Goal: Transaction & Acquisition: Book appointment/travel/reservation

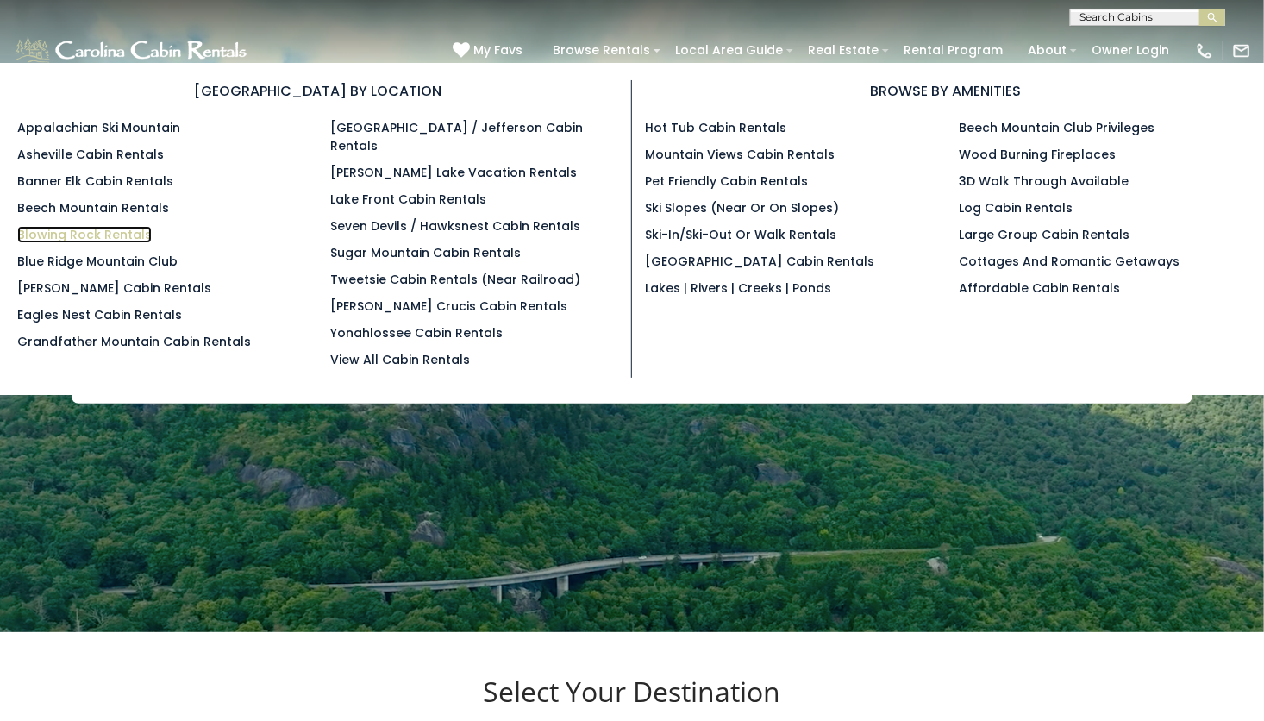
click at [126, 231] on link "Blowing Rock Rentals" at bounding box center [84, 234] width 134 height 17
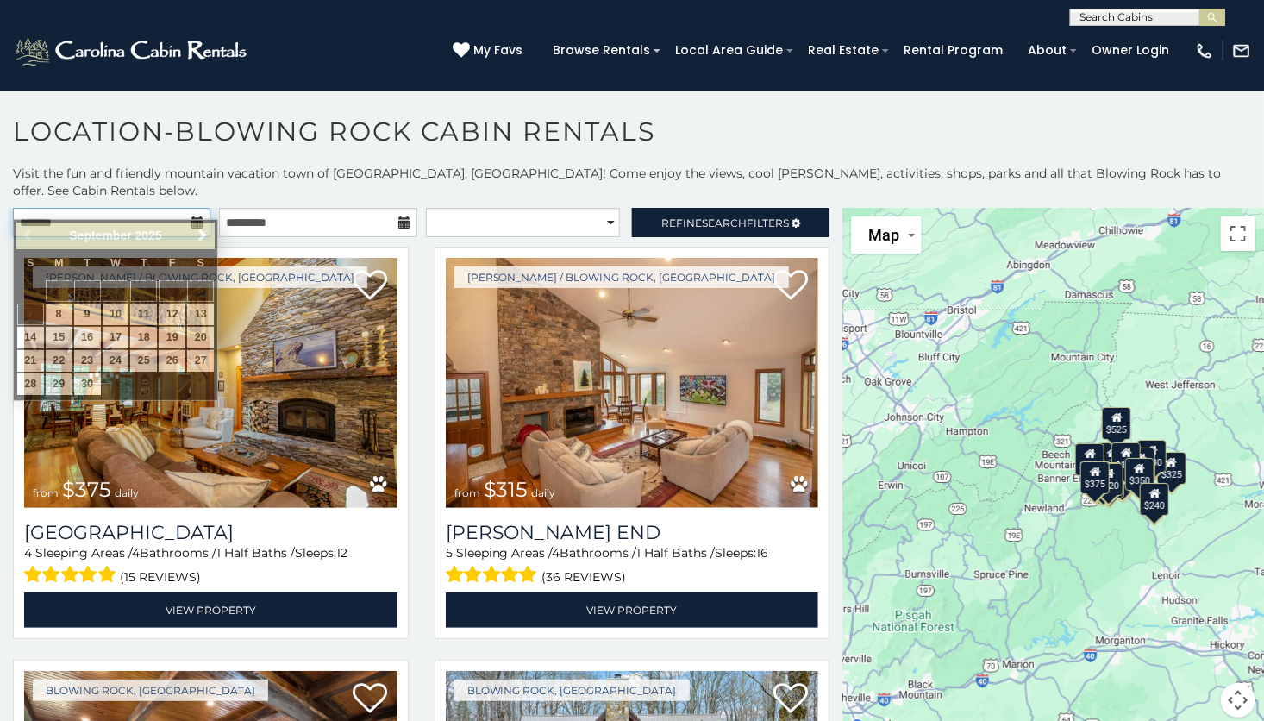
click at [135, 214] on input "text" at bounding box center [111, 222] width 197 height 29
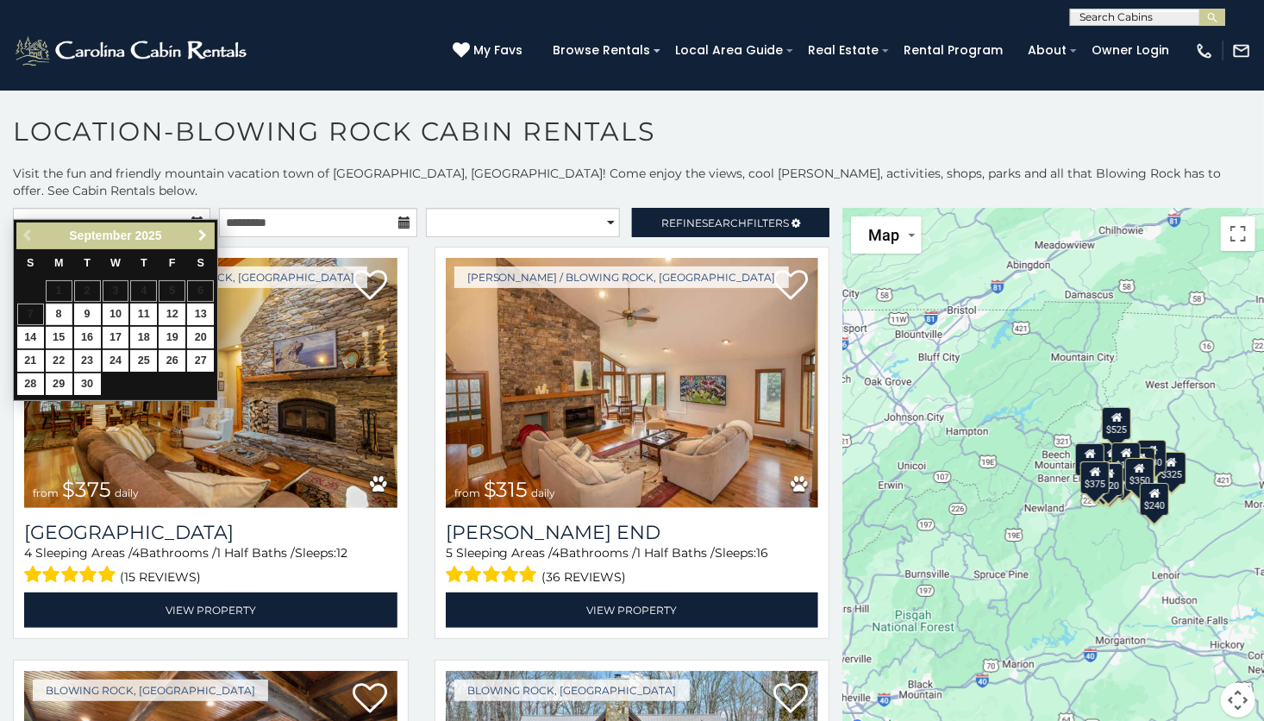
click at [205, 234] on span "Next" at bounding box center [203, 235] width 14 height 14
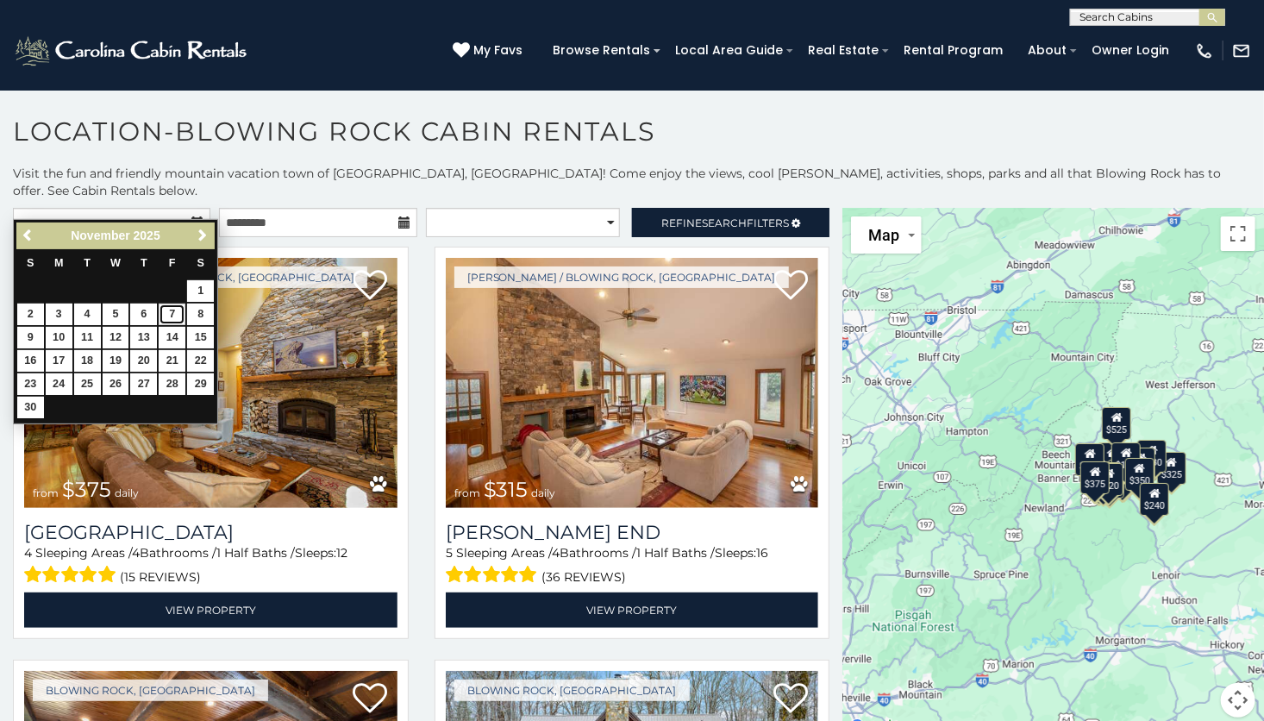
click at [178, 316] on link "7" at bounding box center [172, 314] width 27 height 22
type input "**********"
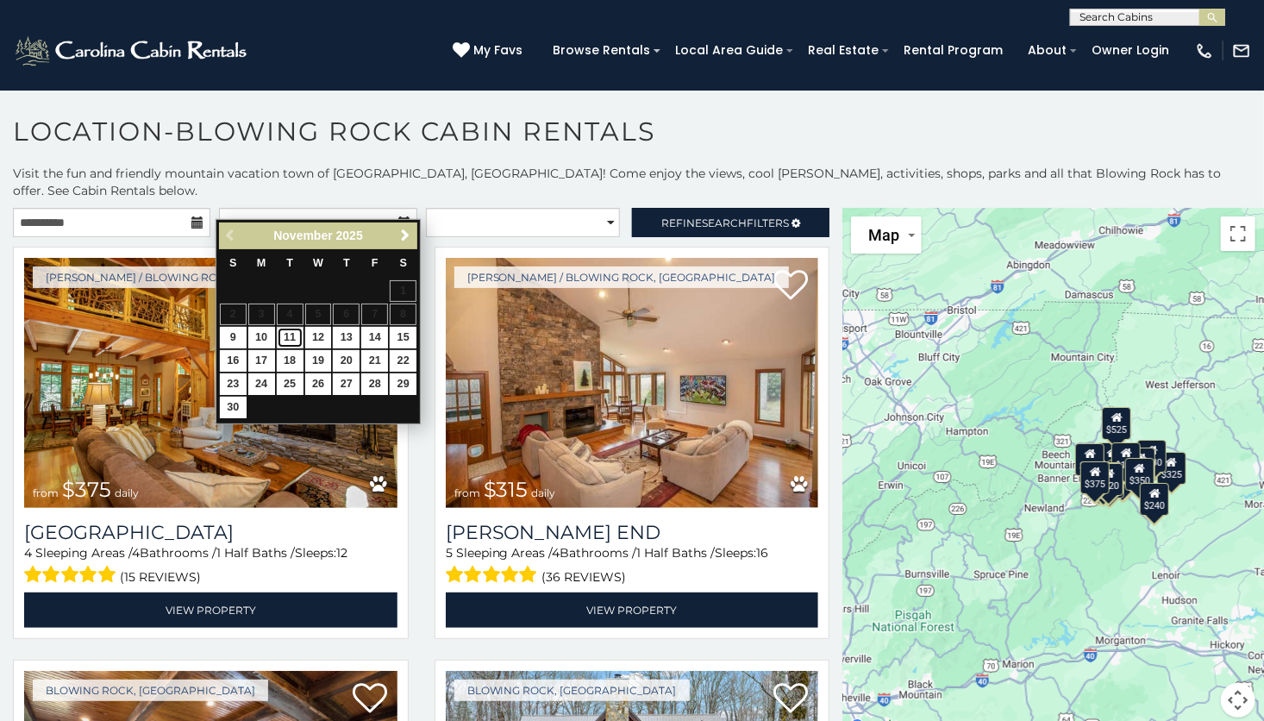
click at [291, 343] on link "11" at bounding box center [290, 338] width 27 height 22
type input "**********"
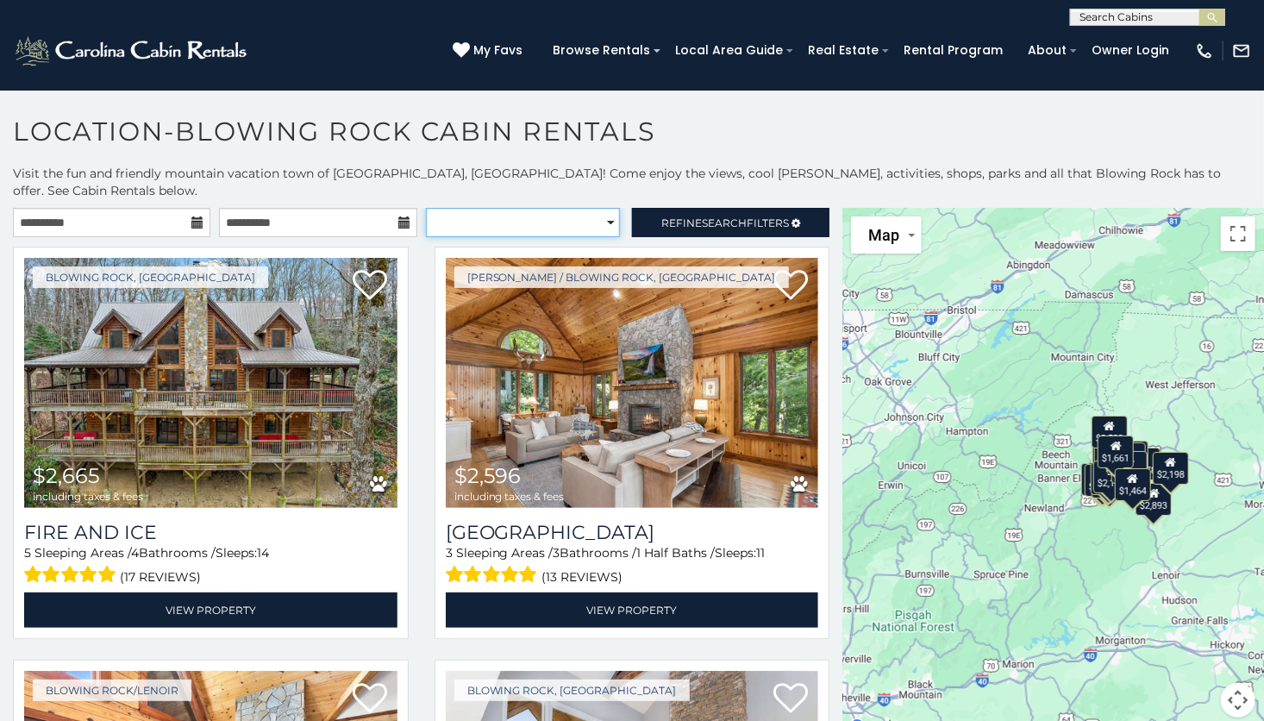
click at [569, 216] on select "**********" at bounding box center [523, 222] width 194 height 29
click at [748, 134] on h1 "Location-Blowing Rock Cabin Rentals" at bounding box center [632, 140] width 1264 height 49
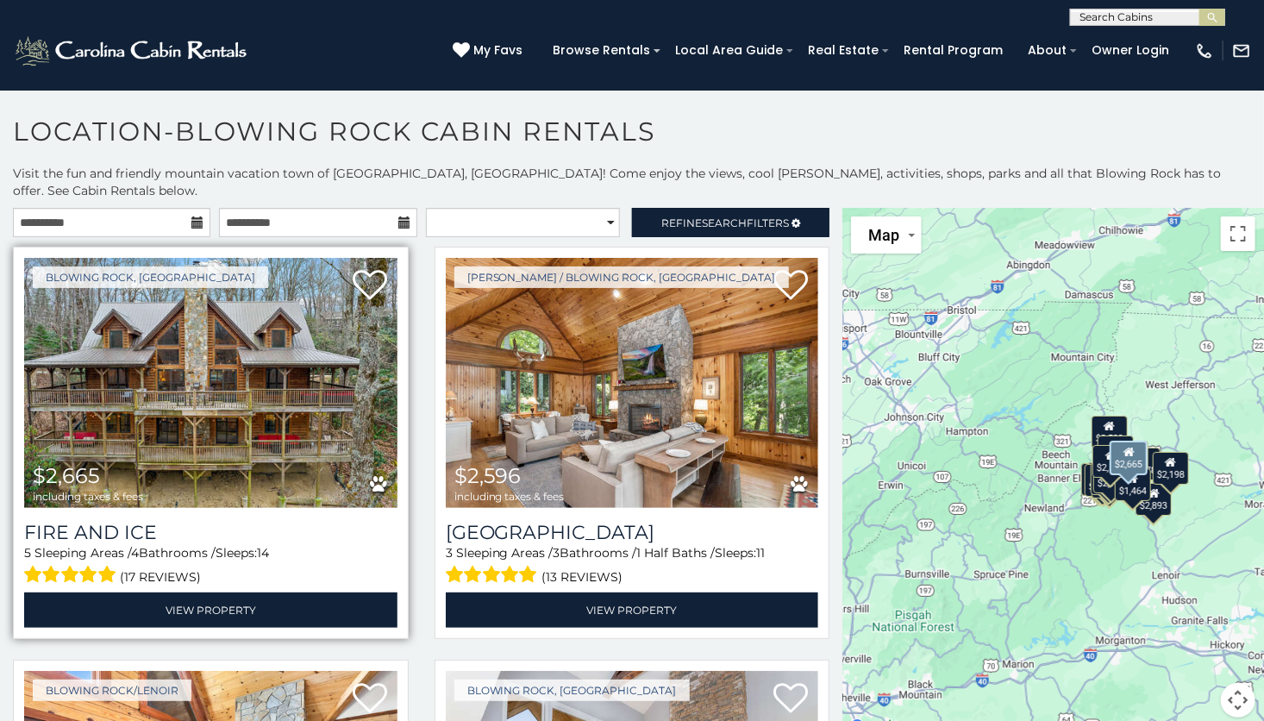
click at [232, 397] on img at bounding box center [210, 383] width 373 height 250
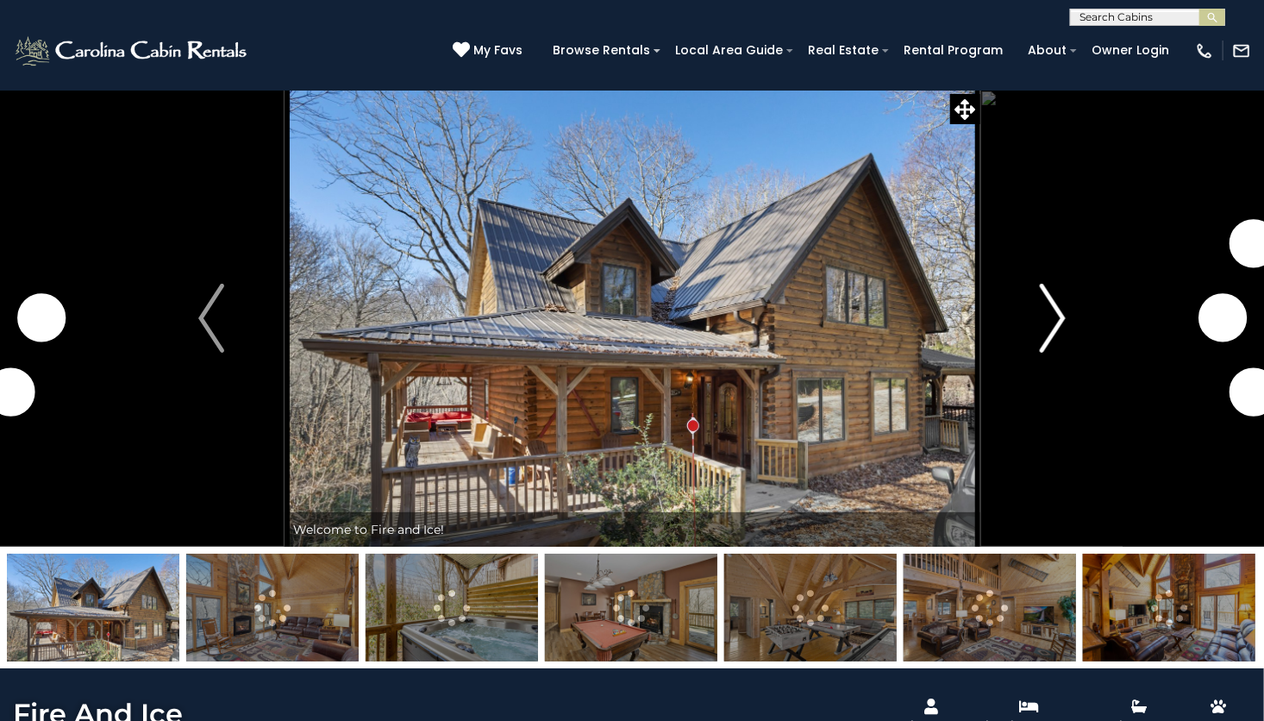
click at [1053, 325] on img "Next" at bounding box center [1053, 318] width 26 height 69
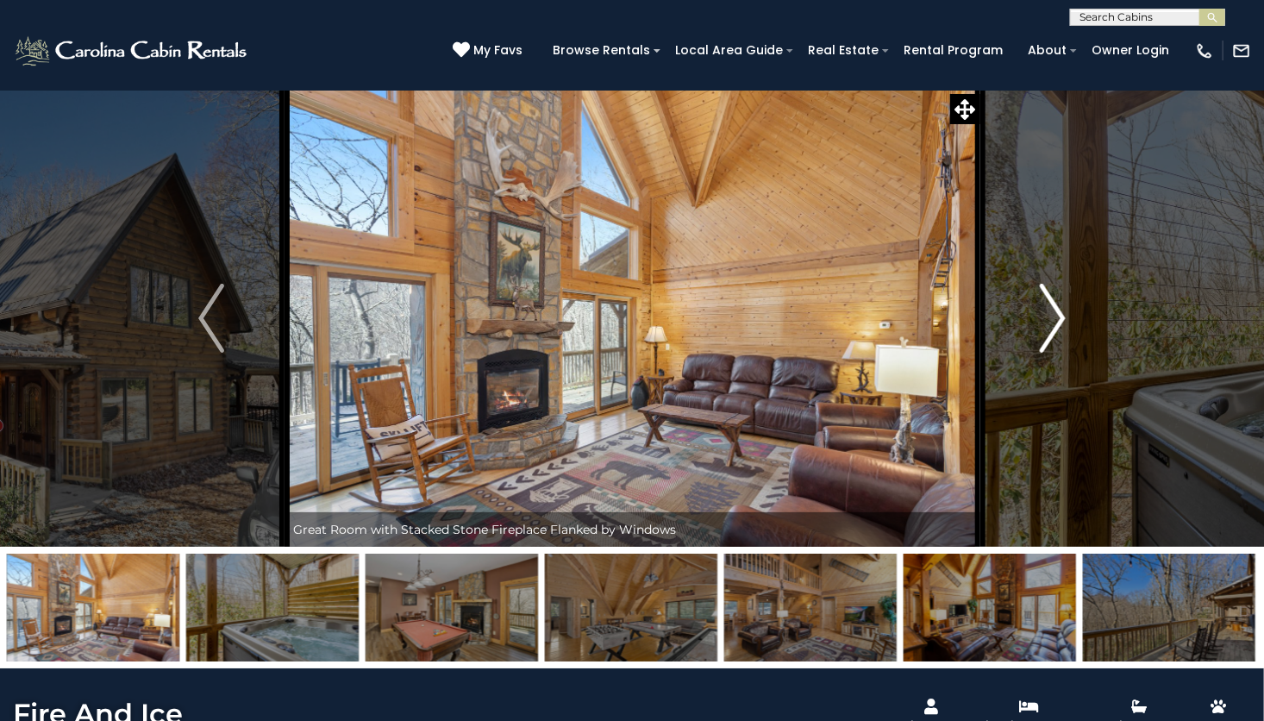
click at [1053, 325] on img "Next" at bounding box center [1053, 318] width 26 height 69
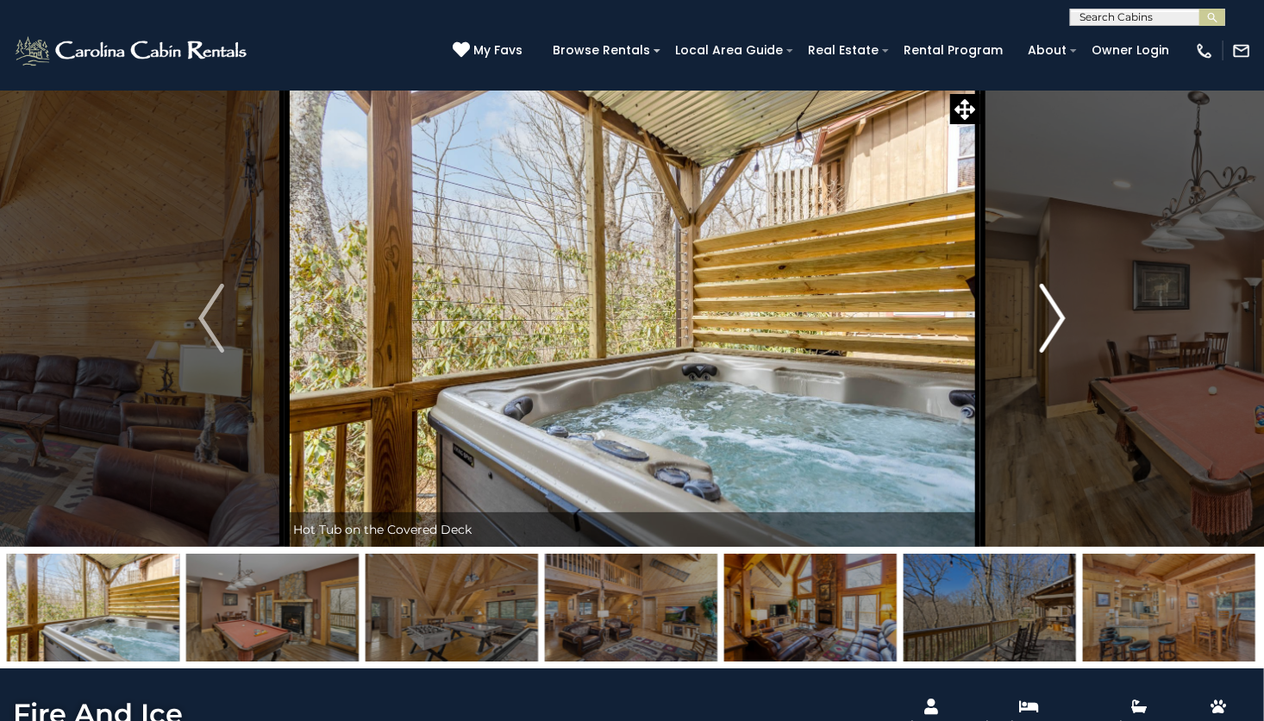
click at [1053, 325] on img "Next" at bounding box center [1053, 318] width 26 height 69
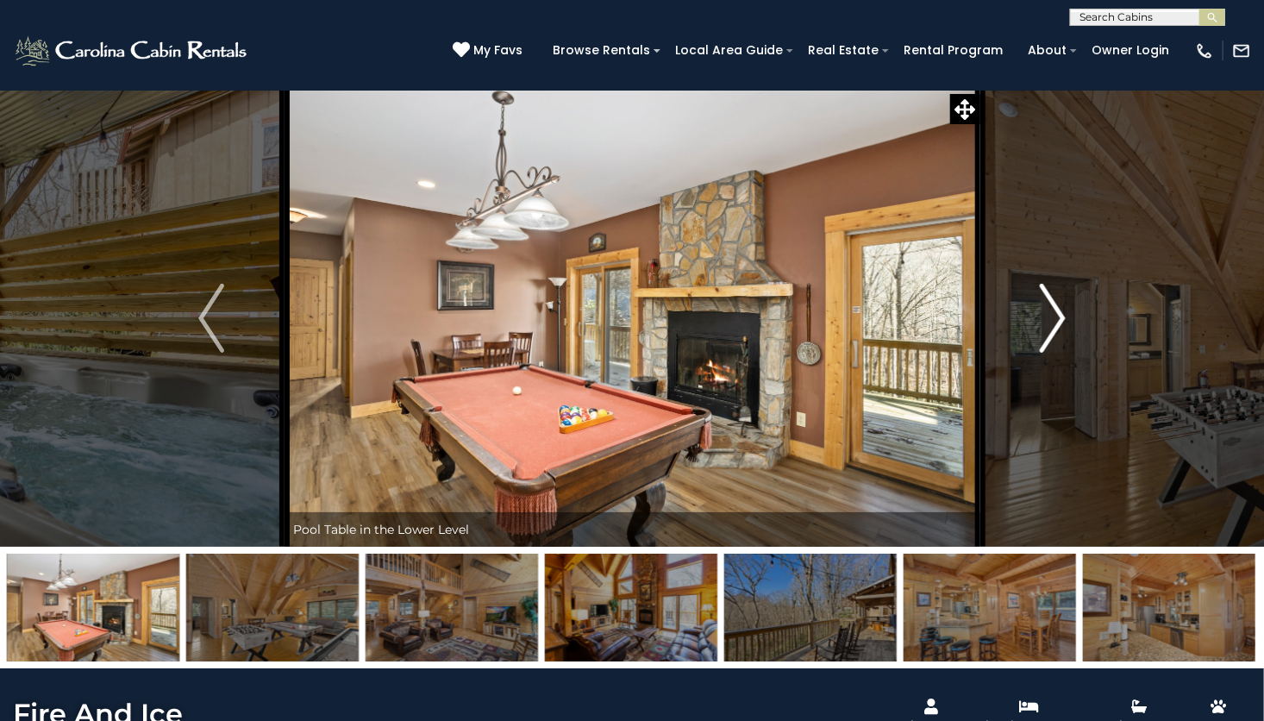
click at [1053, 325] on img "Next" at bounding box center [1053, 318] width 26 height 69
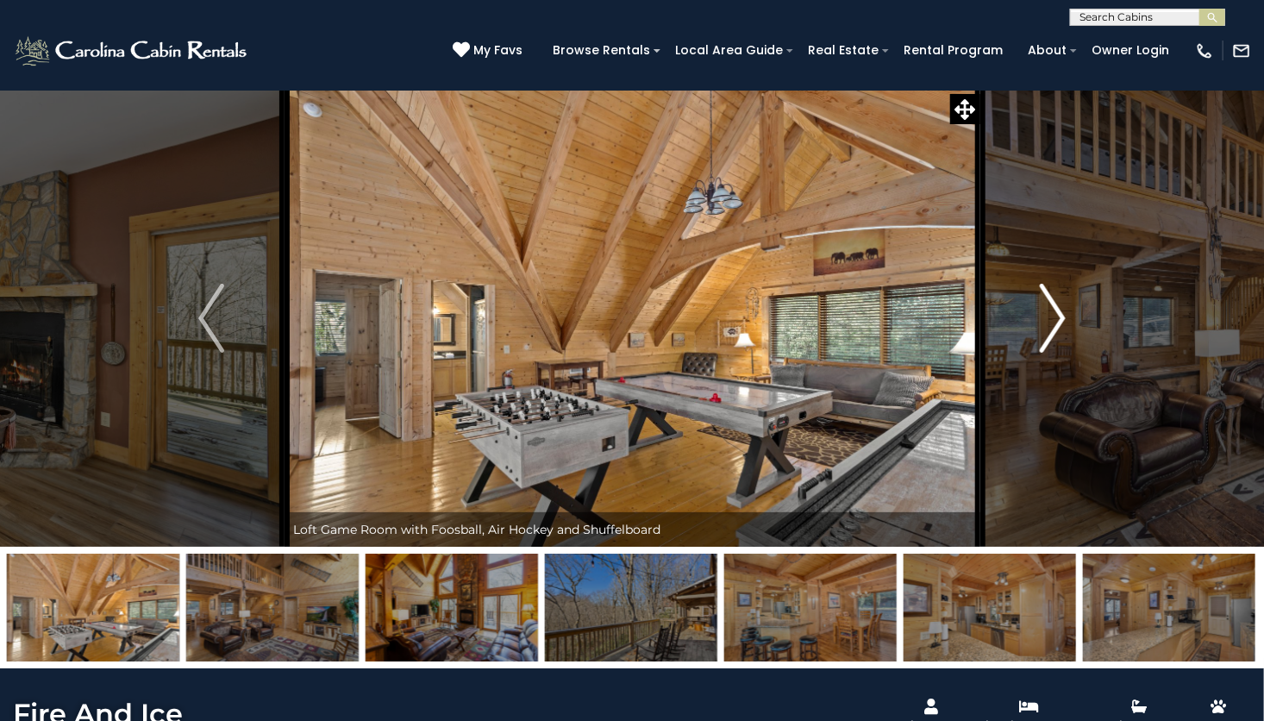
click at [1053, 325] on img "Next" at bounding box center [1053, 318] width 26 height 69
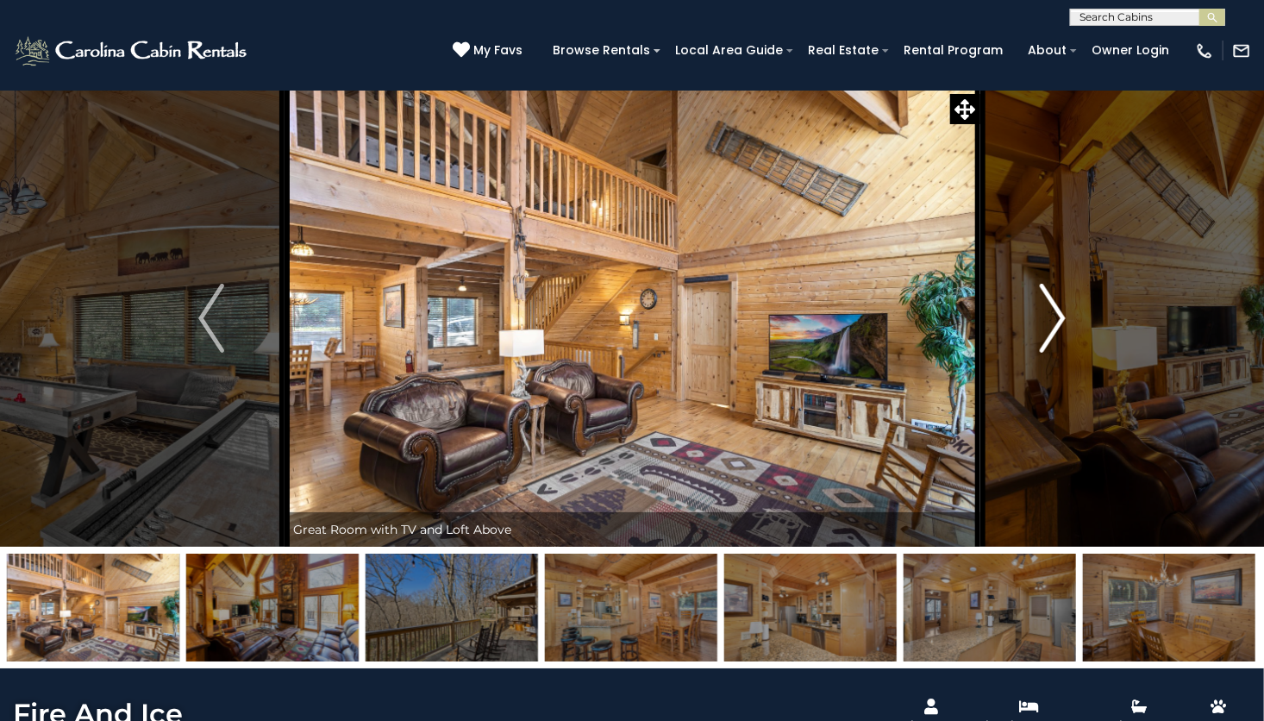
click at [1053, 325] on img "Next" at bounding box center [1053, 318] width 26 height 69
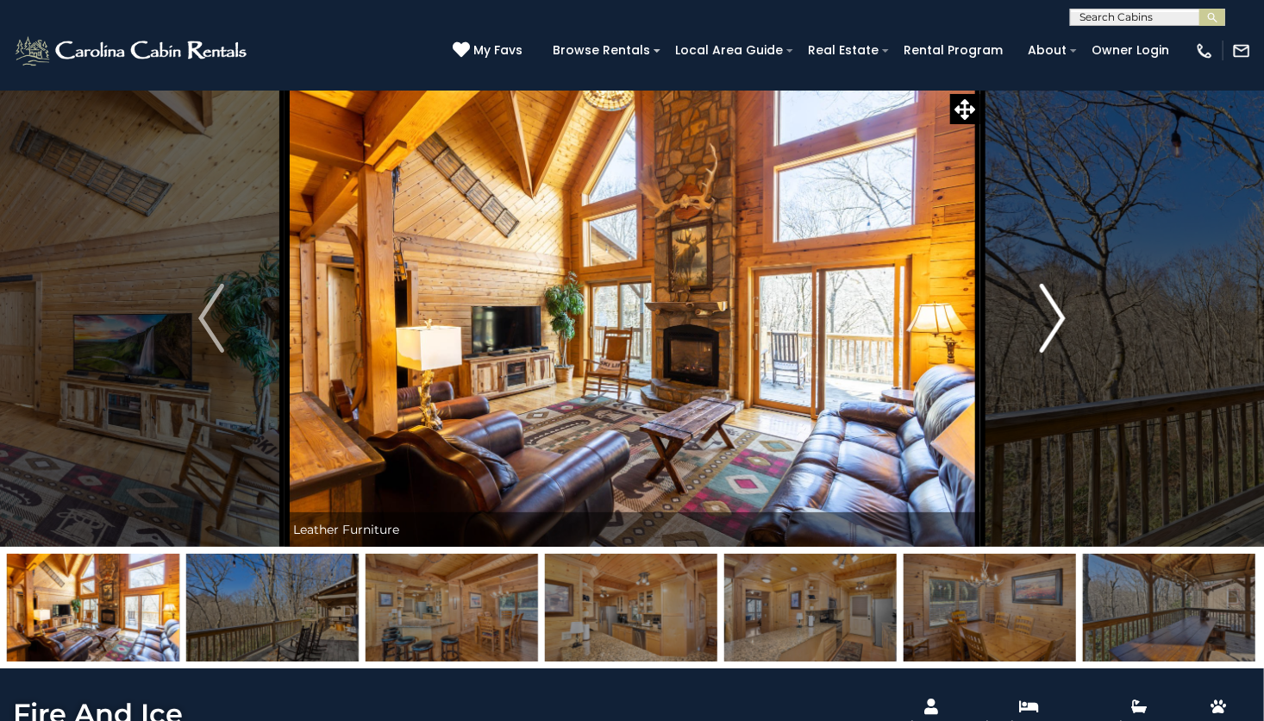
click at [1053, 325] on img "Next" at bounding box center [1053, 318] width 26 height 69
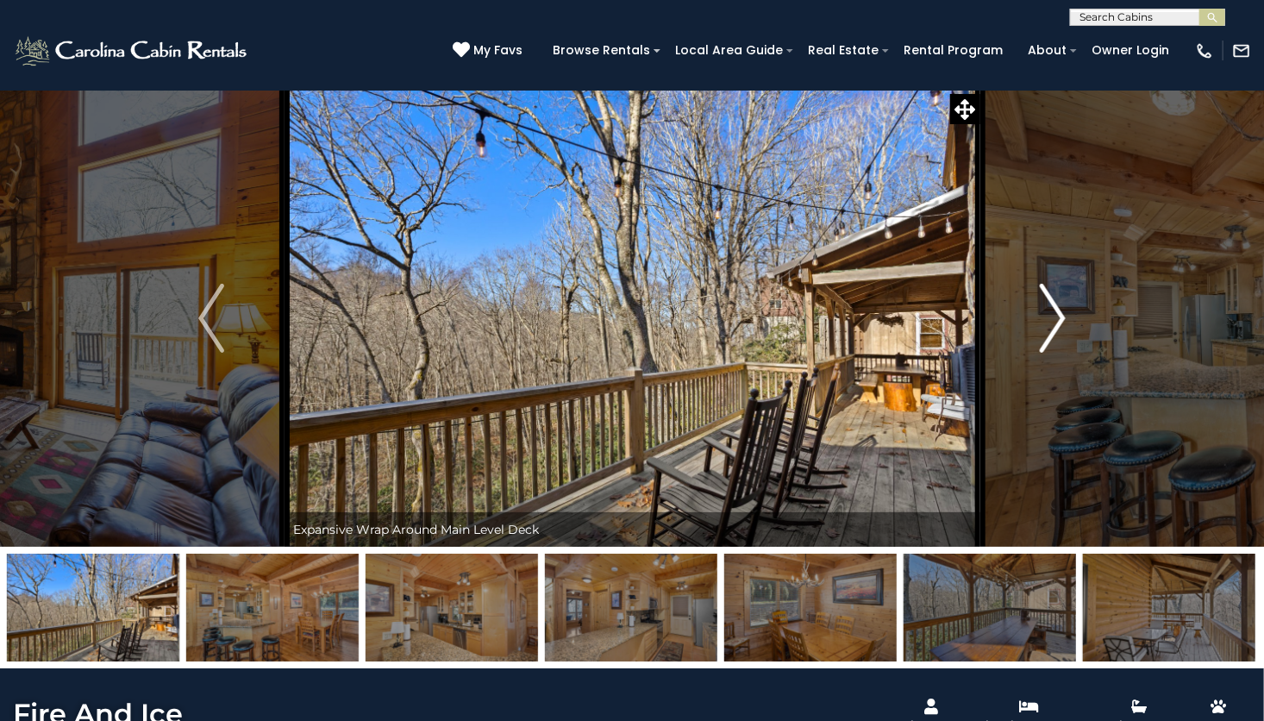
click at [1053, 325] on img "Next" at bounding box center [1053, 318] width 26 height 69
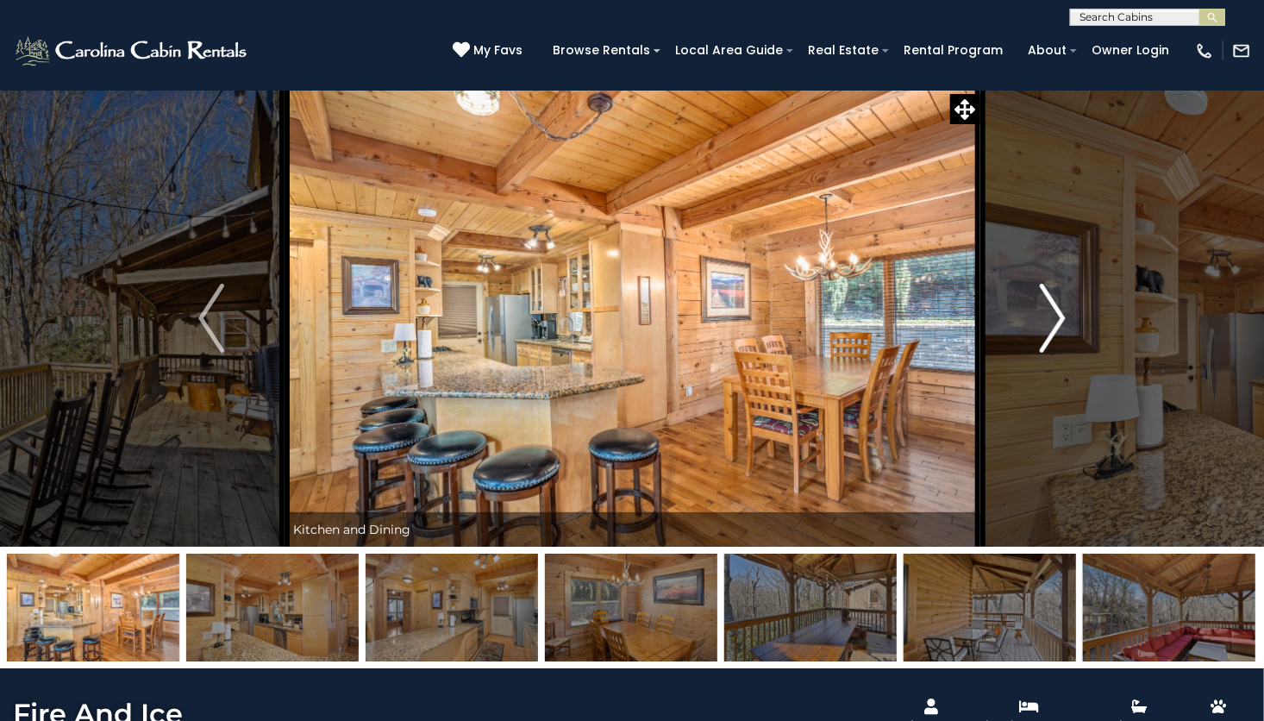
click at [1053, 325] on img "Next" at bounding box center [1053, 318] width 26 height 69
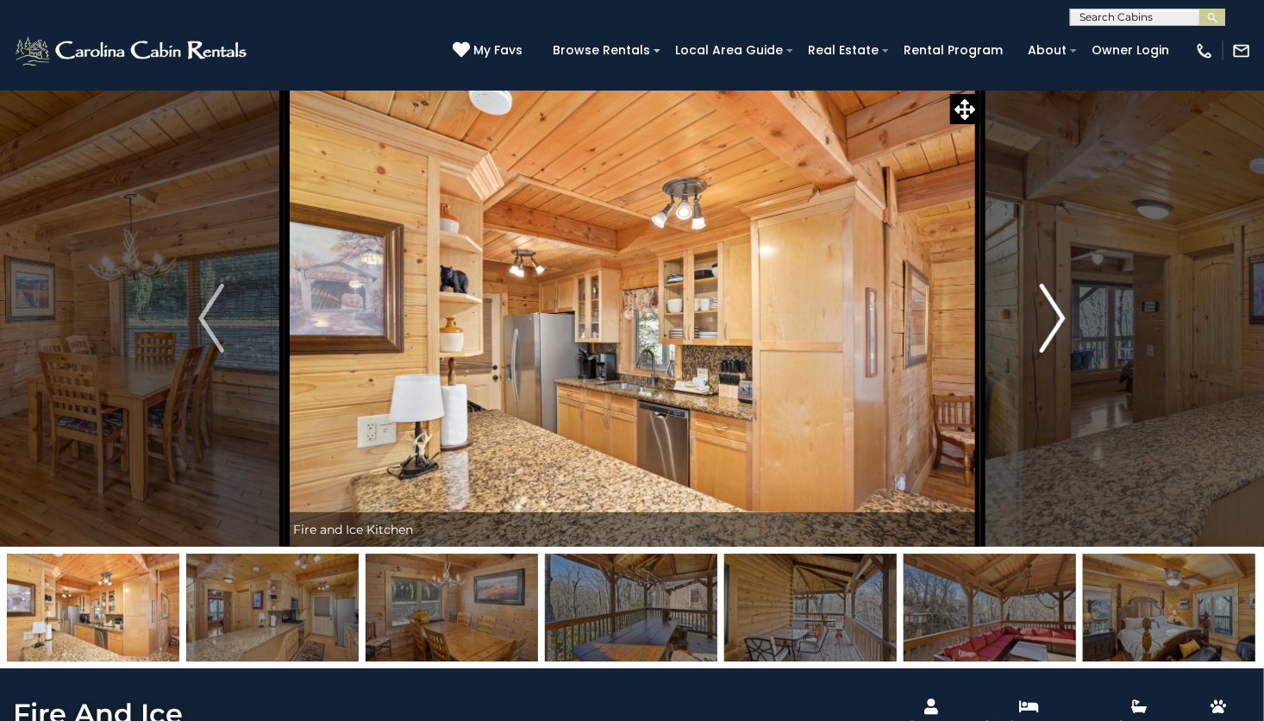
click at [1053, 325] on img "Next" at bounding box center [1053, 318] width 26 height 69
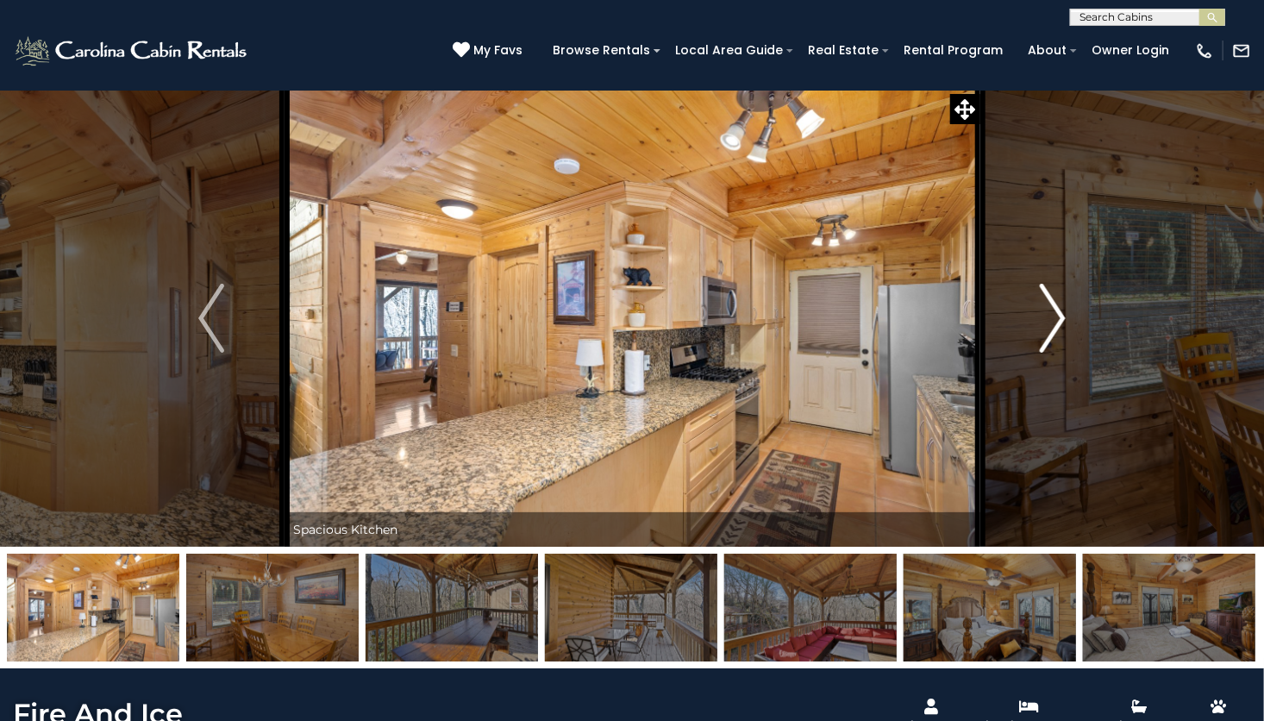
click at [1053, 325] on img "Next" at bounding box center [1053, 318] width 26 height 69
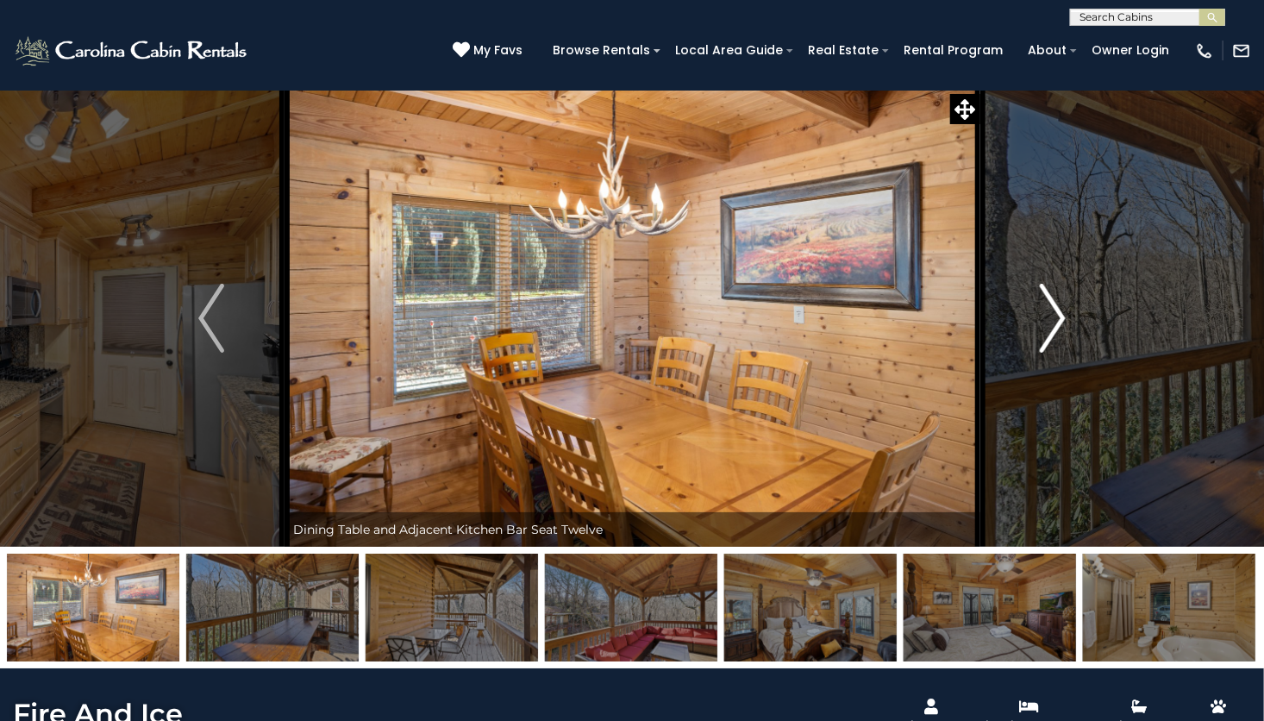
click at [1053, 325] on img "Next" at bounding box center [1053, 318] width 26 height 69
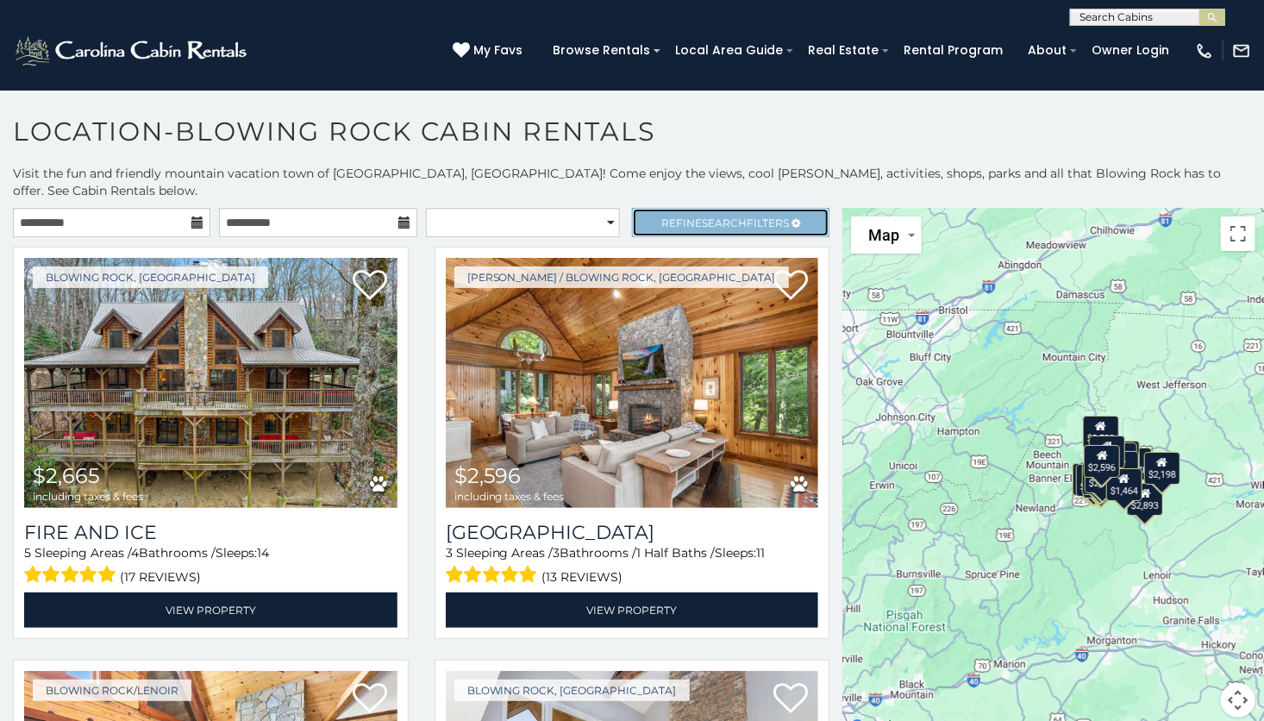
click at [717, 216] on span "Search" at bounding box center [724, 222] width 45 height 13
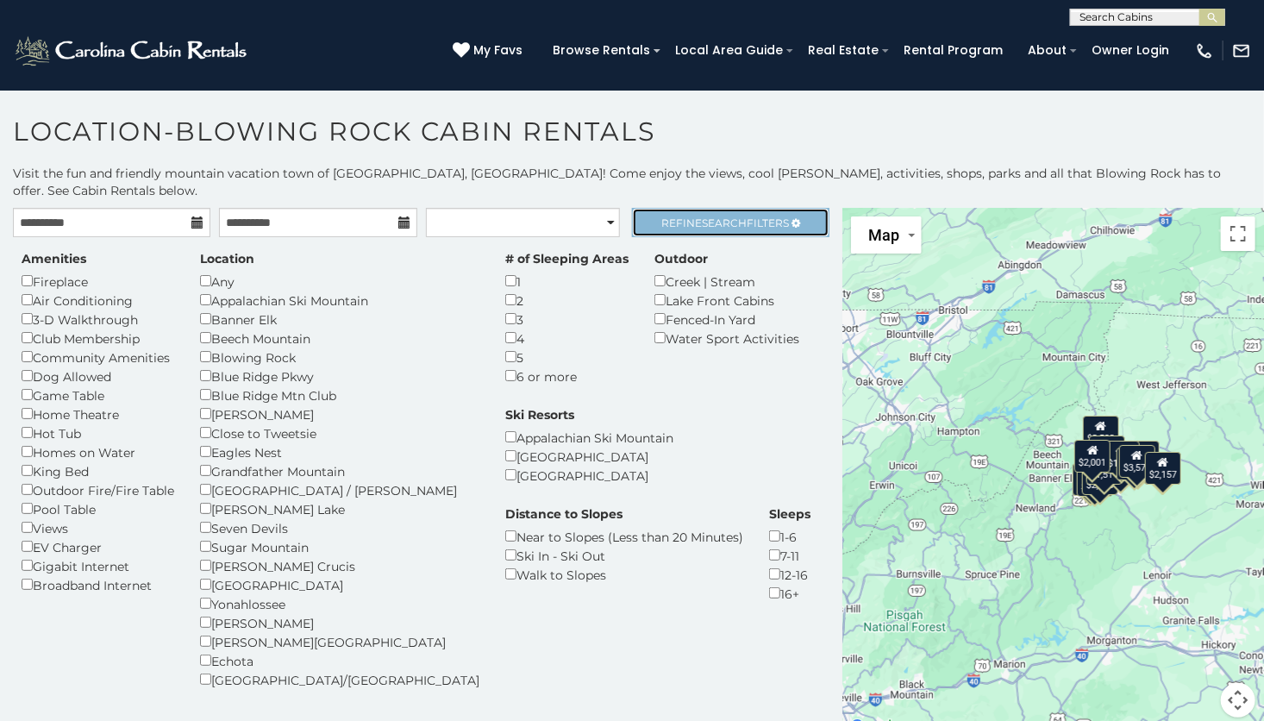
click at [680, 216] on span "Refine Search Filters" at bounding box center [725, 222] width 128 height 13
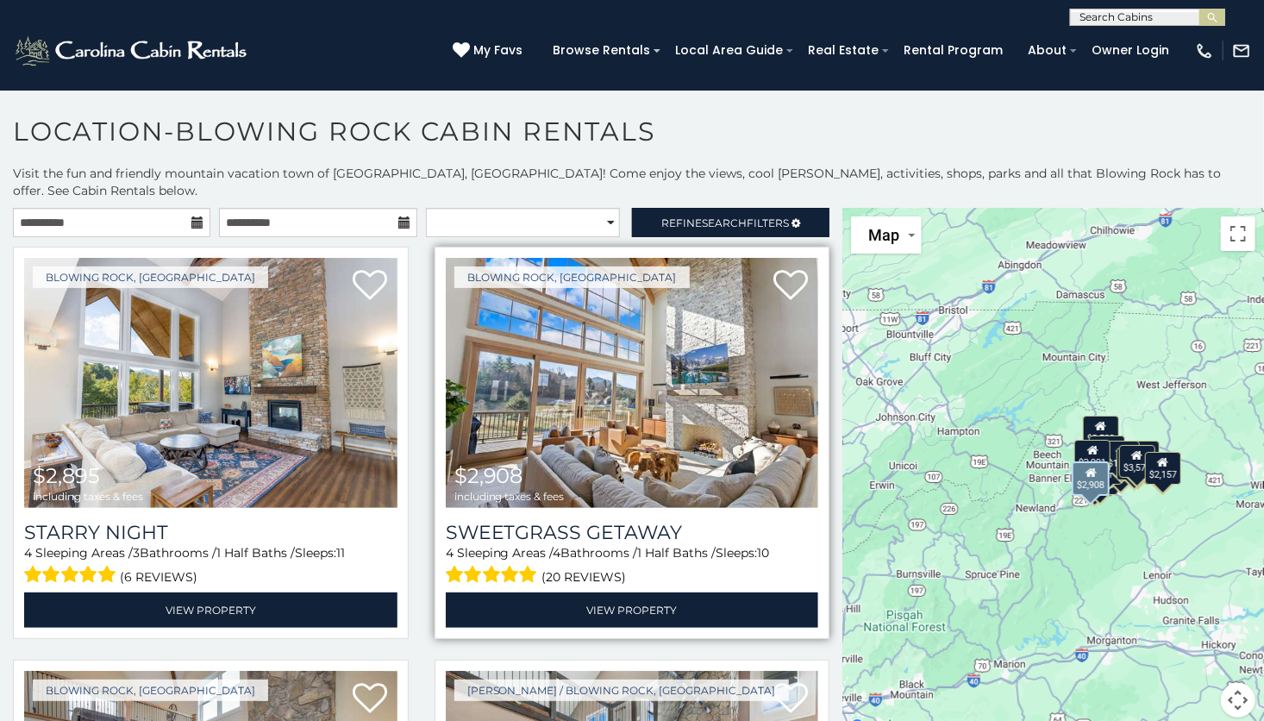
click at [468, 464] on span "$2,908" at bounding box center [488, 475] width 69 height 25
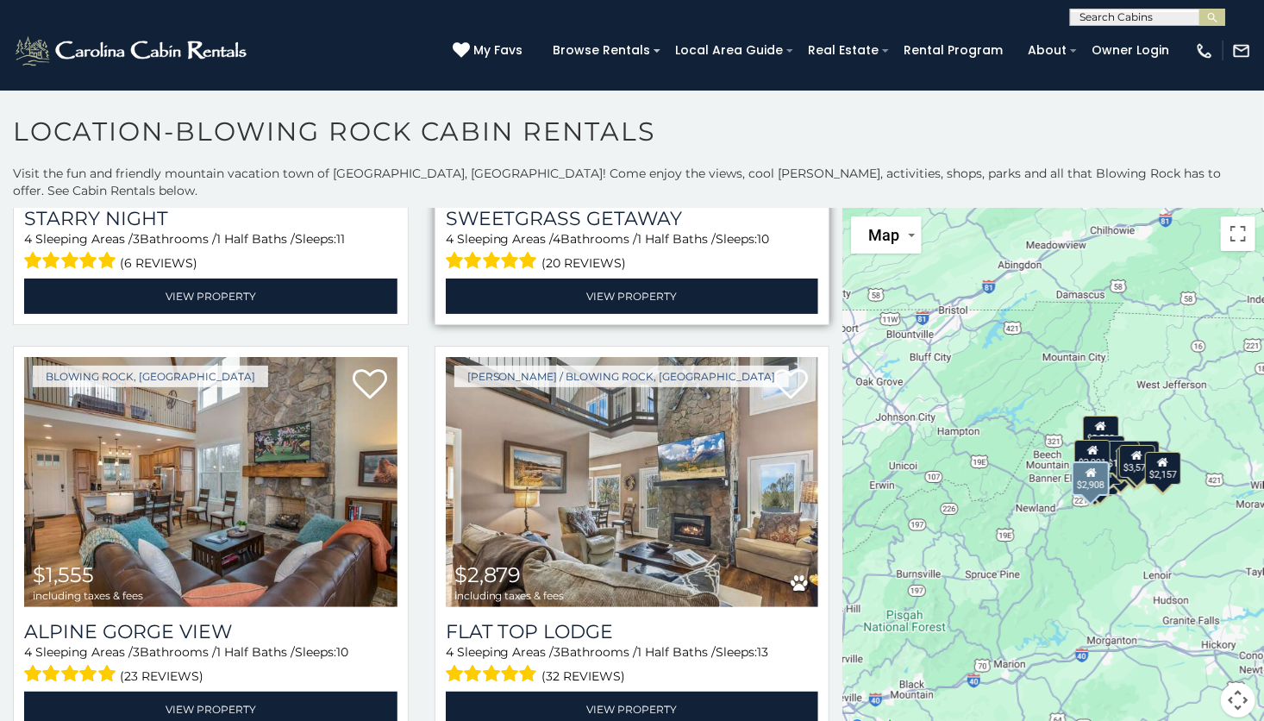
scroll to position [318, 0]
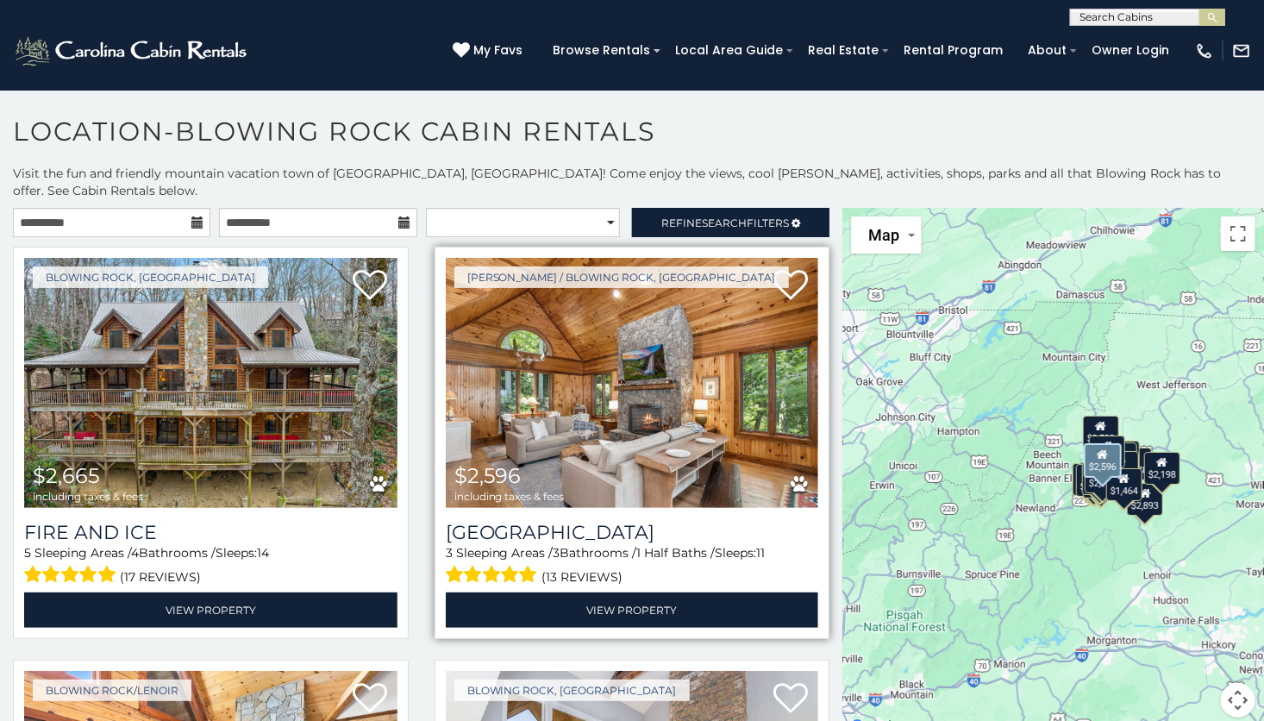
click at [764, 457] on img at bounding box center [632, 383] width 373 height 250
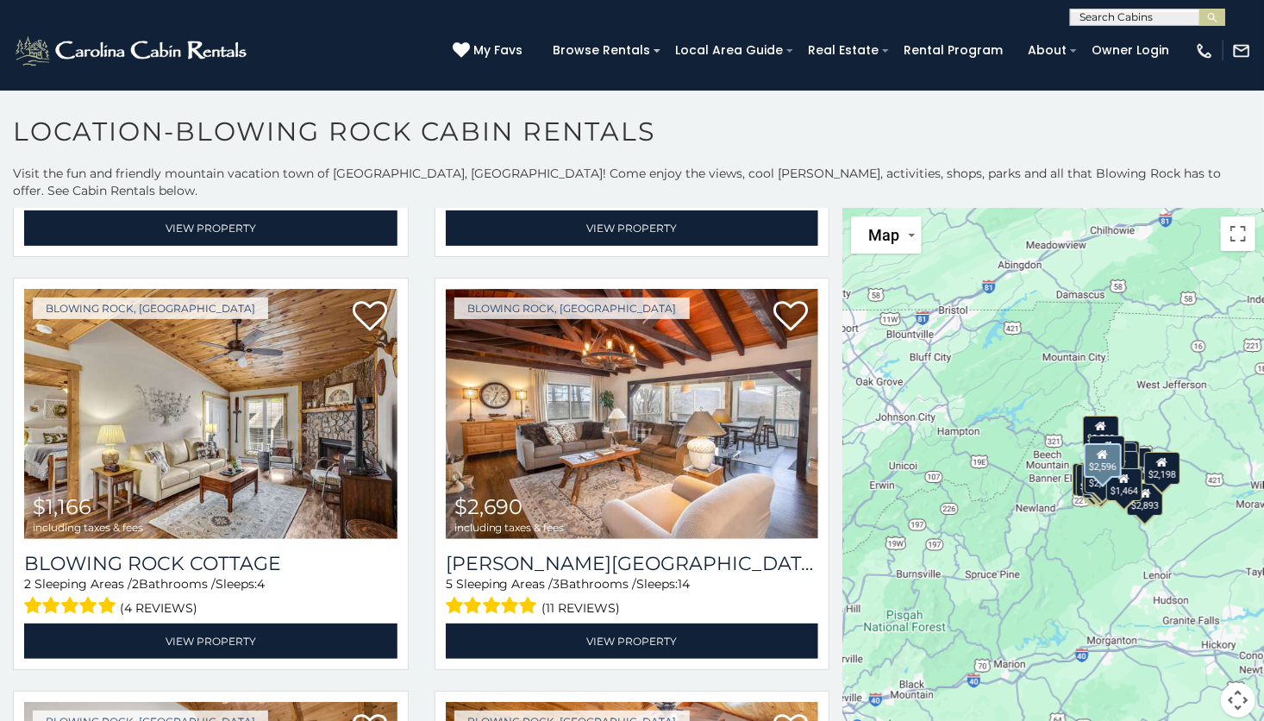
scroll to position [1207, 0]
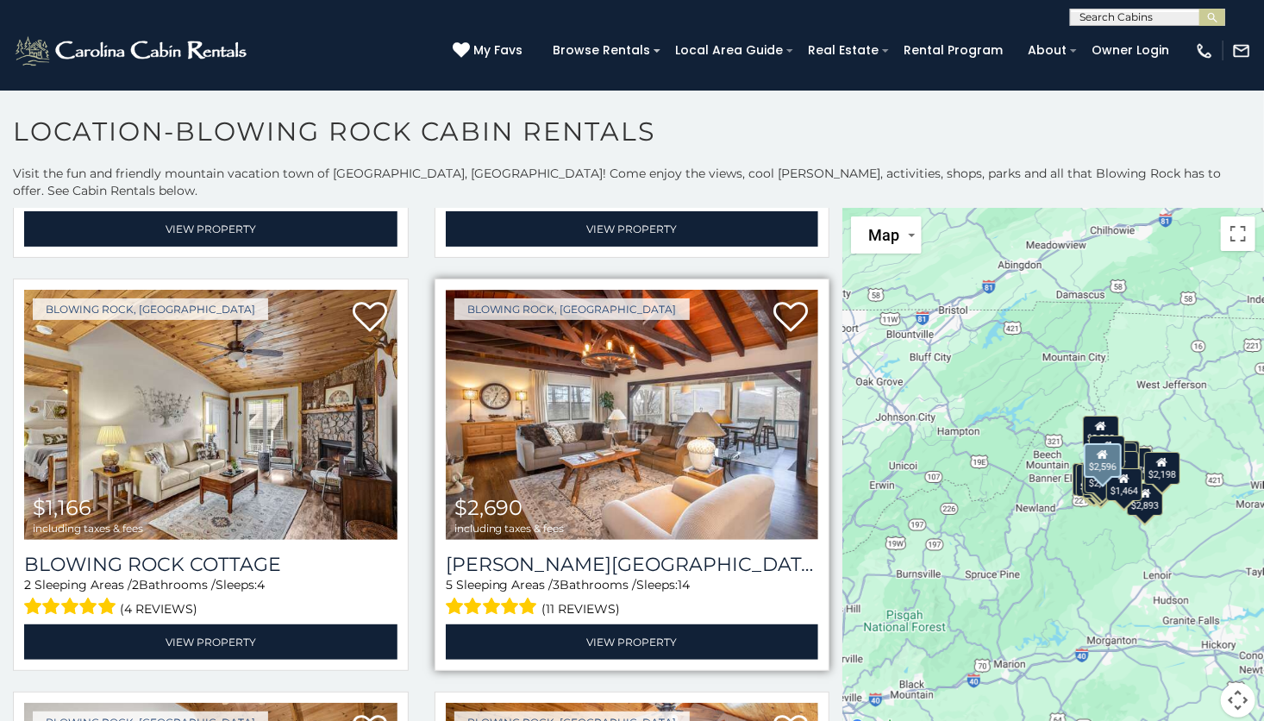
click at [606, 400] on img at bounding box center [632, 415] width 373 height 250
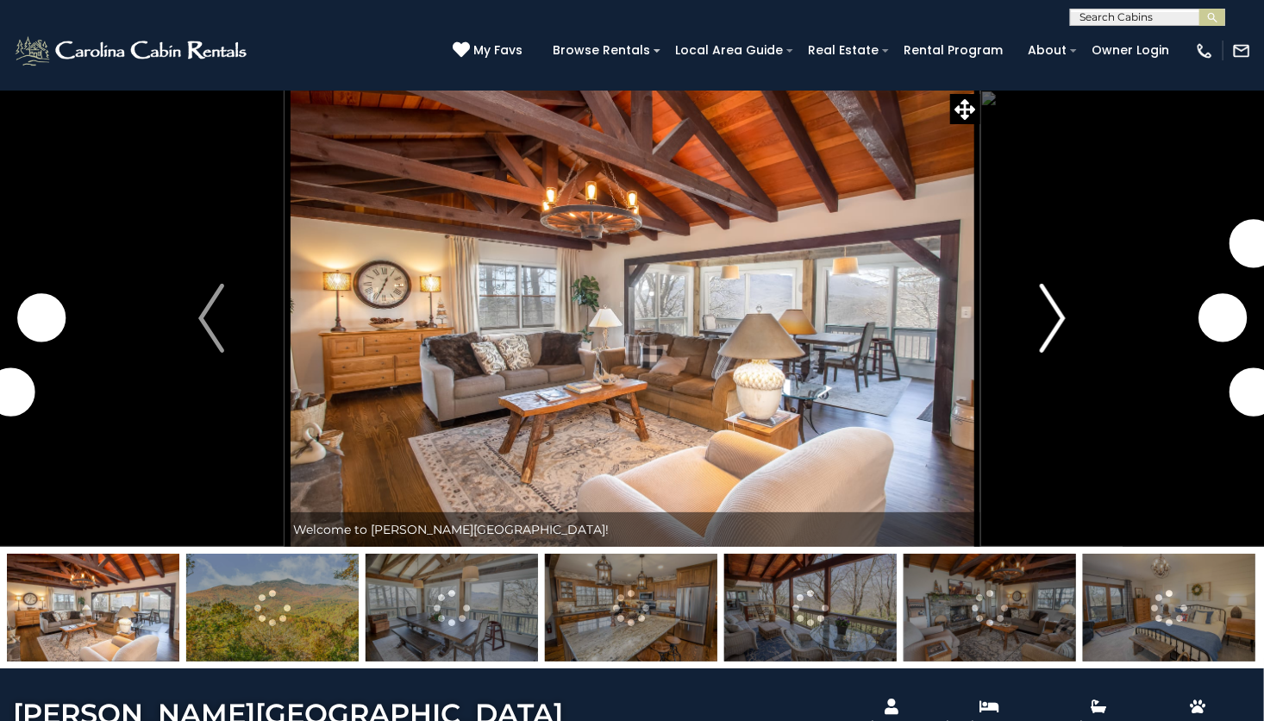
click at [1059, 314] on img "Next" at bounding box center [1053, 318] width 26 height 69
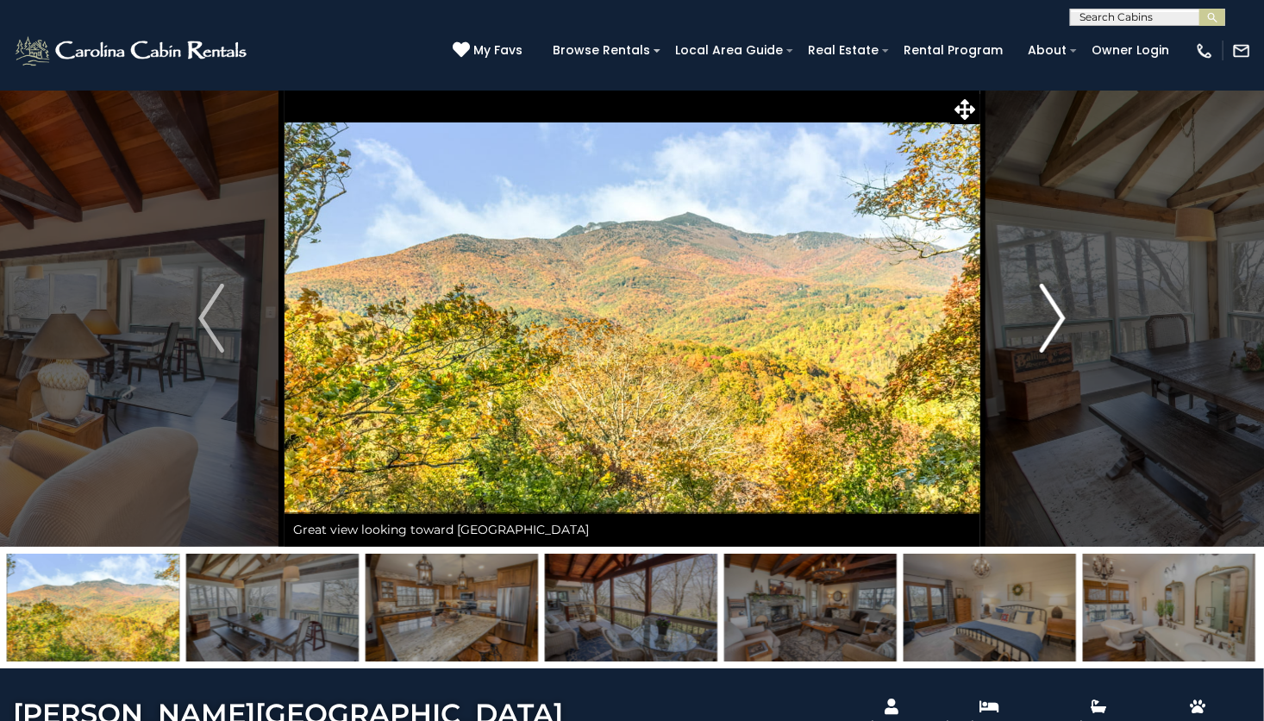
click at [1065, 321] on img "Next" at bounding box center [1053, 318] width 26 height 69
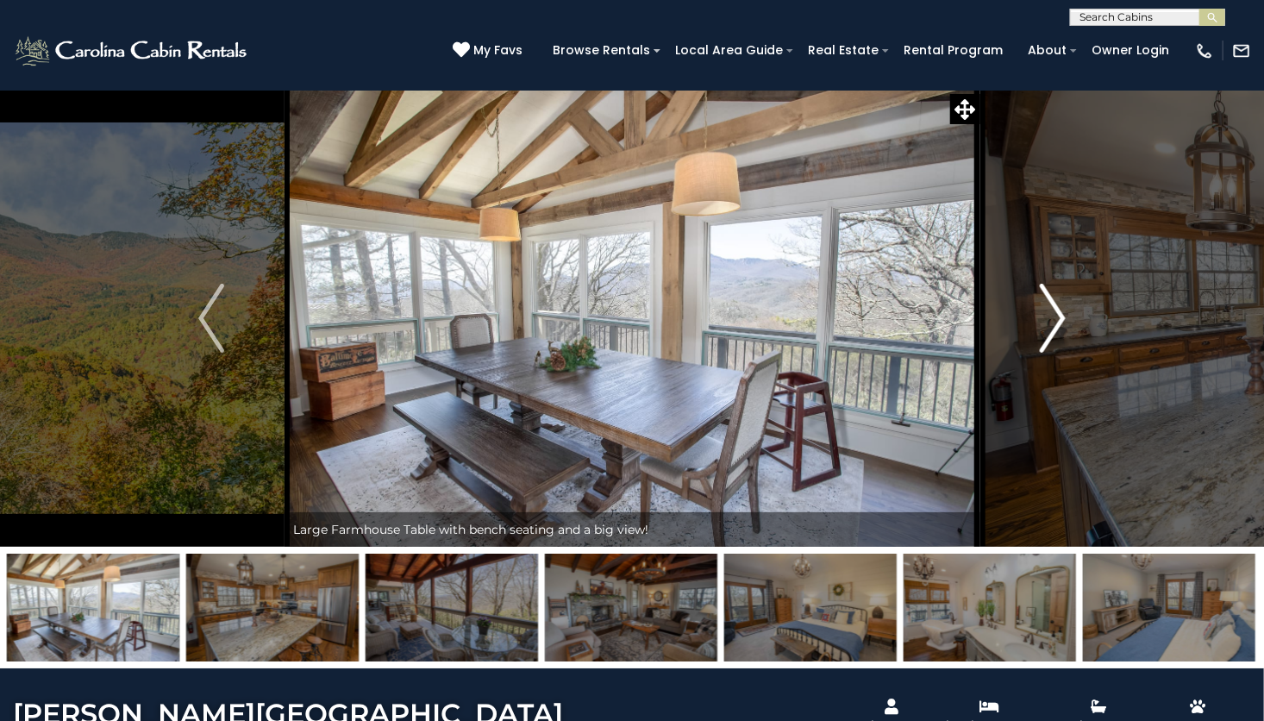
click at [1056, 323] on img "Next" at bounding box center [1053, 318] width 26 height 69
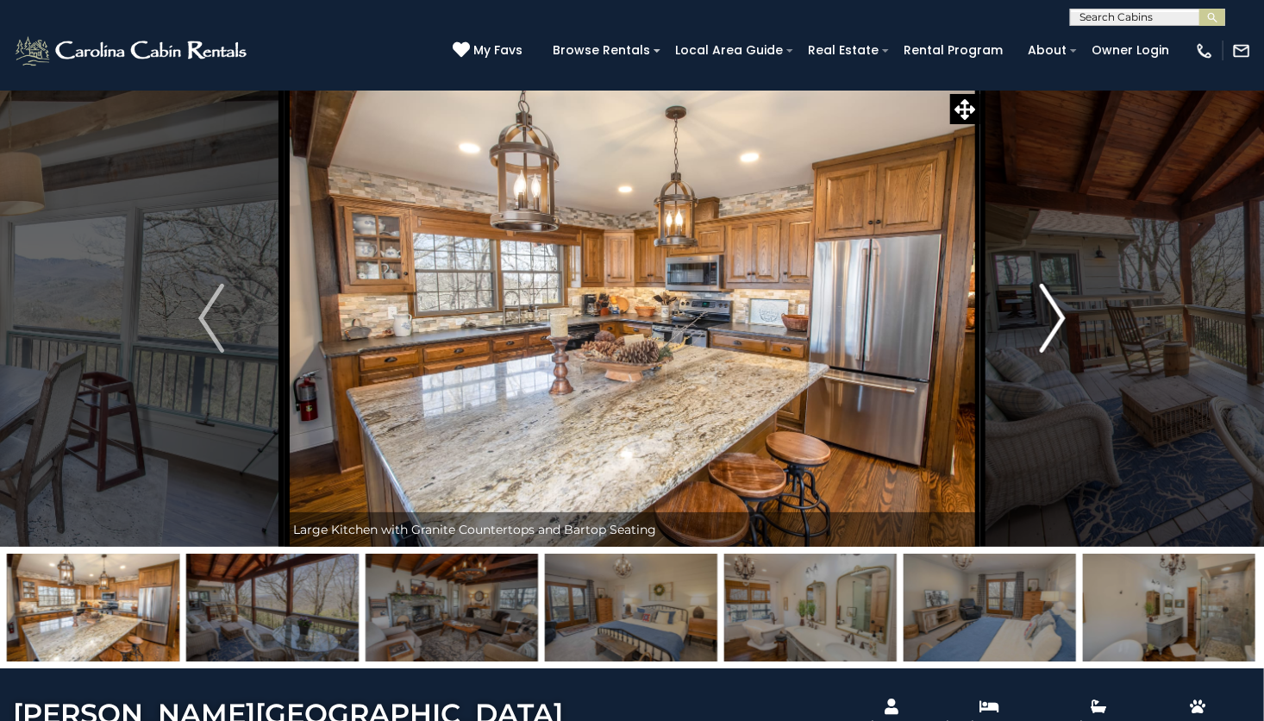
click at [1054, 315] on img "Next" at bounding box center [1053, 318] width 26 height 69
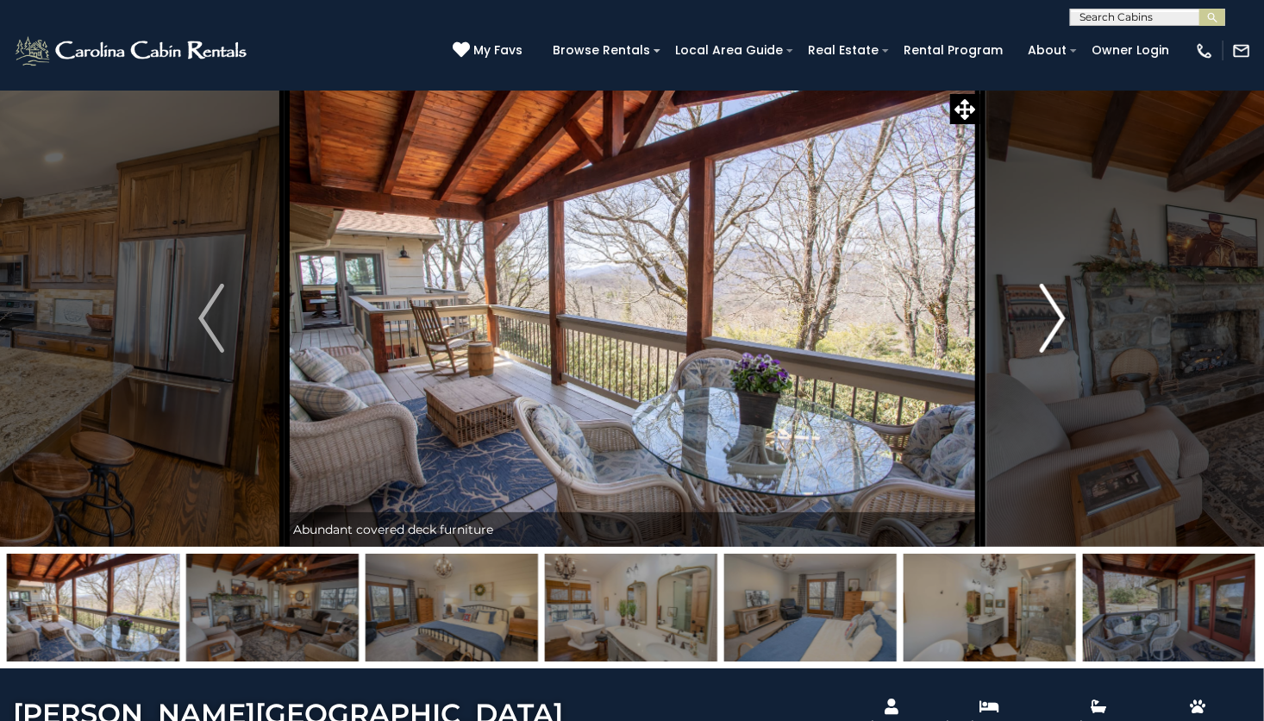
click at [1040, 327] on img "Next" at bounding box center [1053, 318] width 26 height 69
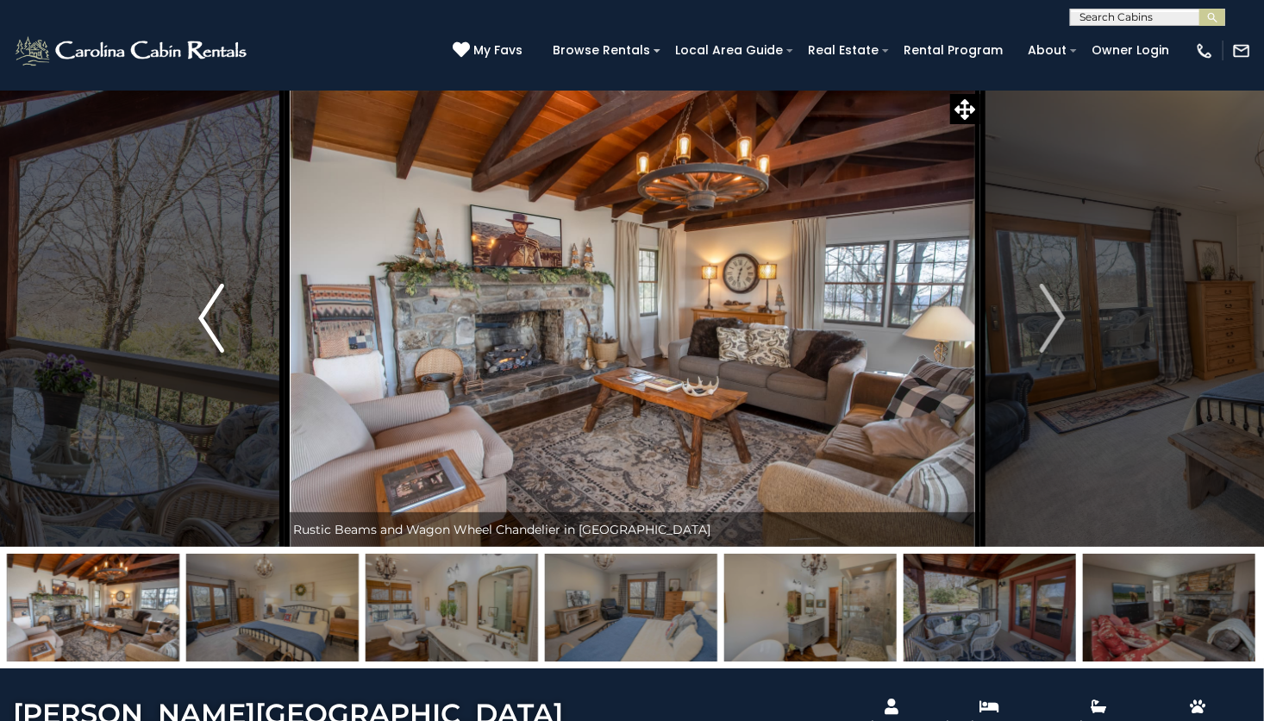
click at [202, 326] on img "Previous" at bounding box center [211, 318] width 26 height 69
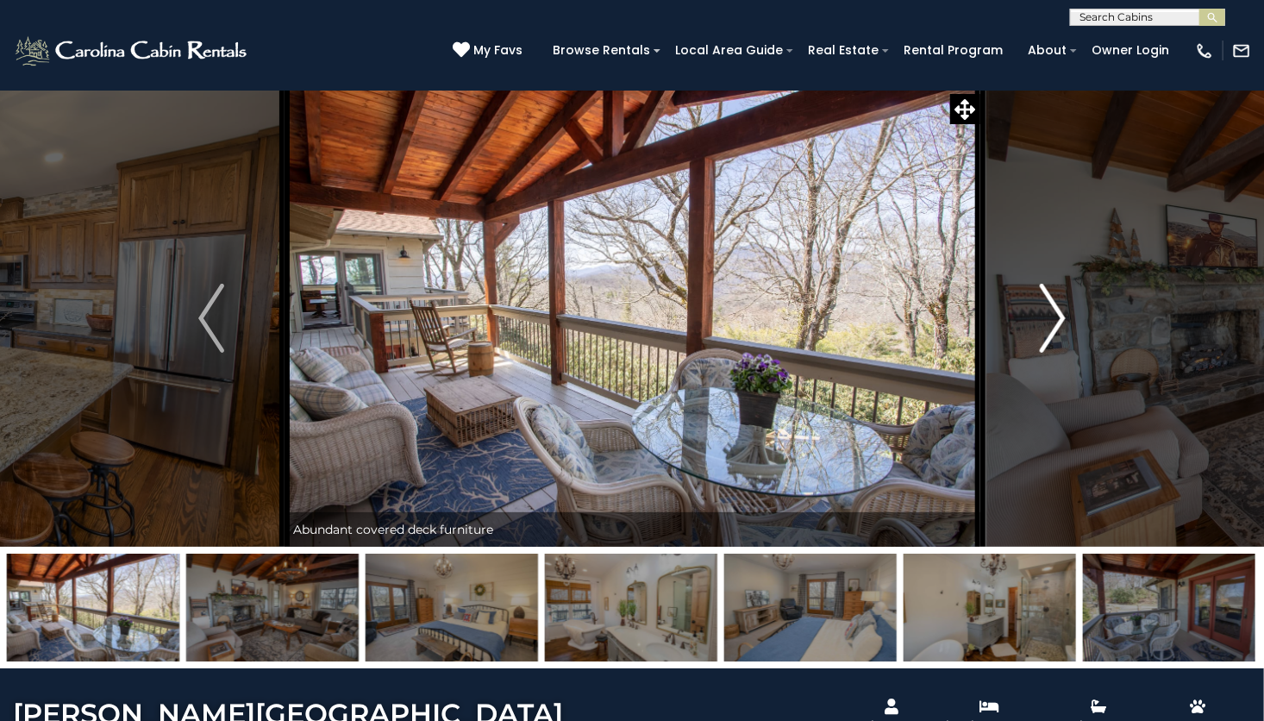
click at [1050, 306] on img "Next" at bounding box center [1053, 318] width 26 height 69
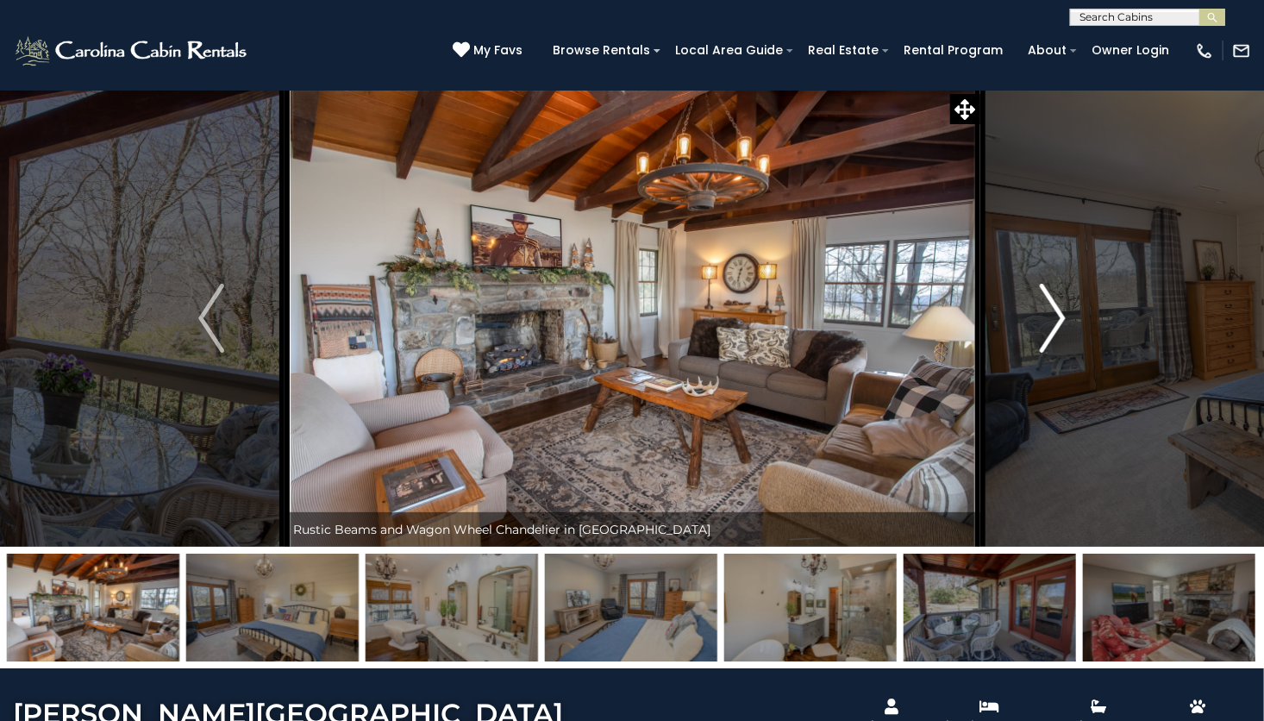
click at [1045, 327] on img "Next" at bounding box center [1053, 318] width 26 height 69
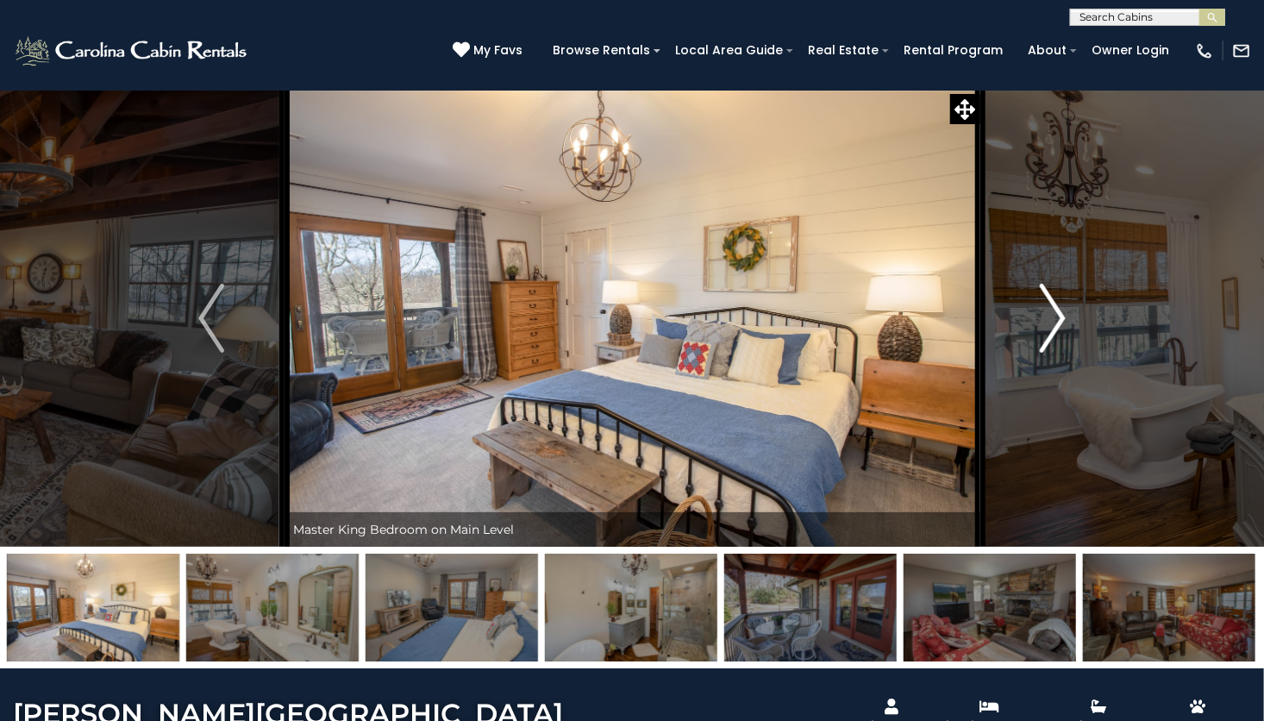
click at [1048, 328] on img "Next" at bounding box center [1053, 318] width 26 height 69
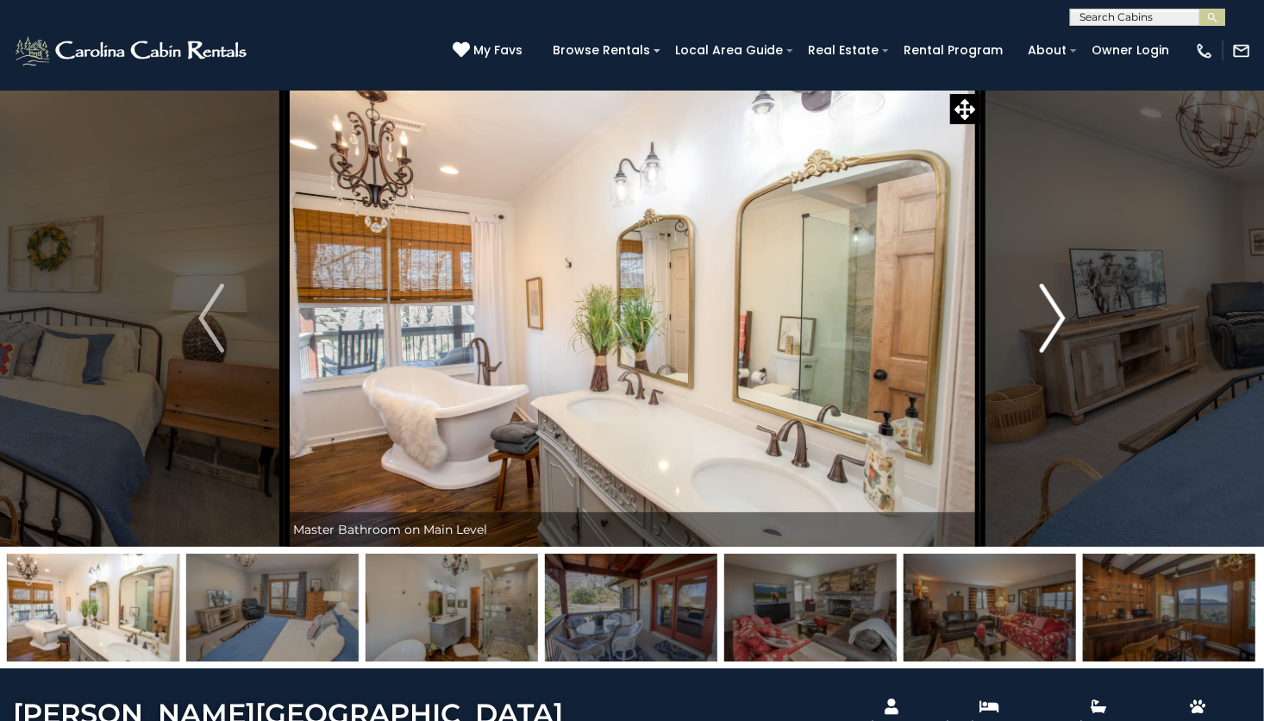
click at [1048, 328] on img "Next" at bounding box center [1053, 318] width 26 height 69
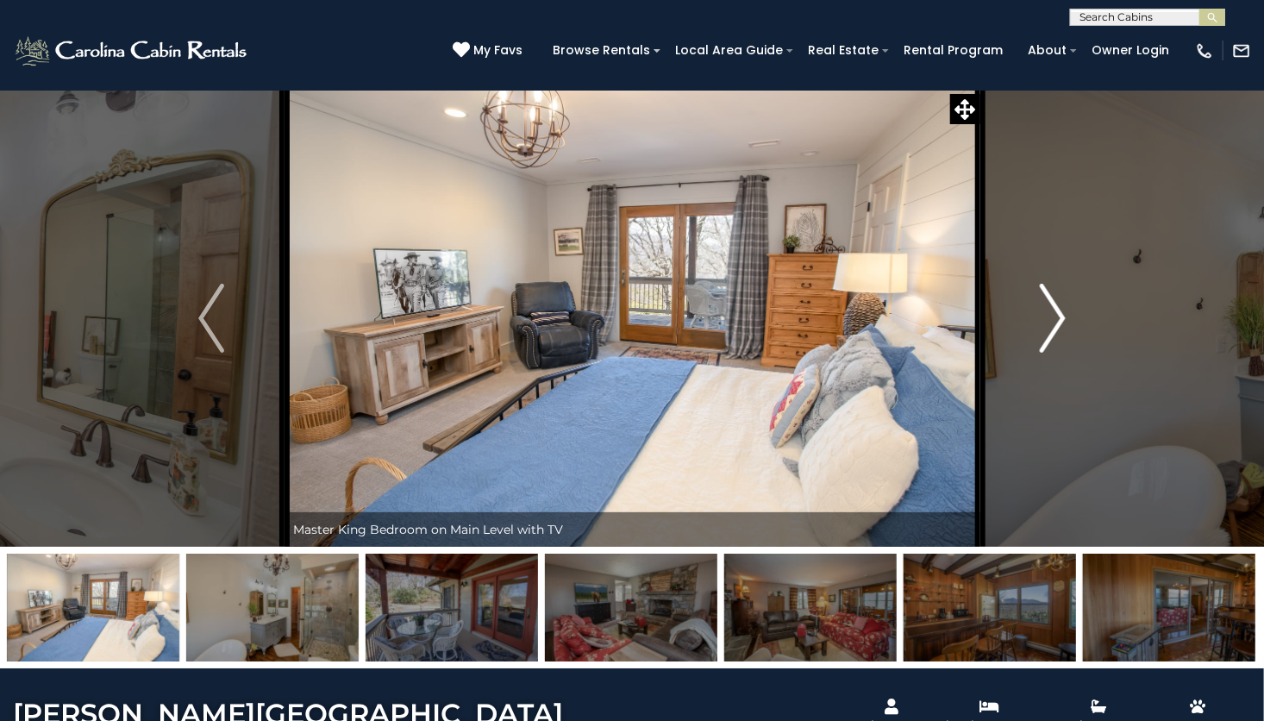
click at [1045, 328] on img "Next" at bounding box center [1053, 318] width 26 height 69
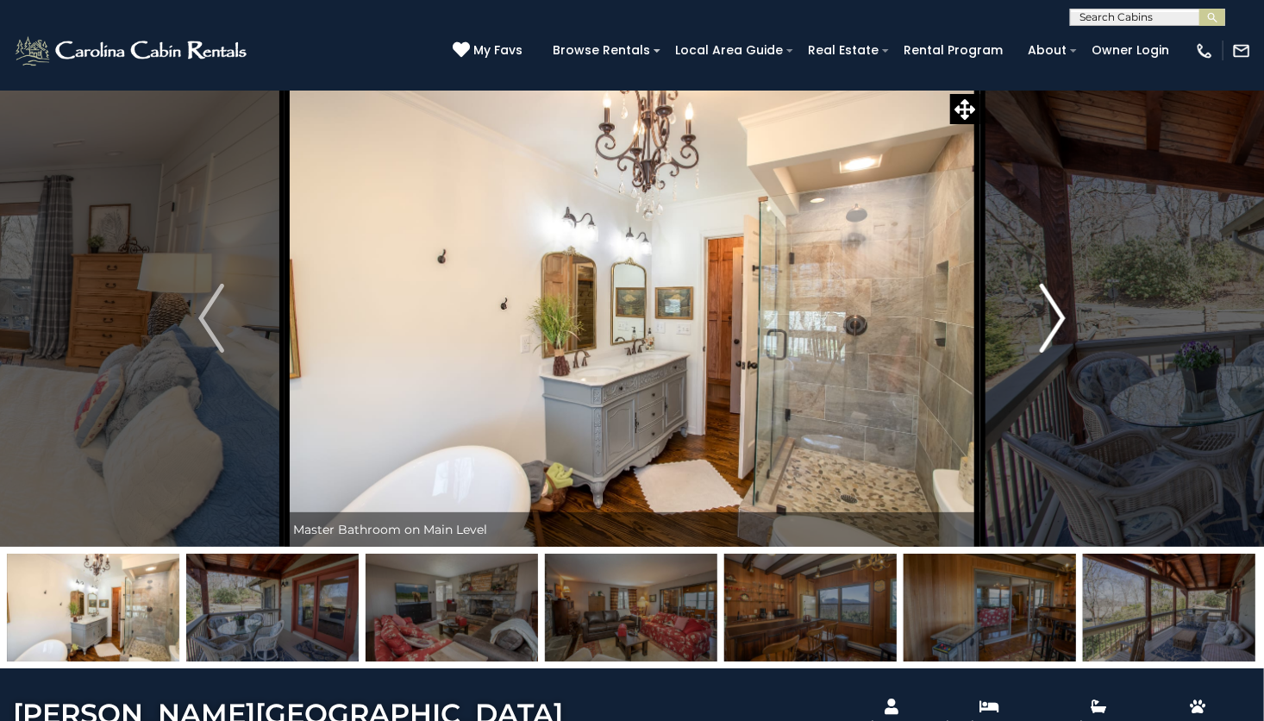
click at [1045, 323] on img "Next" at bounding box center [1053, 318] width 26 height 69
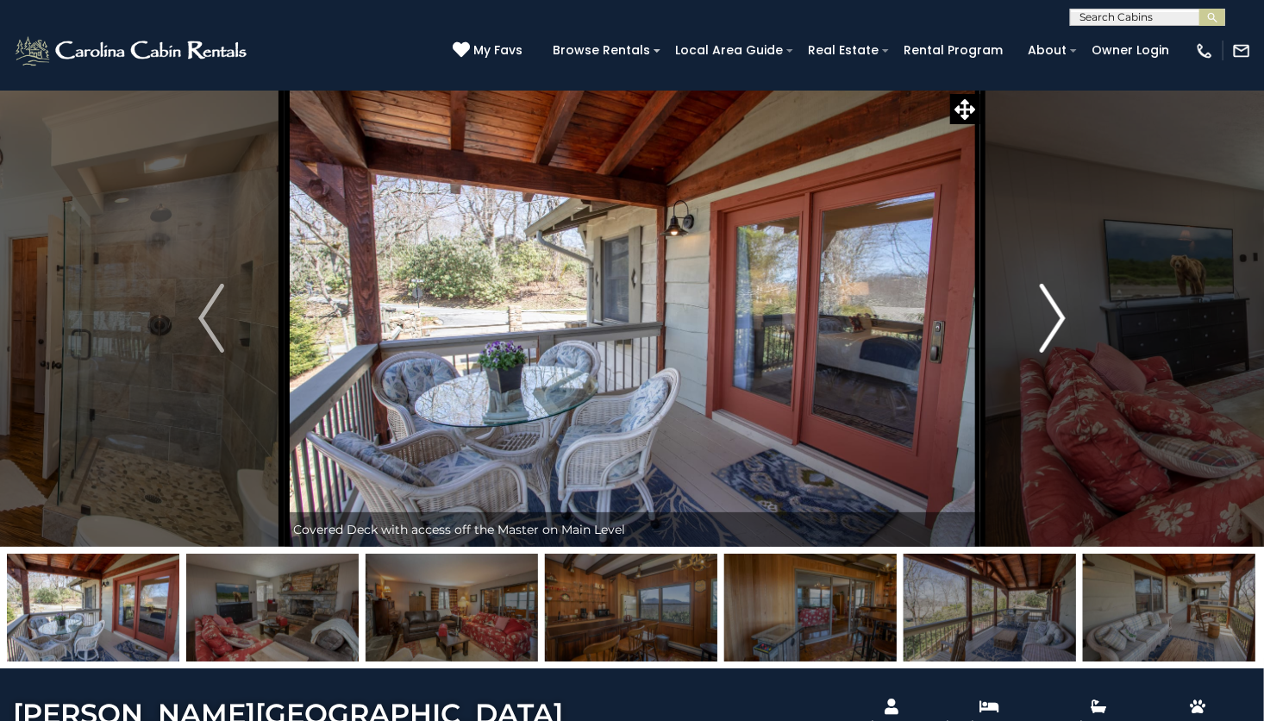
click at [1042, 324] on img "Next" at bounding box center [1053, 318] width 26 height 69
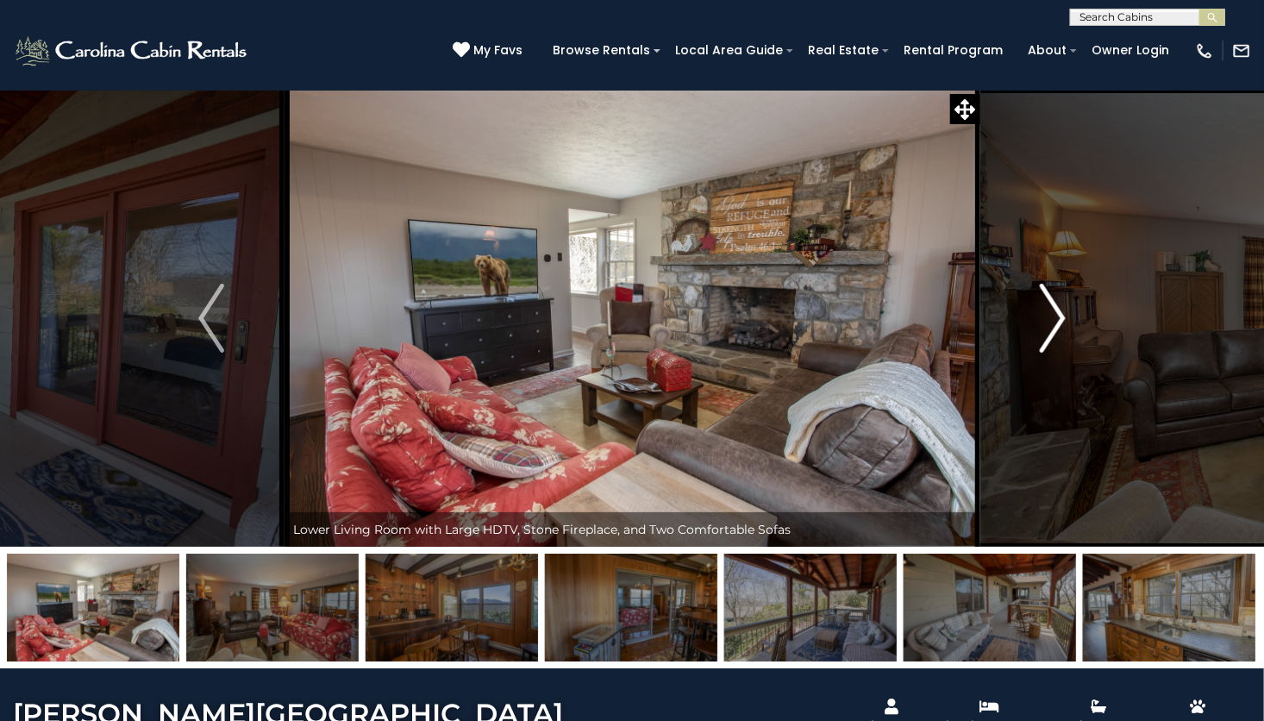
click at [1048, 329] on img "Next" at bounding box center [1053, 318] width 26 height 69
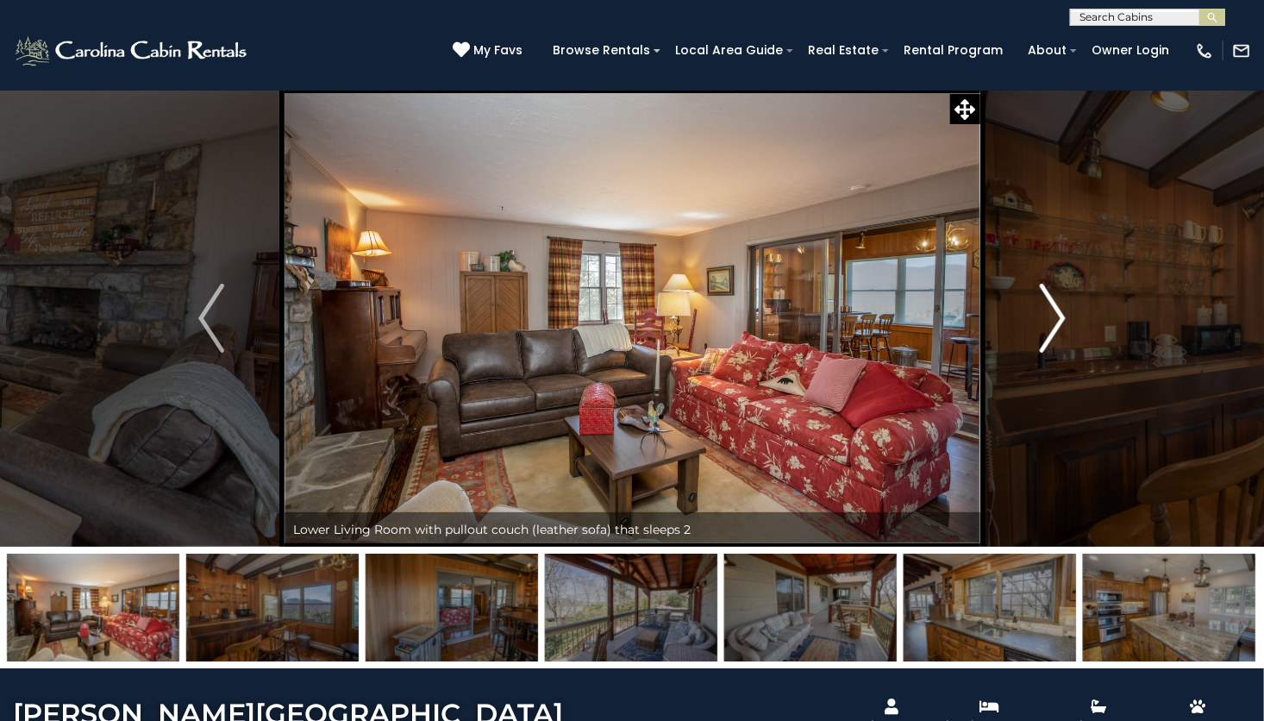
click at [1043, 335] on img "Next" at bounding box center [1053, 318] width 26 height 69
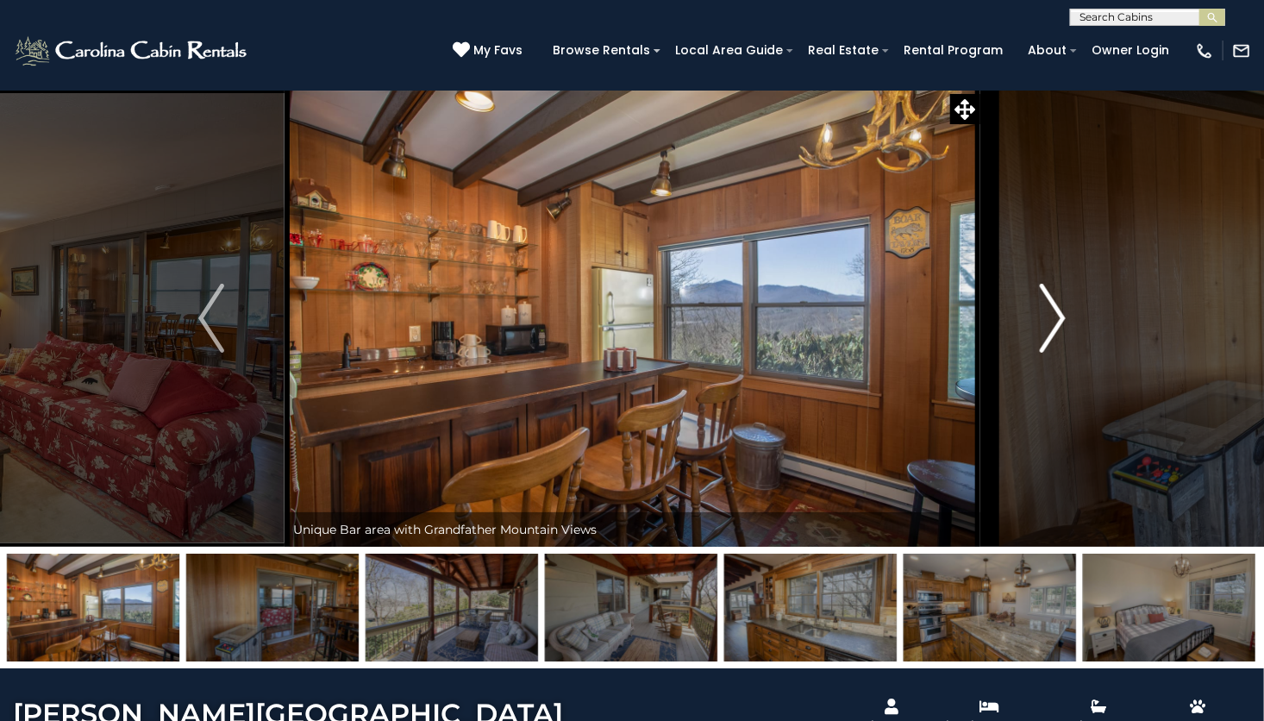
click at [1040, 333] on img "Next" at bounding box center [1053, 318] width 26 height 69
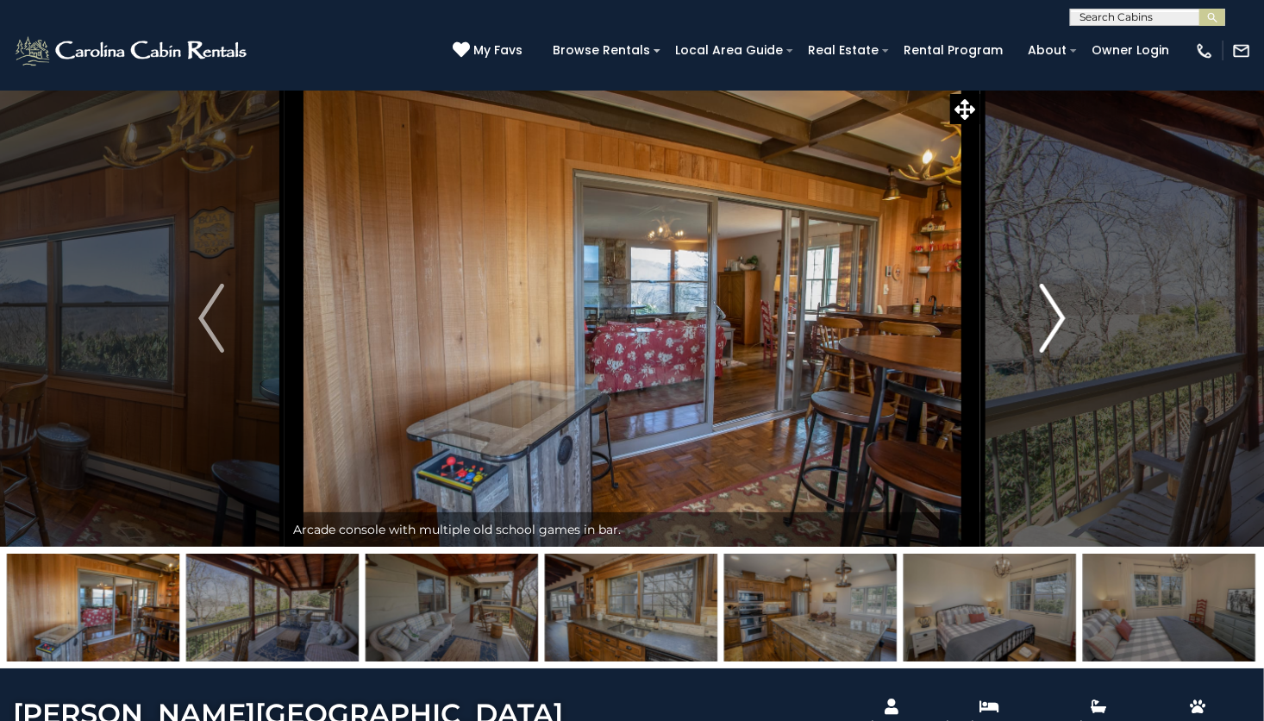
click at [1037, 328] on button "Next" at bounding box center [1052, 318] width 147 height 457
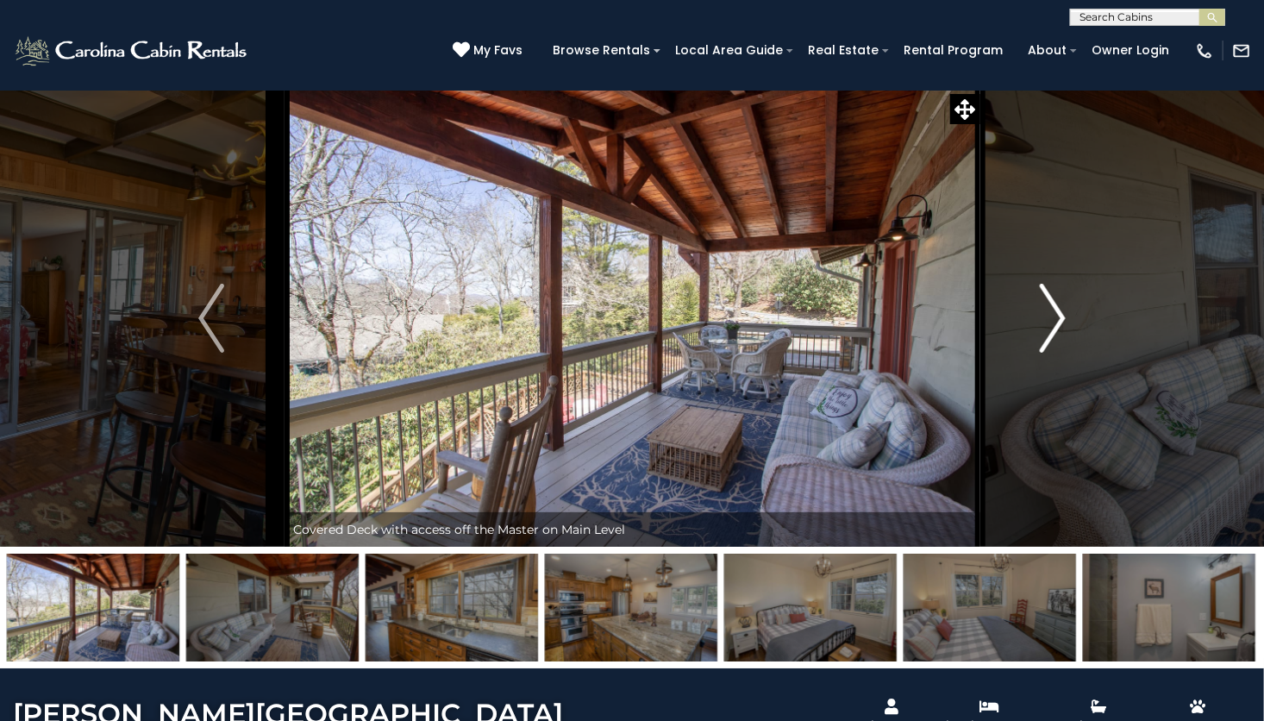
click at [1032, 324] on button "Next" at bounding box center [1052, 318] width 147 height 457
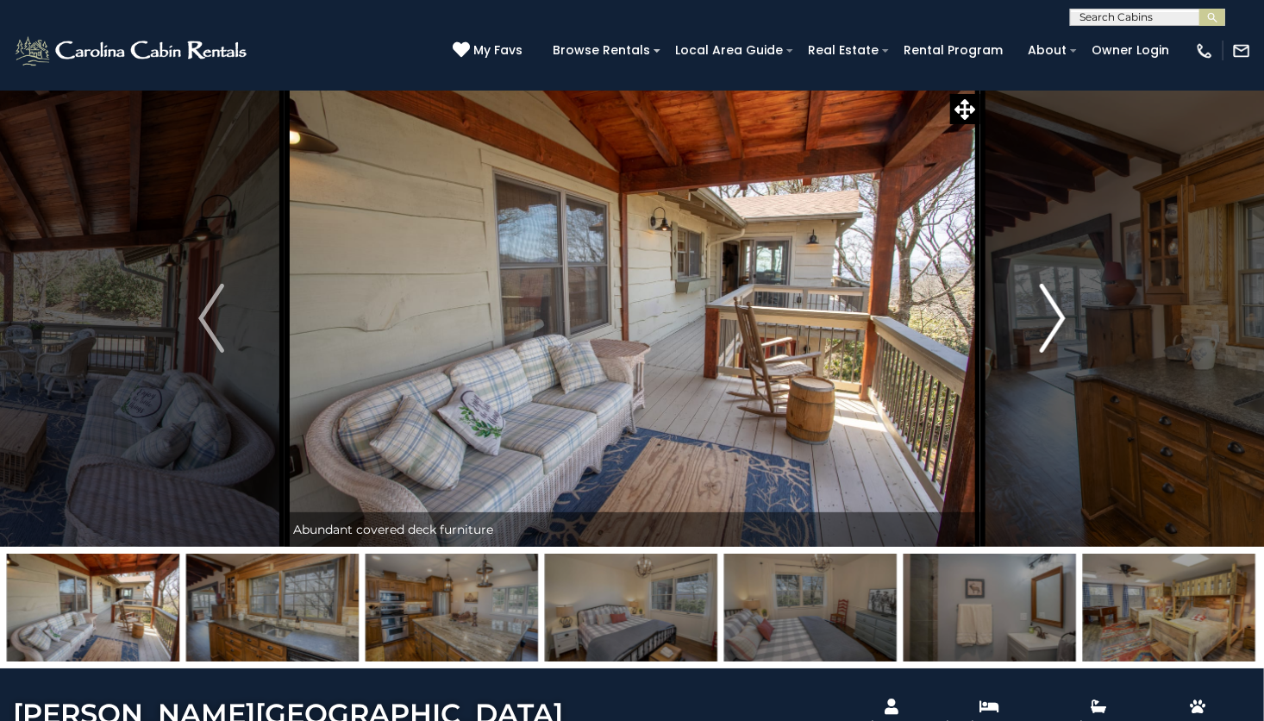
click at [1033, 326] on button "Next" at bounding box center [1052, 318] width 147 height 457
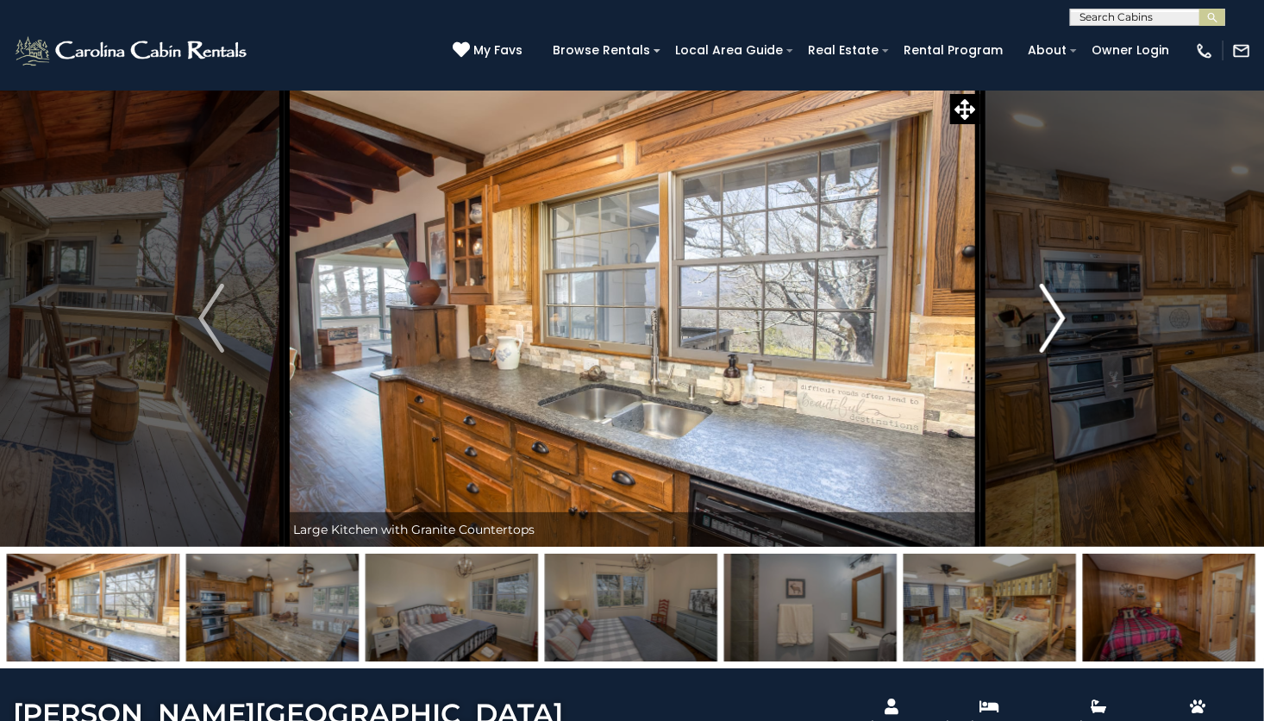
click at [1030, 323] on button "Next" at bounding box center [1052, 318] width 147 height 457
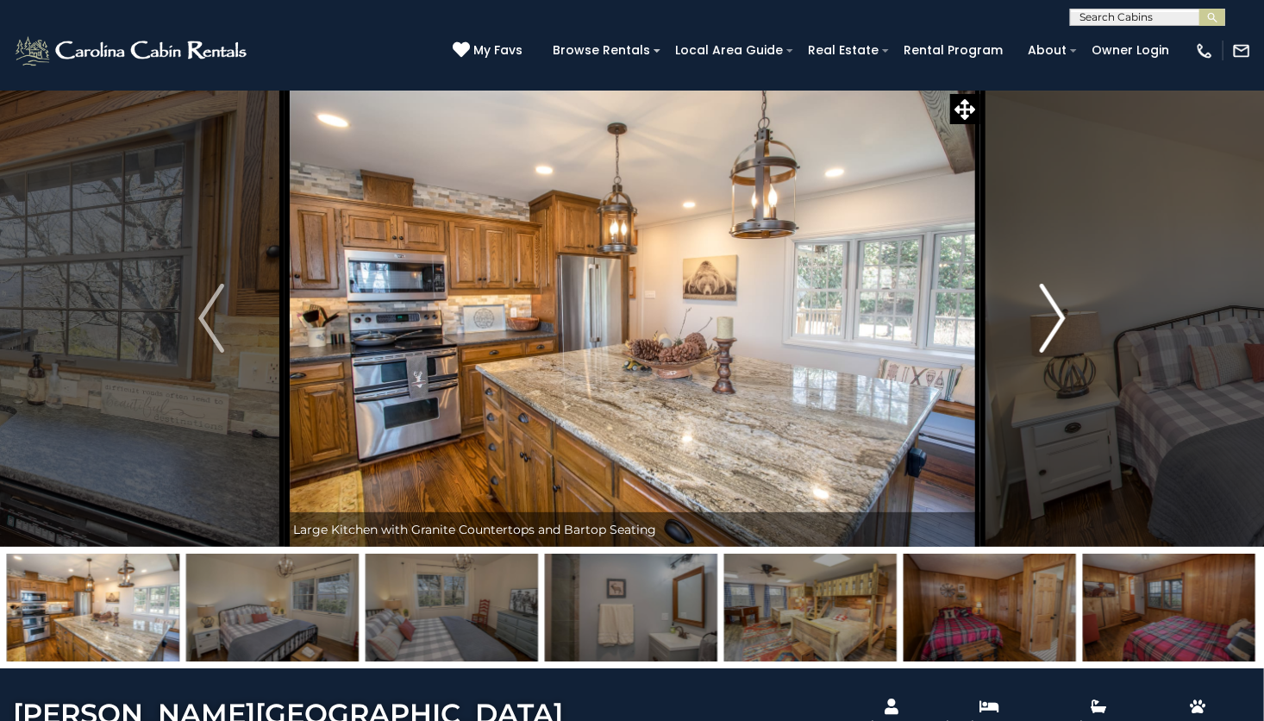
click at [1034, 326] on button "Next" at bounding box center [1052, 318] width 147 height 457
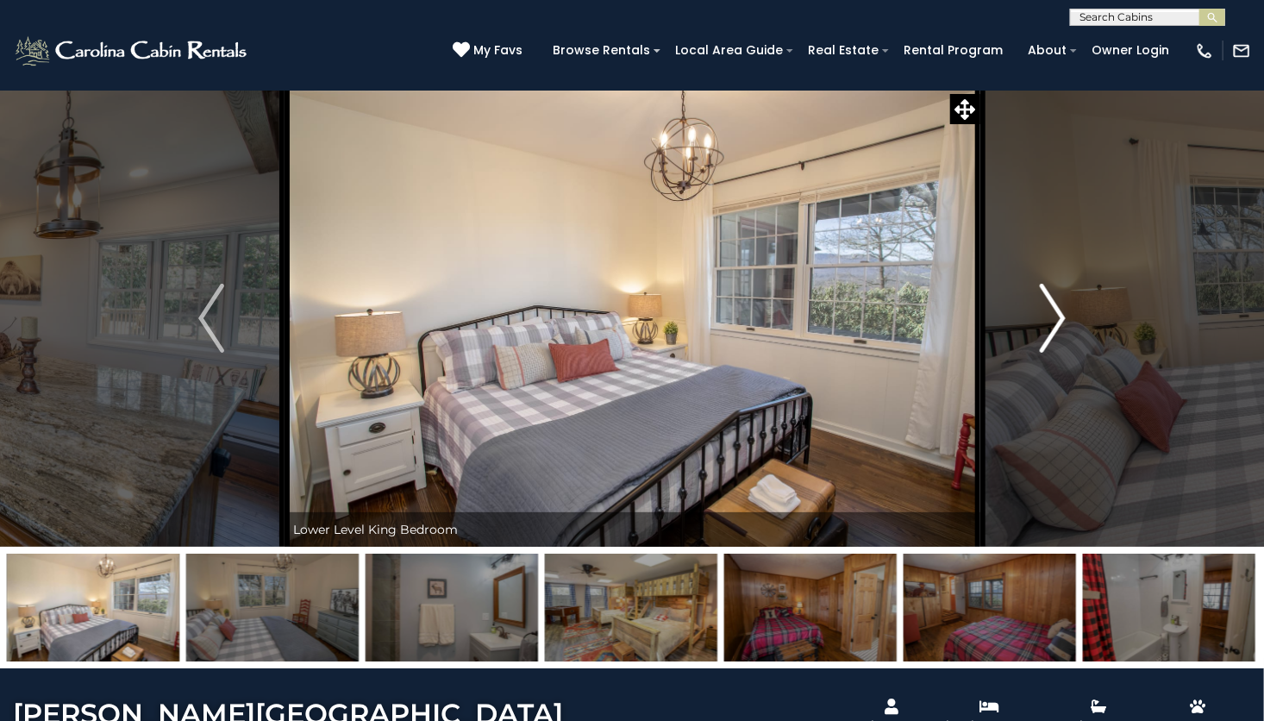
click at [1030, 328] on button "Next" at bounding box center [1052, 318] width 147 height 457
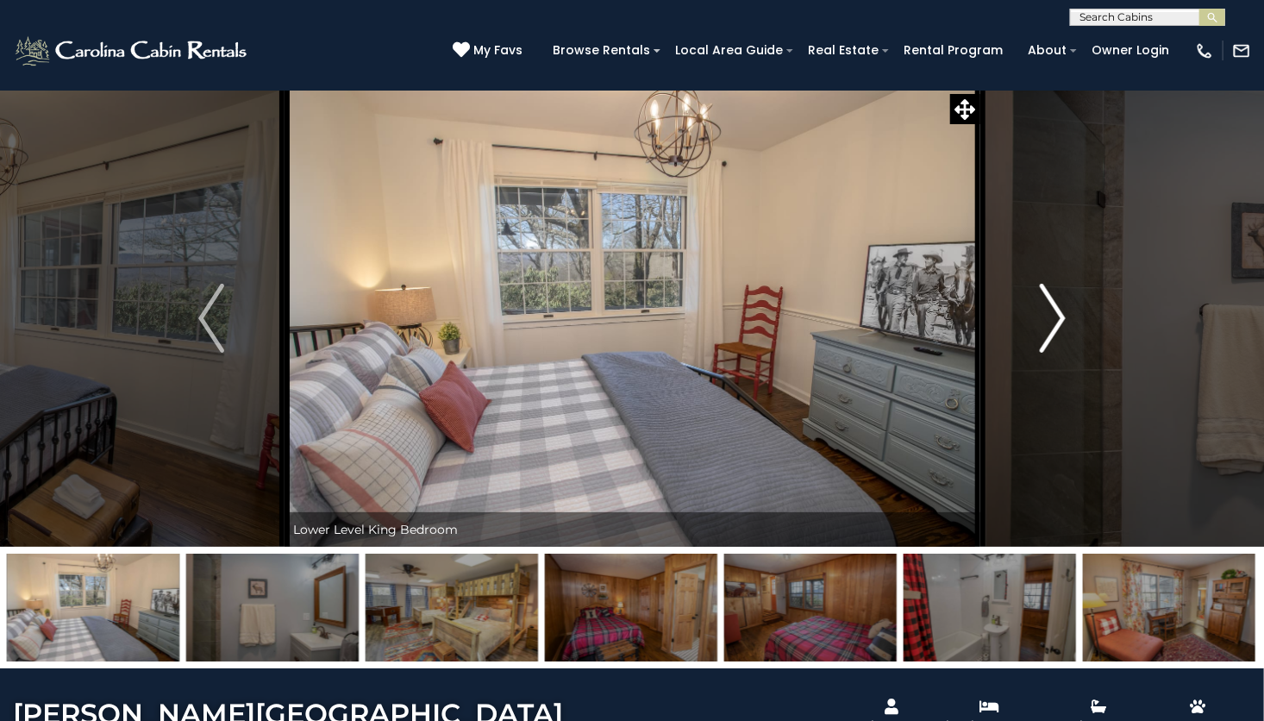
click at [1033, 327] on button "Next" at bounding box center [1052, 318] width 147 height 457
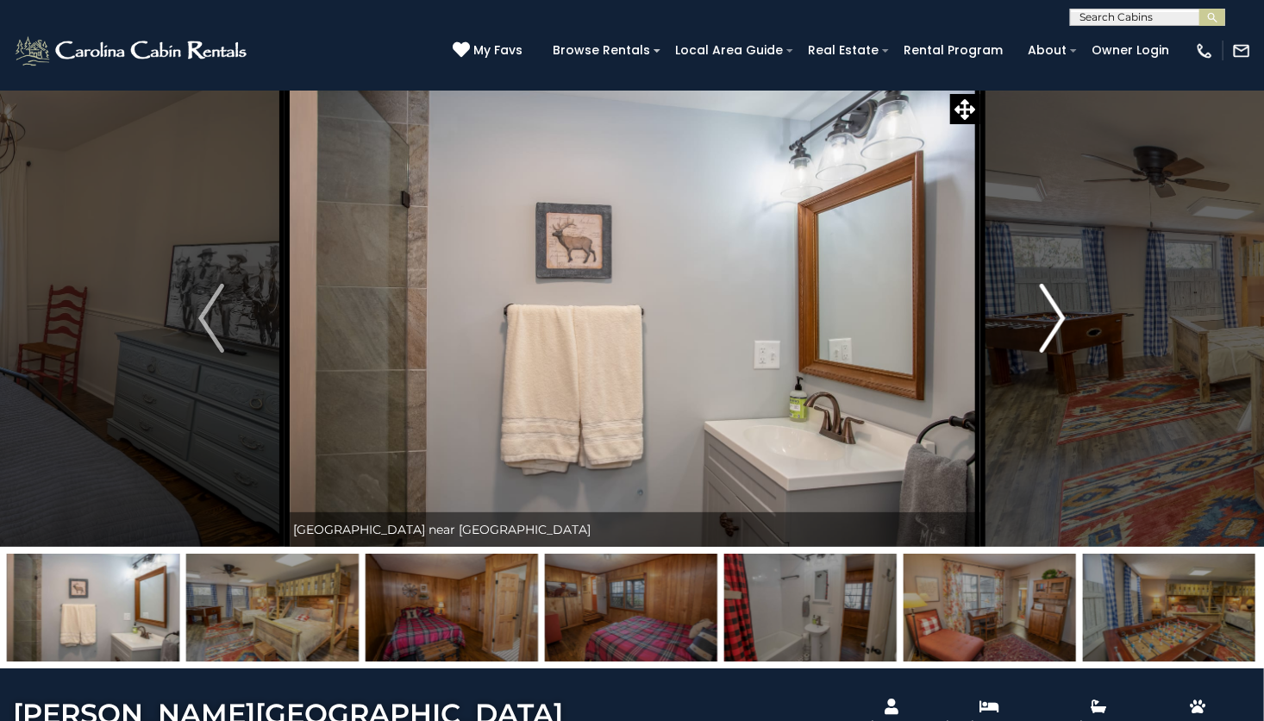
click at [1028, 326] on button "Next" at bounding box center [1052, 318] width 147 height 457
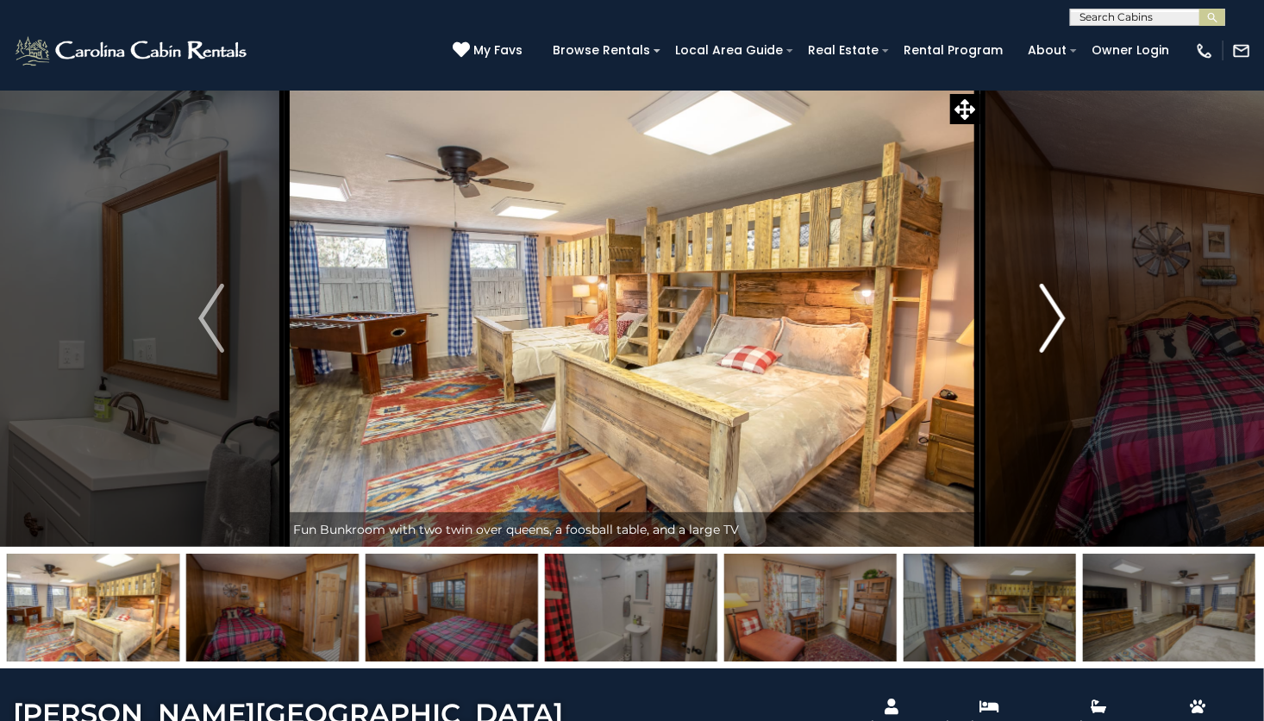
click at [1048, 321] on img "Next" at bounding box center [1053, 318] width 26 height 69
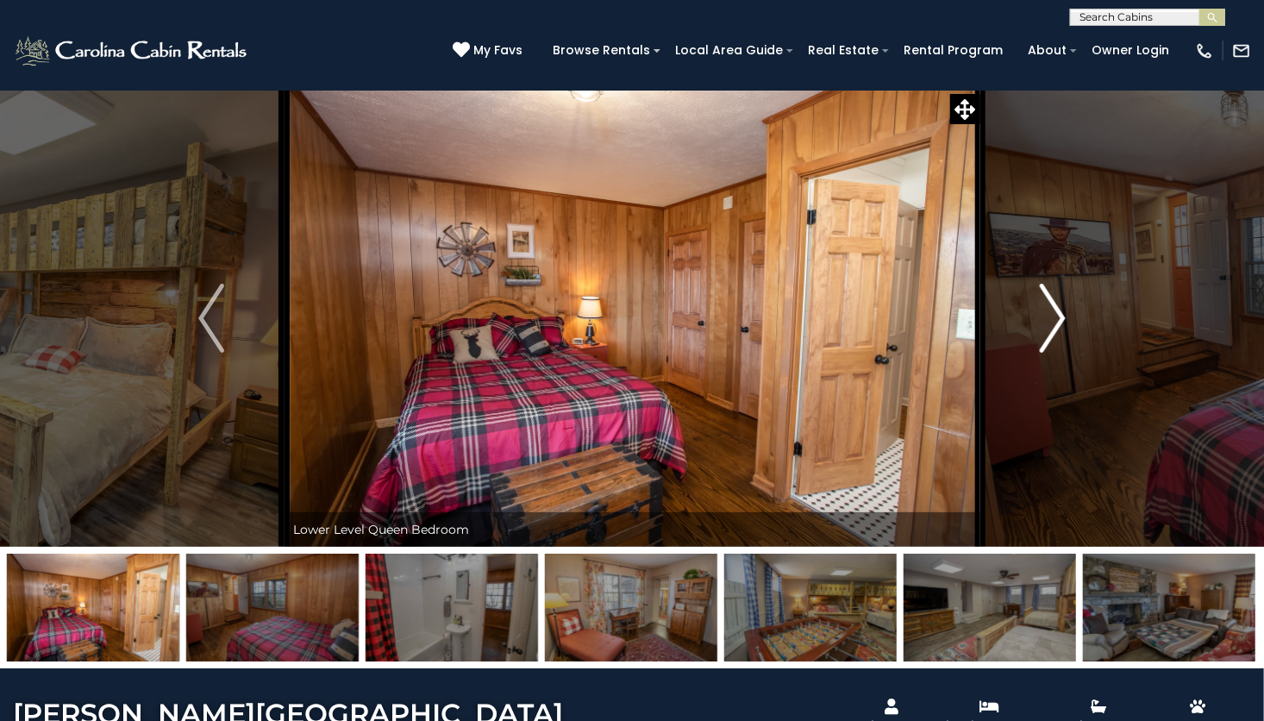
click at [1045, 322] on img "Next" at bounding box center [1053, 318] width 26 height 69
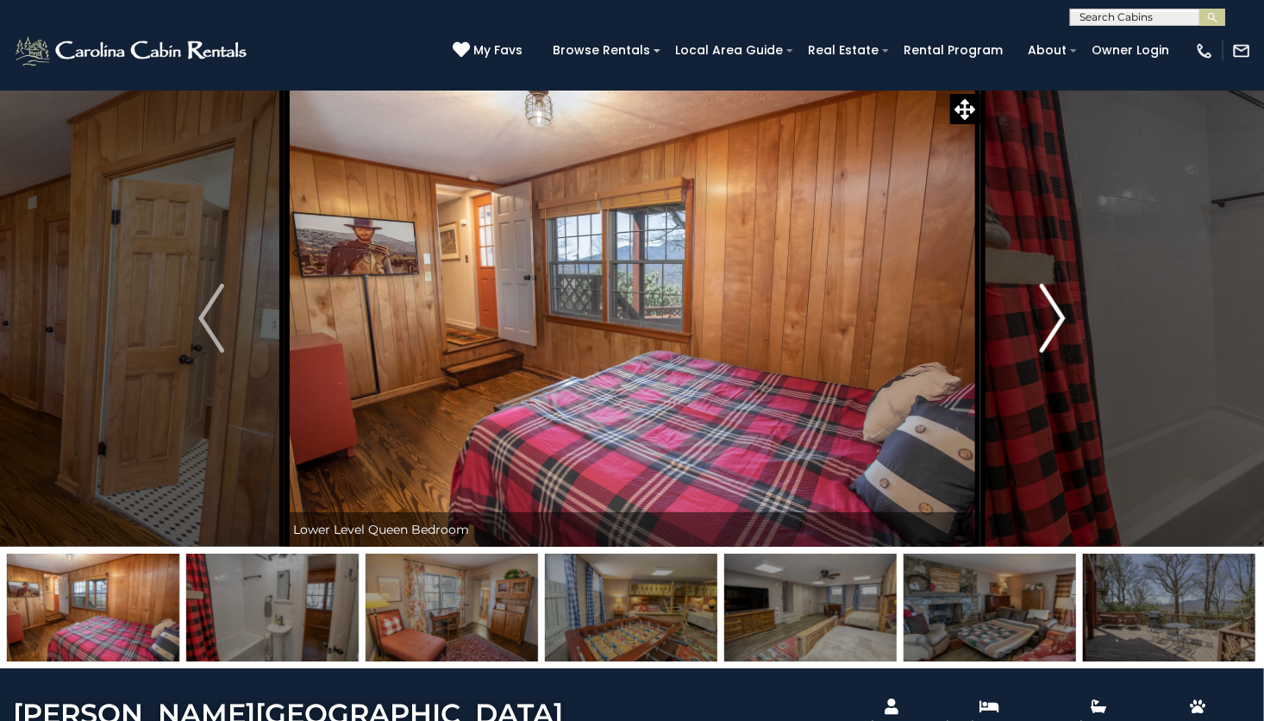
click at [1031, 331] on button "Next" at bounding box center [1052, 318] width 147 height 457
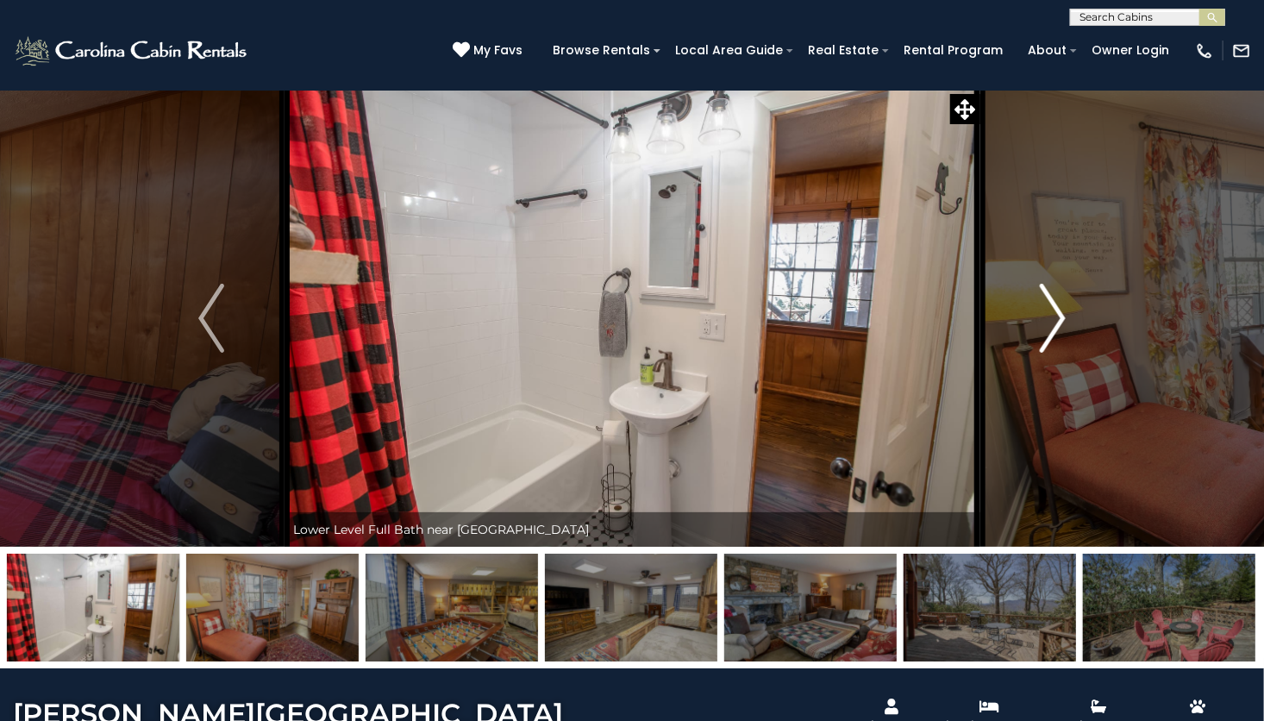
click at [1045, 331] on img "Next" at bounding box center [1053, 318] width 26 height 69
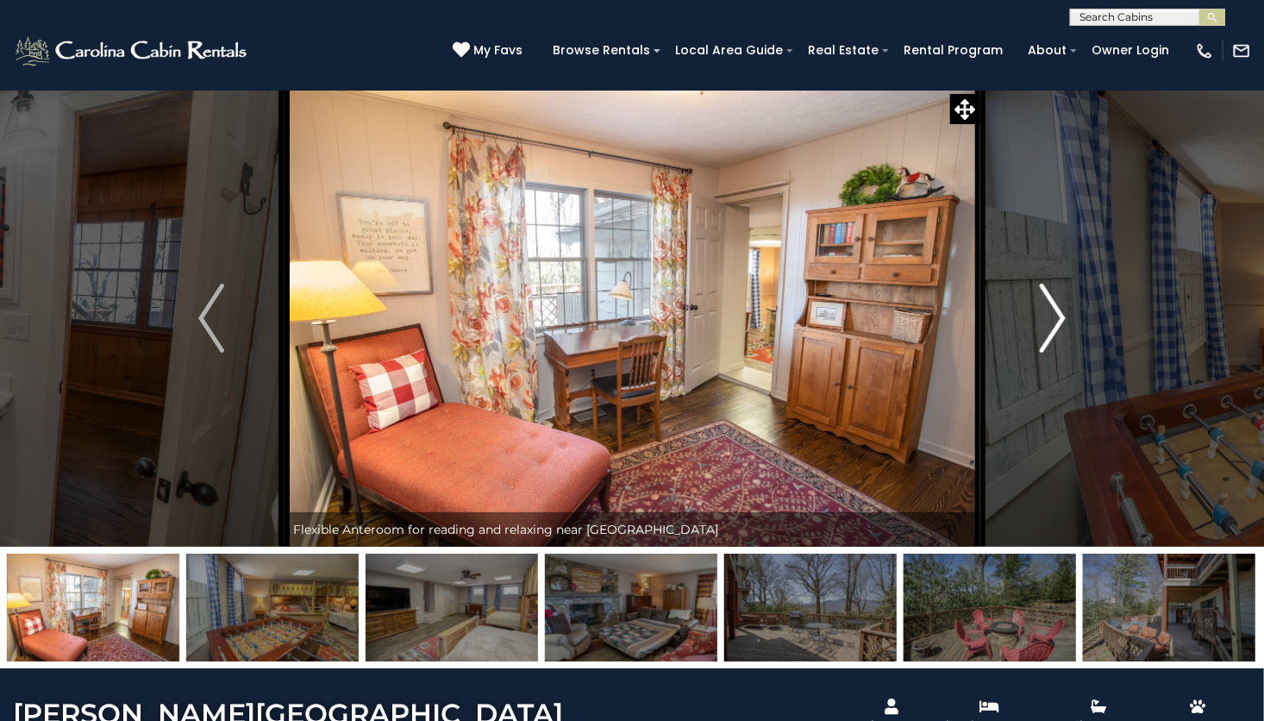
click at [1045, 334] on img "Next" at bounding box center [1053, 318] width 26 height 69
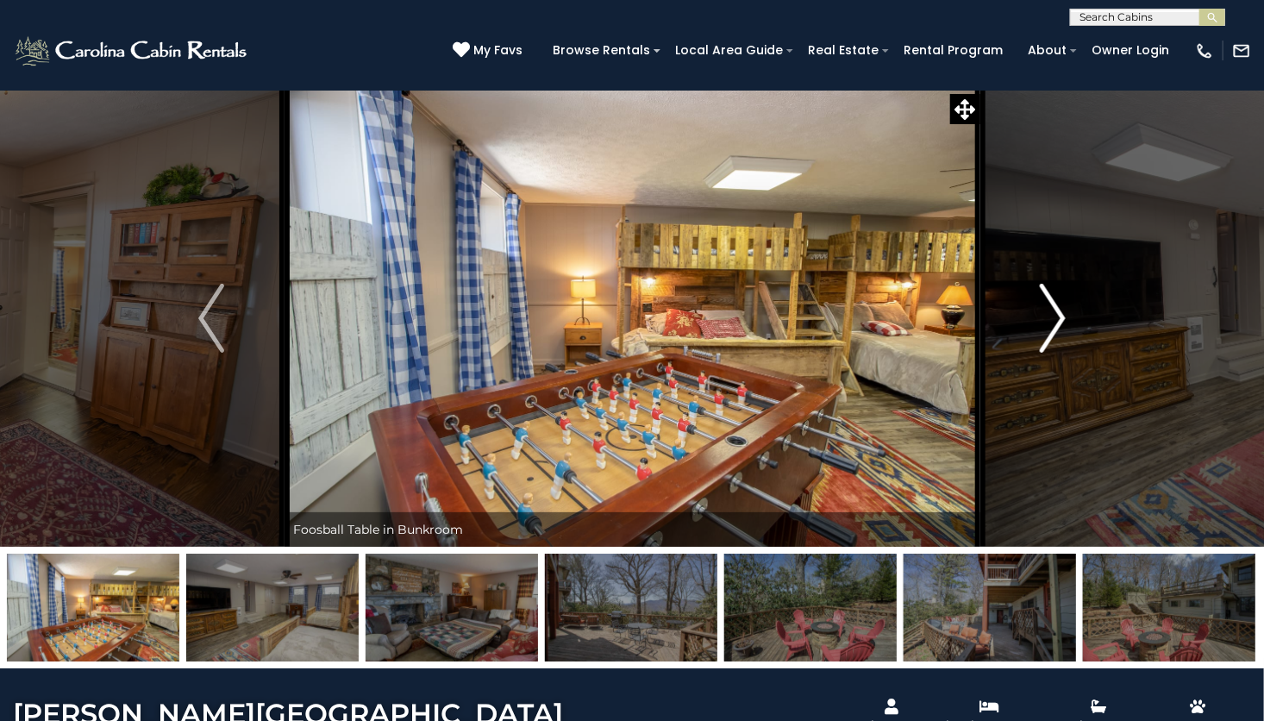
click at [1042, 327] on img "Next" at bounding box center [1053, 318] width 26 height 69
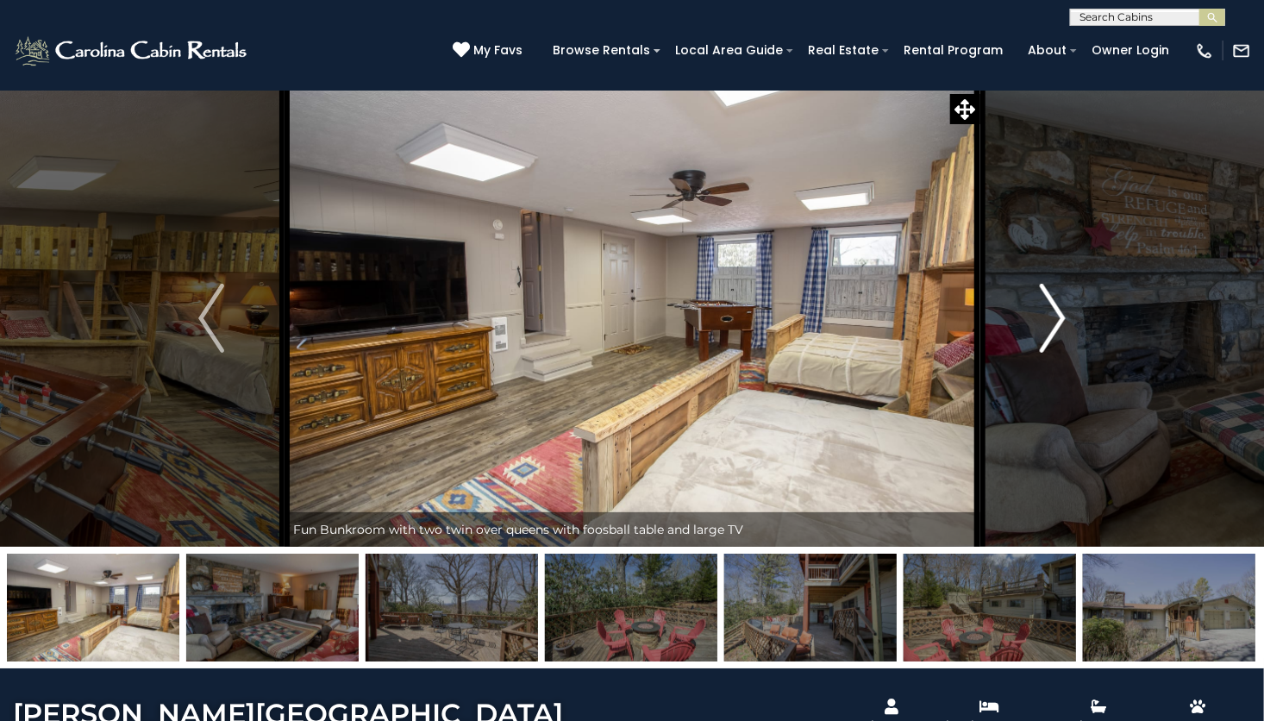
click at [1040, 328] on img "Next" at bounding box center [1053, 318] width 26 height 69
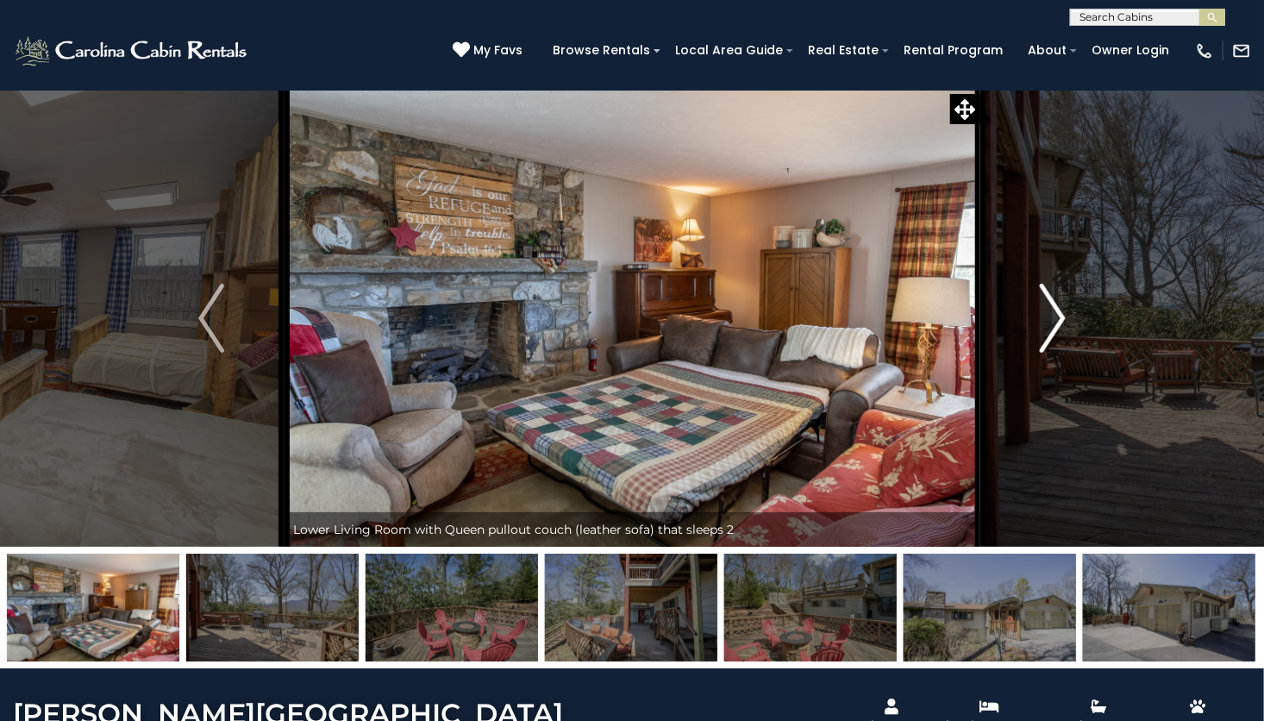
click at [1040, 322] on img "Next" at bounding box center [1053, 318] width 26 height 69
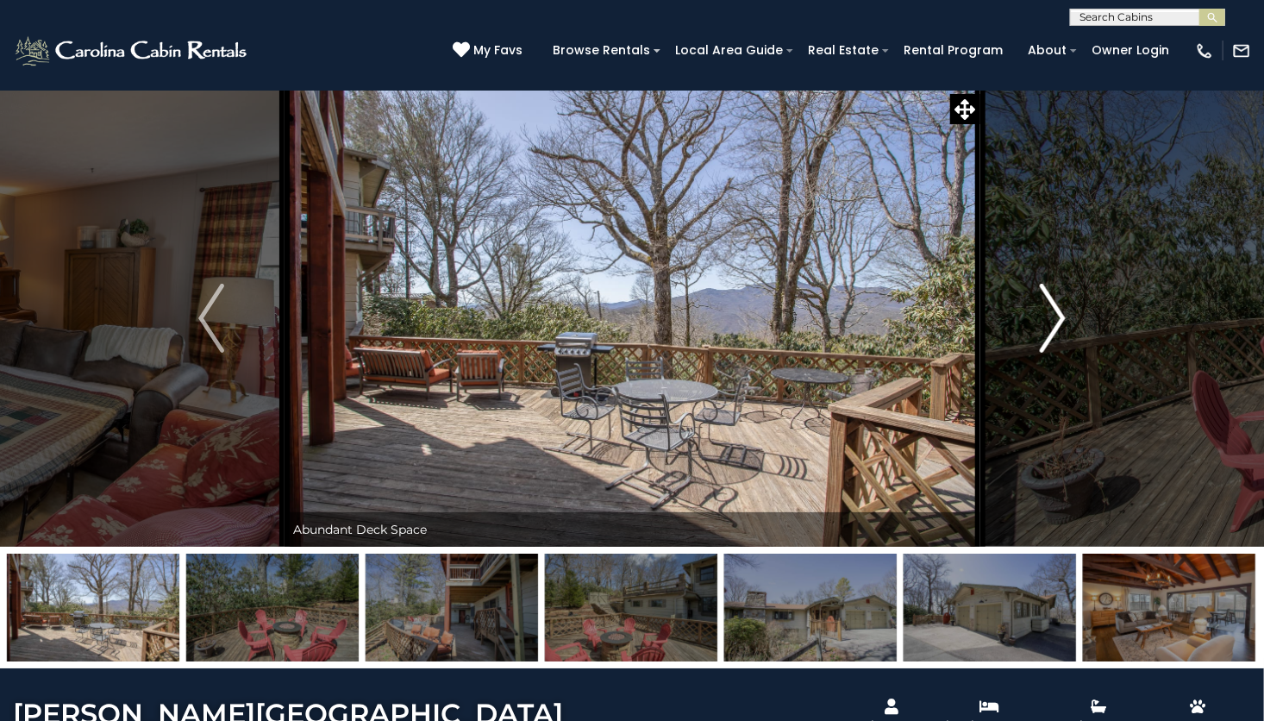
click at [1034, 320] on button "Next" at bounding box center [1052, 318] width 147 height 457
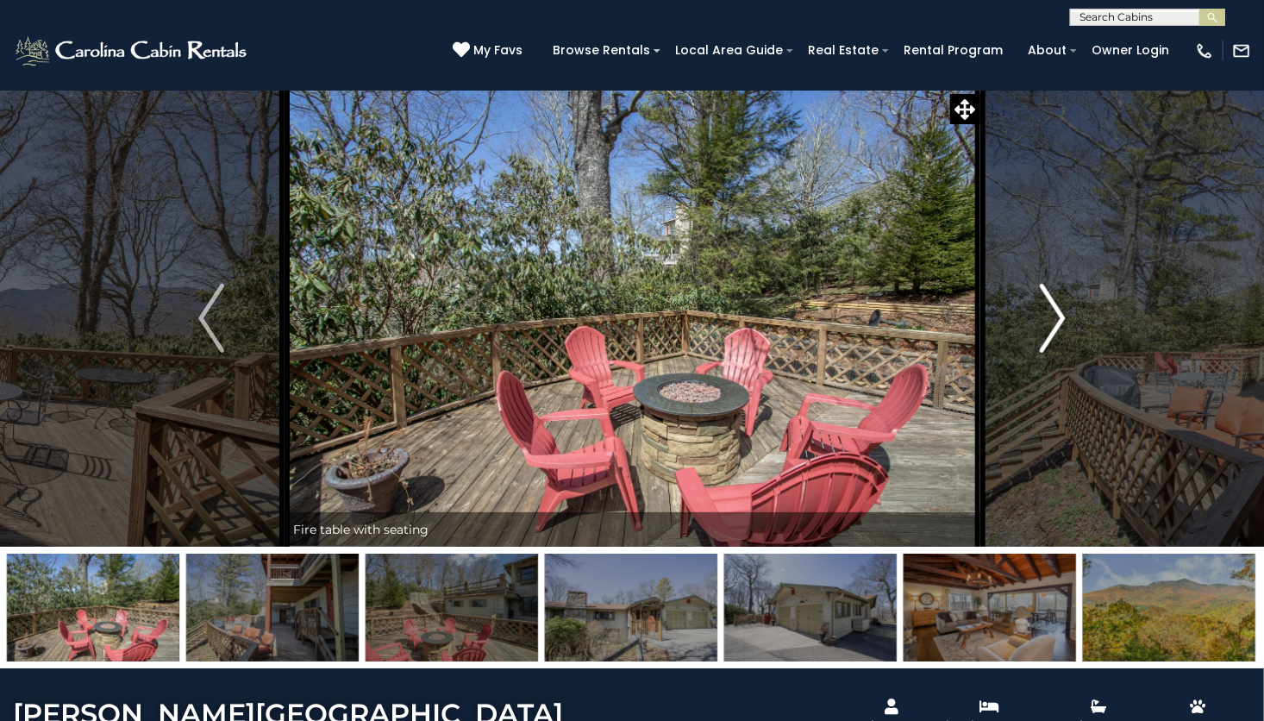
click at [1040, 324] on img "Next" at bounding box center [1053, 318] width 26 height 69
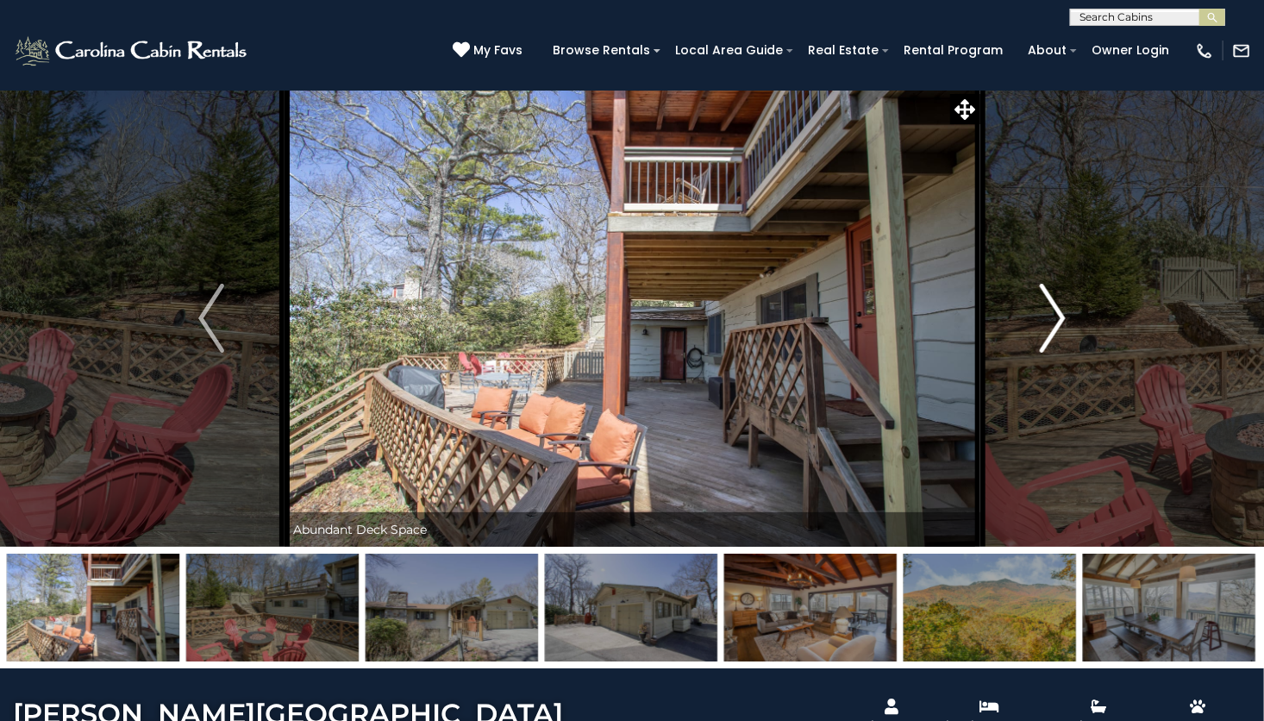
click at [1042, 324] on img "Next" at bounding box center [1053, 318] width 26 height 69
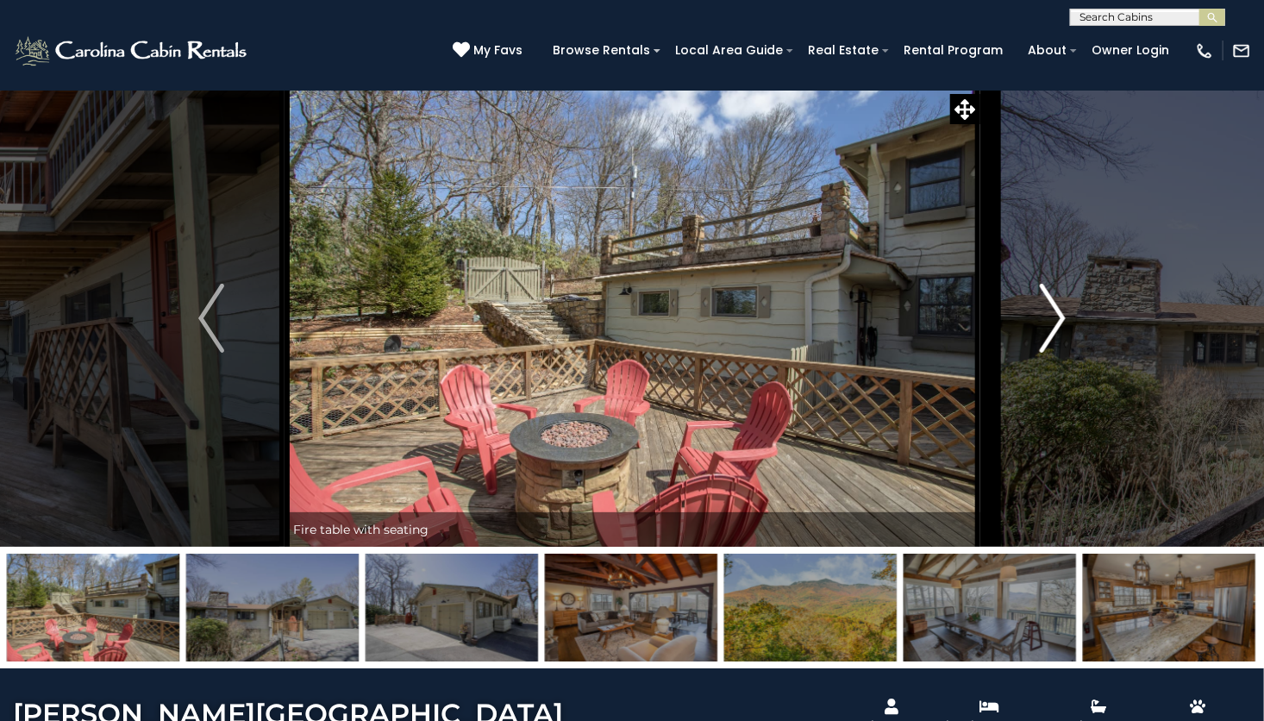
click at [1035, 324] on button "Next" at bounding box center [1052, 318] width 147 height 457
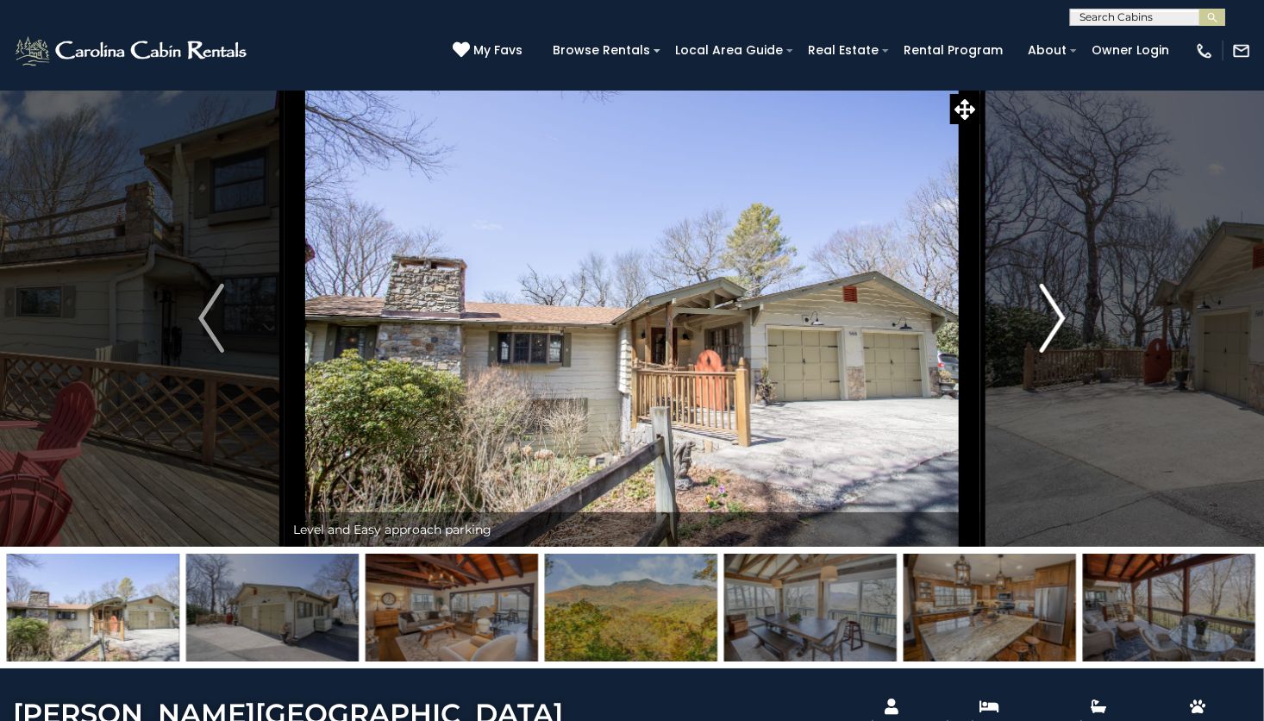
click at [1034, 319] on button "Next" at bounding box center [1052, 318] width 147 height 457
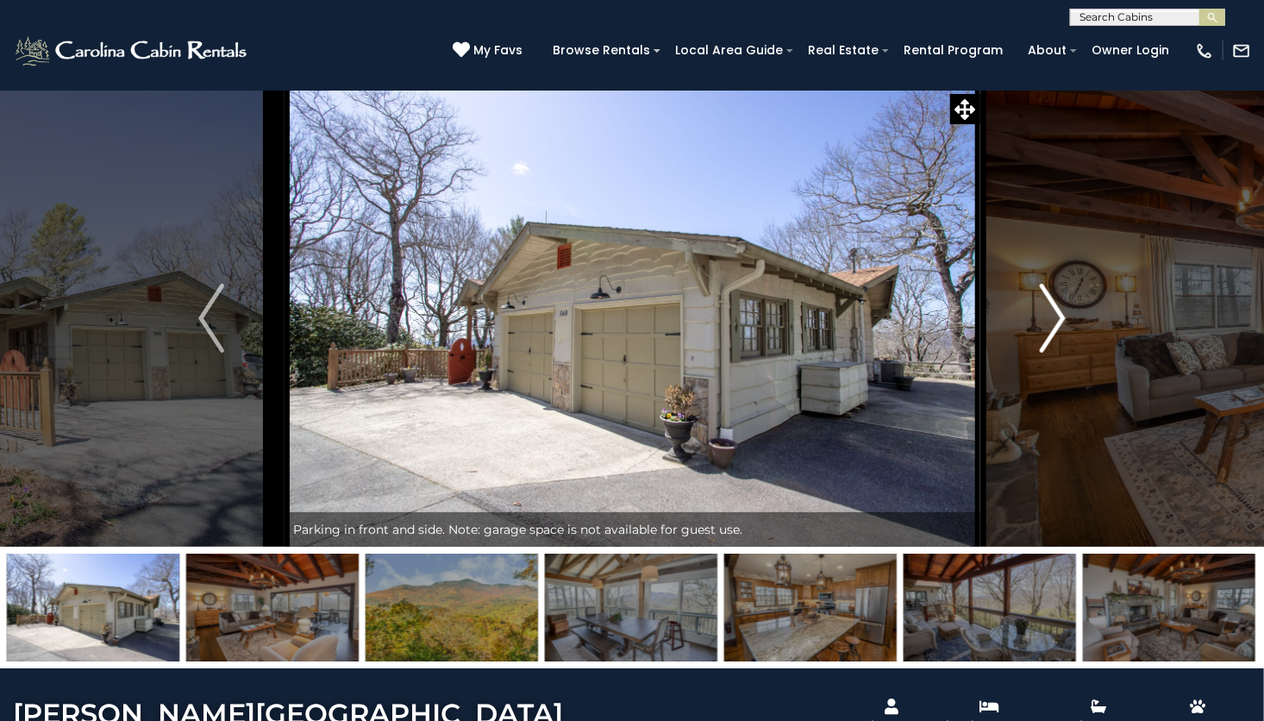
click at [1034, 322] on button "Next" at bounding box center [1052, 318] width 147 height 457
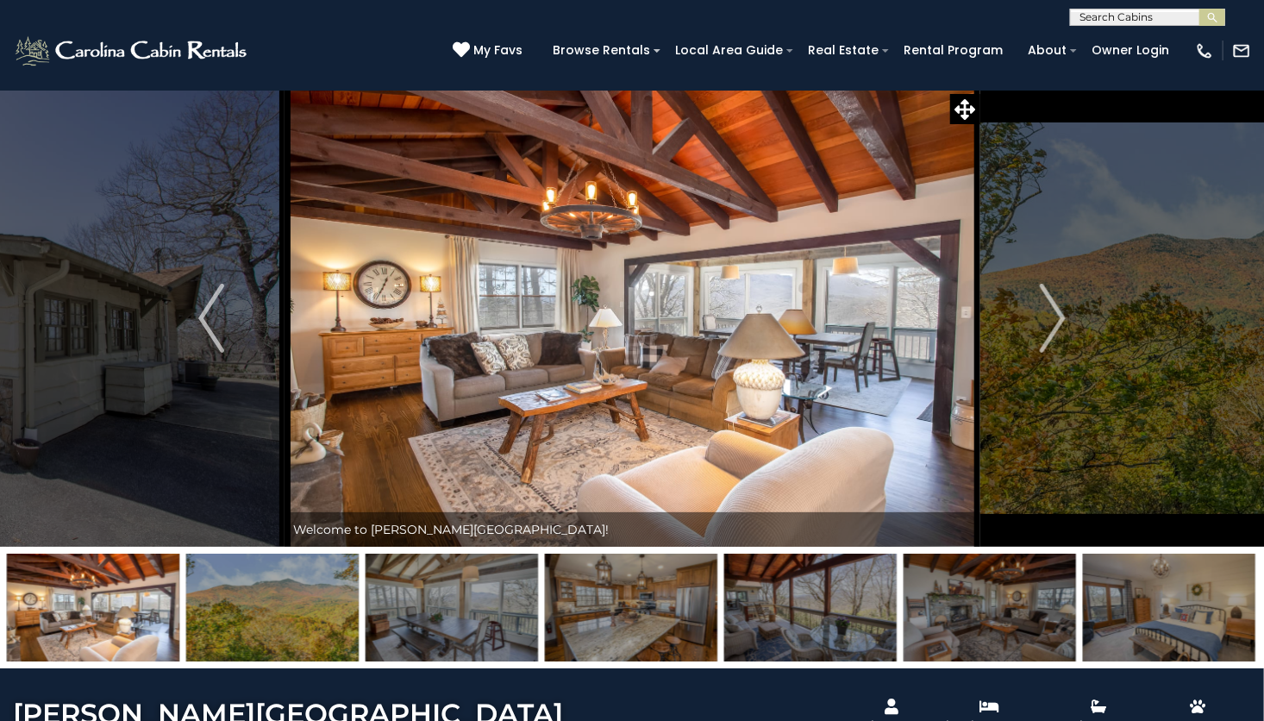
click at [300, 36] on div "(828) 295-6000 My Favs Browse Rentals Local Area Guide Activities & Attractions…" at bounding box center [632, 58] width 1264 height 65
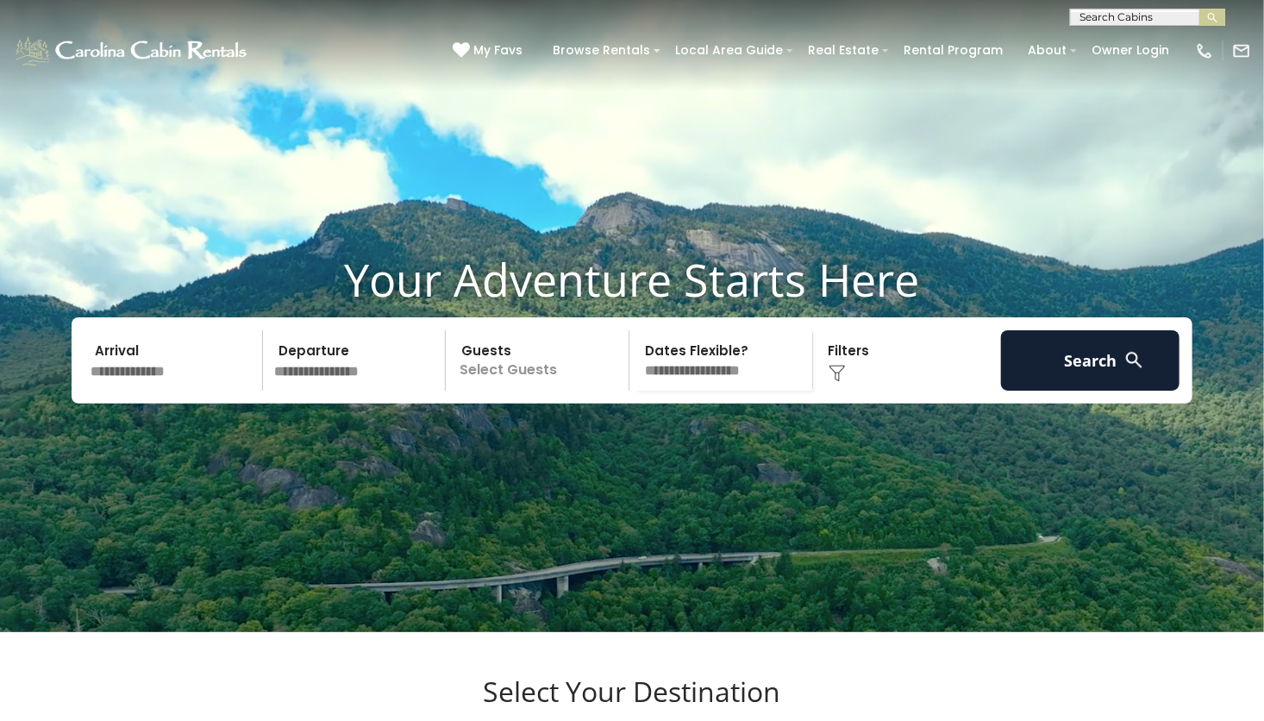
click at [188, 391] on input "text" at bounding box center [173, 360] width 178 height 60
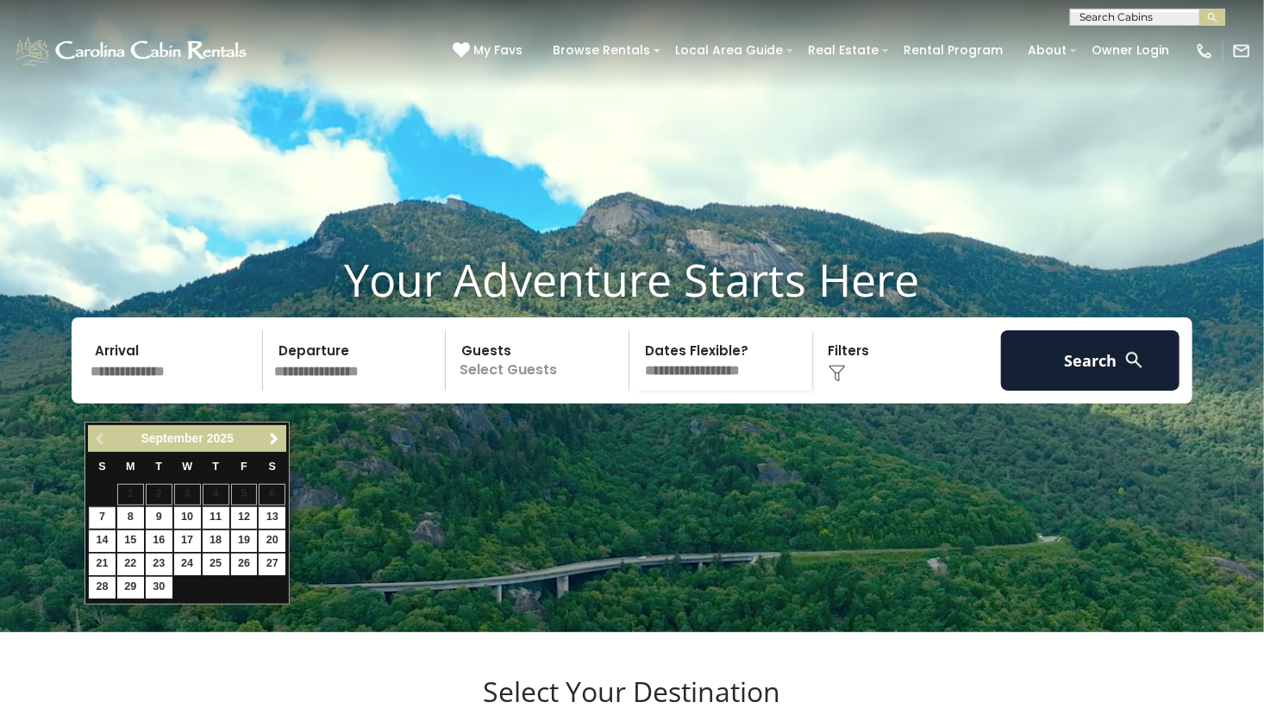
click at [264, 431] on link "Next" at bounding box center [274, 439] width 22 height 22
click at [272, 434] on span "Next" at bounding box center [274, 439] width 14 height 14
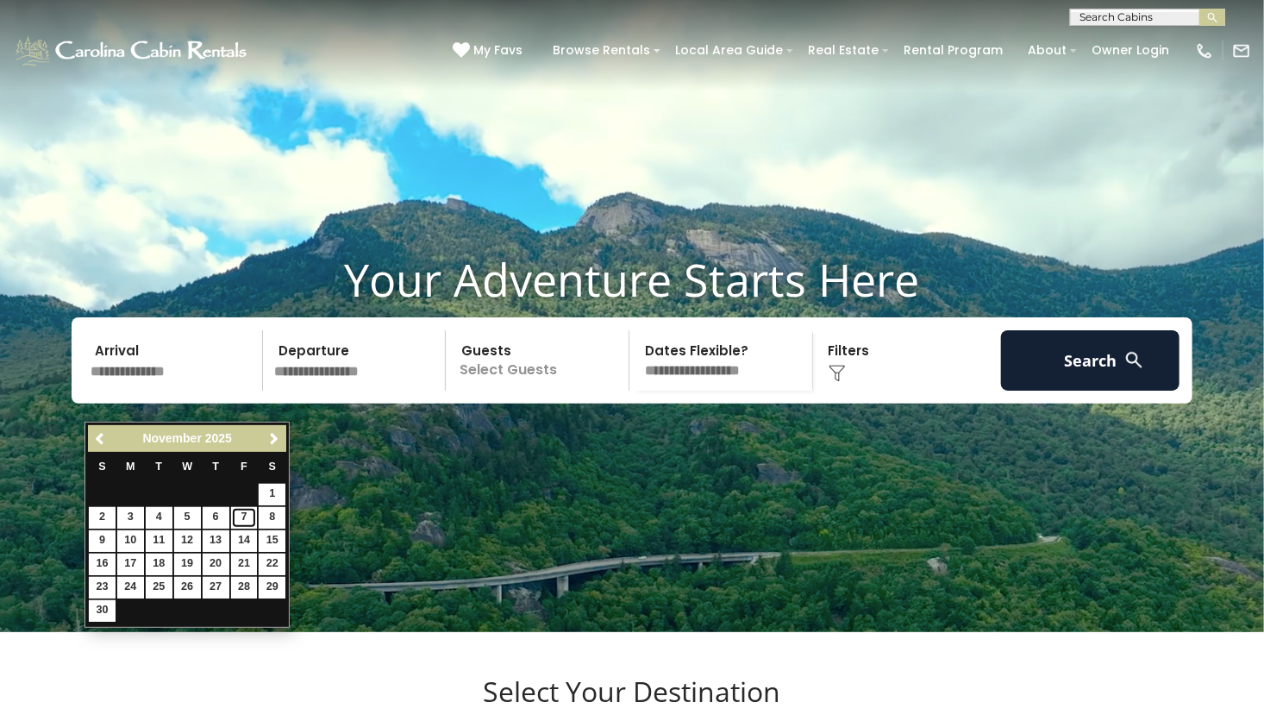
click at [241, 514] on link "7" at bounding box center [244, 518] width 27 height 22
type input "*******"
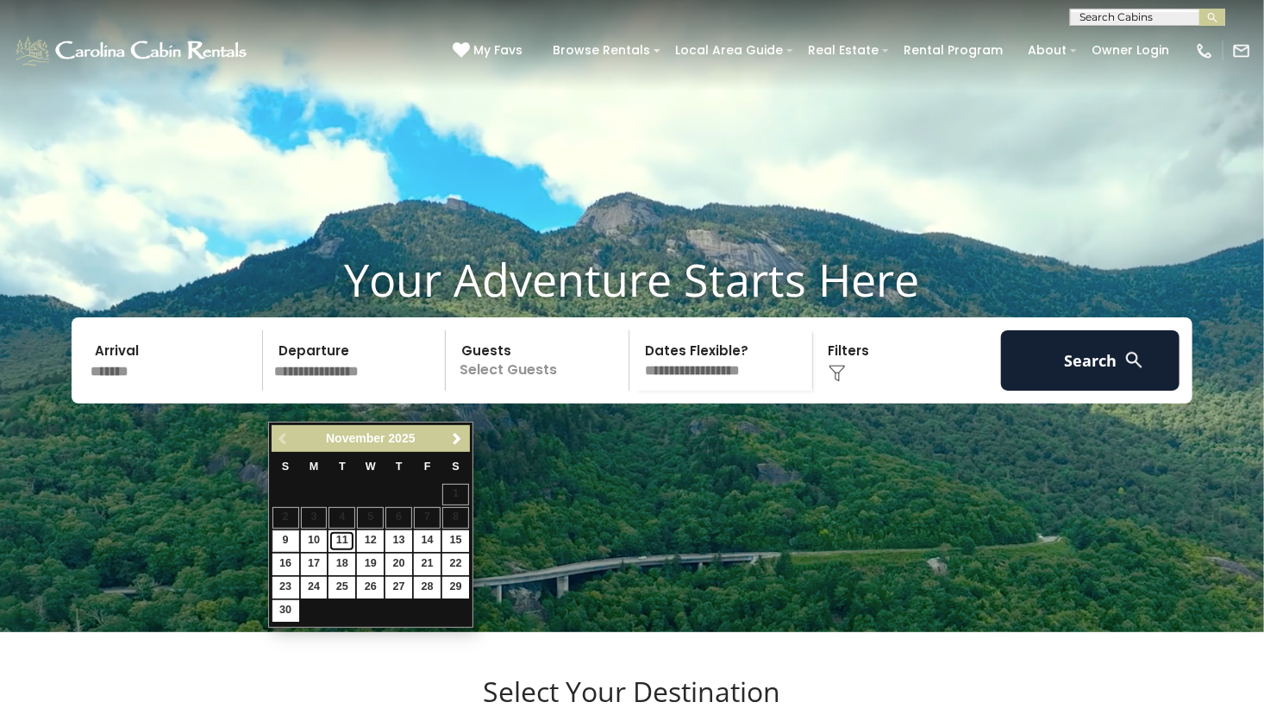
click at [340, 541] on link "11" at bounding box center [341, 541] width 27 height 22
type input "********"
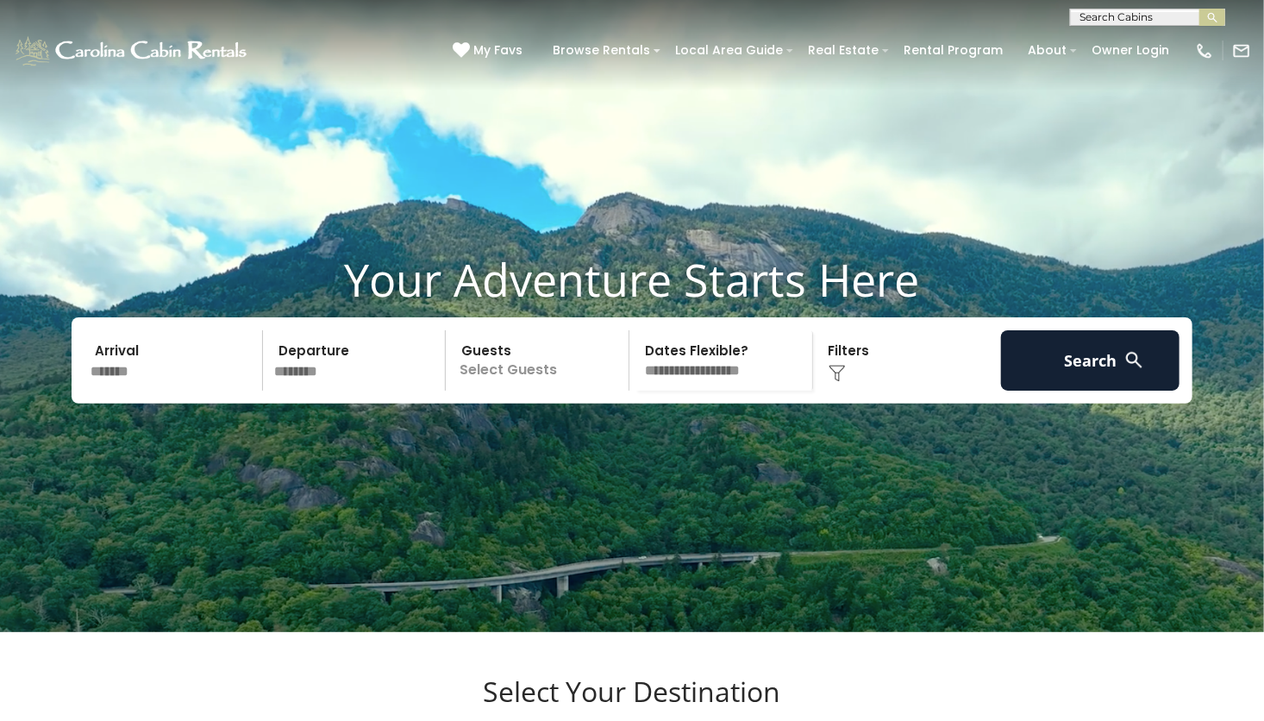
click at [535, 391] on p "Select Guests" at bounding box center [540, 360] width 178 height 60
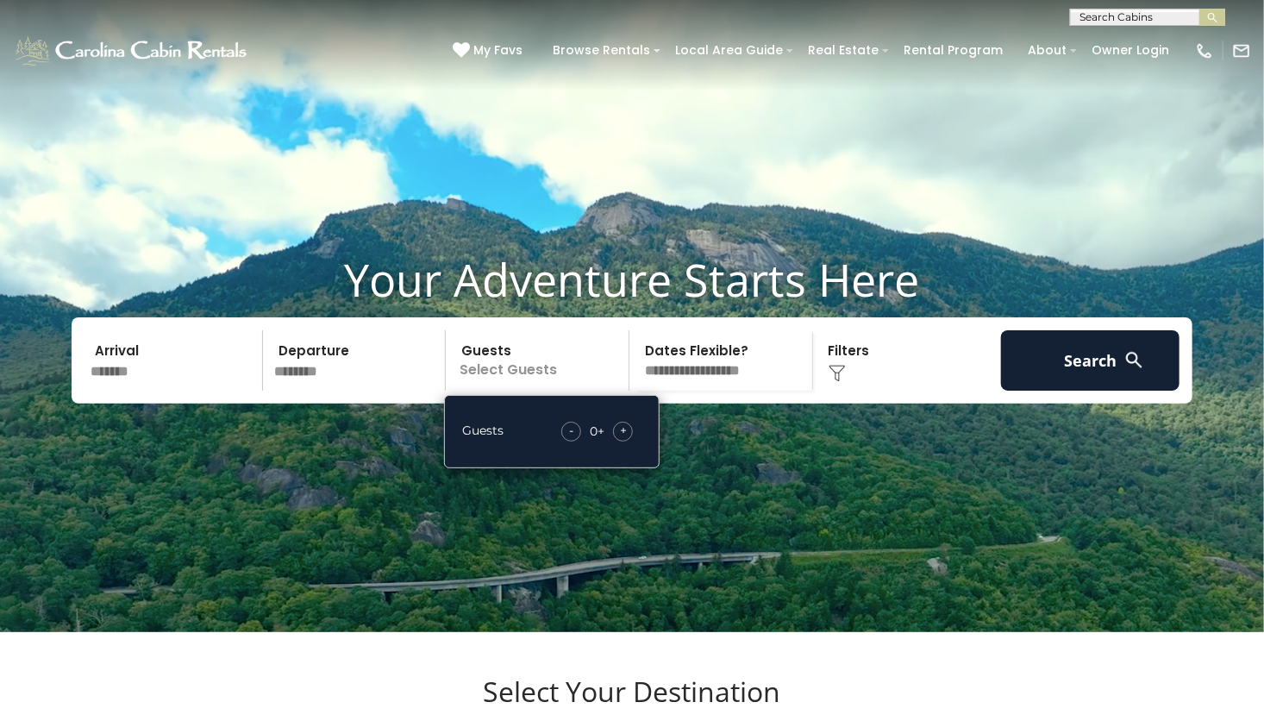
click at [623, 439] on span "+" at bounding box center [623, 430] width 7 height 17
click at [624, 439] on span "+" at bounding box center [623, 430] width 7 height 17
click at [631, 441] on div "- 2 + +" at bounding box center [597, 432] width 88 height 20
click at [624, 439] on span "+" at bounding box center [623, 430] width 7 height 17
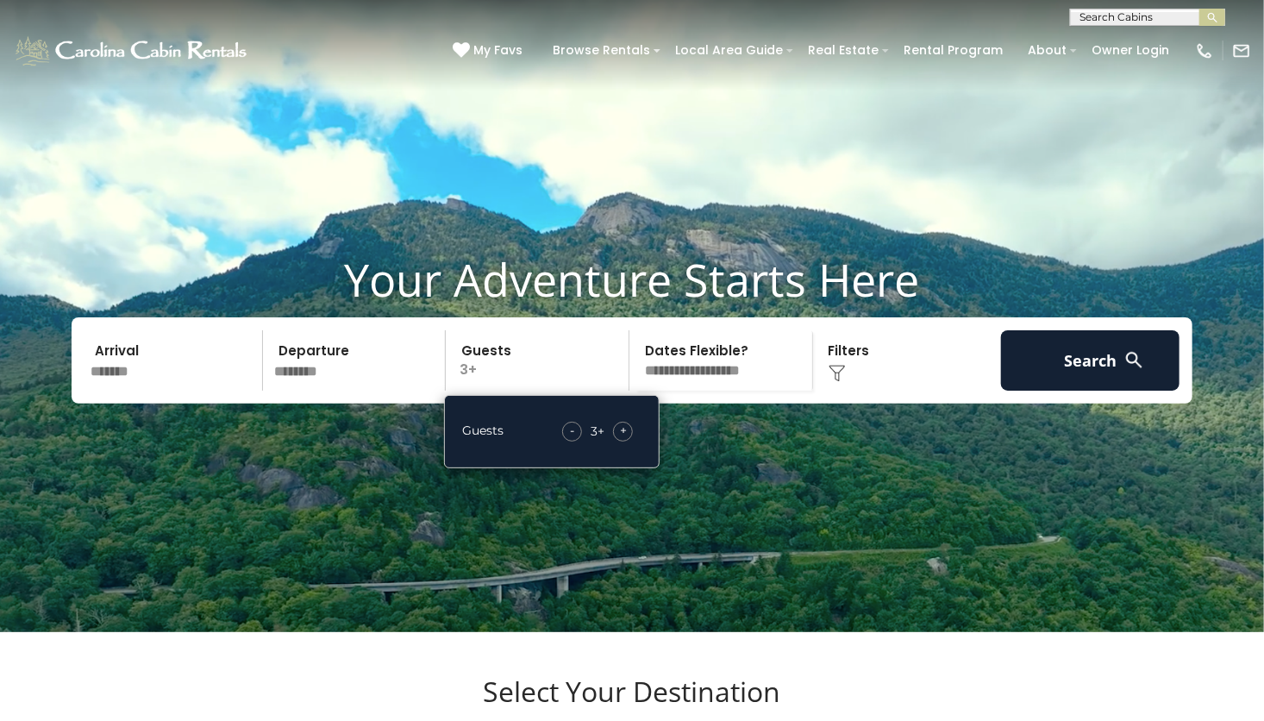
click at [621, 439] on span "+" at bounding box center [623, 430] width 7 height 17
click at [621, 441] on div "+" at bounding box center [623, 432] width 20 height 20
click at [627, 439] on span "+" at bounding box center [623, 430] width 7 height 17
click at [622, 439] on span "+" at bounding box center [623, 430] width 7 height 17
click at [712, 391] on select "**********" at bounding box center [723, 360] width 178 height 60
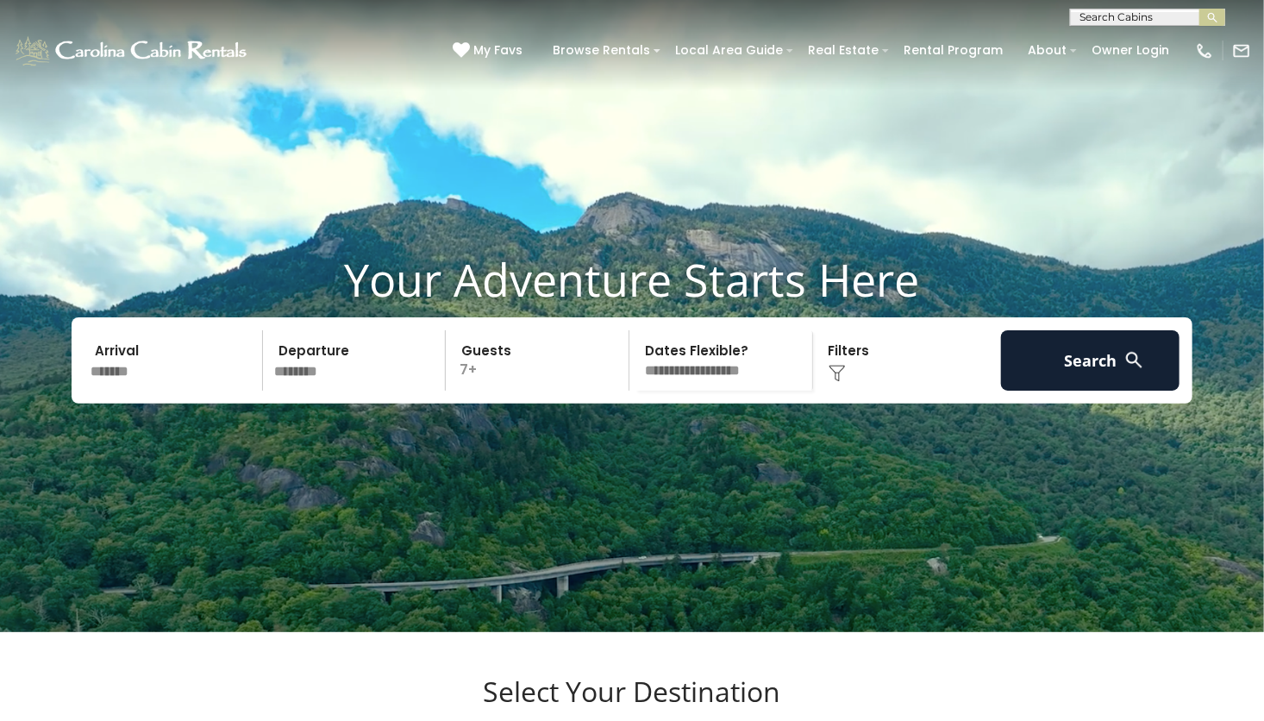
click at [880, 388] on div "Click to Choose" at bounding box center [907, 360] width 178 height 60
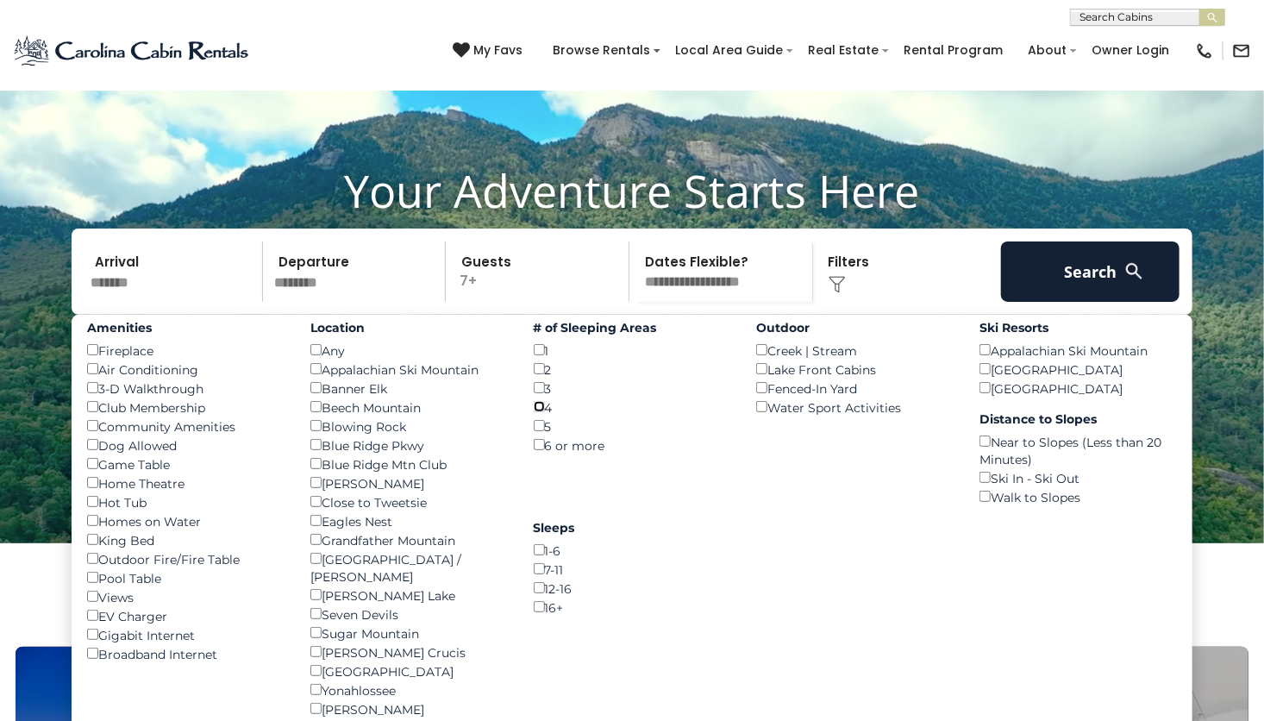
scroll to position [115, 0]
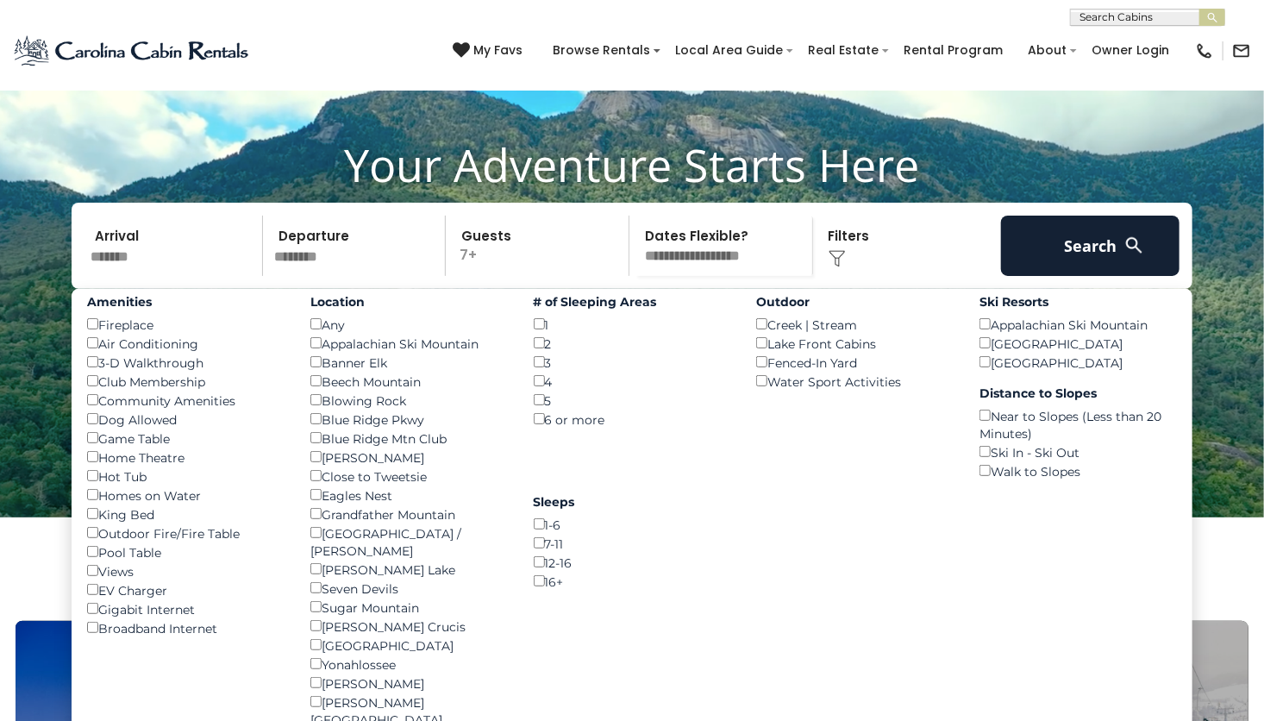
click at [391, 409] on div "Blowing Rock ()" at bounding box center [408, 400] width 197 height 19
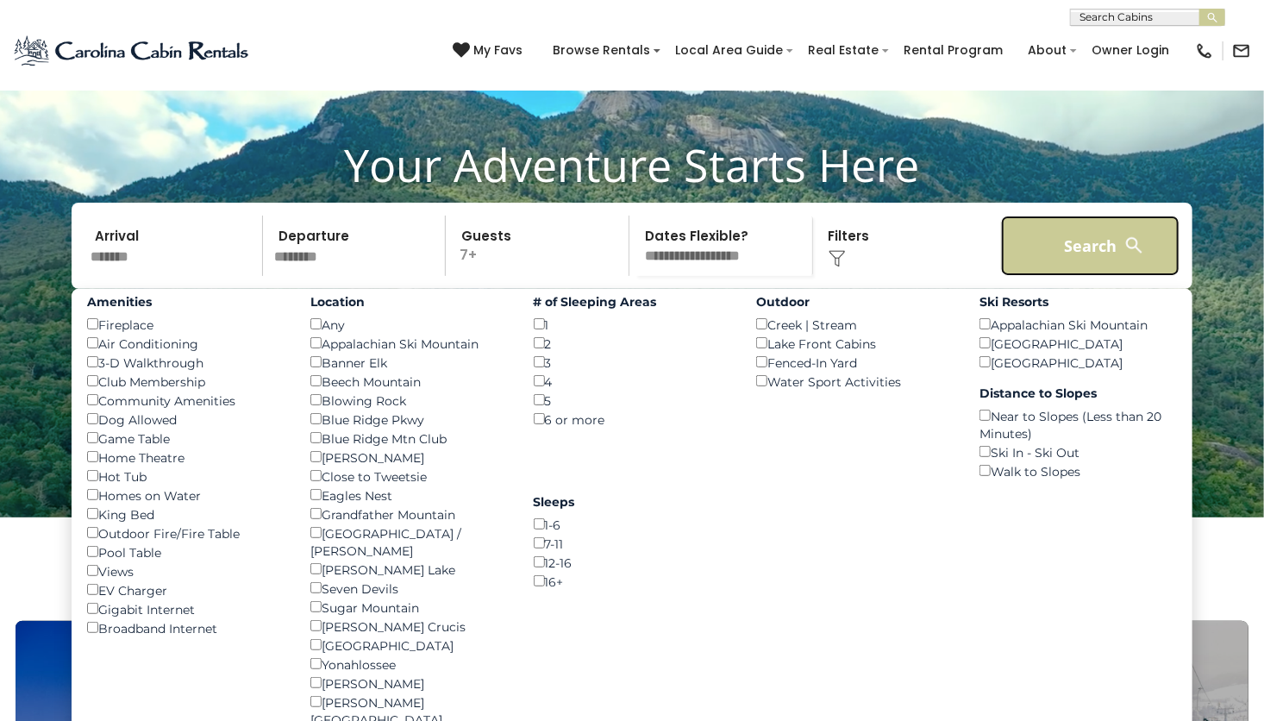
click at [1079, 266] on button "Search" at bounding box center [1090, 246] width 178 height 60
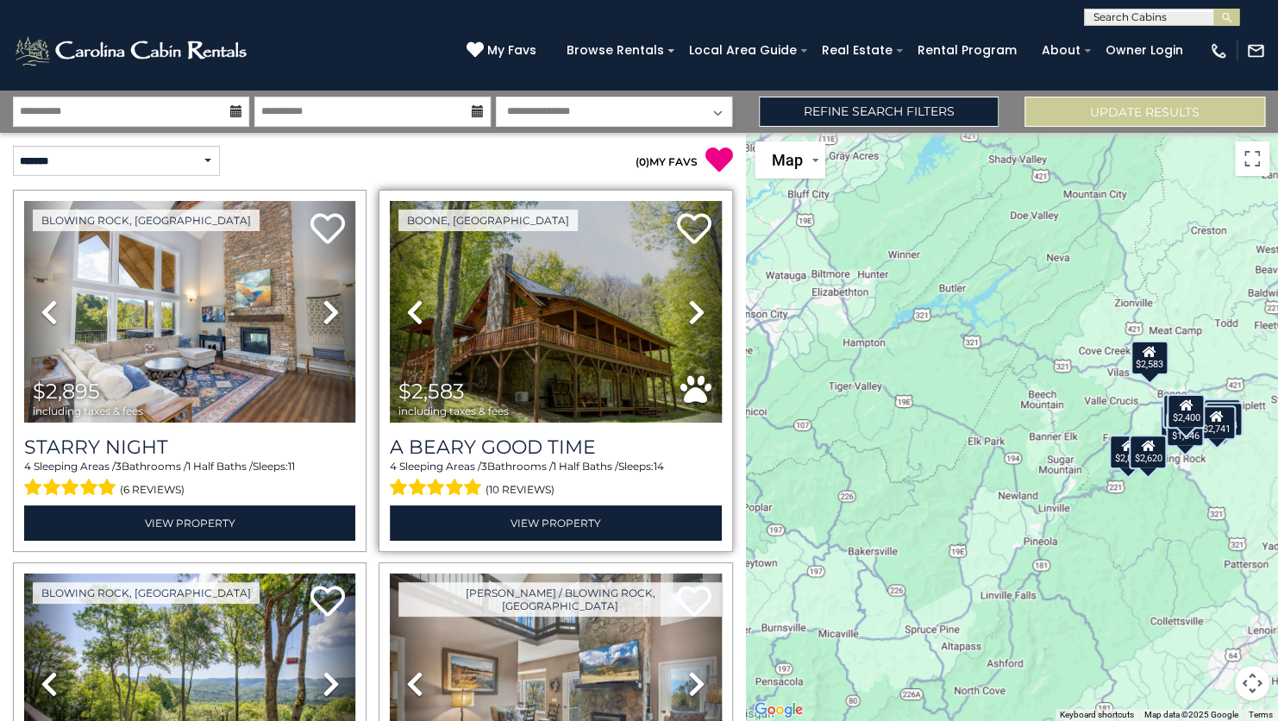
click at [688, 320] on icon at bounding box center [696, 312] width 17 height 28
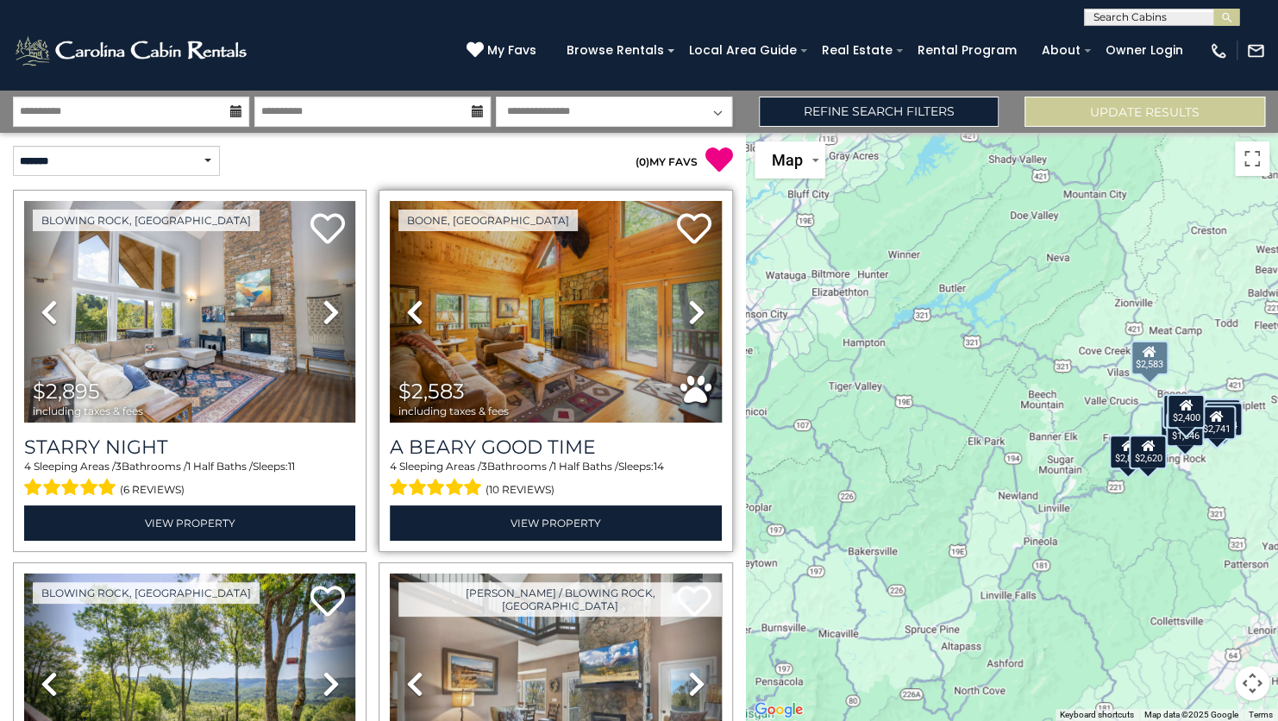
click at [689, 309] on icon at bounding box center [696, 312] width 17 height 28
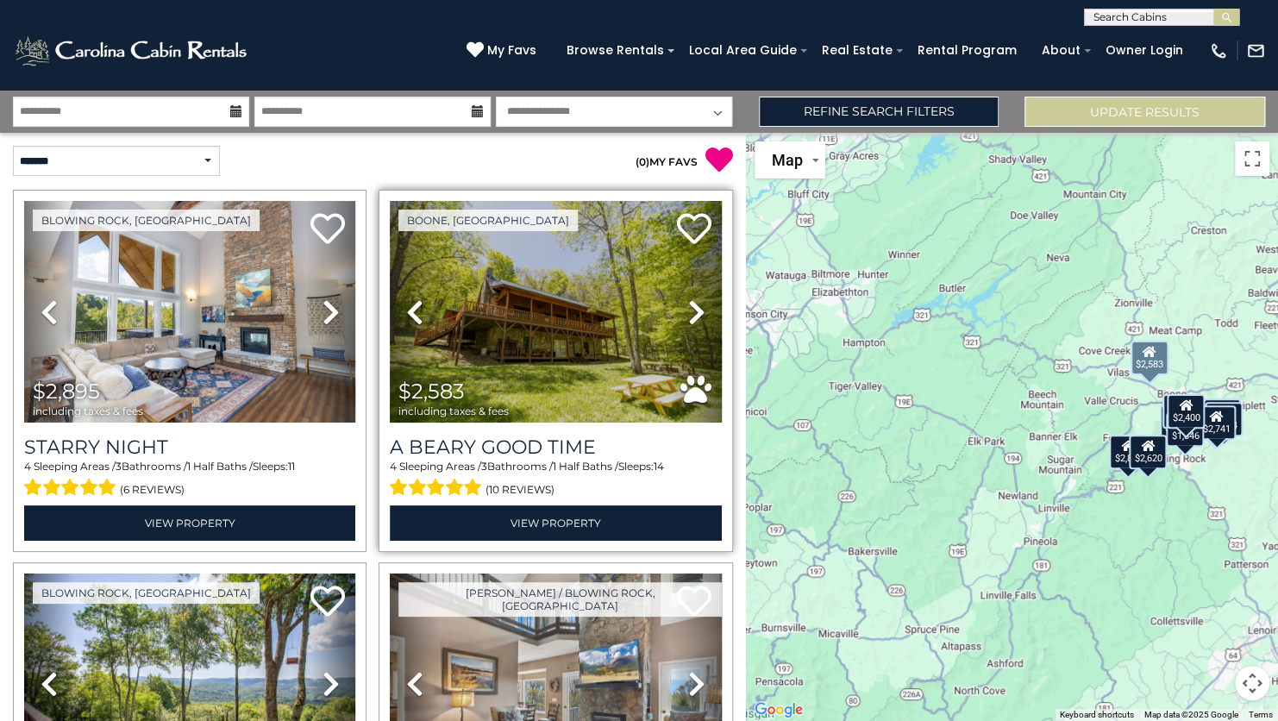
click at [688, 321] on icon at bounding box center [696, 312] width 17 height 28
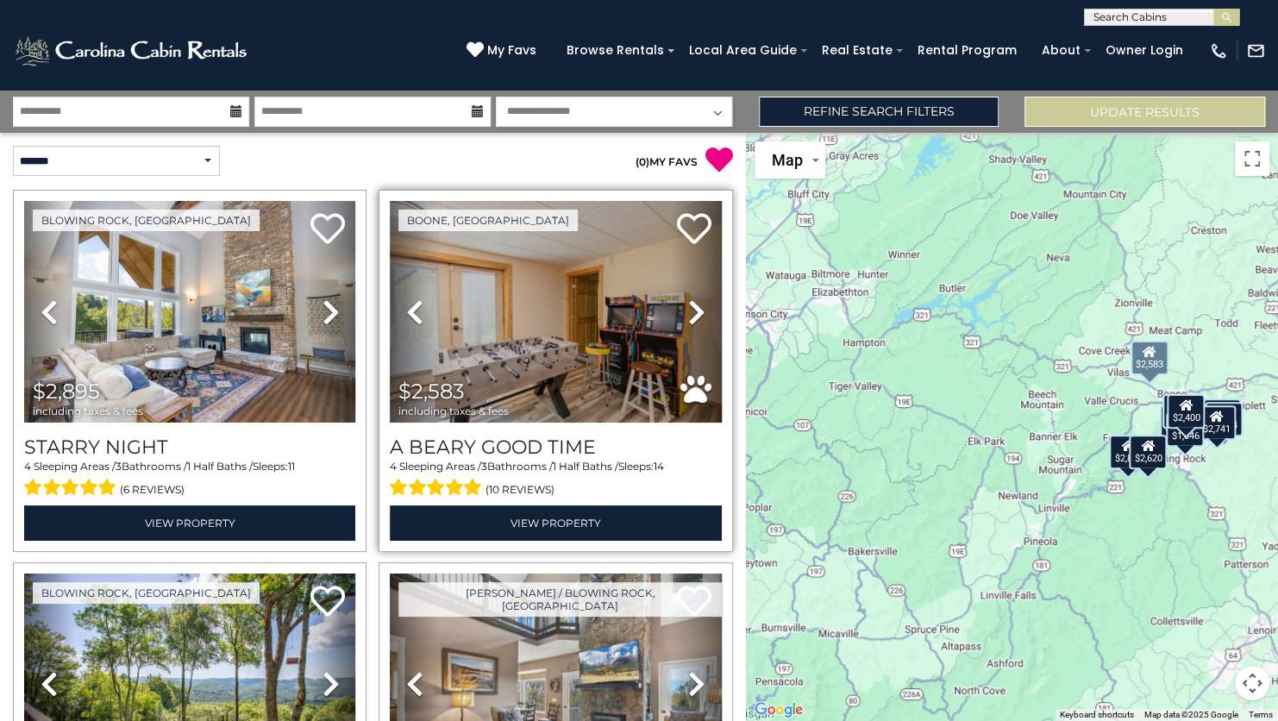
click at [688, 309] on icon at bounding box center [696, 312] width 17 height 28
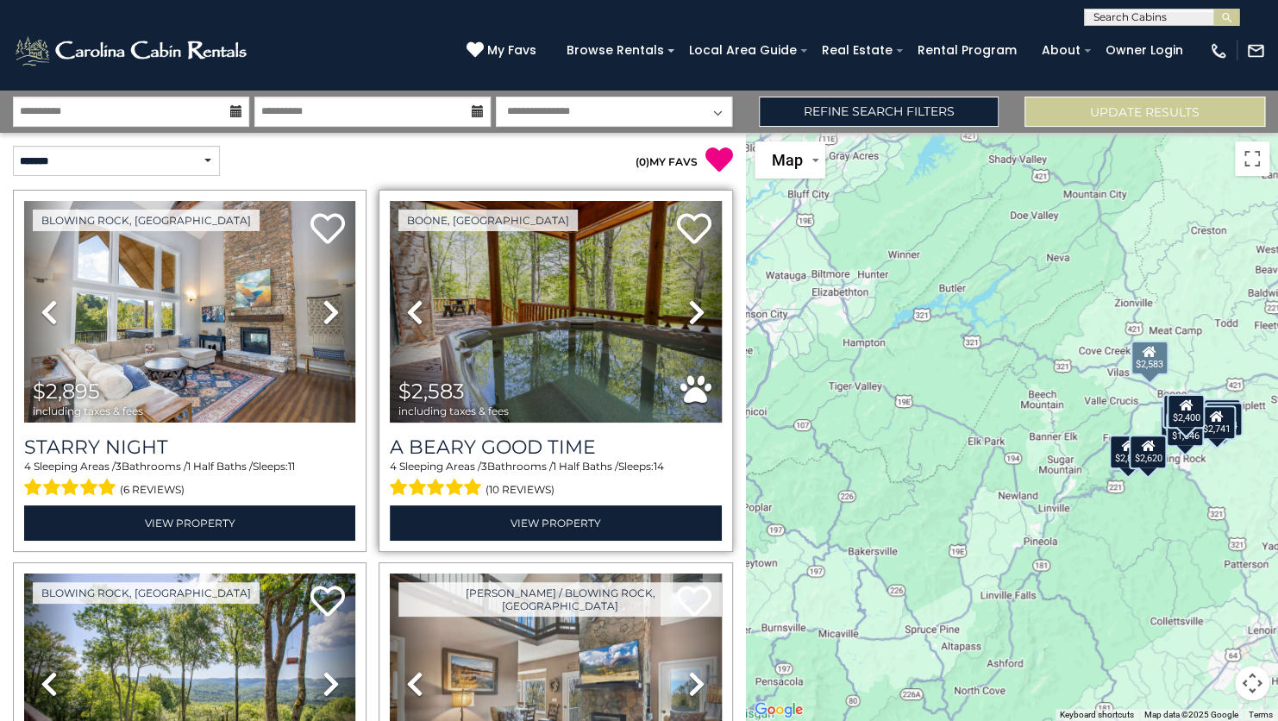
click at [688, 317] on icon at bounding box center [696, 312] width 17 height 28
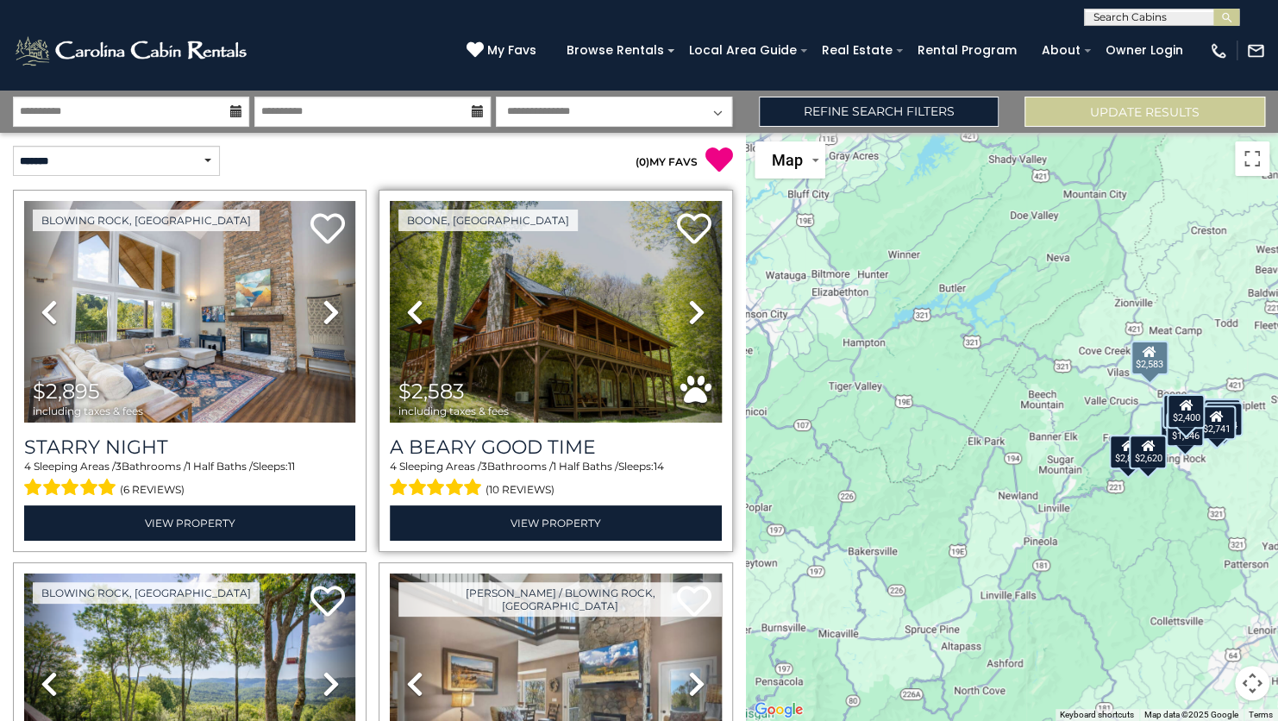
click at [688, 319] on icon at bounding box center [696, 312] width 17 height 28
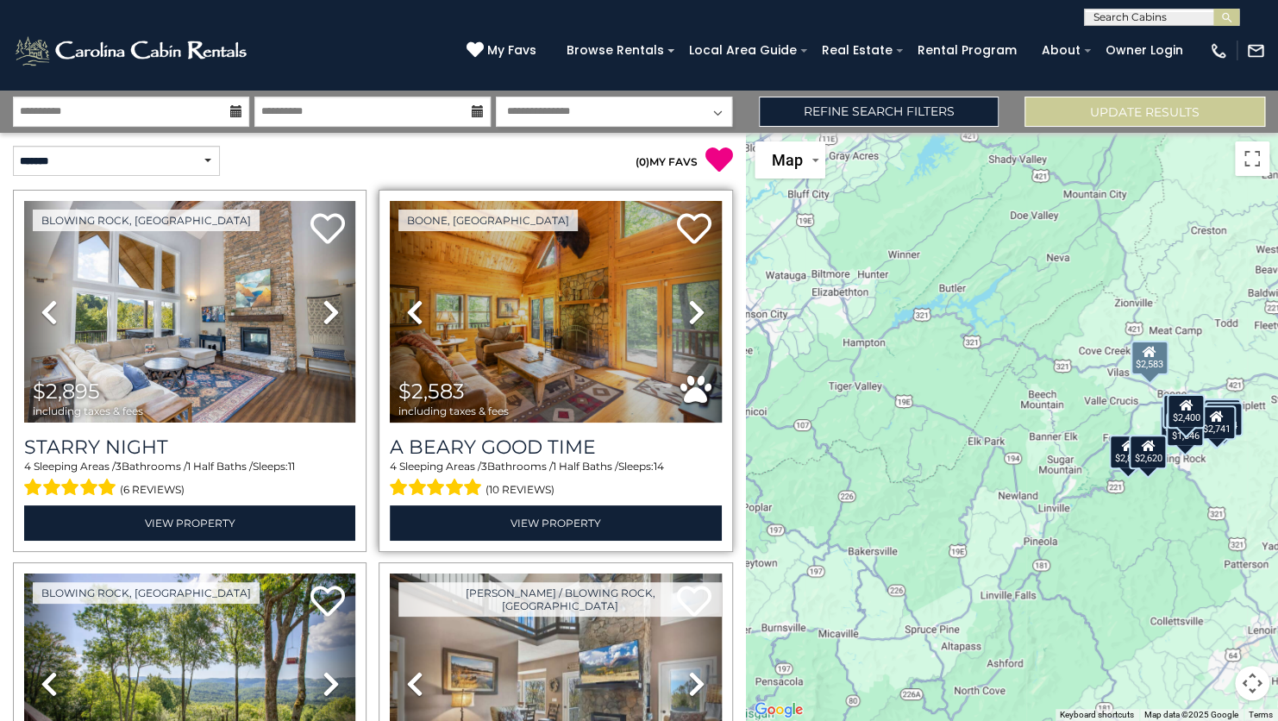
click at [688, 311] on icon at bounding box center [696, 312] width 17 height 28
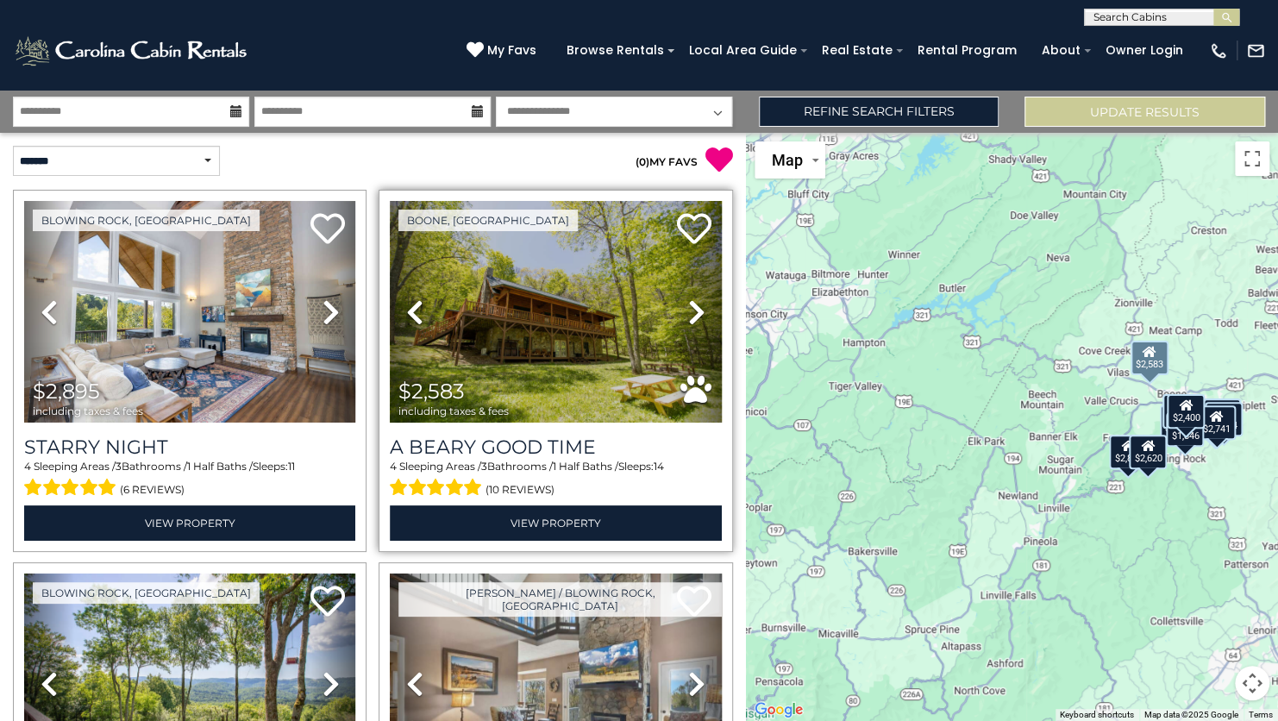
click at [690, 310] on icon at bounding box center [696, 312] width 17 height 28
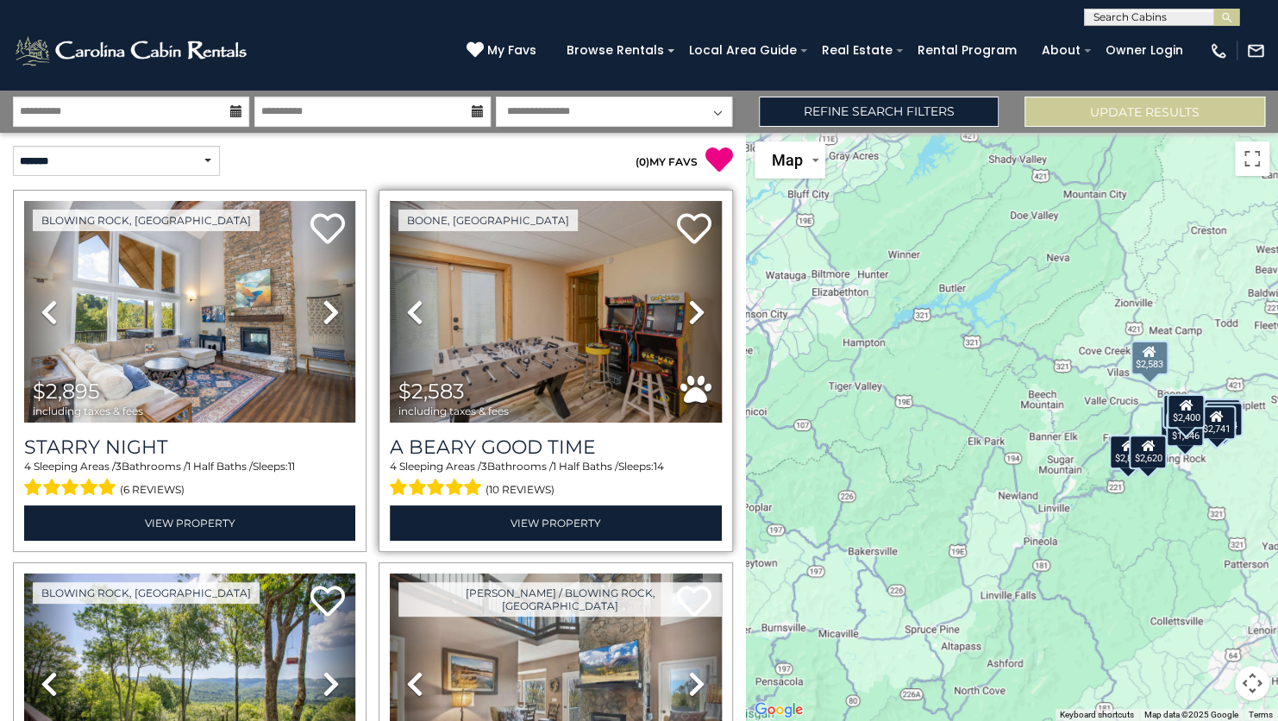
click at [688, 311] on icon at bounding box center [696, 312] width 17 height 28
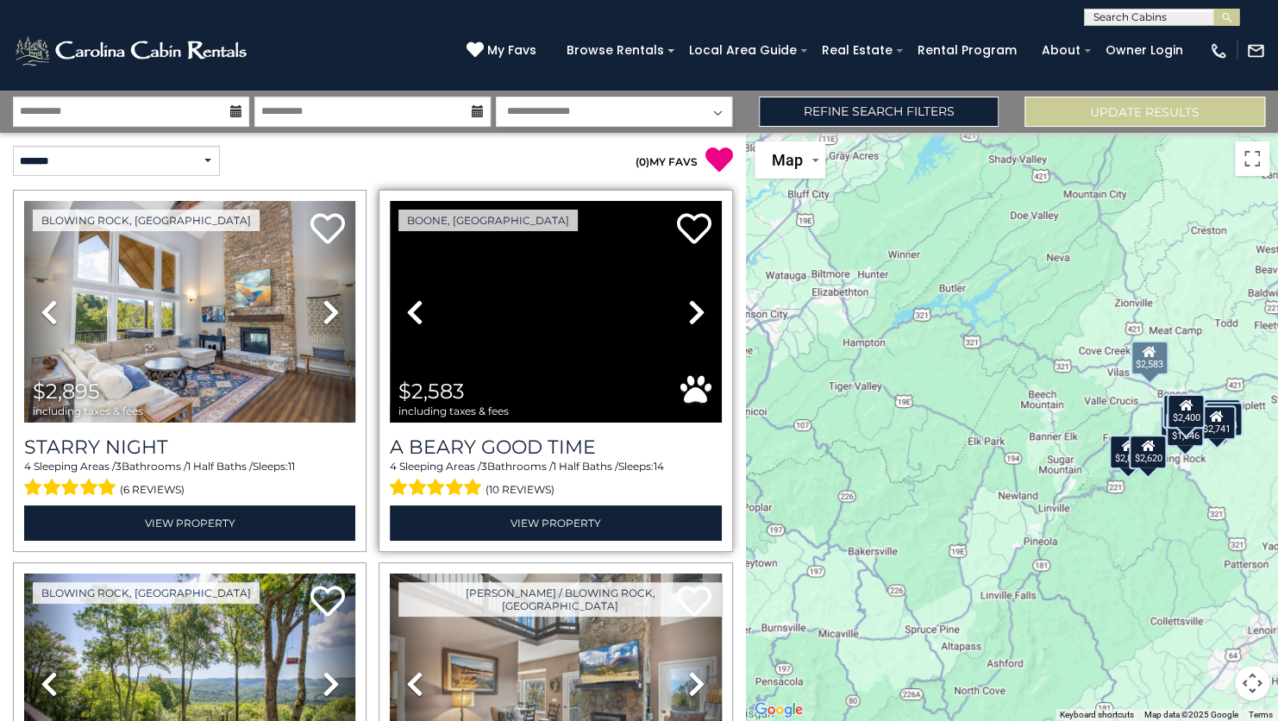
click at [689, 316] on icon at bounding box center [696, 312] width 17 height 28
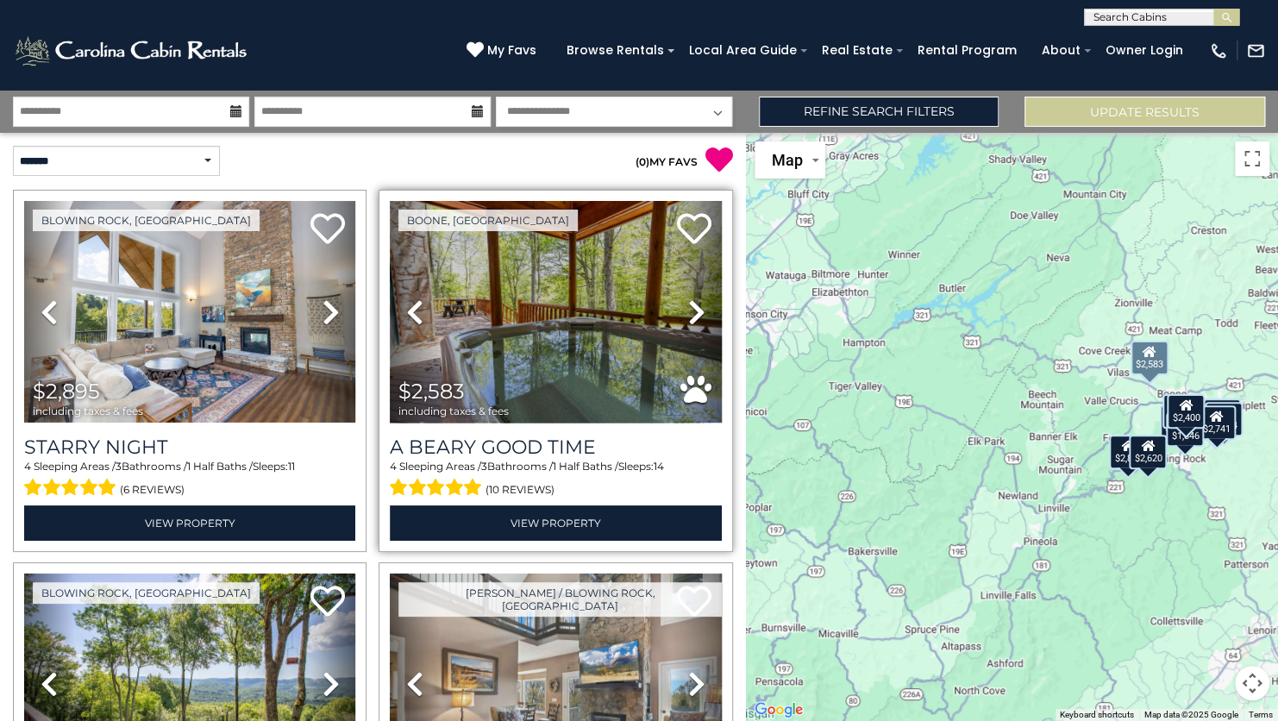
click at [690, 317] on icon at bounding box center [696, 312] width 17 height 28
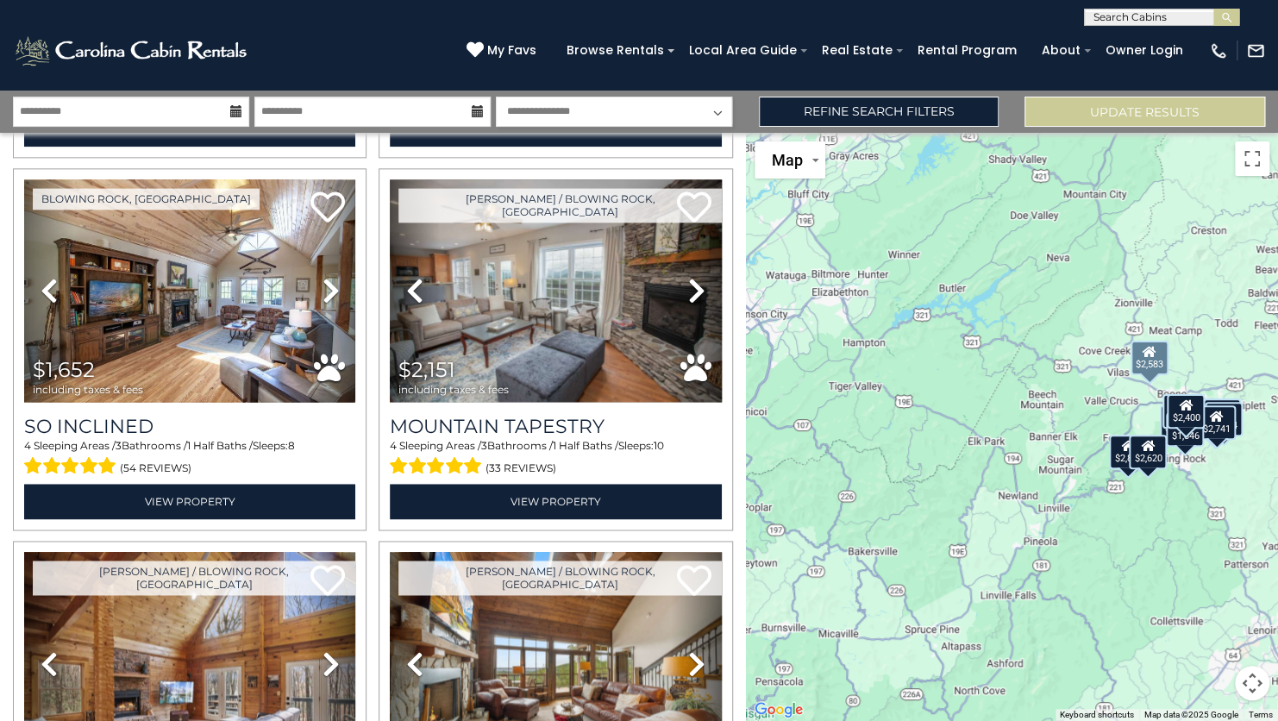
scroll to position [1155, 0]
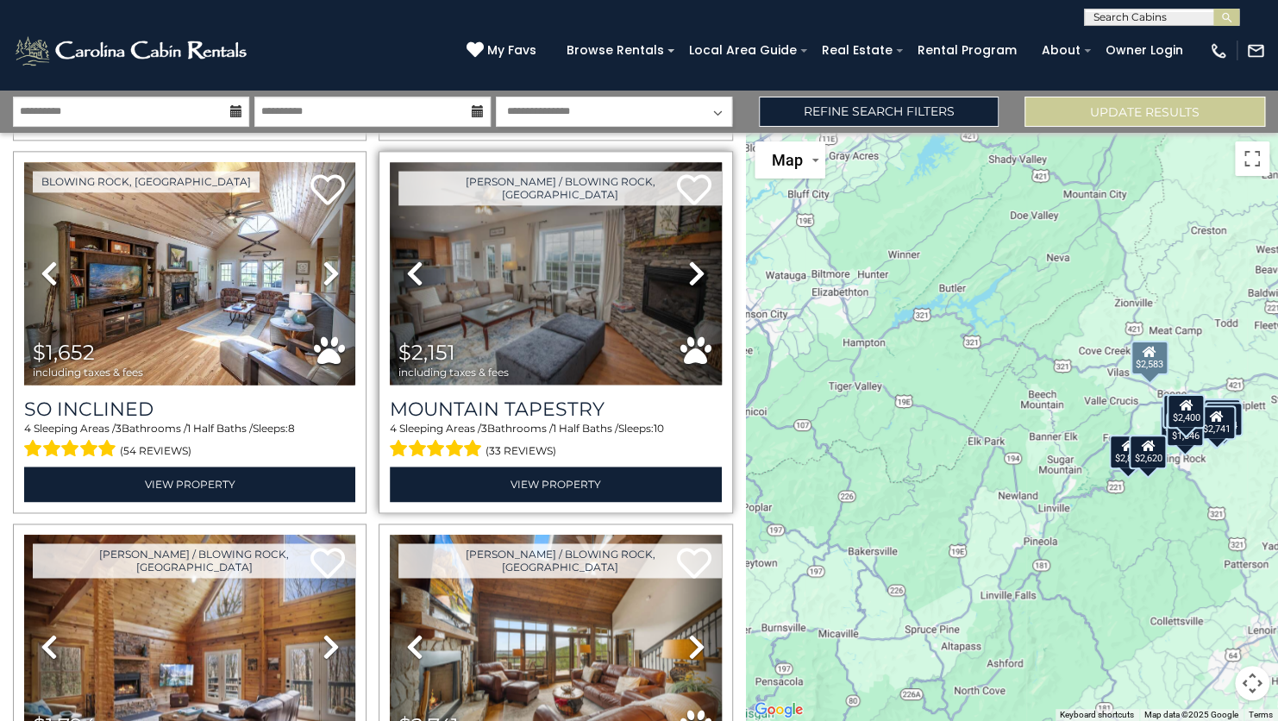
click at [688, 261] on icon at bounding box center [696, 273] width 17 height 28
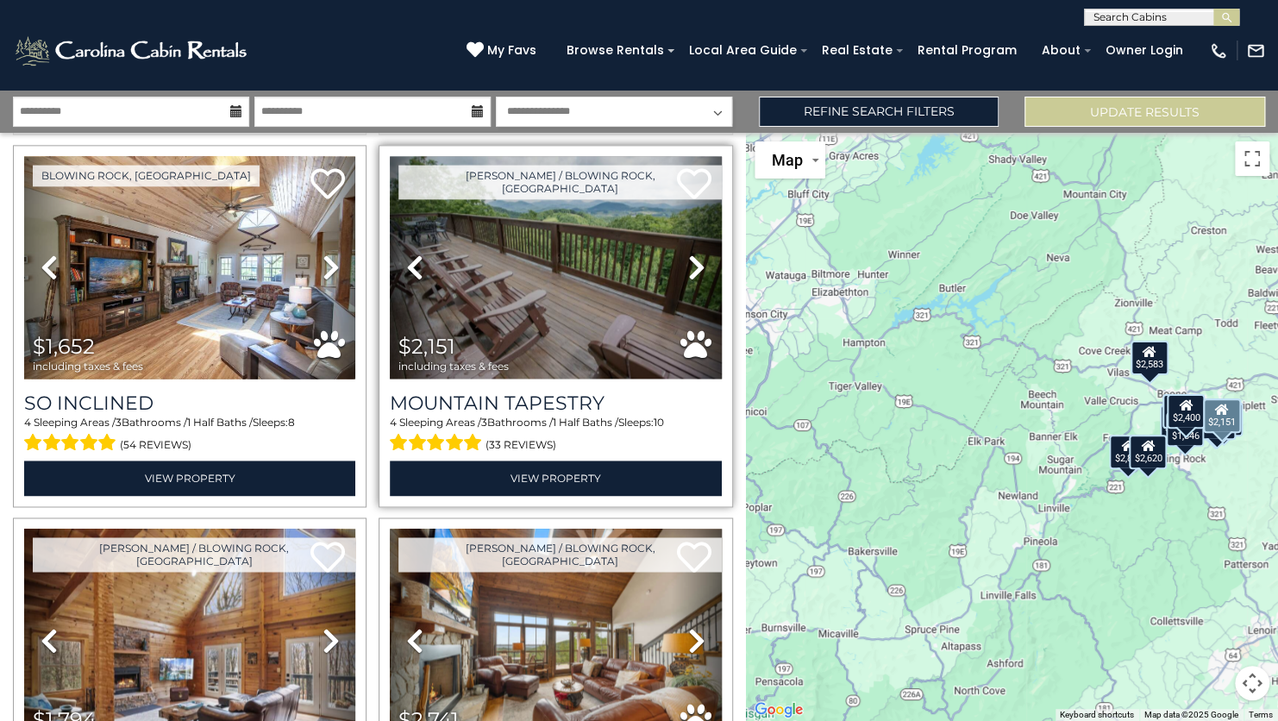
scroll to position [1154, 0]
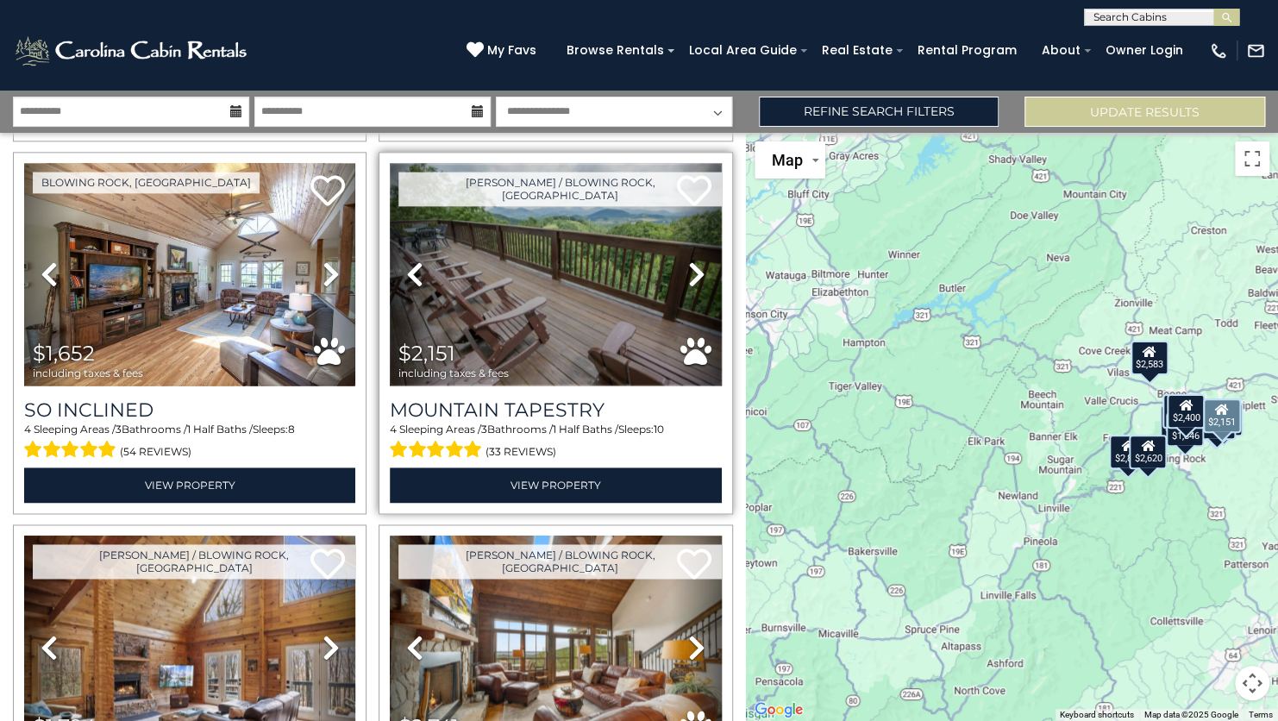
click at [569, 197] on img at bounding box center [555, 274] width 331 height 222
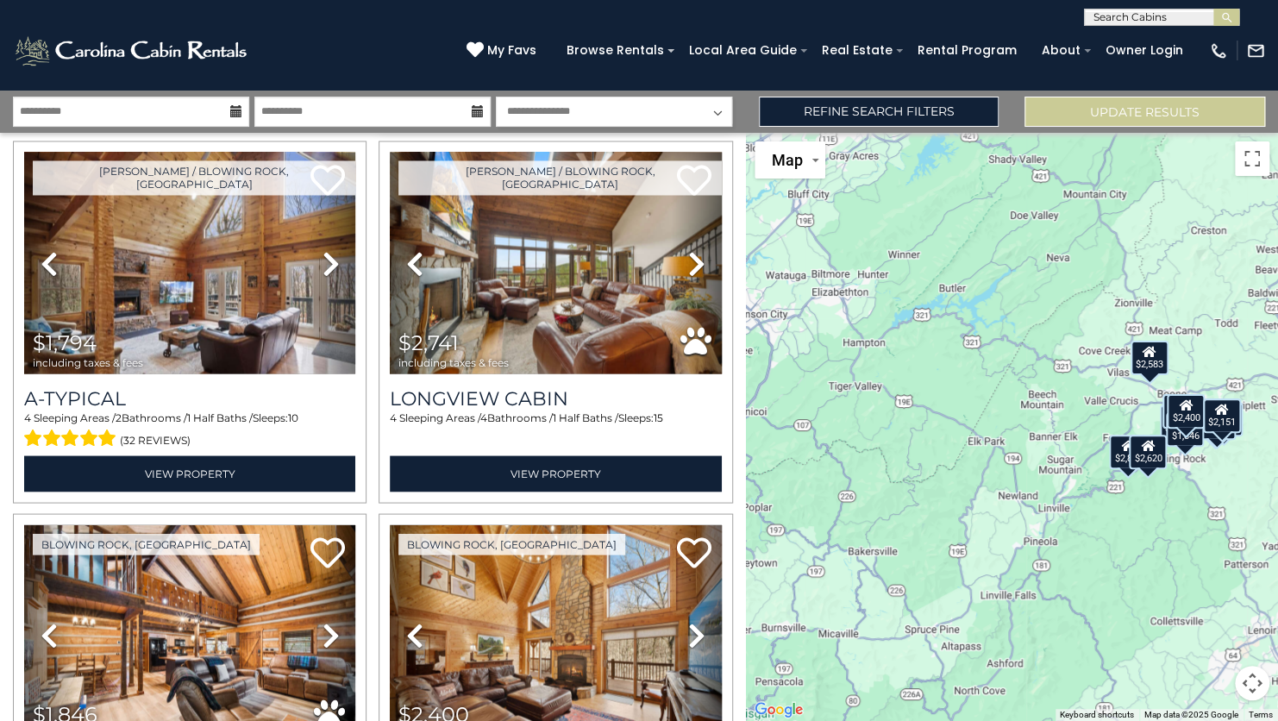
scroll to position [1540, 0]
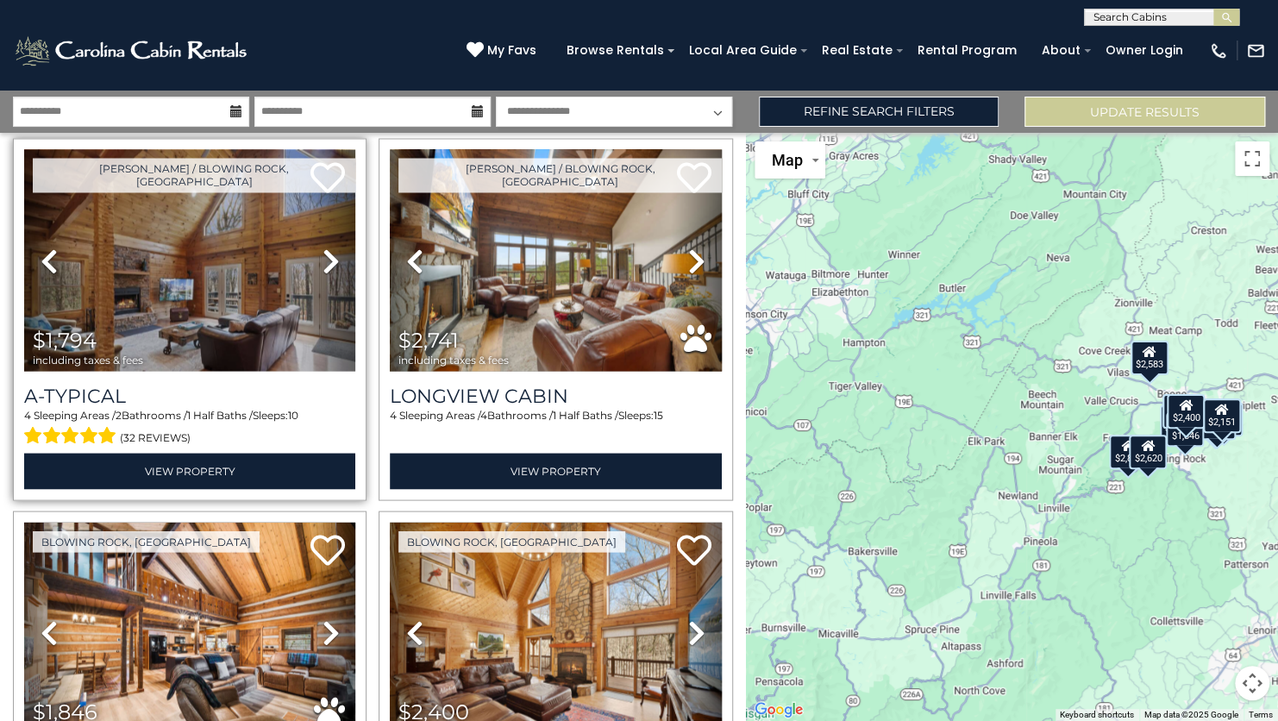
click at [322, 248] on icon at bounding box center [330, 261] width 17 height 28
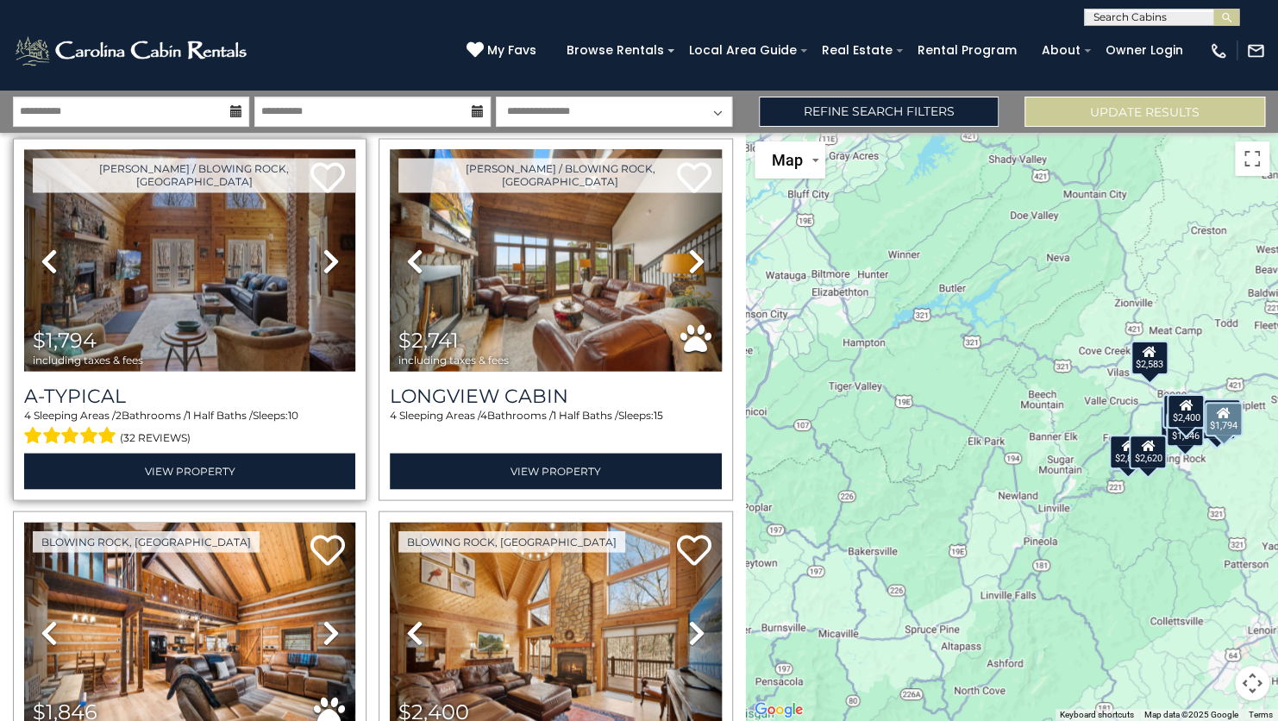
click at [324, 248] on icon at bounding box center [330, 261] width 17 height 28
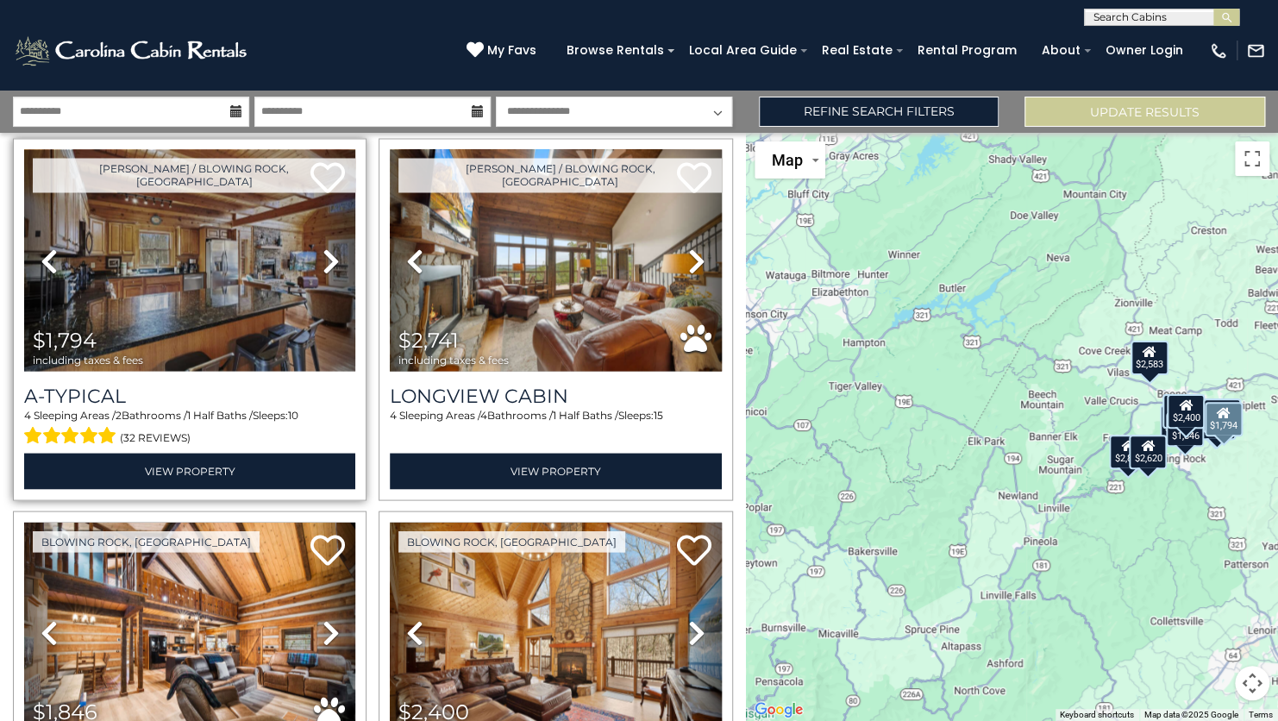
click at [311, 246] on link "Next" at bounding box center [331, 260] width 50 height 222
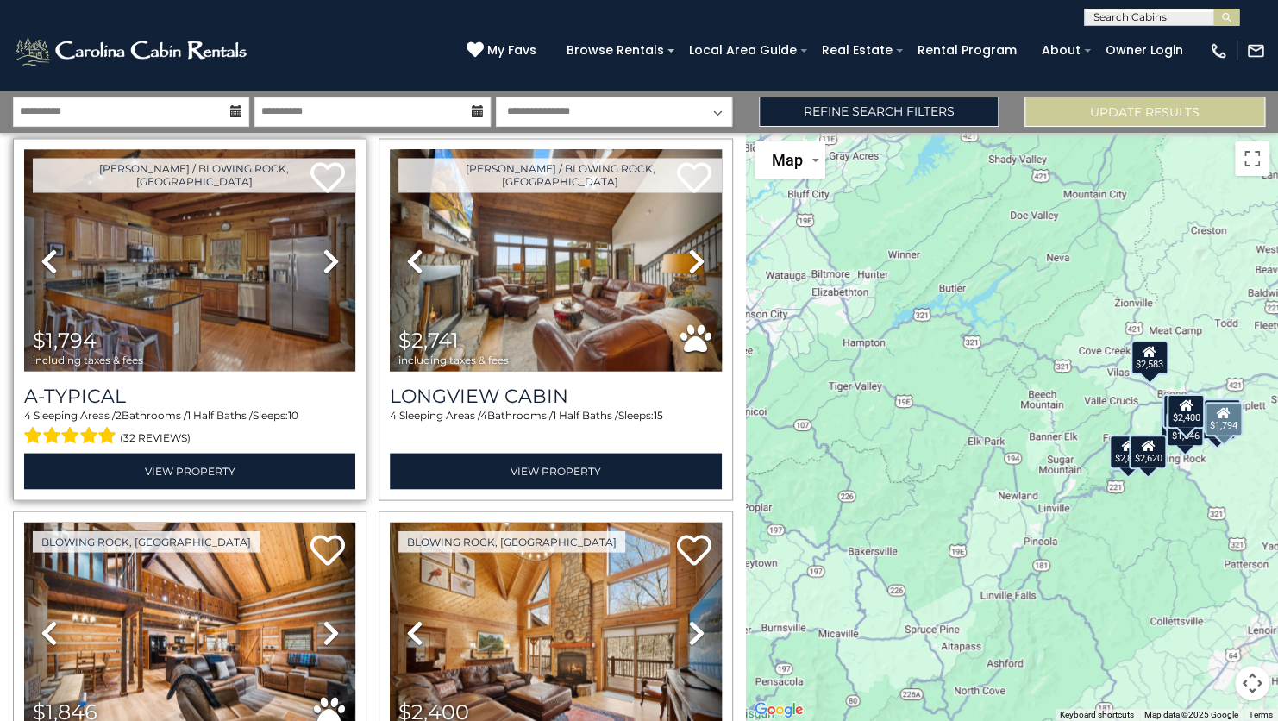
click at [326, 248] on icon at bounding box center [330, 261] width 17 height 28
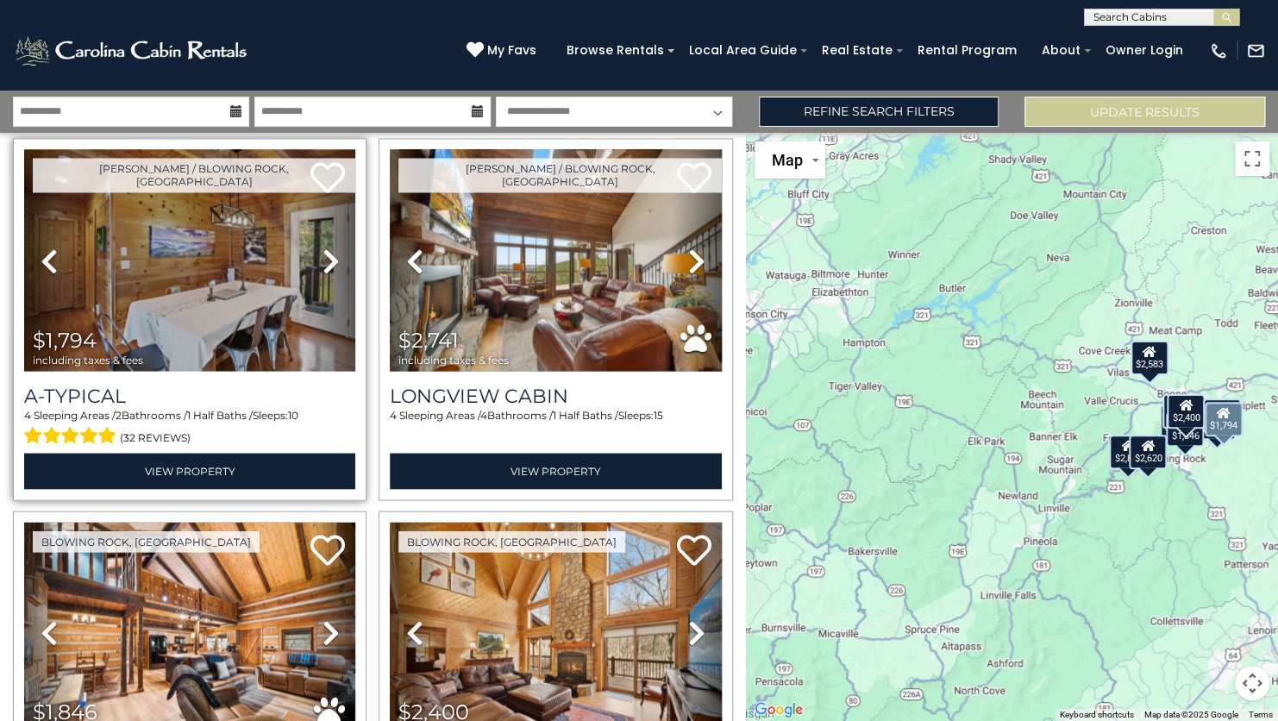
click at [330, 248] on icon at bounding box center [330, 261] width 17 height 28
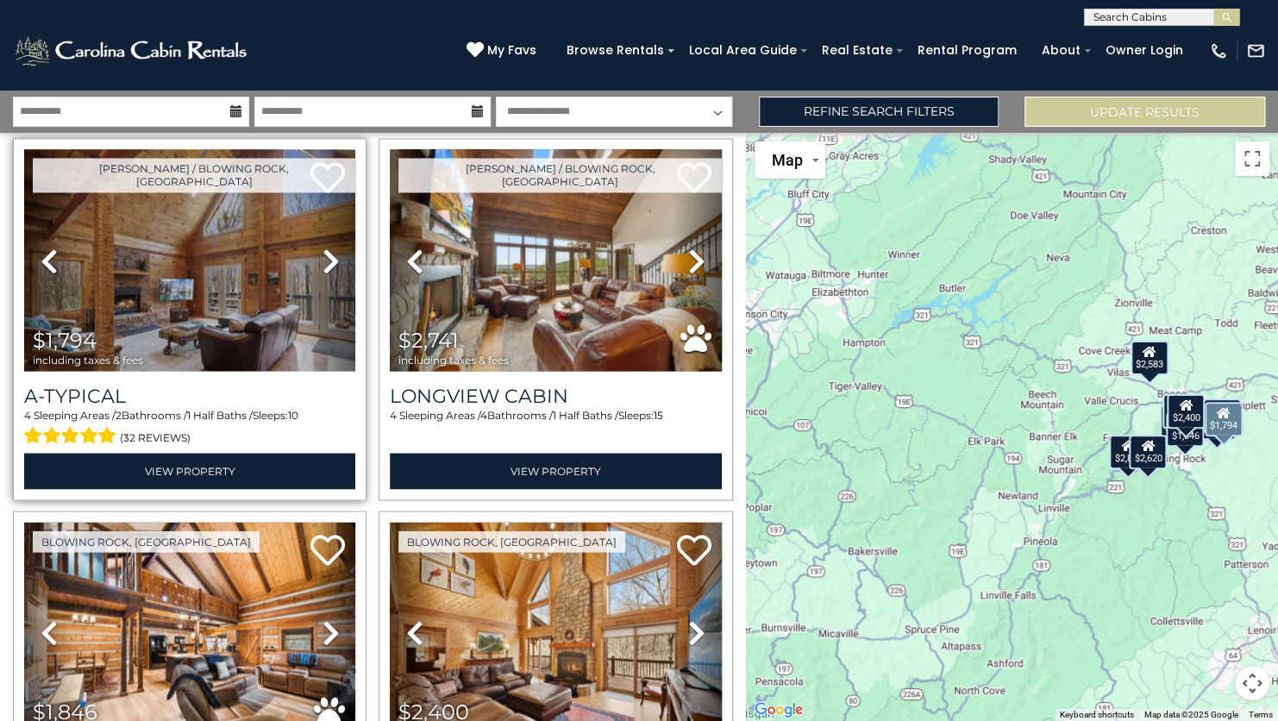
click at [334, 248] on icon at bounding box center [330, 261] width 17 height 28
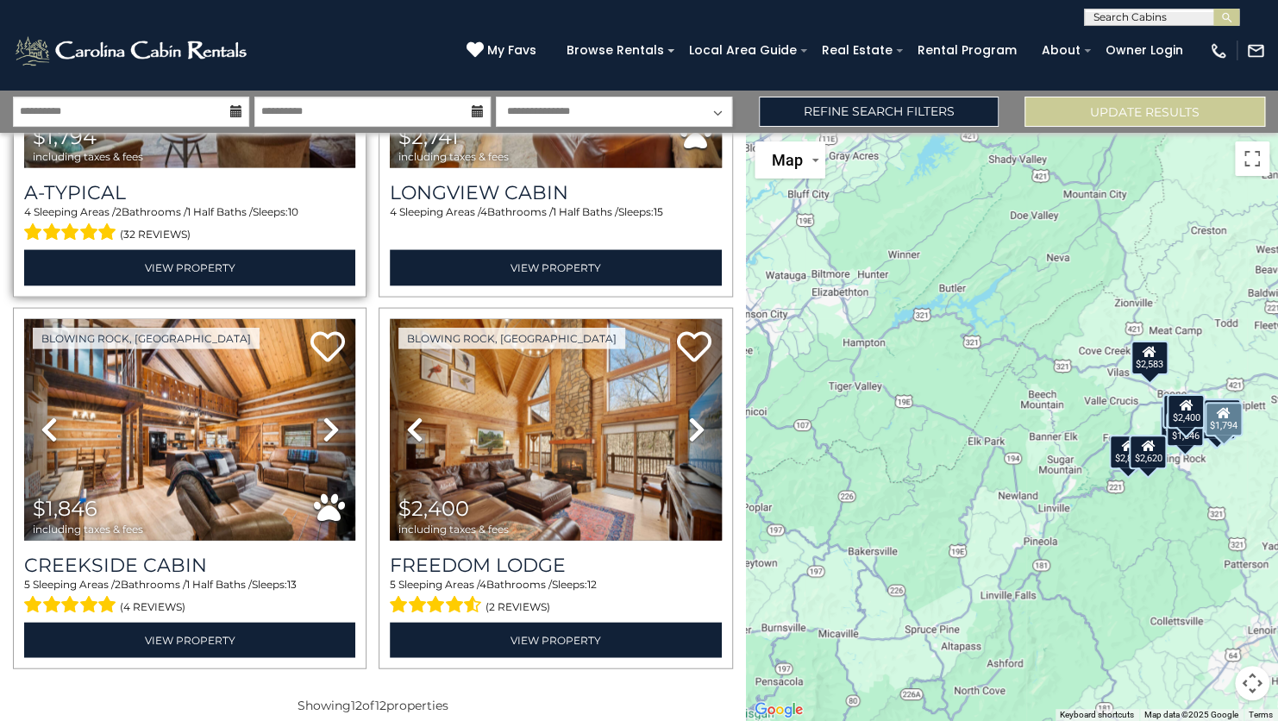
scroll to position [1744, 0]
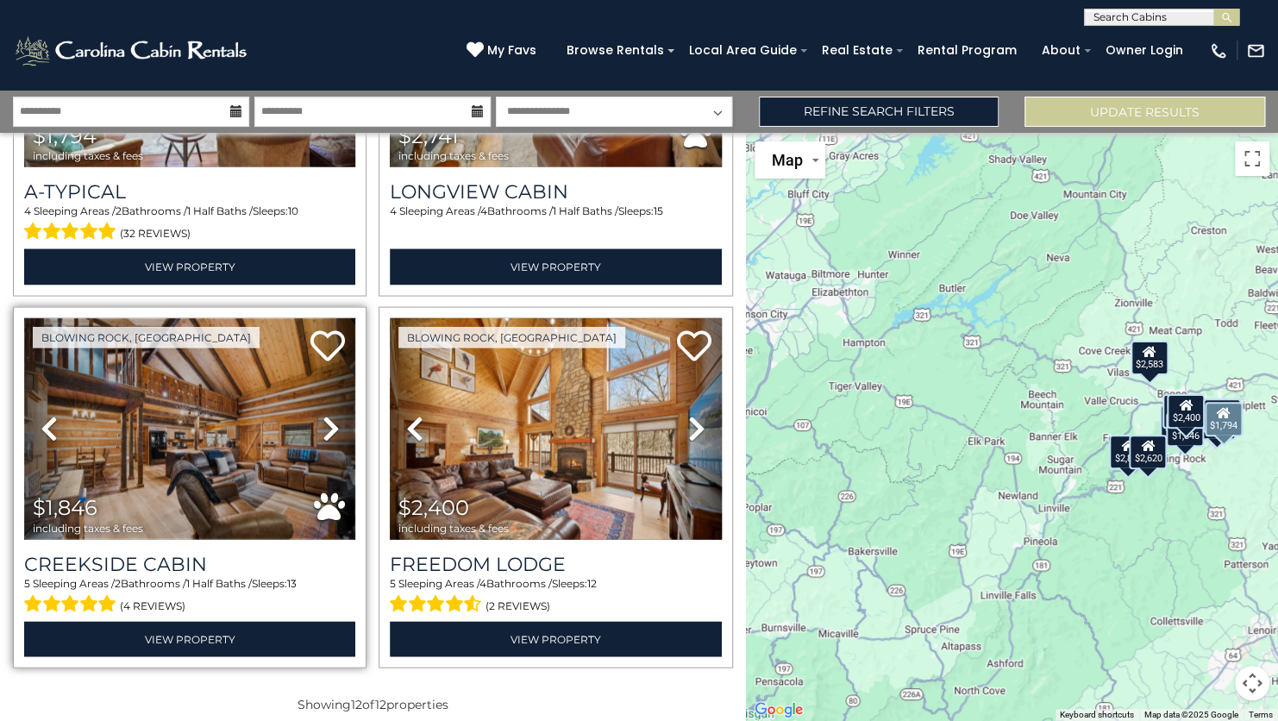
click at [241, 422] on img at bounding box center [189, 429] width 331 height 222
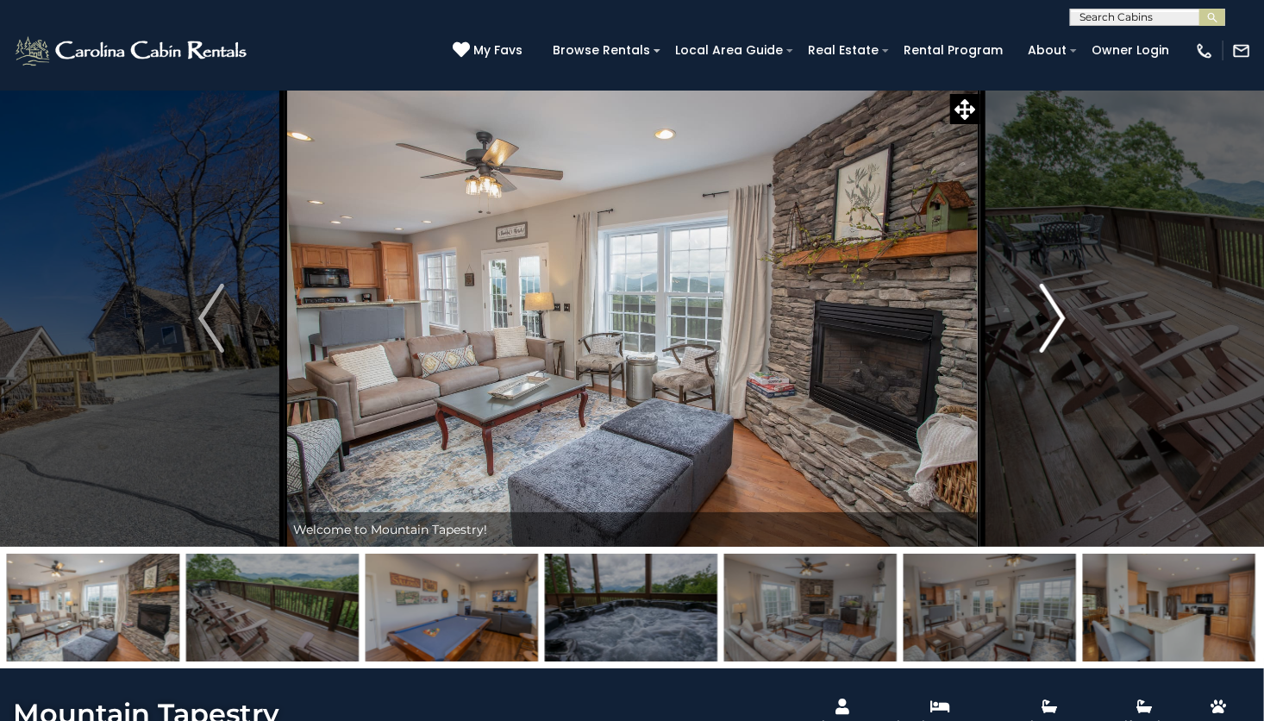
click at [1061, 334] on img "Next" at bounding box center [1053, 318] width 26 height 69
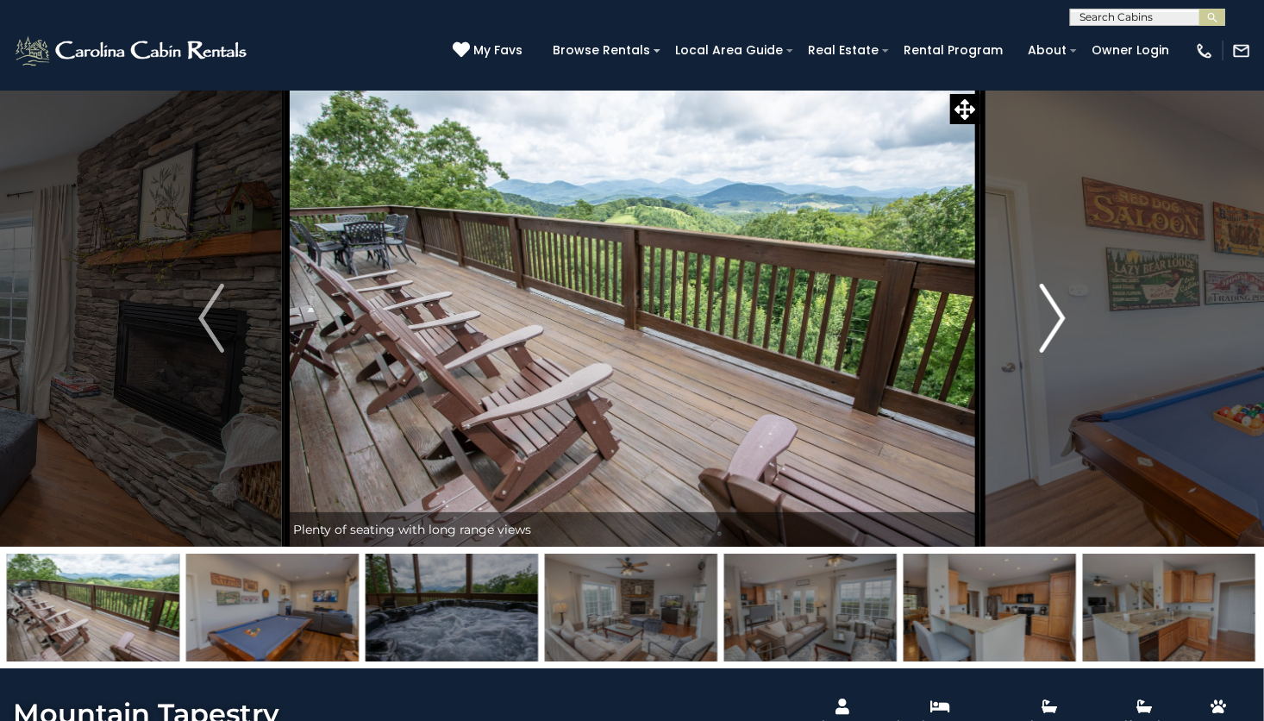
click at [1052, 326] on img "Next" at bounding box center [1053, 318] width 26 height 69
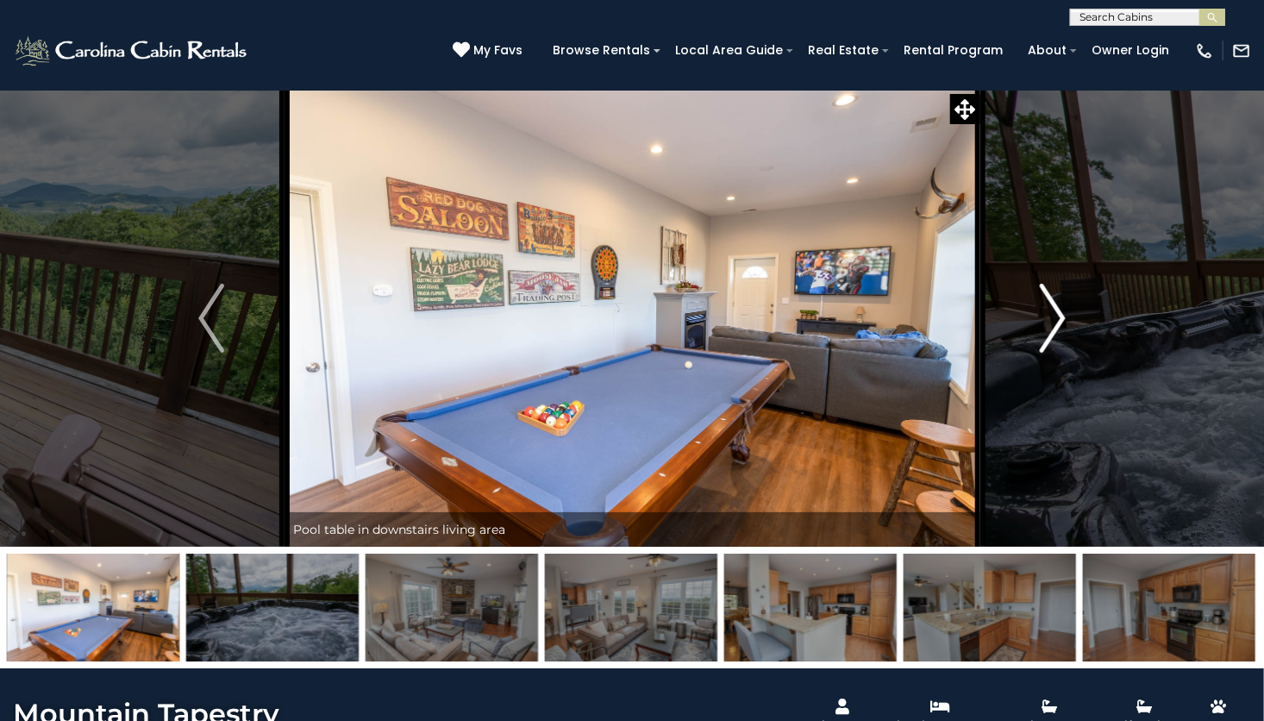
click at [1046, 336] on img "Next" at bounding box center [1053, 318] width 26 height 69
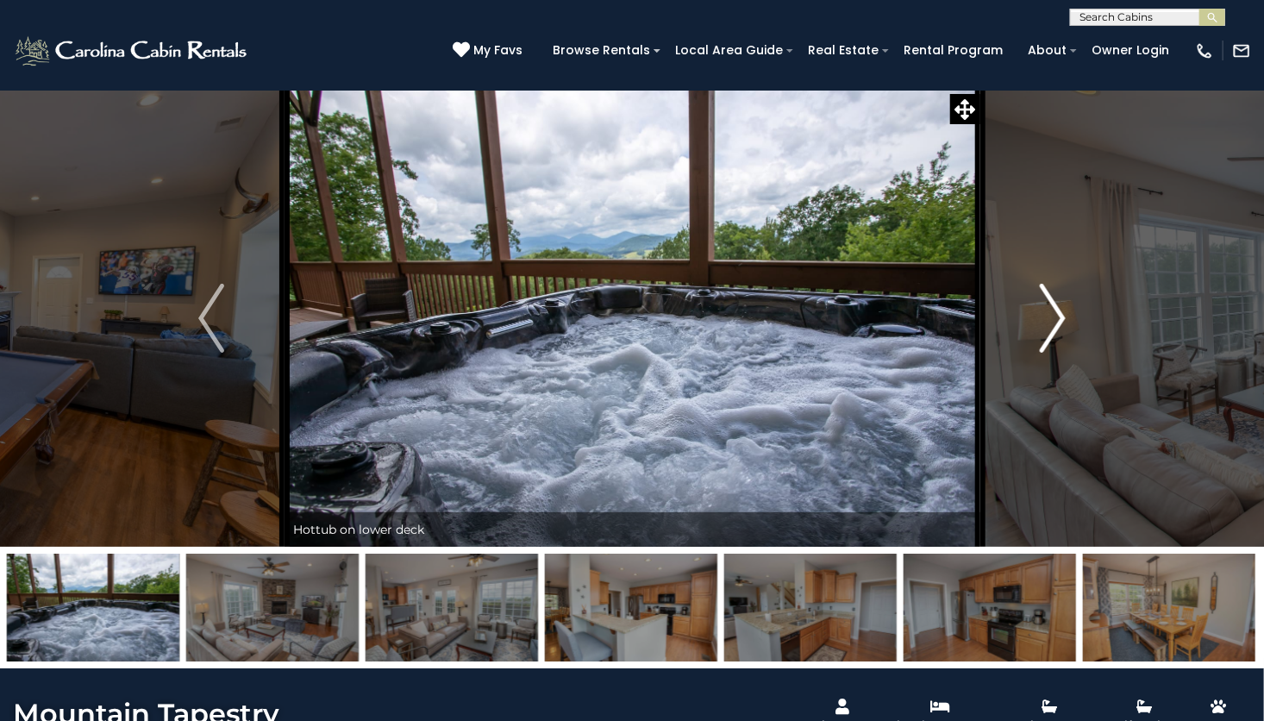
click at [1048, 323] on img "Next" at bounding box center [1053, 318] width 26 height 69
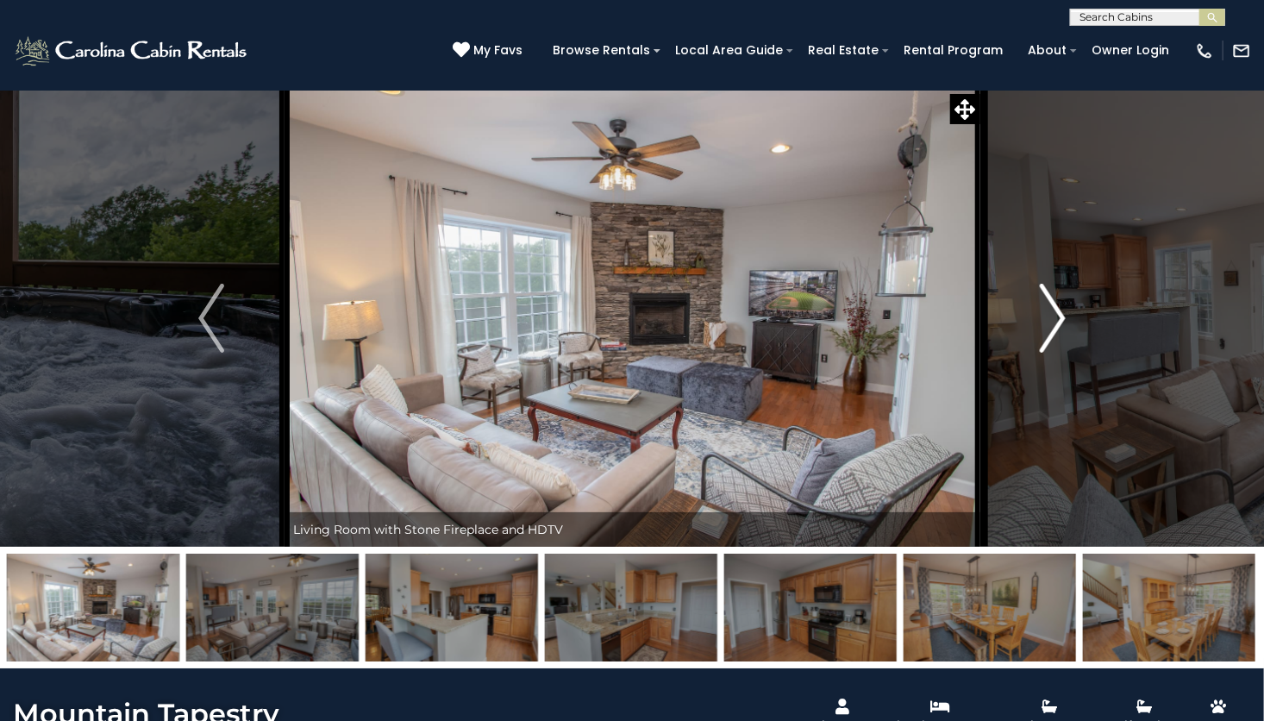
click at [1062, 328] on img "Next" at bounding box center [1053, 318] width 26 height 69
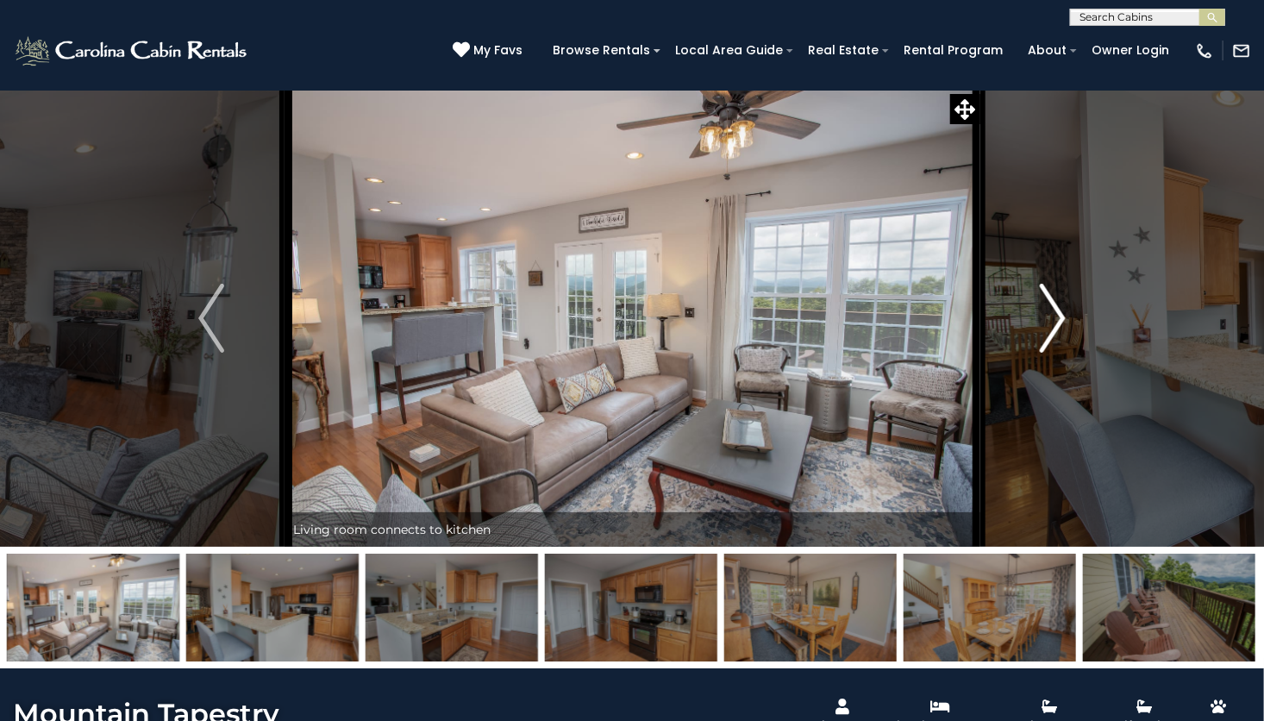
click at [1059, 334] on img "Next" at bounding box center [1053, 318] width 26 height 69
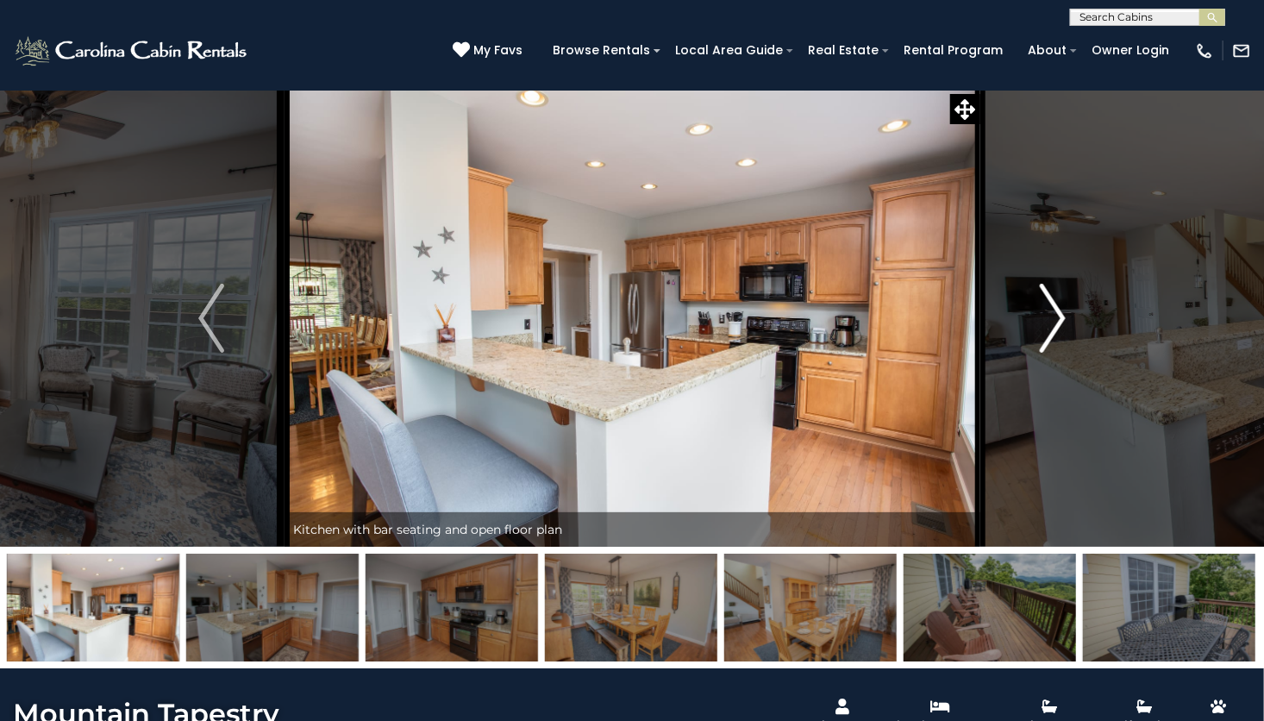
click at [1072, 324] on button "Next" at bounding box center [1052, 318] width 147 height 457
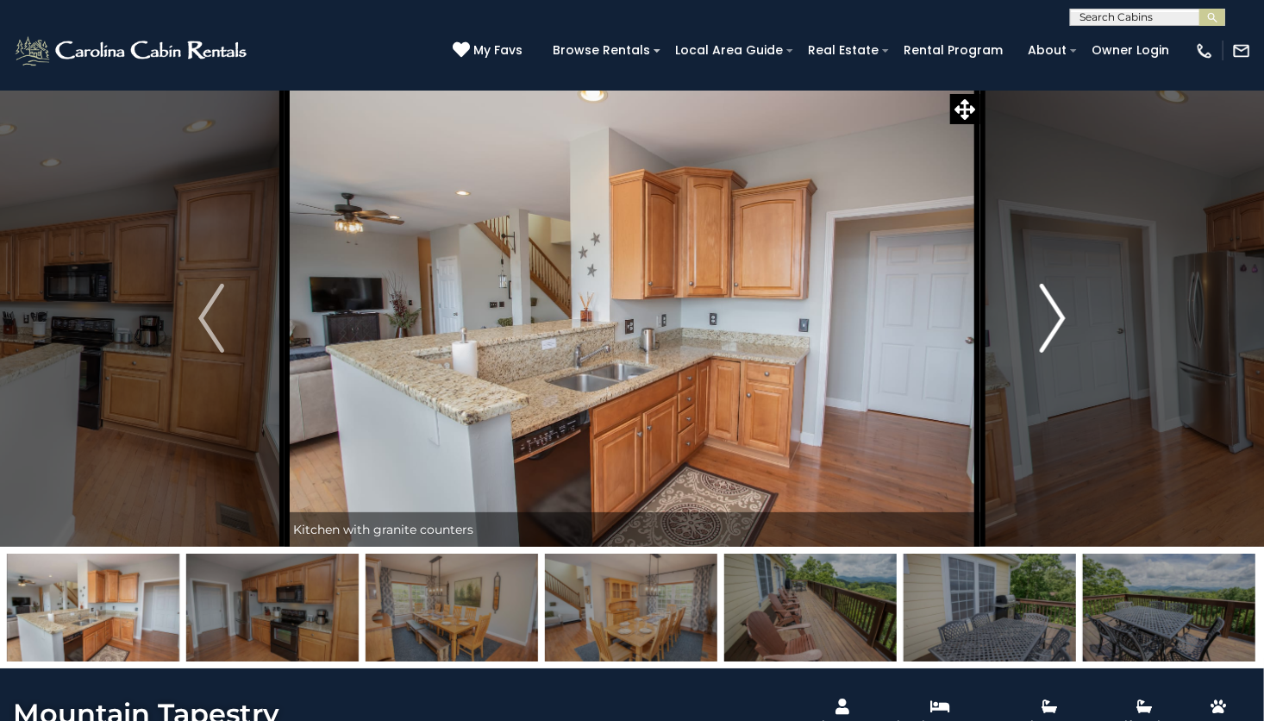
click at [1063, 317] on img "Next" at bounding box center [1053, 318] width 26 height 69
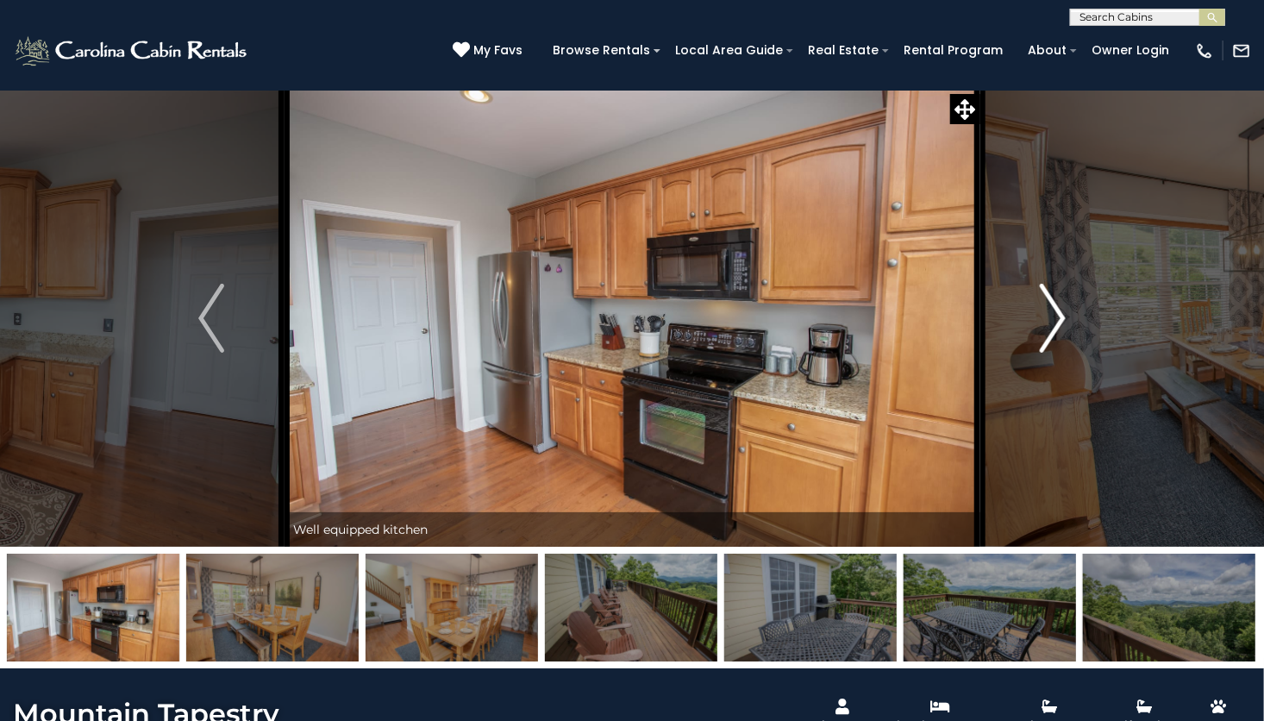
click at [1053, 310] on img "Next" at bounding box center [1053, 318] width 26 height 69
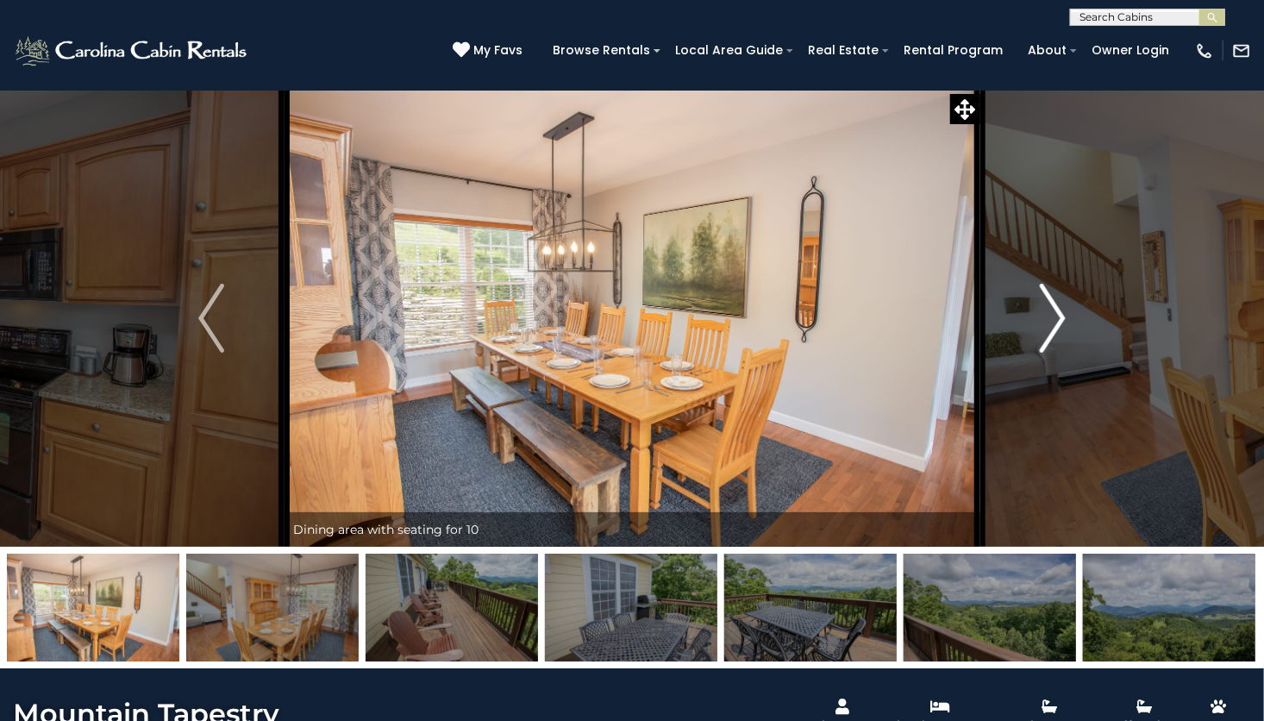
click at [1059, 317] on img "Next" at bounding box center [1053, 318] width 26 height 69
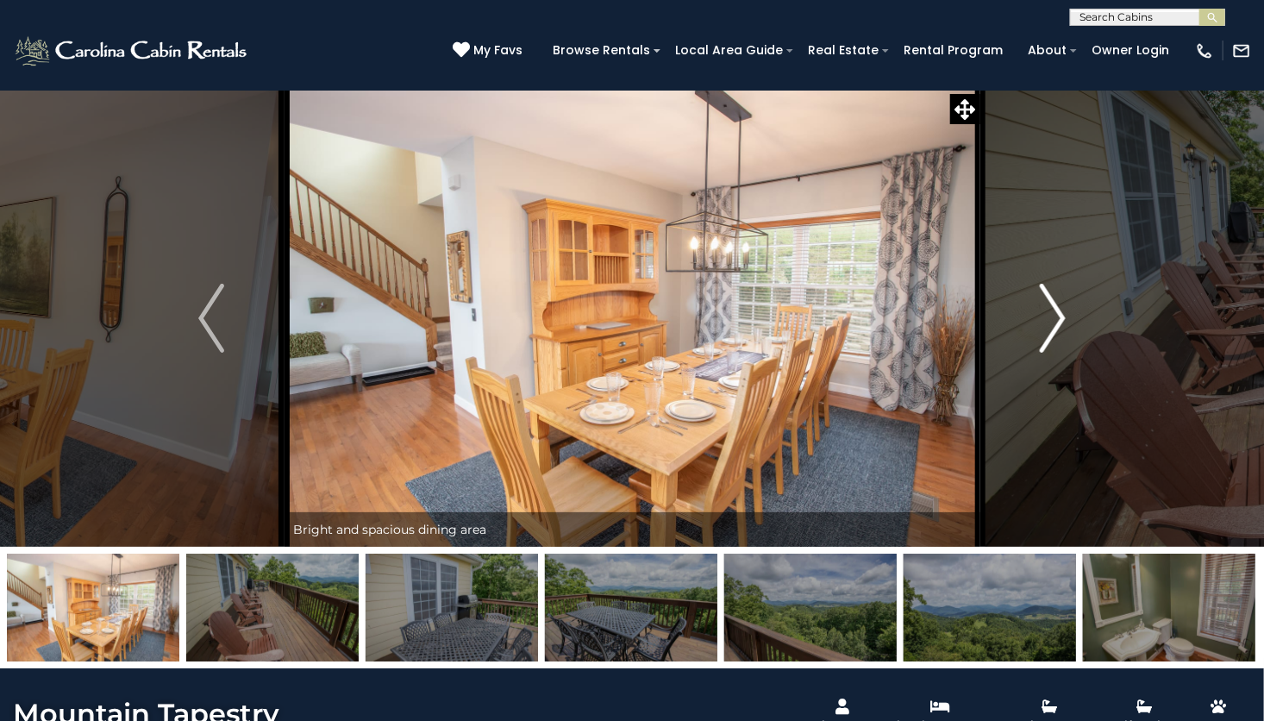
click at [1048, 321] on img "Next" at bounding box center [1053, 318] width 26 height 69
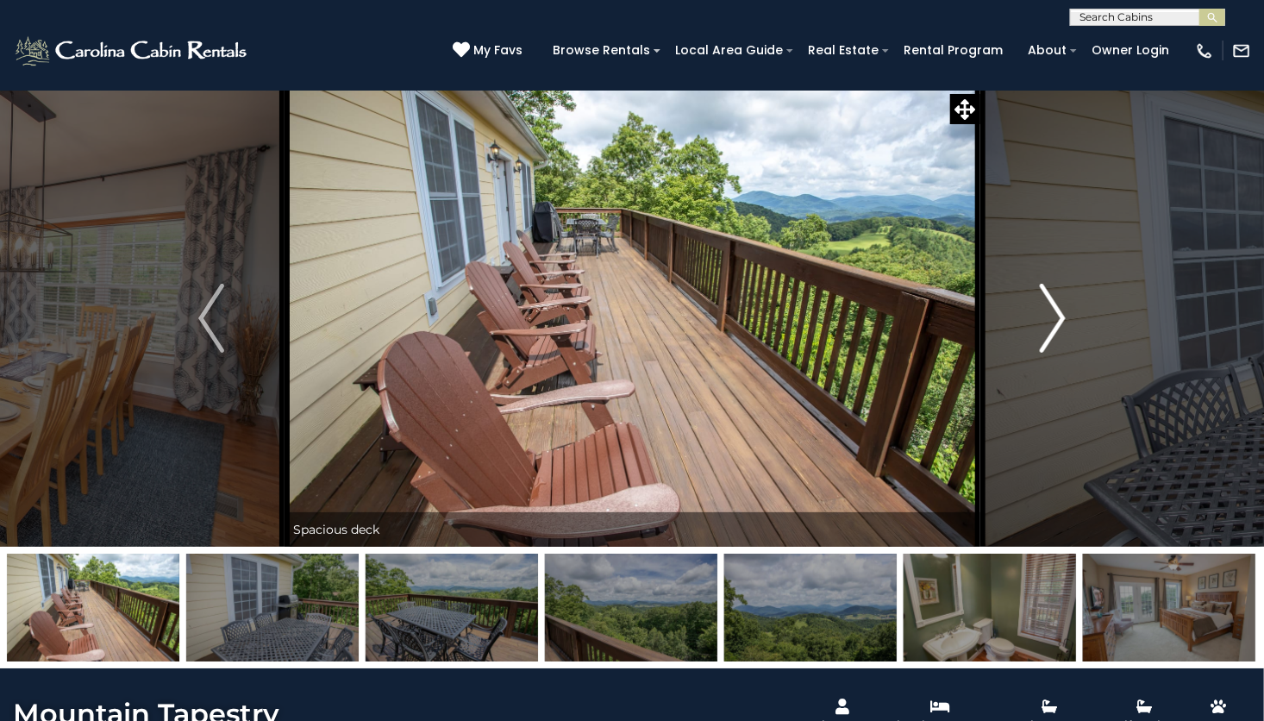
click at [1045, 313] on img "Next" at bounding box center [1053, 318] width 26 height 69
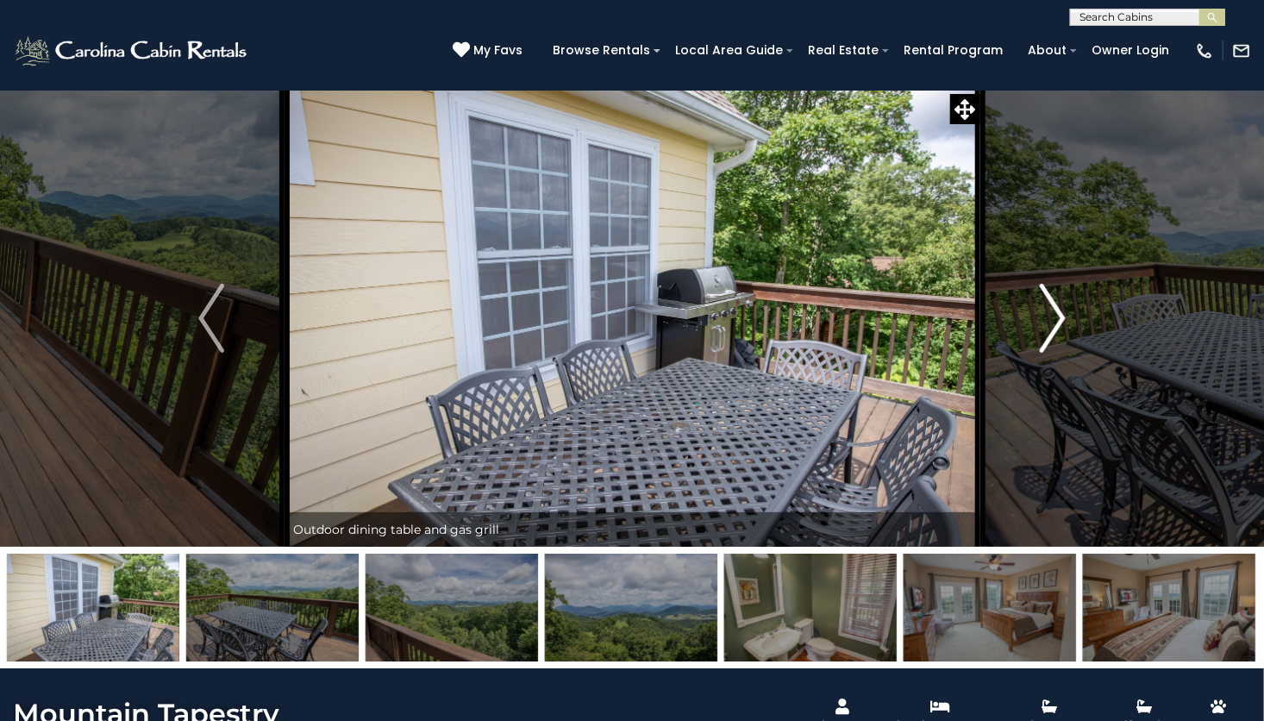
click at [1065, 322] on img "Next" at bounding box center [1053, 318] width 26 height 69
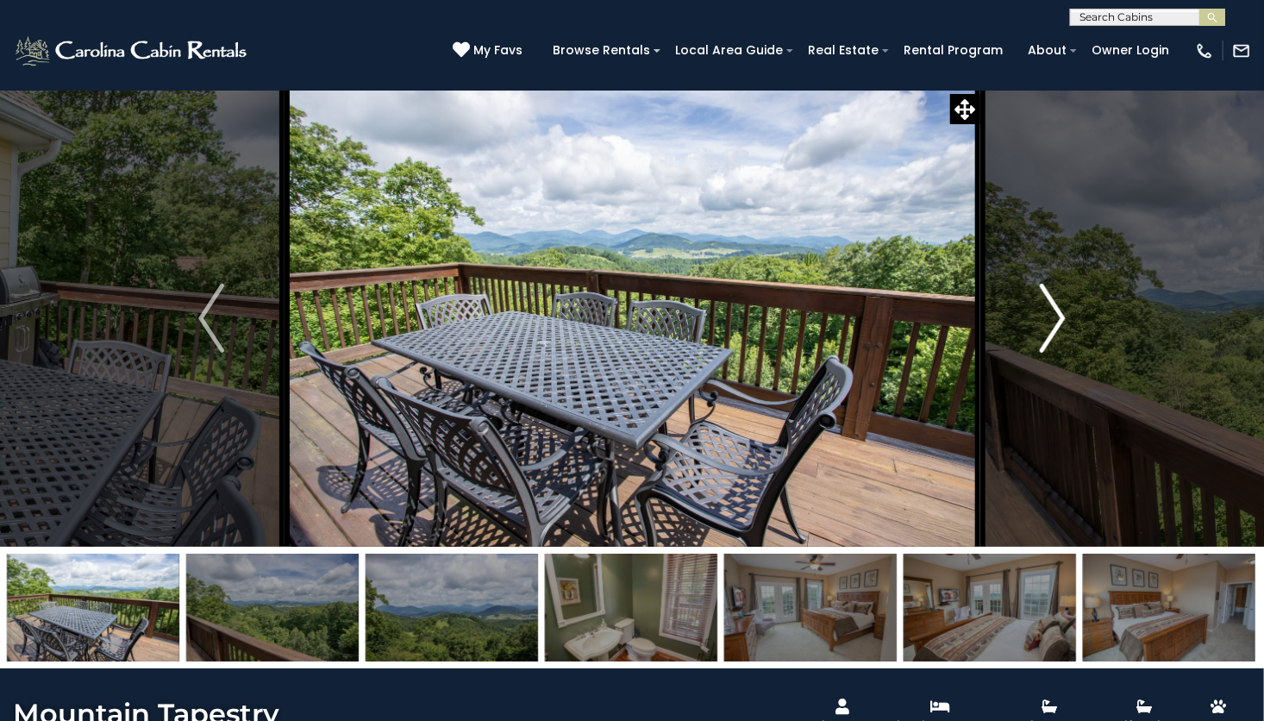
click at [1057, 328] on img "Next" at bounding box center [1053, 318] width 26 height 69
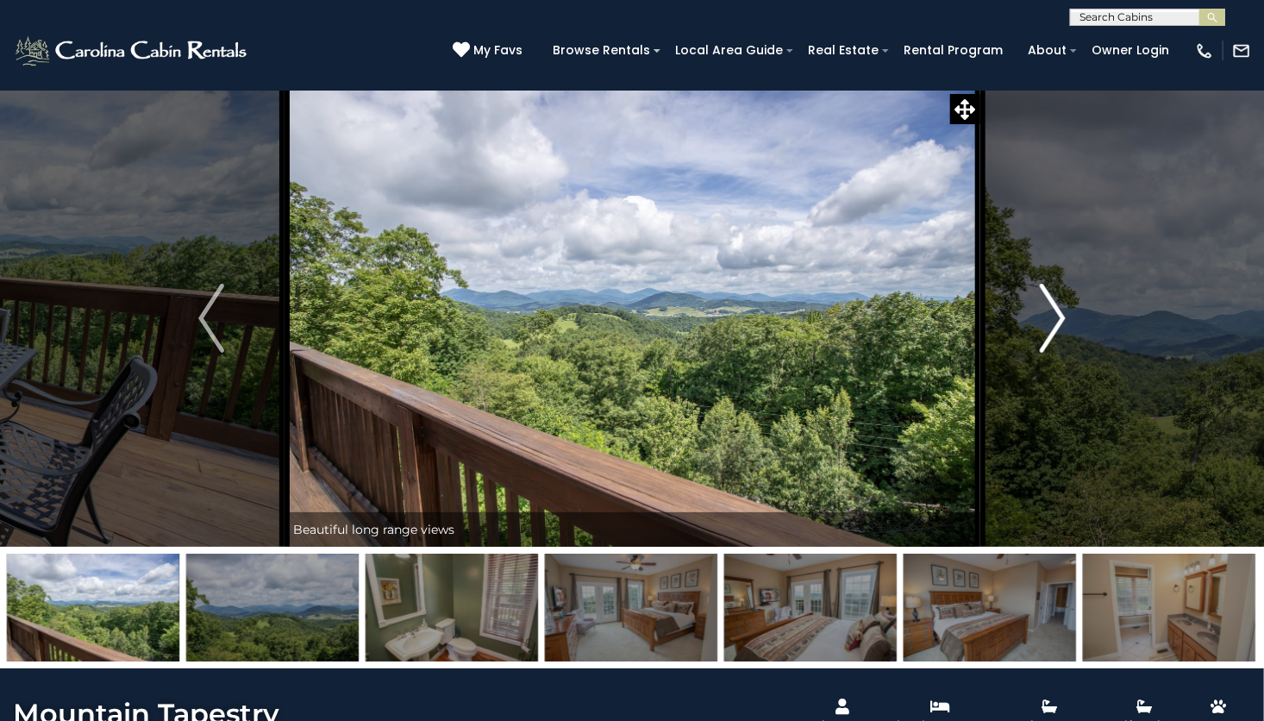
click at [1040, 311] on img "Next" at bounding box center [1053, 318] width 26 height 69
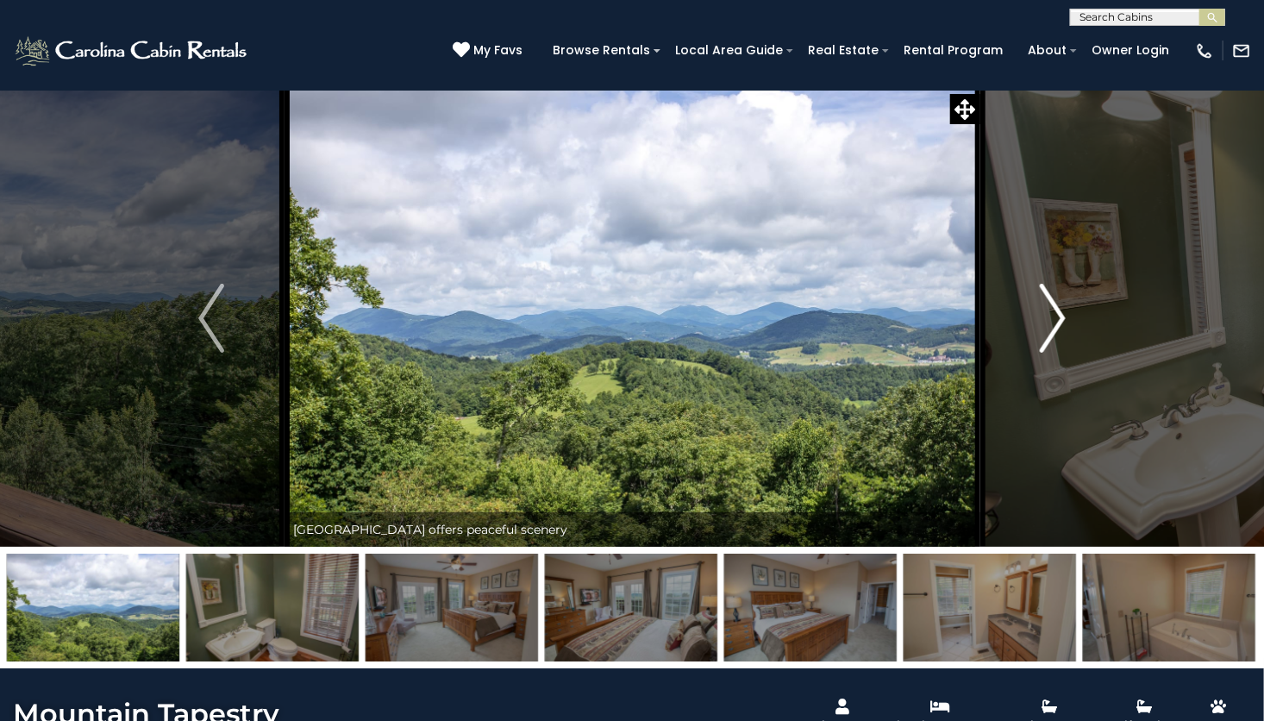
click at [1057, 316] on img "Next" at bounding box center [1053, 318] width 26 height 69
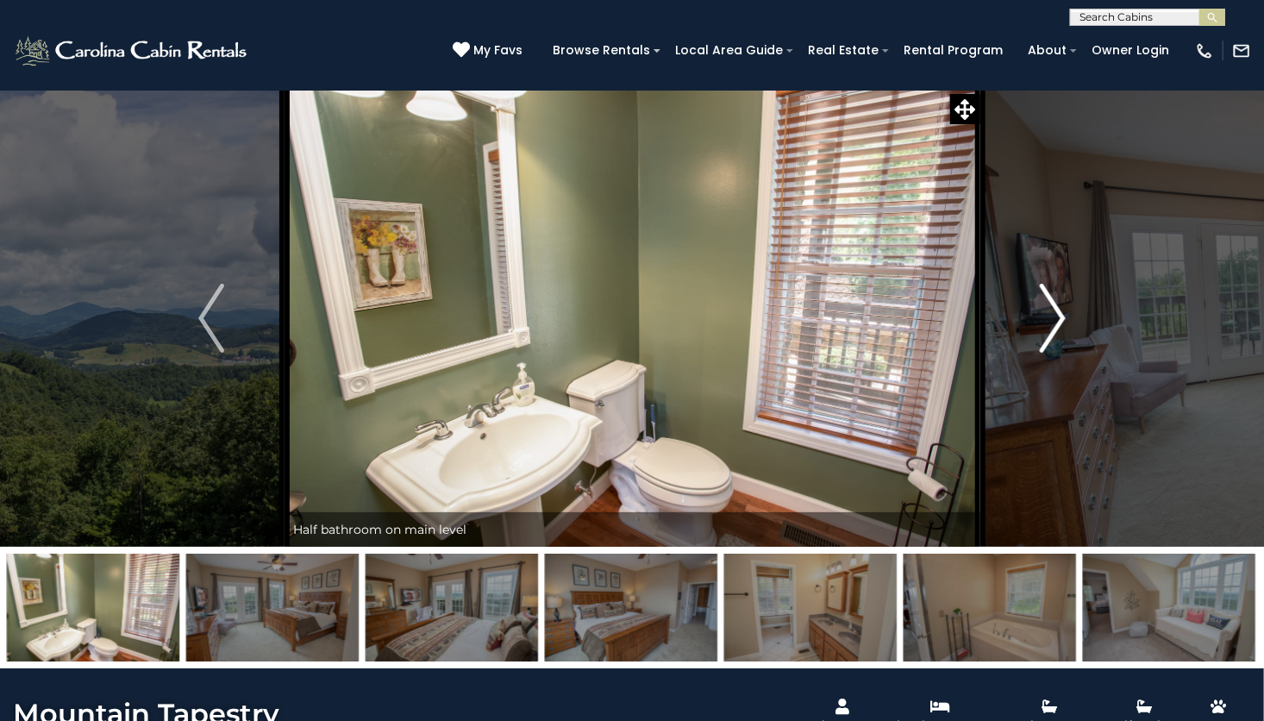
click at [1054, 327] on img "Next" at bounding box center [1053, 318] width 26 height 69
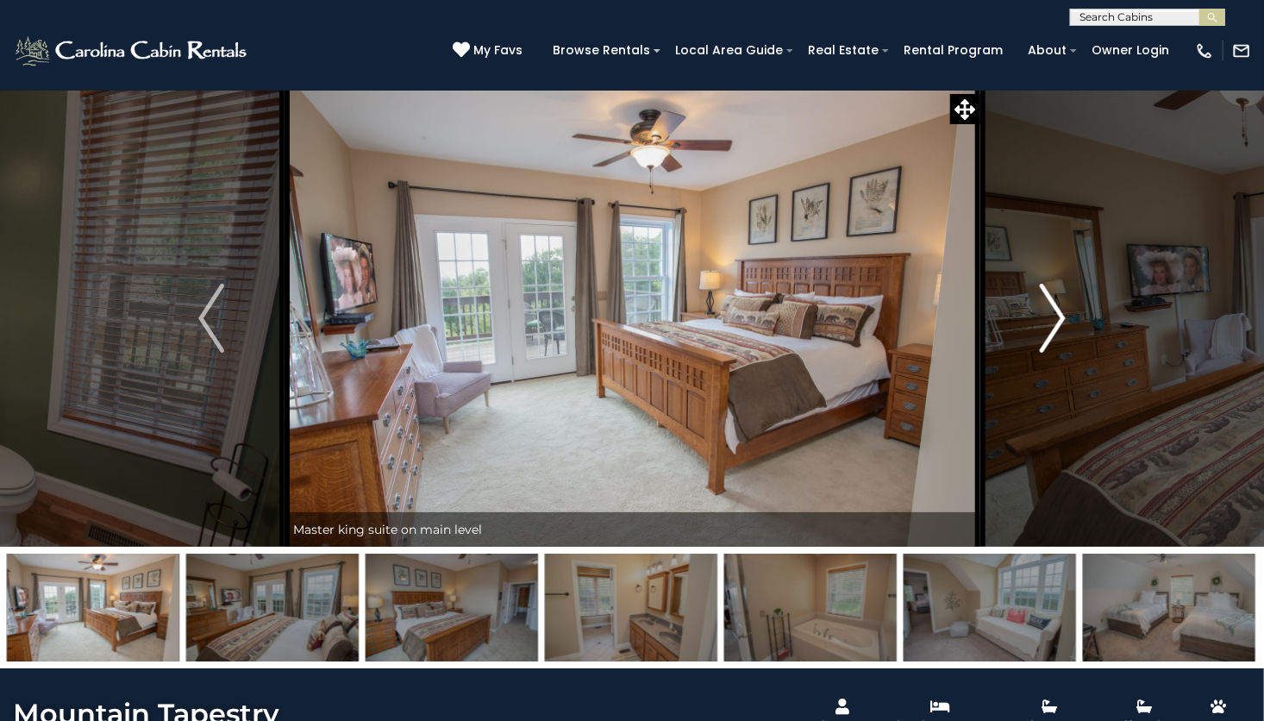
click at [1060, 328] on img "Next" at bounding box center [1053, 318] width 26 height 69
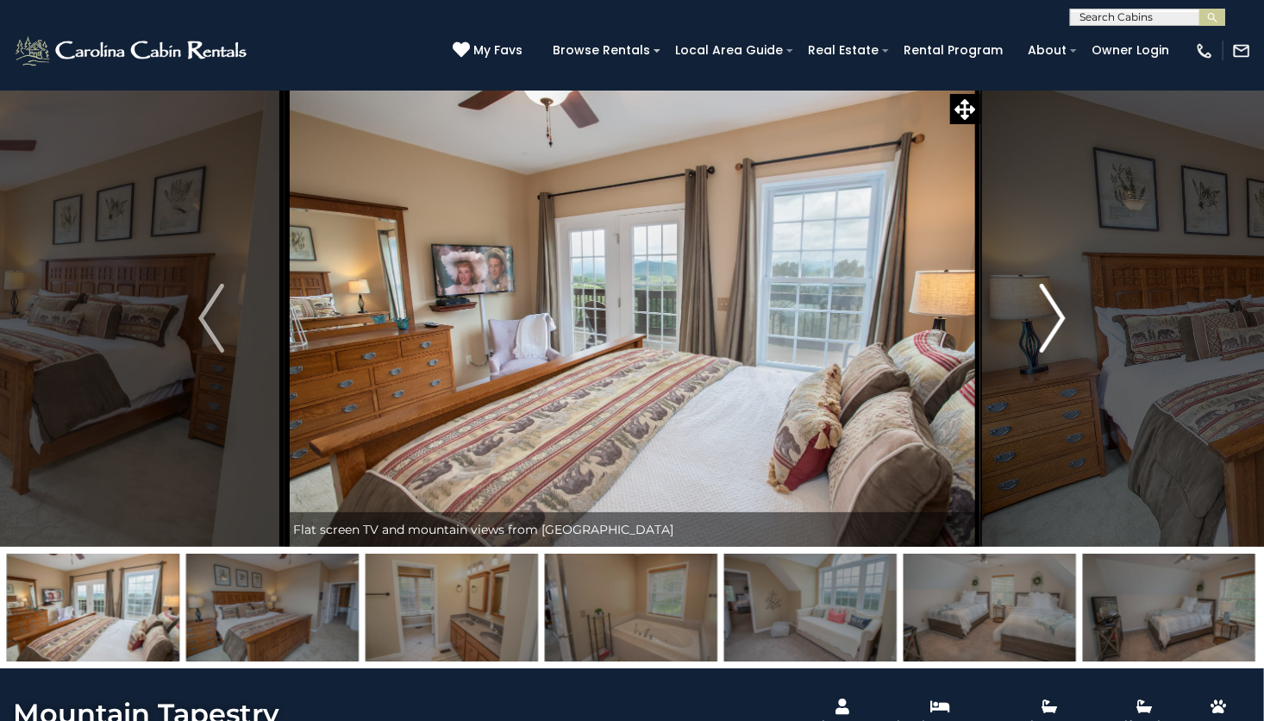
click at [1059, 333] on img "Next" at bounding box center [1053, 318] width 26 height 69
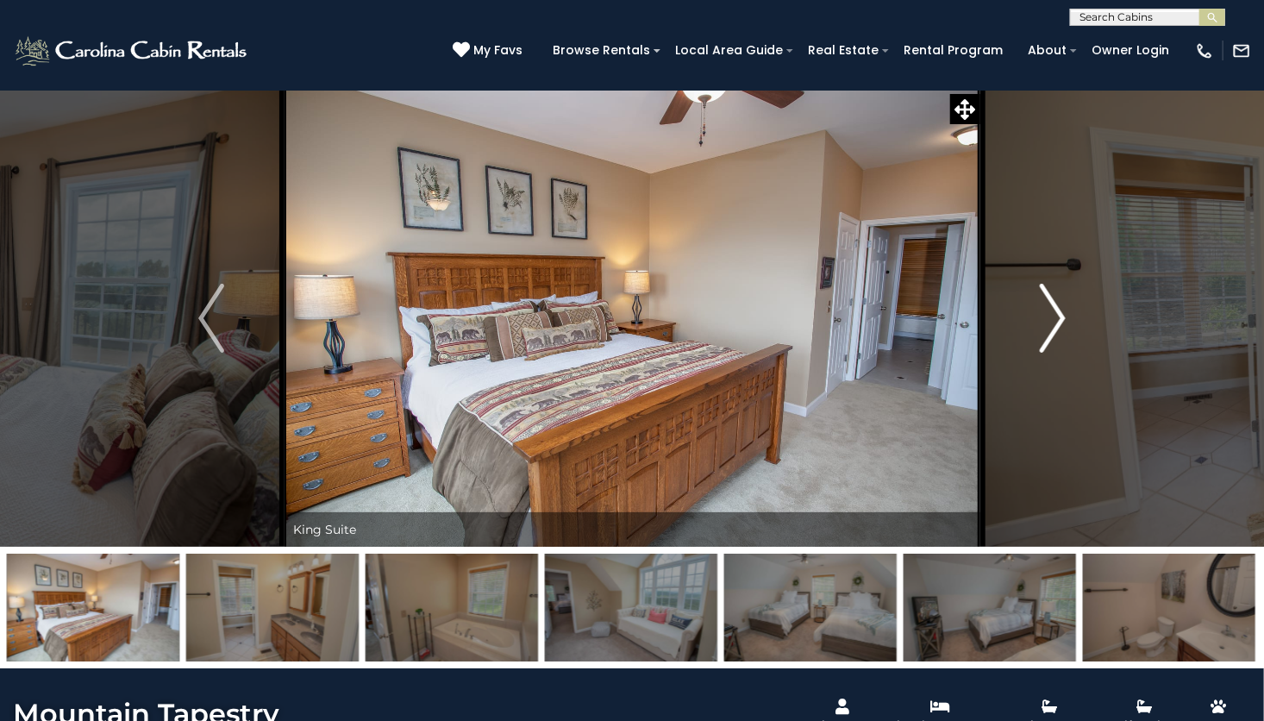
click at [1044, 334] on img "Next" at bounding box center [1053, 318] width 26 height 69
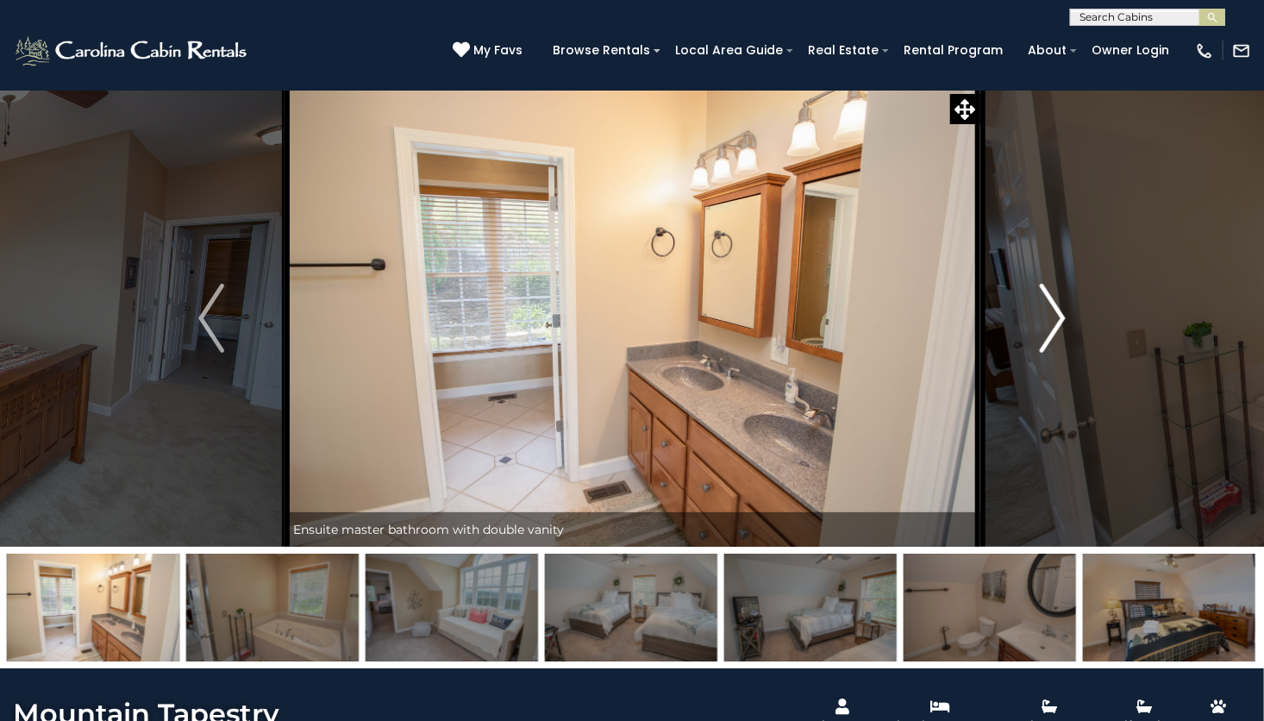
click at [1053, 334] on img "Next" at bounding box center [1053, 318] width 26 height 69
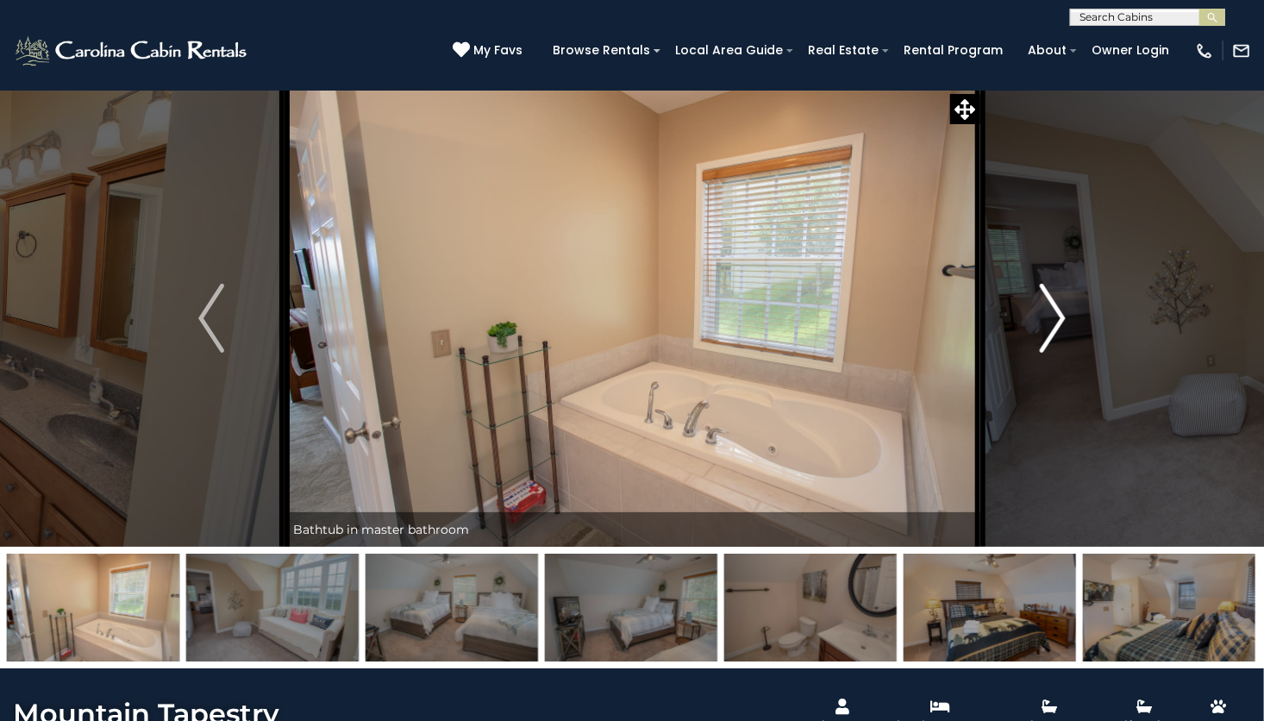
click at [1054, 328] on img "Next" at bounding box center [1053, 318] width 26 height 69
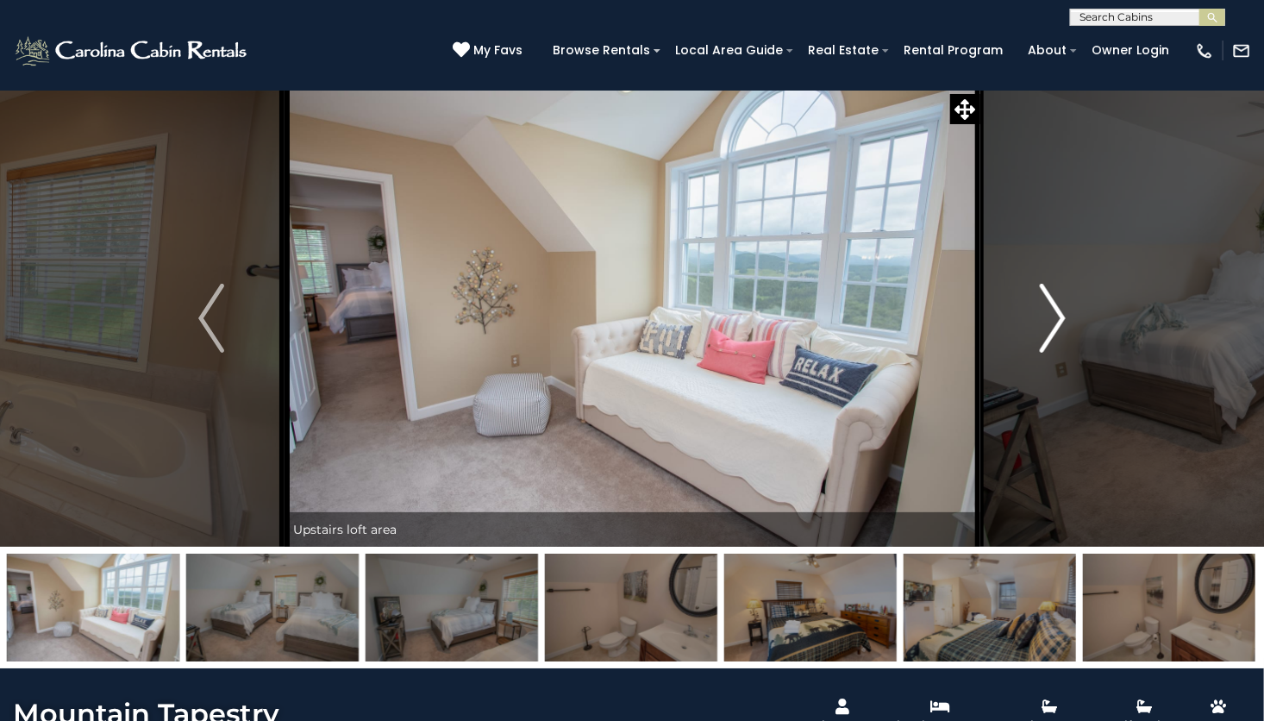
click at [1047, 318] on img "Next" at bounding box center [1053, 318] width 26 height 69
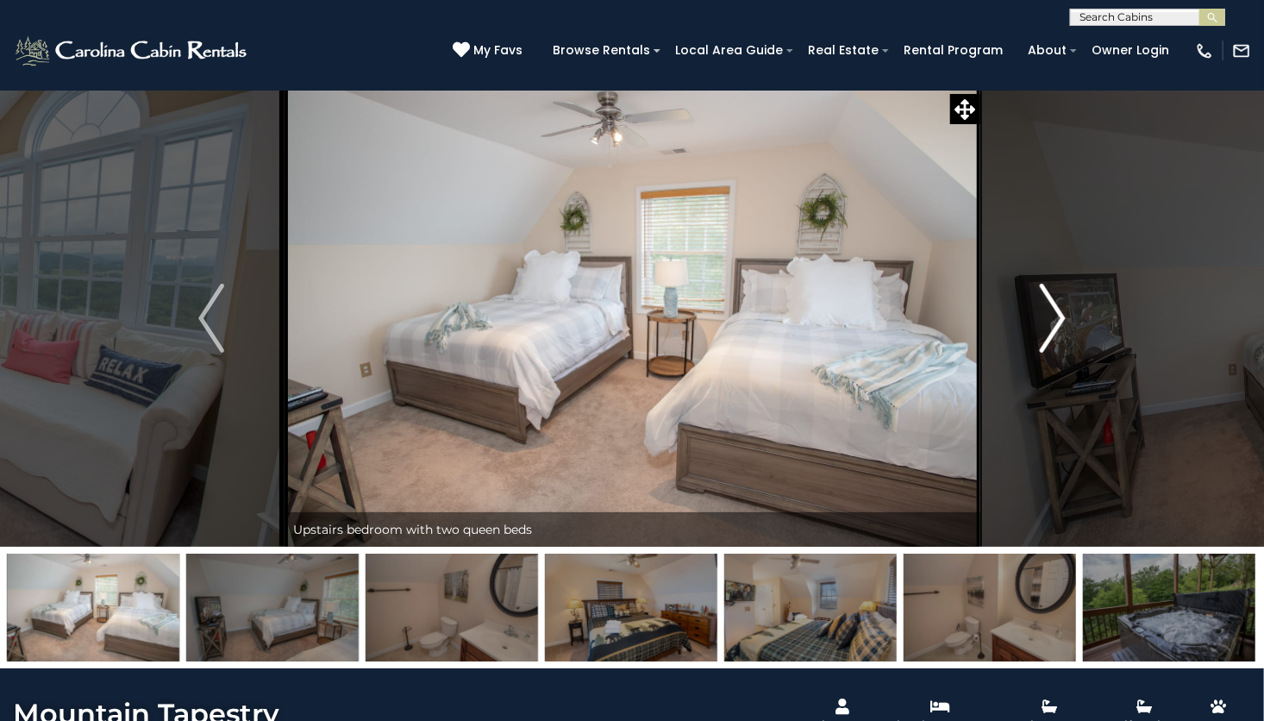
click at [1044, 310] on img "Next" at bounding box center [1053, 318] width 26 height 69
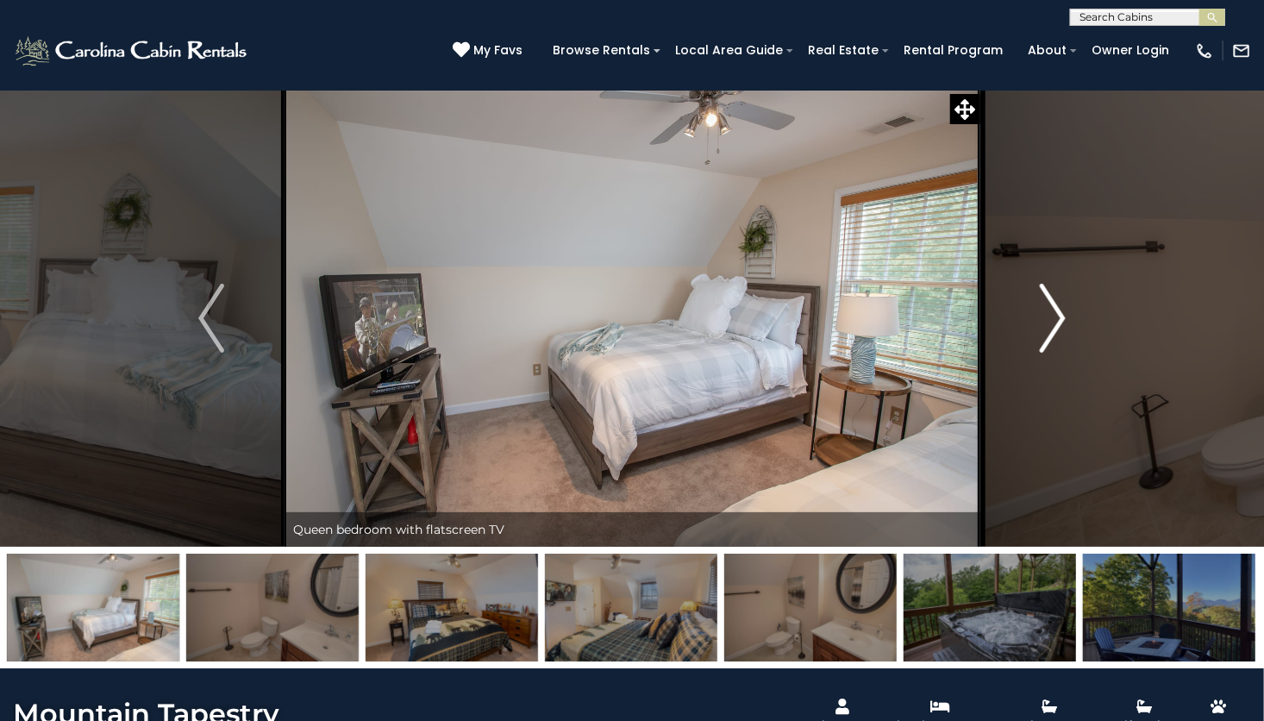
click at [1038, 309] on button "Next" at bounding box center [1052, 318] width 147 height 457
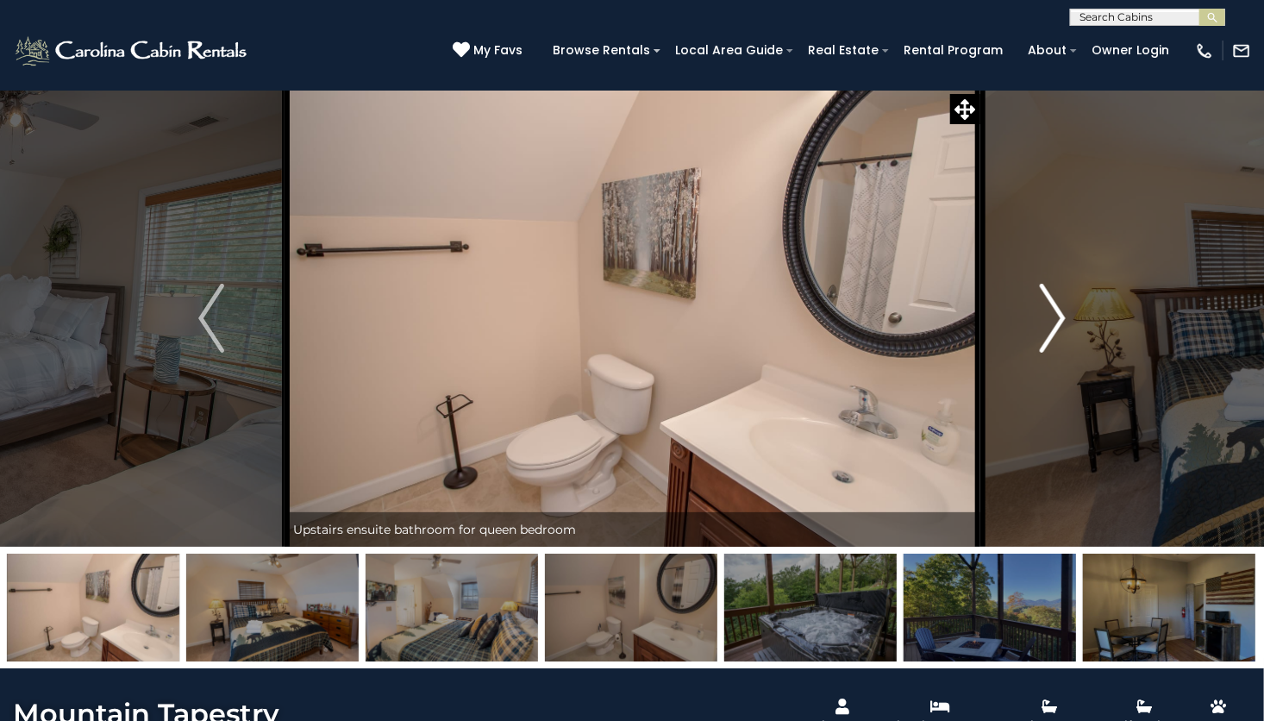
click at [1057, 321] on img "Next" at bounding box center [1053, 318] width 26 height 69
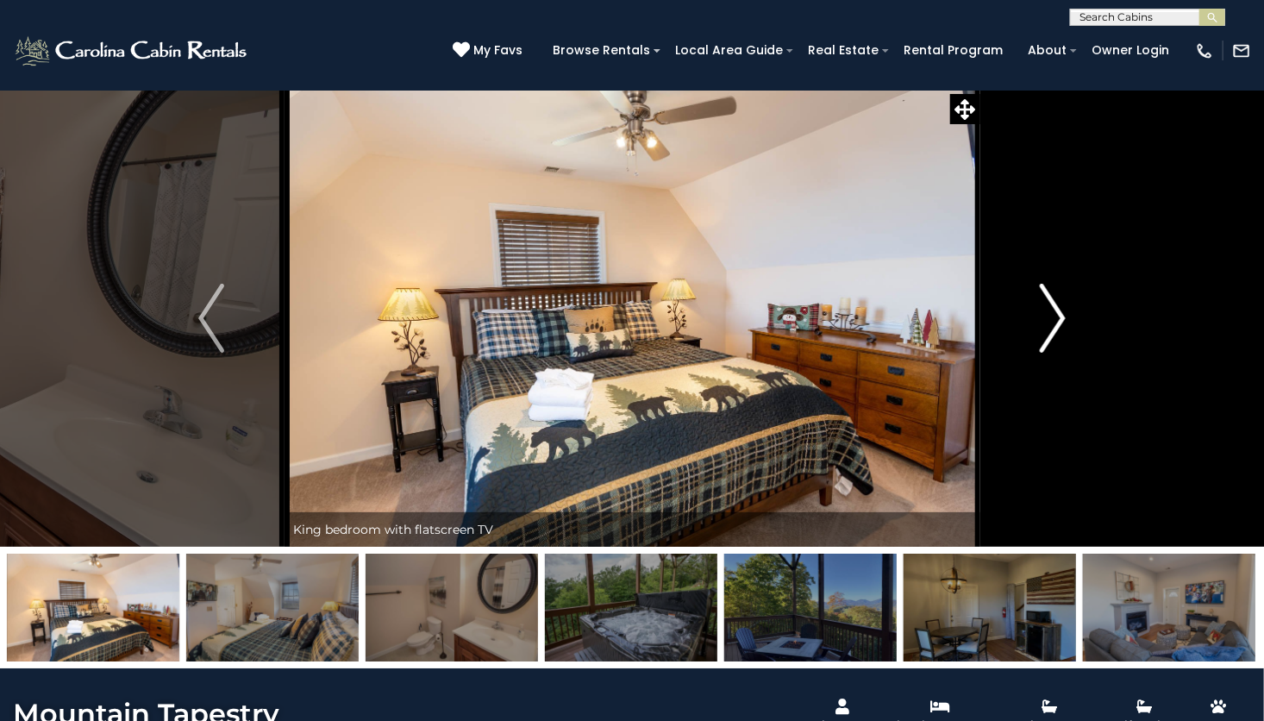
click at [1059, 315] on img "Next" at bounding box center [1053, 318] width 26 height 69
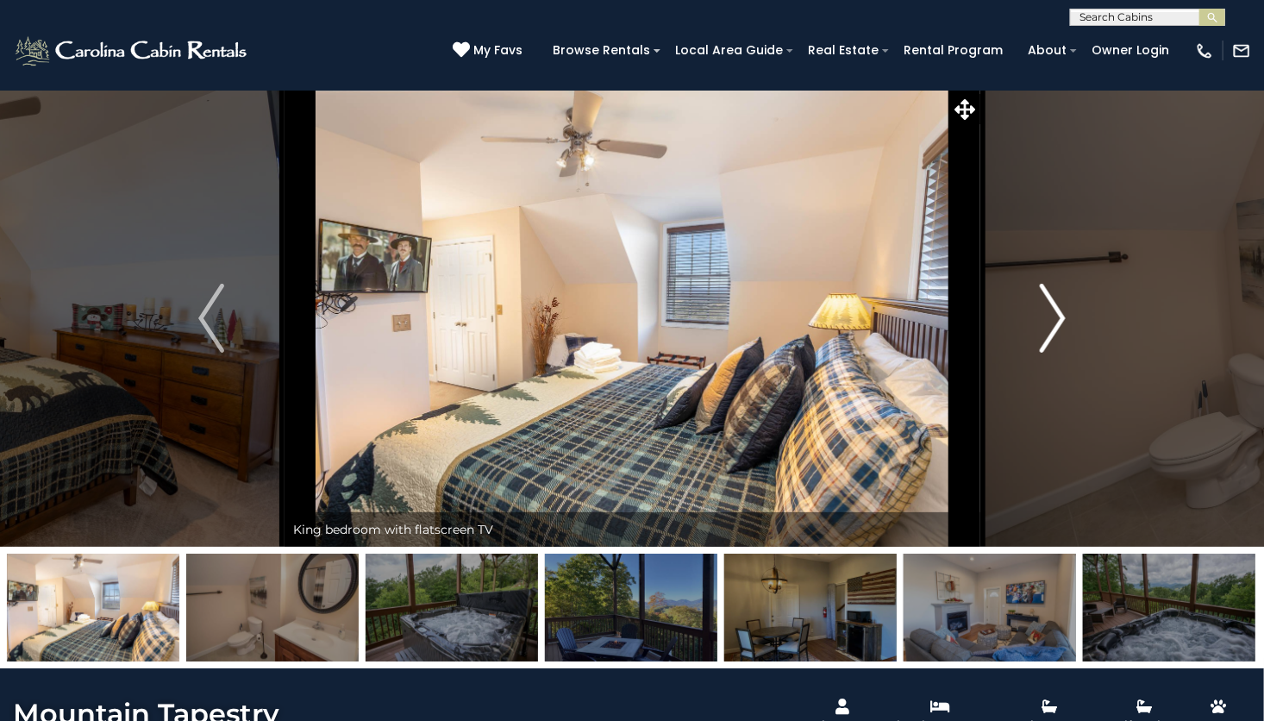
click at [1059, 334] on img "Next" at bounding box center [1053, 318] width 26 height 69
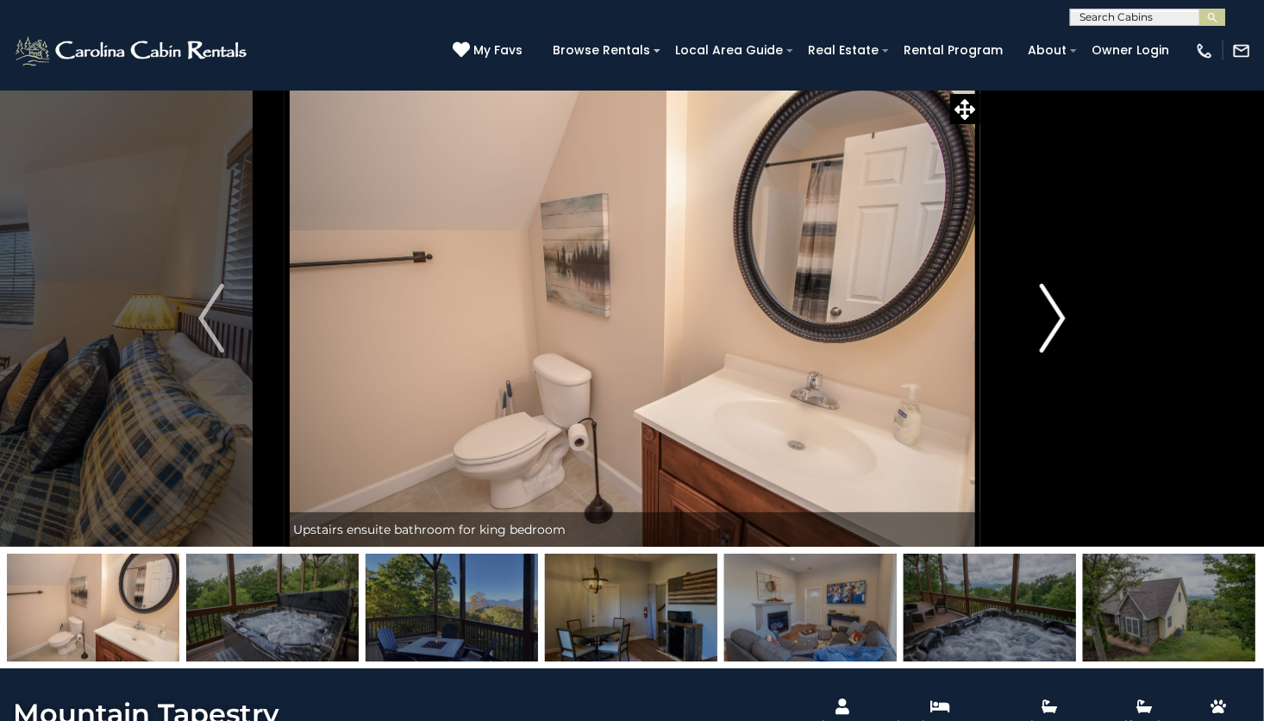
click at [1061, 322] on img "Next" at bounding box center [1053, 318] width 26 height 69
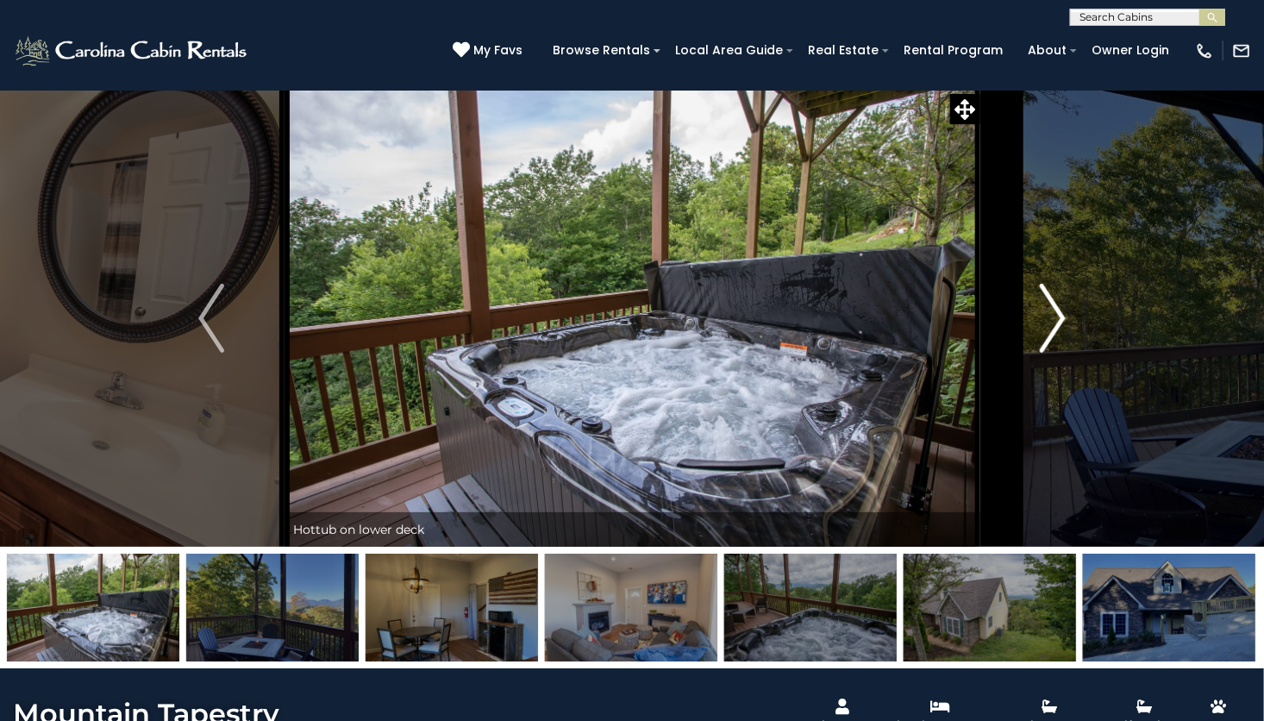
click at [1053, 321] on img "Next" at bounding box center [1053, 318] width 26 height 69
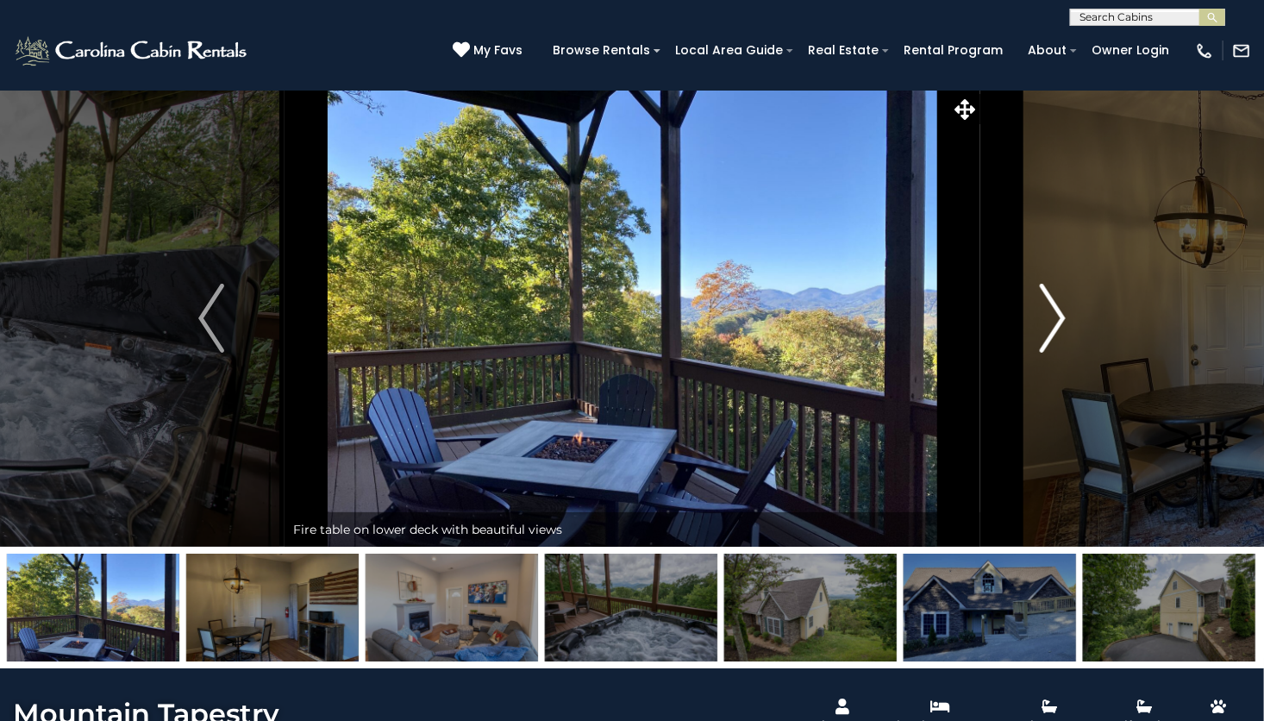
click at [1046, 322] on img "Next" at bounding box center [1053, 318] width 26 height 69
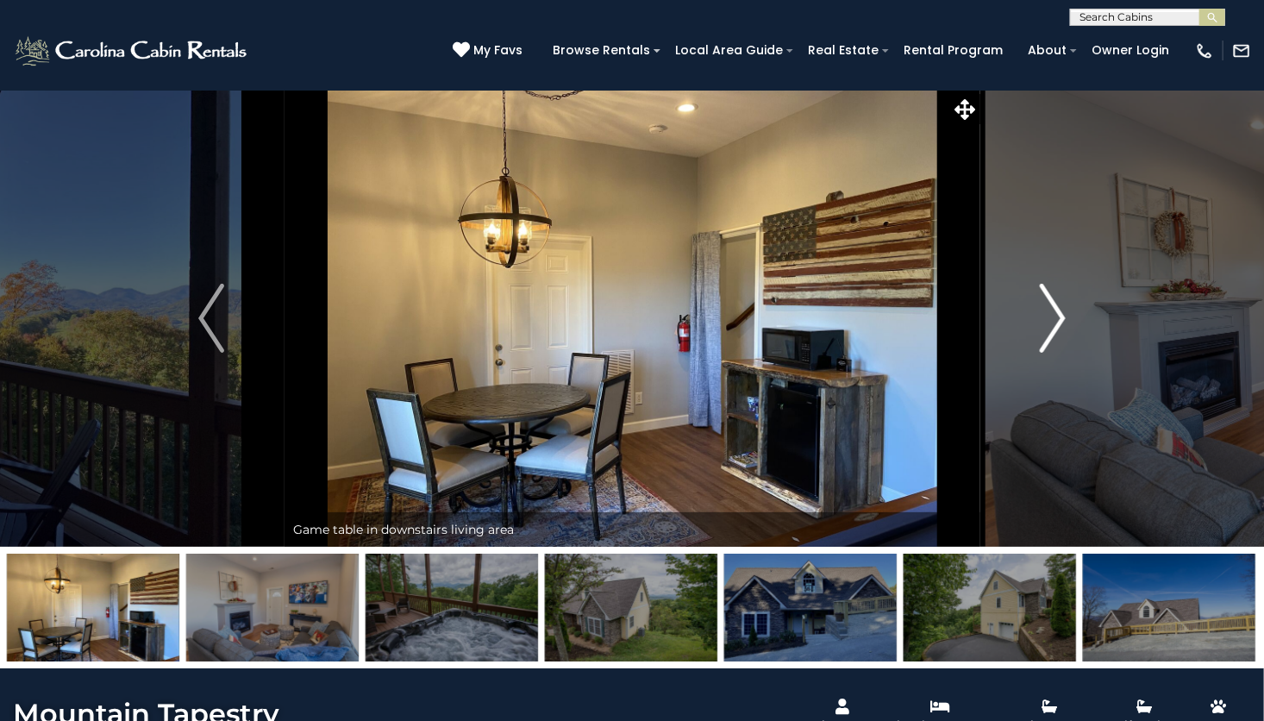
click at [1034, 324] on button "Next" at bounding box center [1052, 318] width 147 height 457
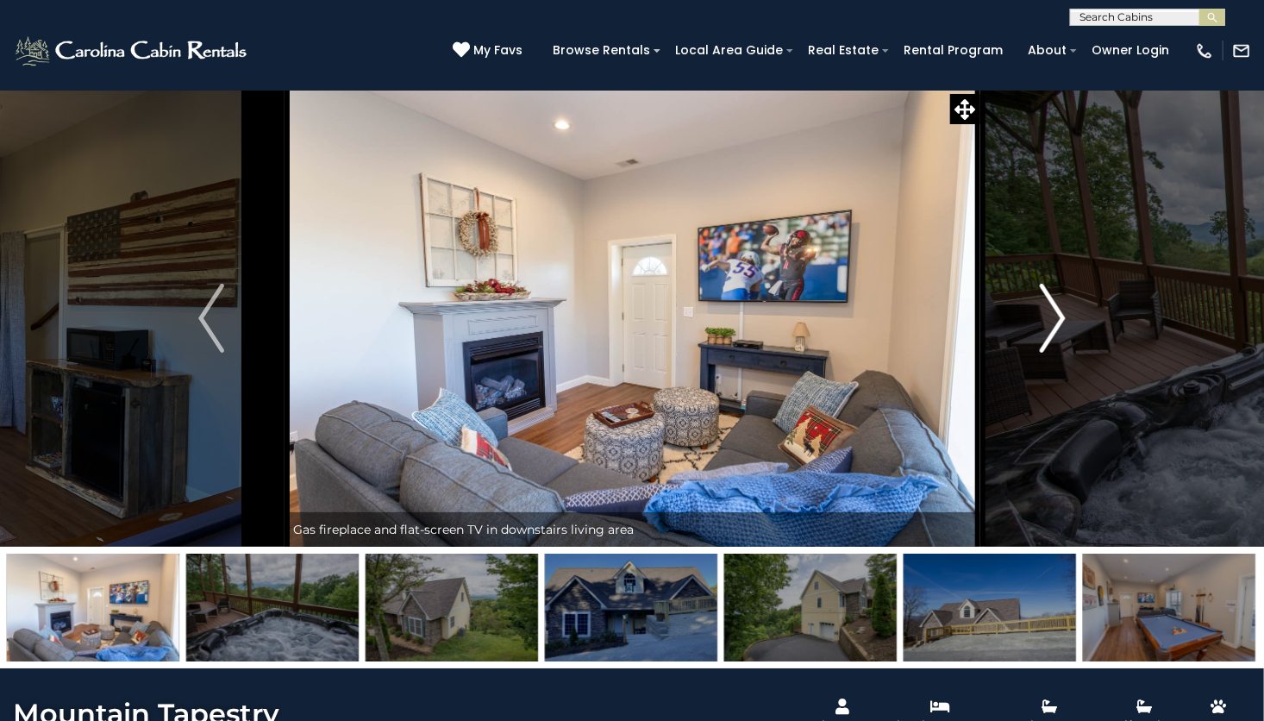
click at [1055, 301] on img "Next" at bounding box center [1053, 318] width 26 height 69
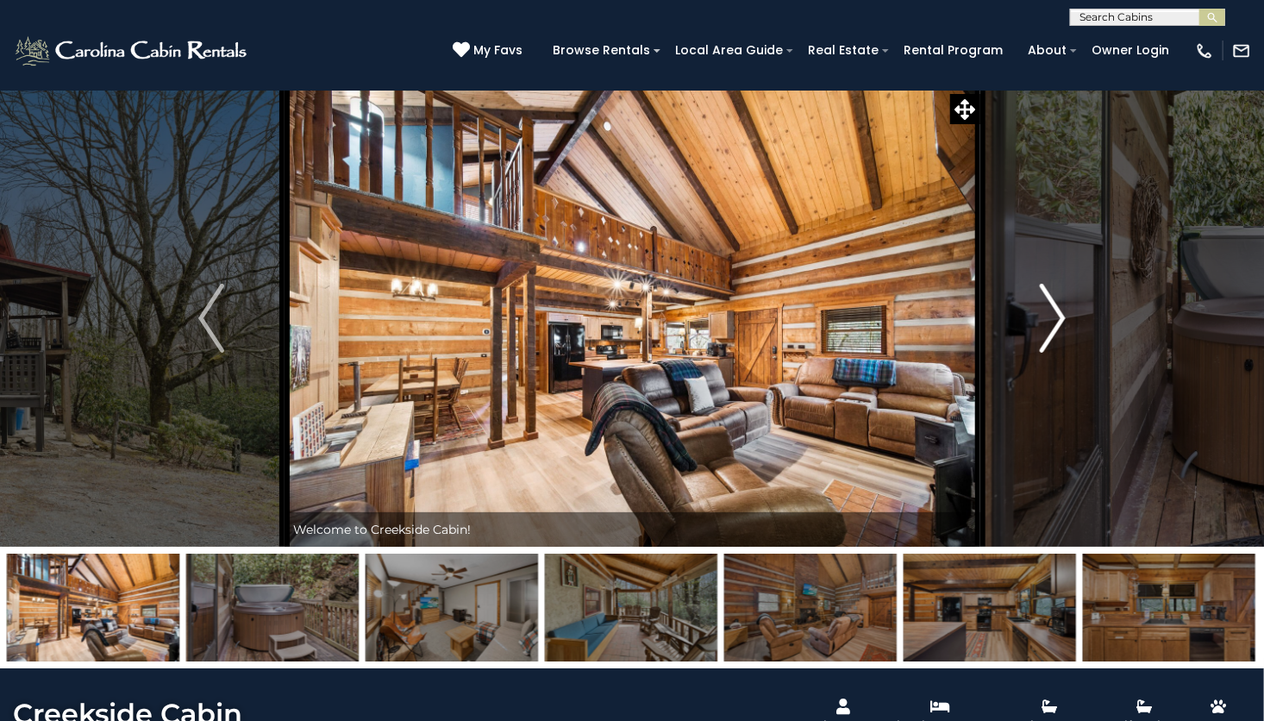
click at [1048, 330] on img "Next" at bounding box center [1053, 318] width 26 height 69
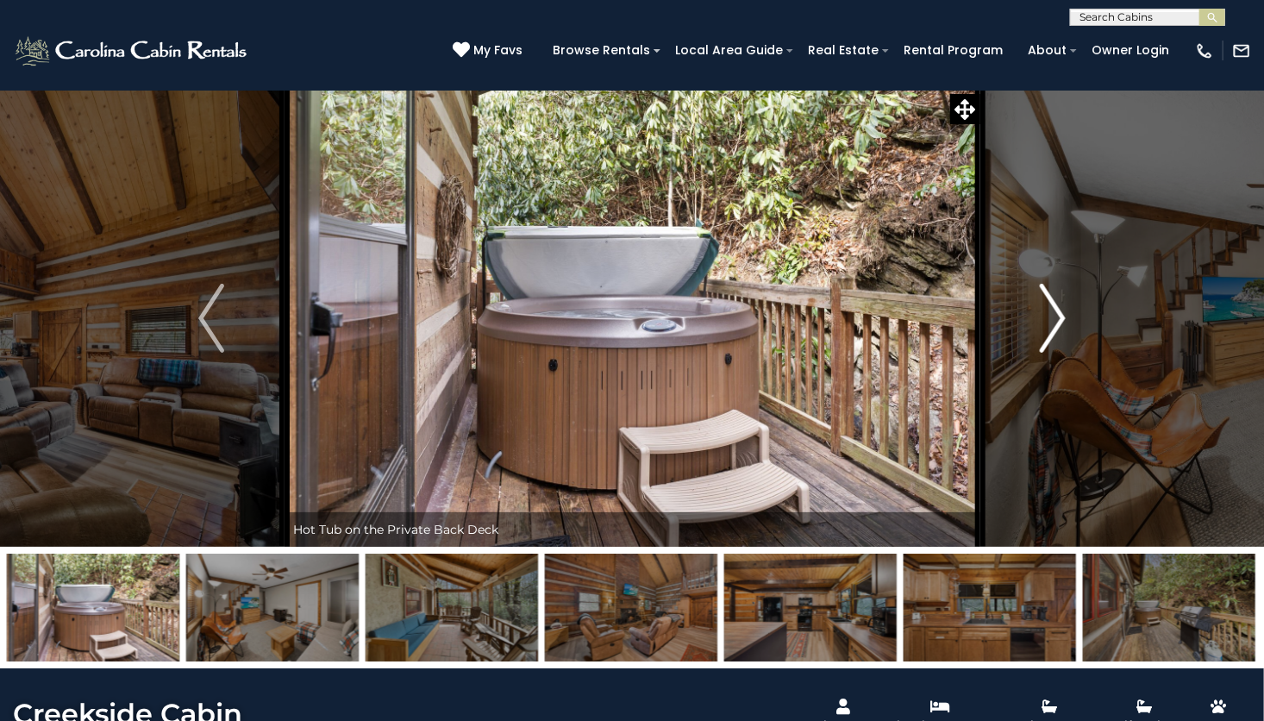
click at [1053, 306] on img "Next" at bounding box center [1053, 318] width 26 height 69
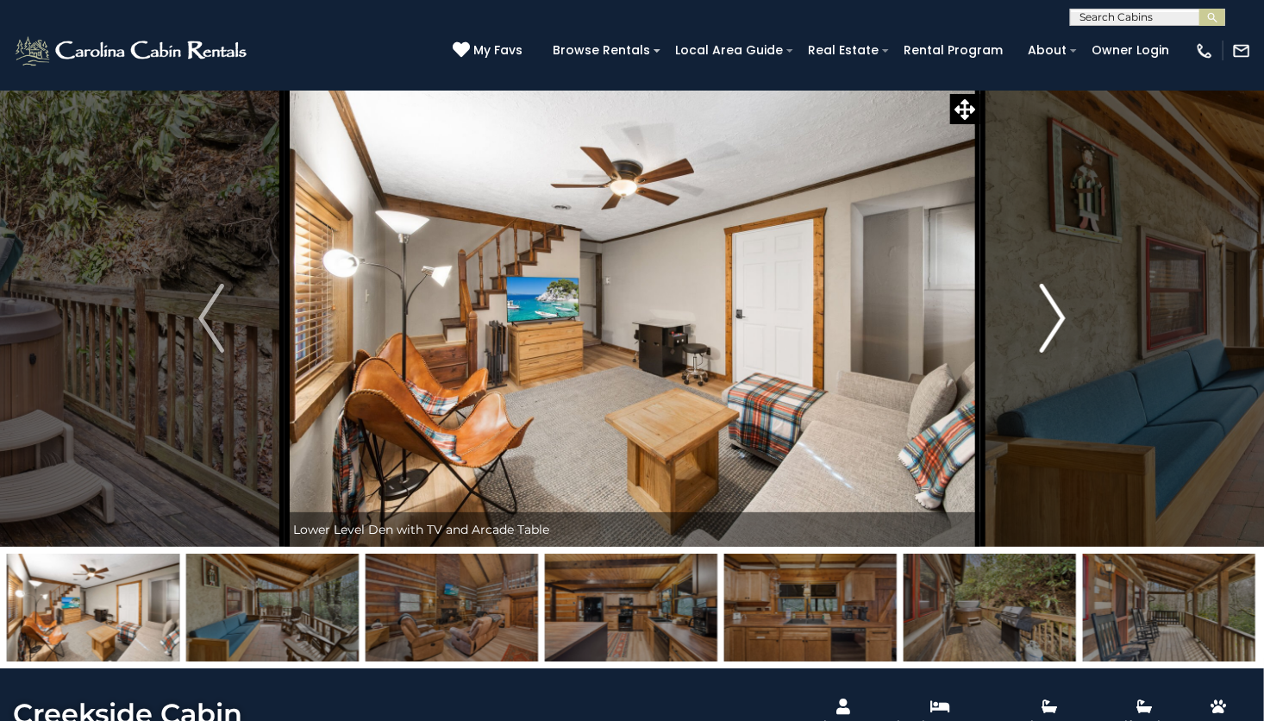
click at [1069, 319] on button "Next" at bounding box center [1052, 318] width 147 height 457
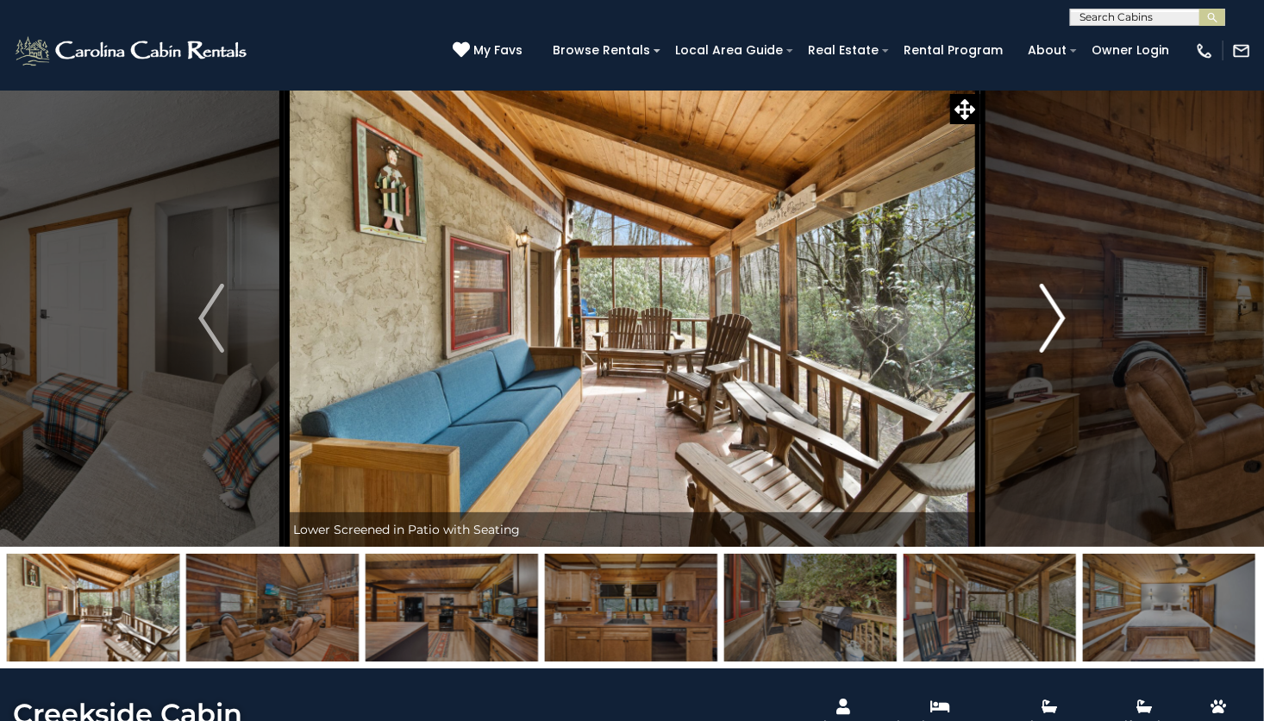
click at [1079, 312] on button "Next" at bounding box center [1052, 318] width 147 height 457
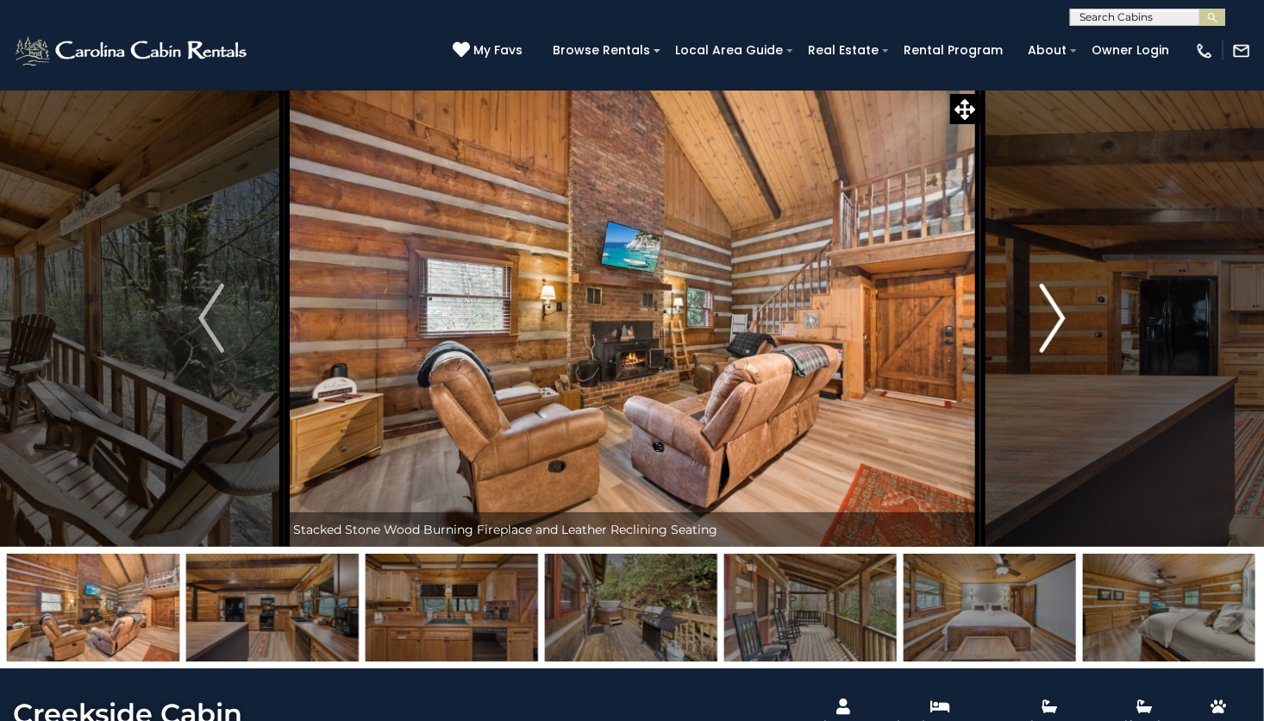
click at [1076, 328] on button "Next" at bounding box center [1052, 318] width 147 height 457
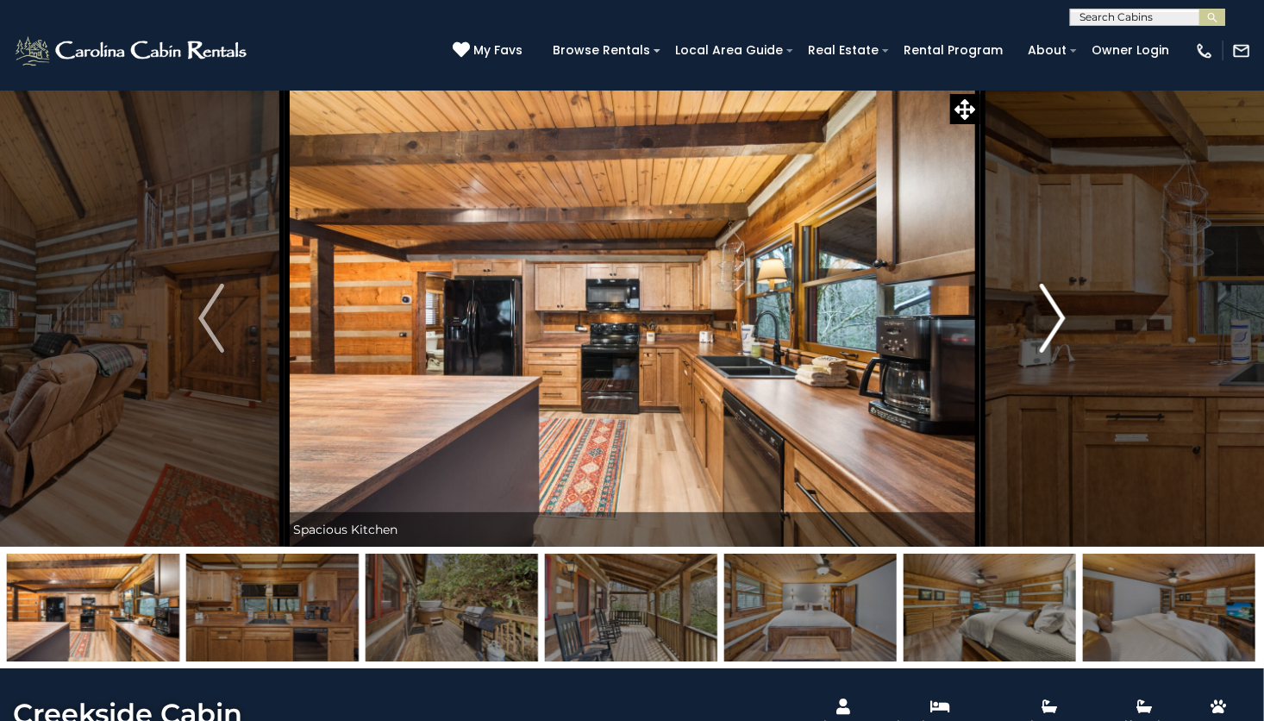
click at [1078, 318] on button "Next" at bounding box center [1052, 318] width 147 height 457
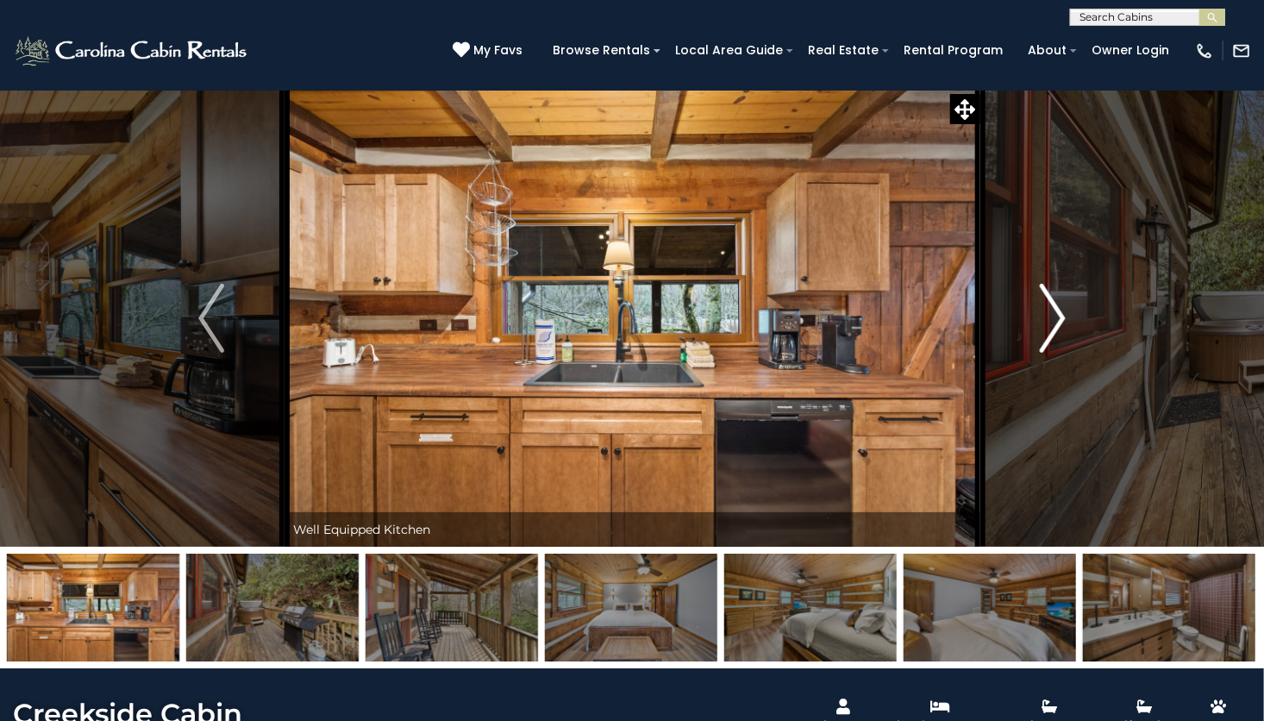
click at [1048, 321] on img "Next" at bounding box center [1053, 318] width 26 height 69
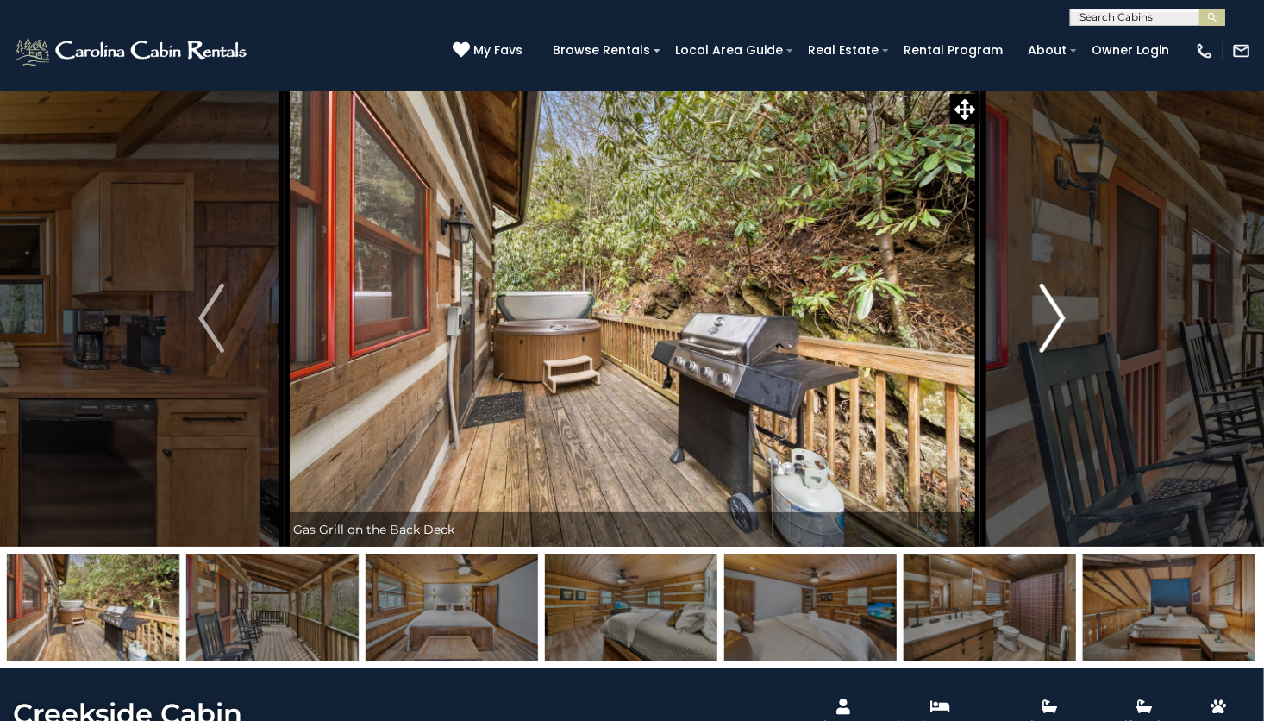
click at [1067, 332] on button "Next" at bounding box center [1052, 318] width 147 height 457
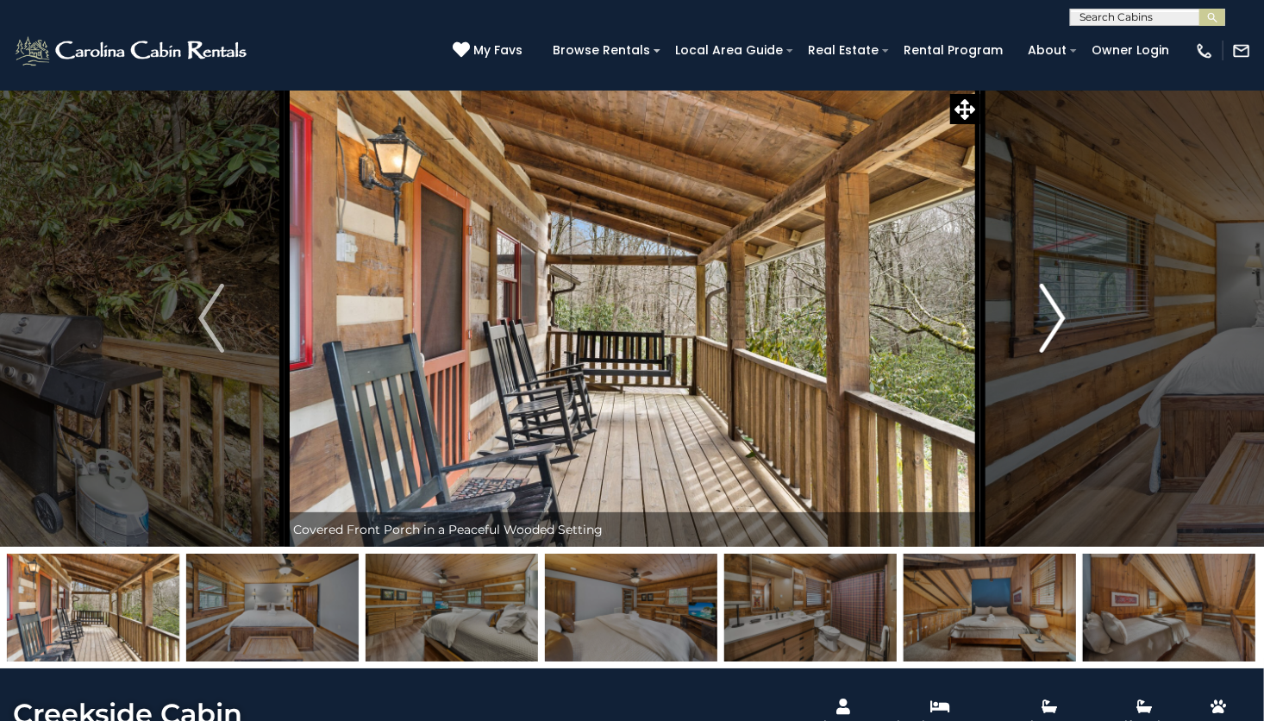
click at [1052, 309] on img "Next" at bounding box center [1053, 318] width 26 height 69
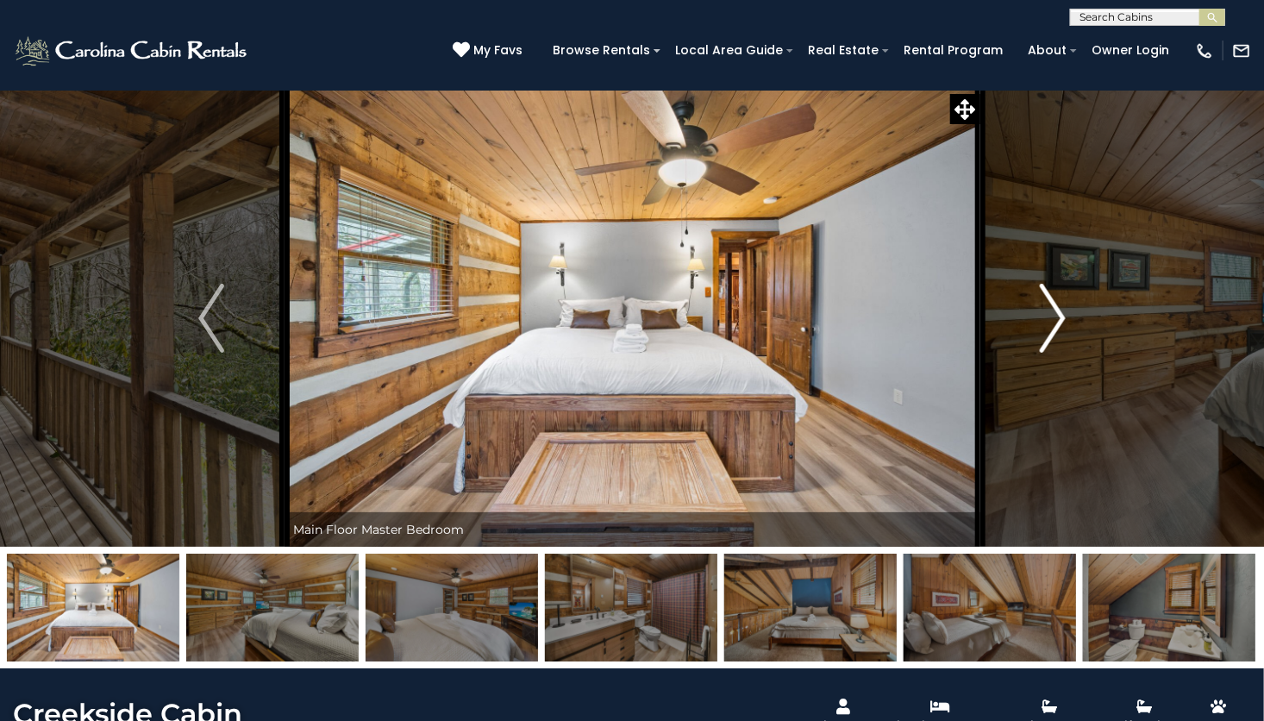
click at [1053, 324] on img "Next" at bounding box center [1053, 318] width 26 height 69
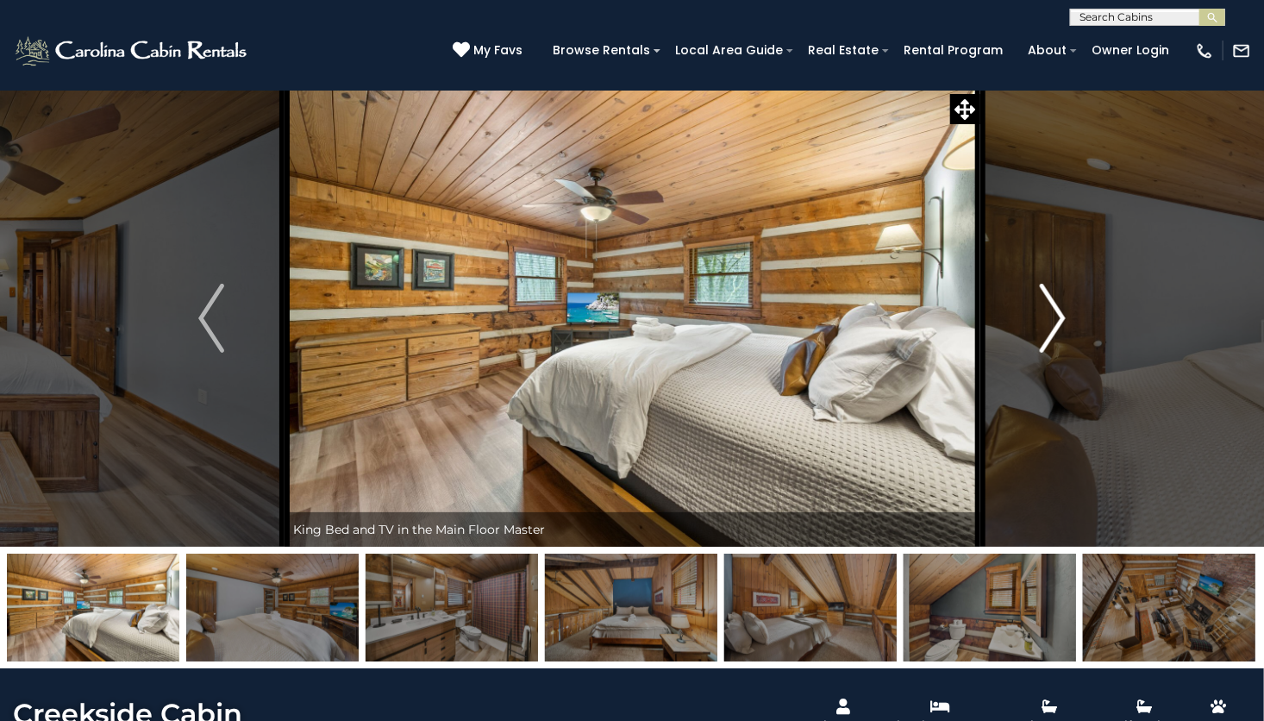
click at [1061, 318] on img "Next" at bounding box center [1053, 318] width 26 height 69
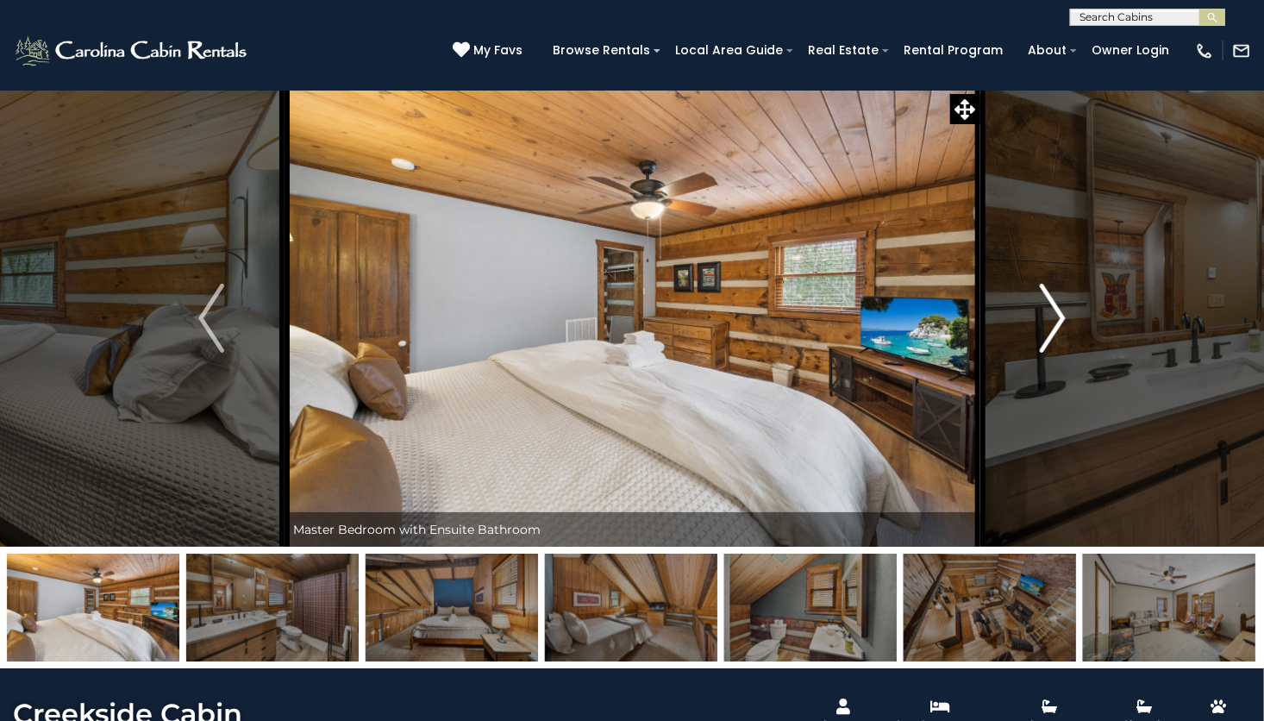
click at [1059, 311] on img "Next" at bounding box center [1053, 318] width 26 height 69
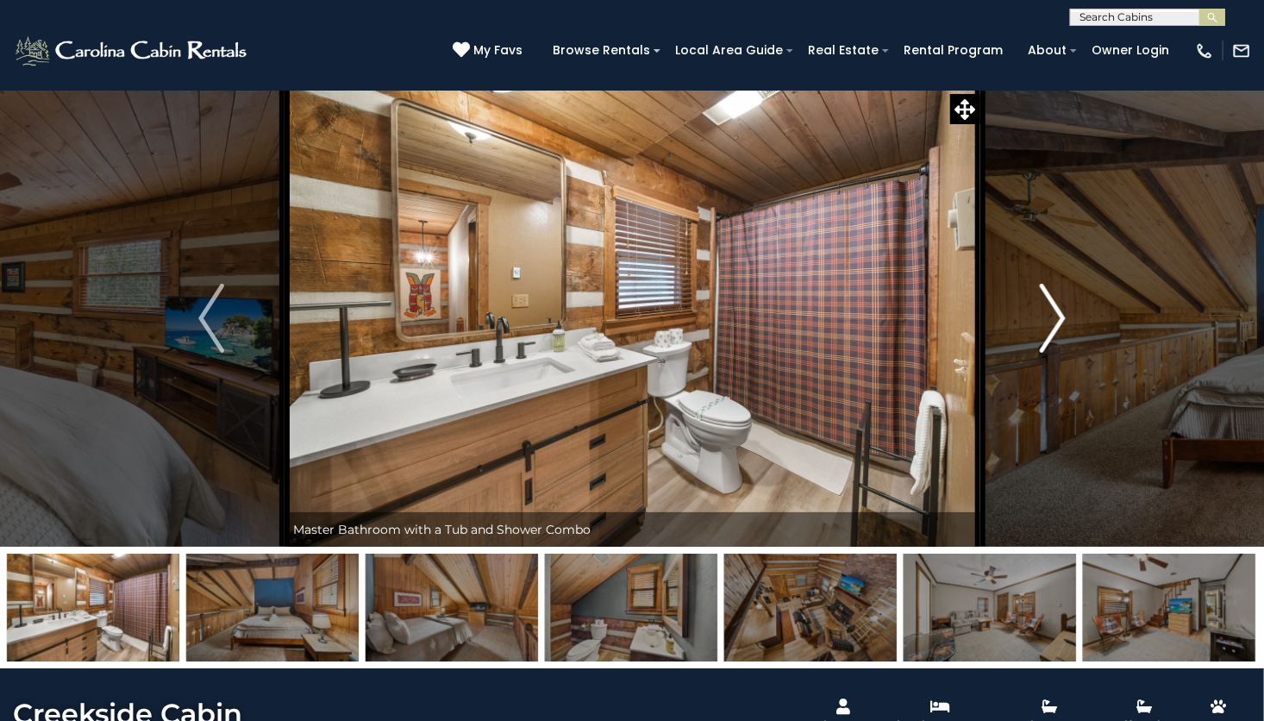
click at [1062, 318] on img "Next" at bounding box center [1053, 318] width 26 height 69
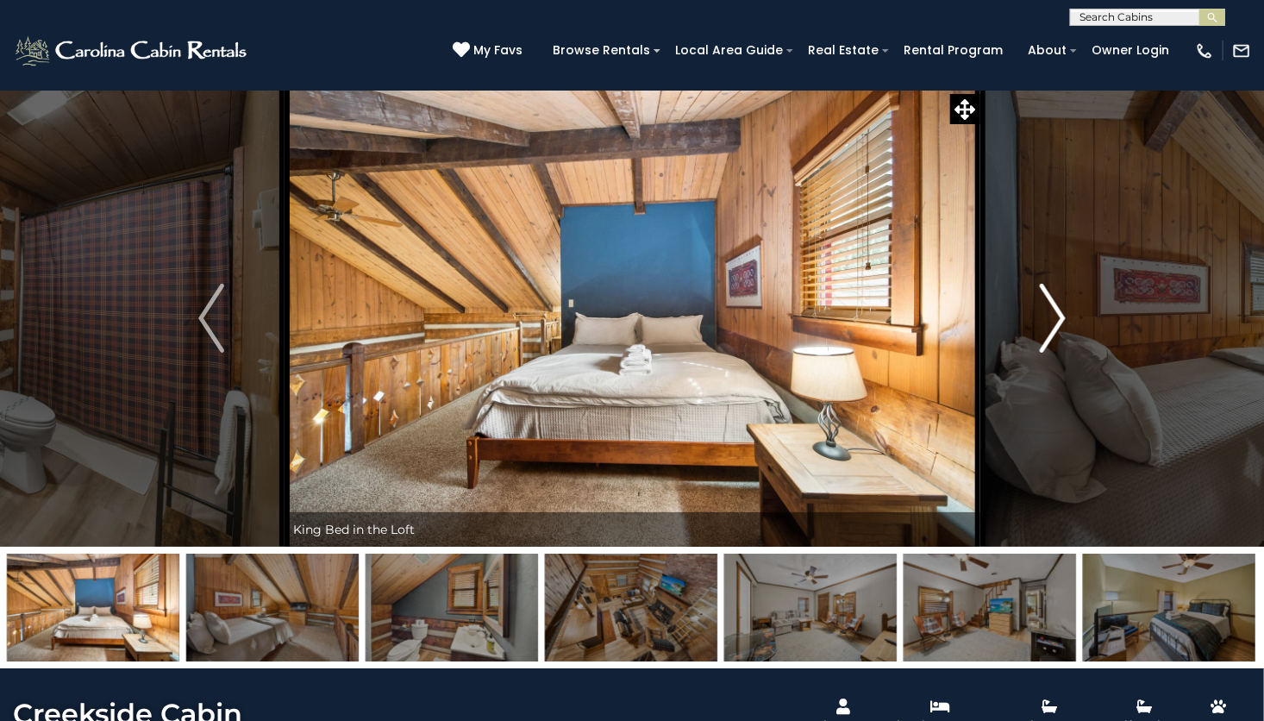
click at [1058, 322] on img "Next" at bounding box center [1053, 318] width 26 height 69
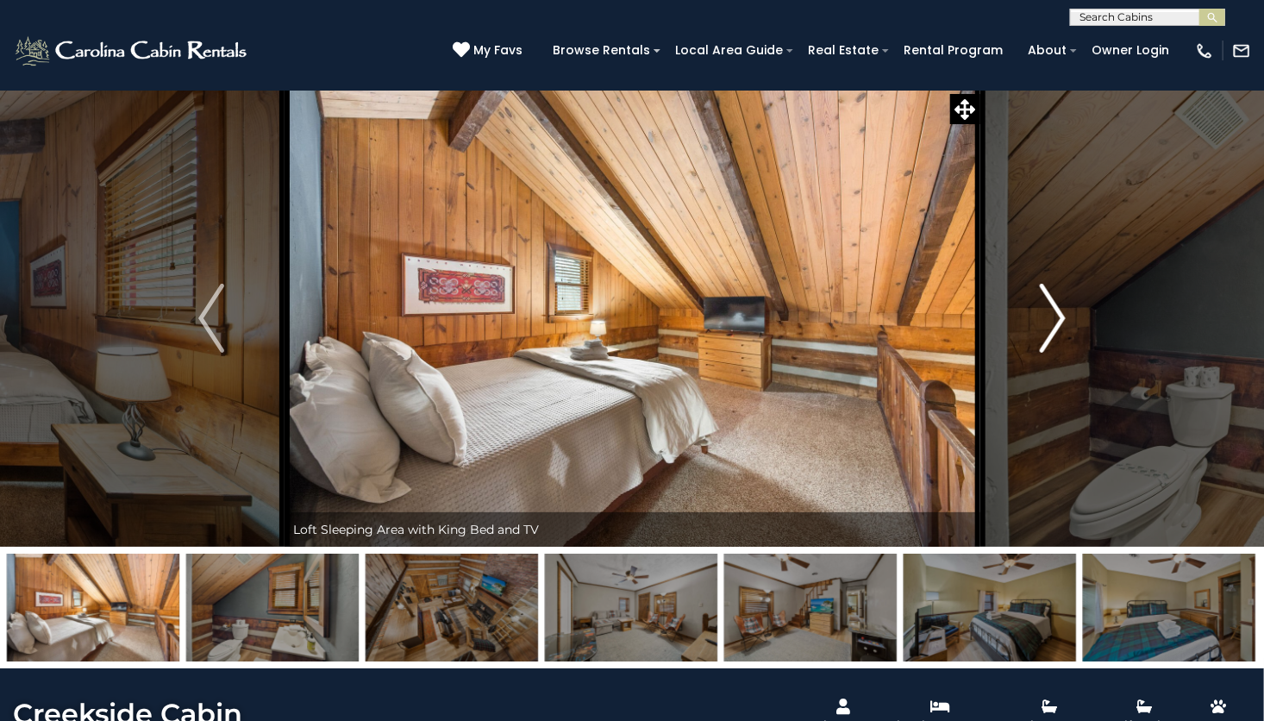
click at [1065, 329] on img "Next" at bounding box center [1053, 318] width 26 height 69
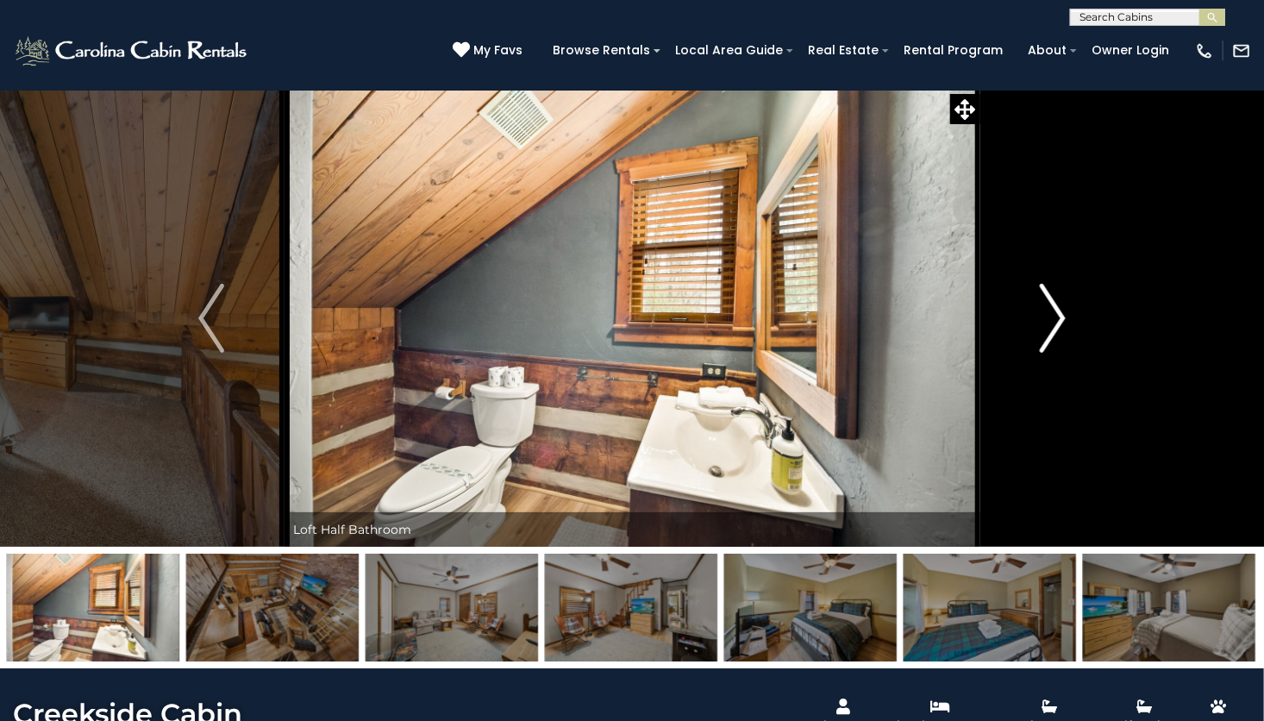
click at [1065, 322] on img "Next" at bounding box center [1053, 318] width 26 height 69
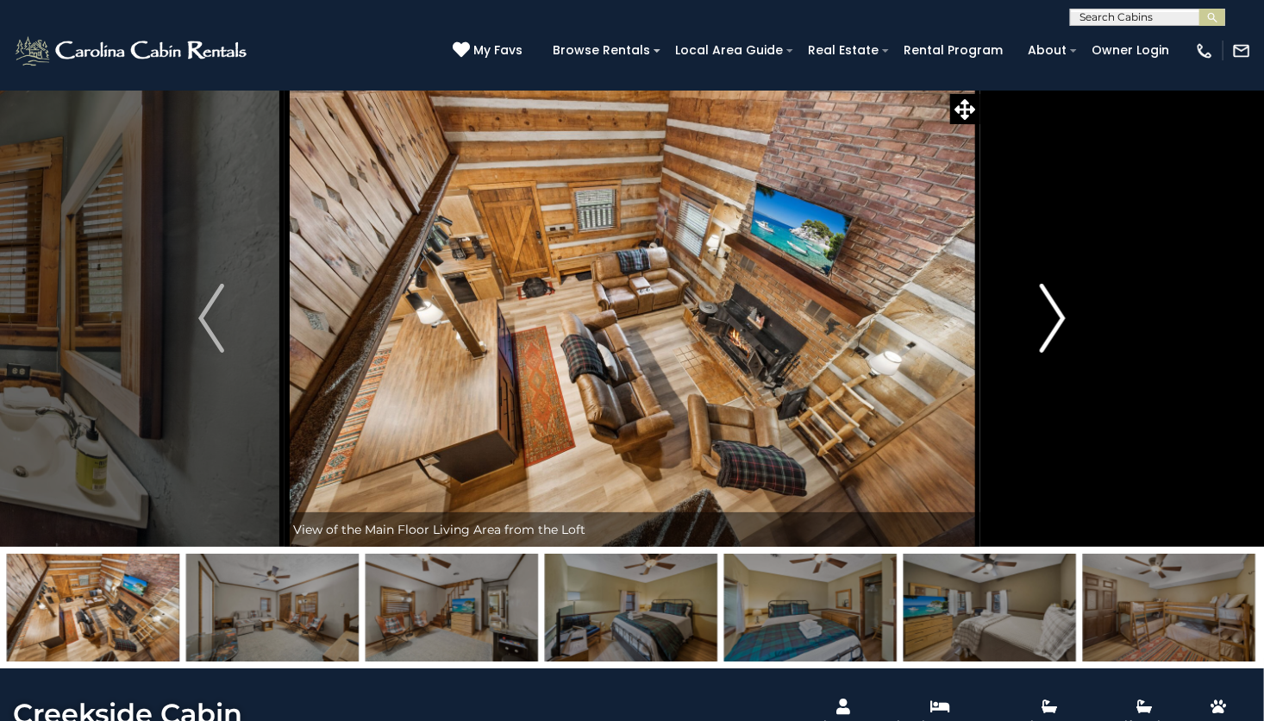
click at [1069, 330] on button "Next" at bounding box center [1052, 318] width 147 height 457
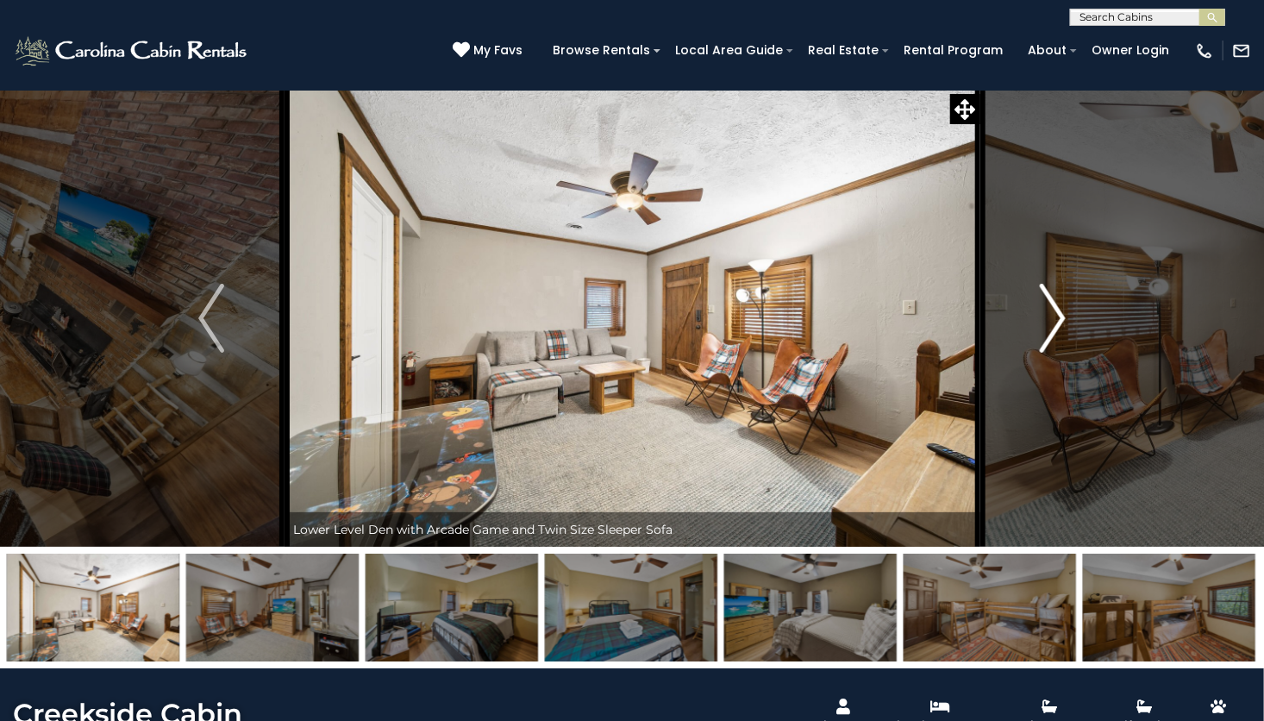
click at [1052, 328] on img "Next" at bounding box center [1053, 318] width 26 height 69
